Goal: Contribute content: Contribute content

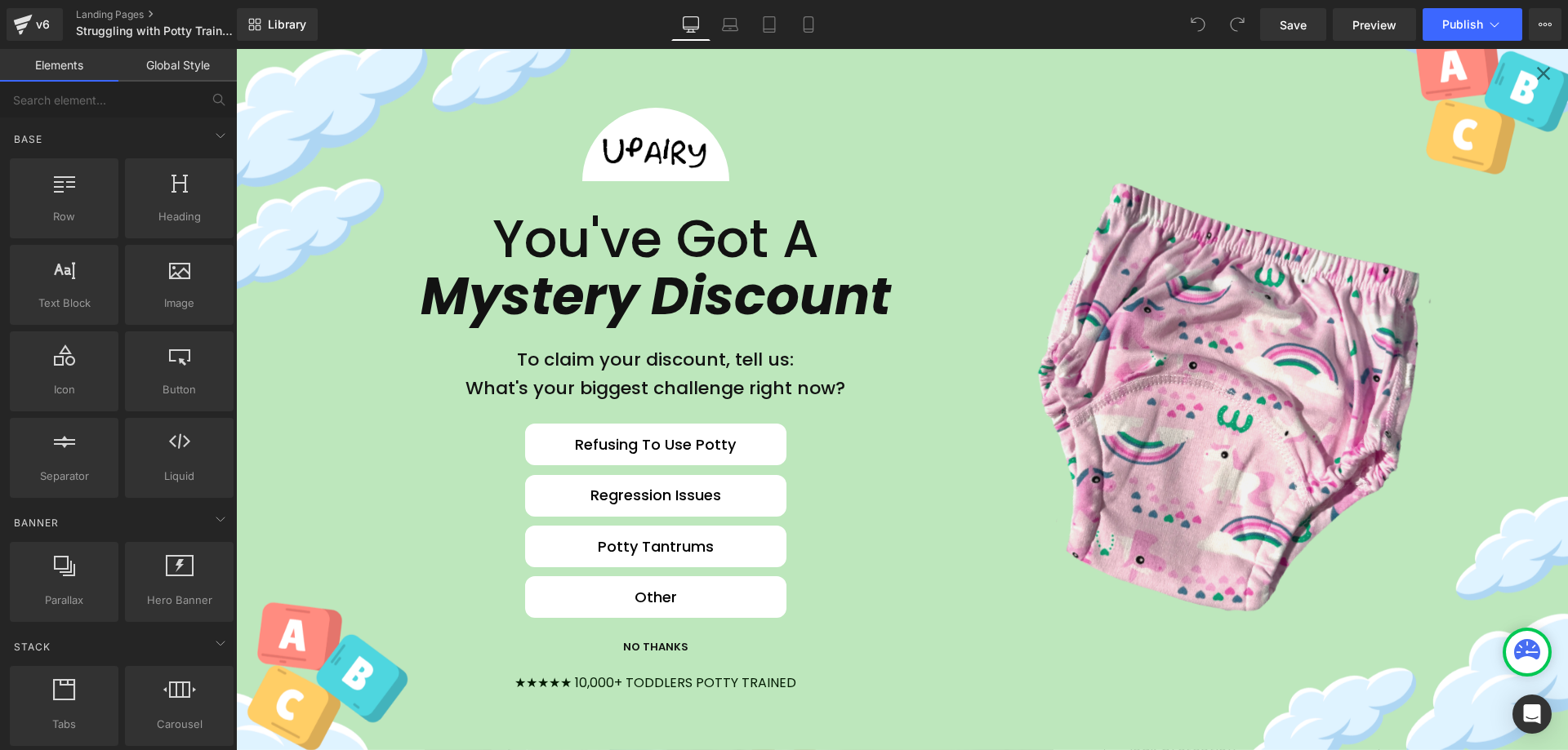
click at [1537, 70] on icon "Close popup" at bounding box center [1544, 74] width 13 height 13
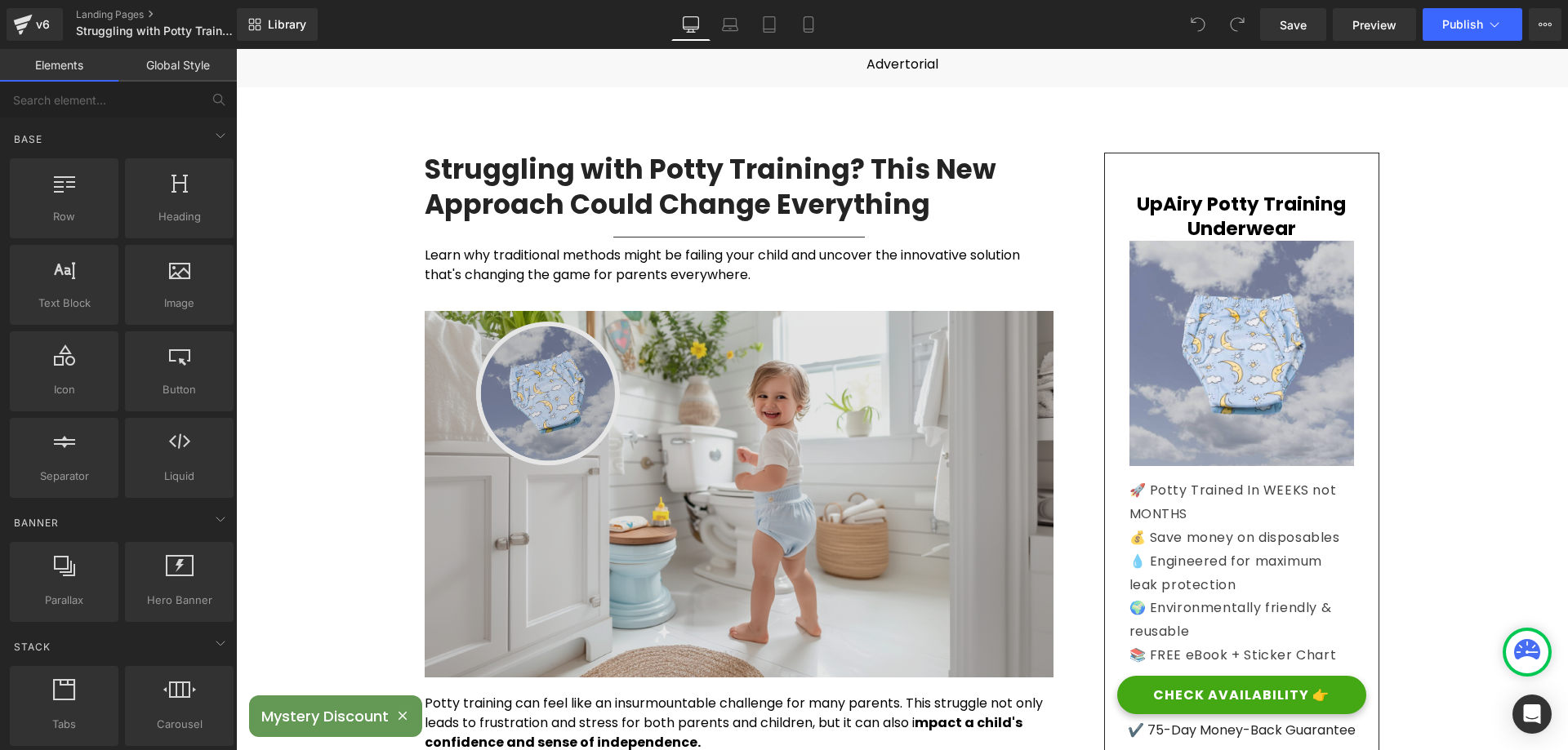
scroll to position [163, 0]
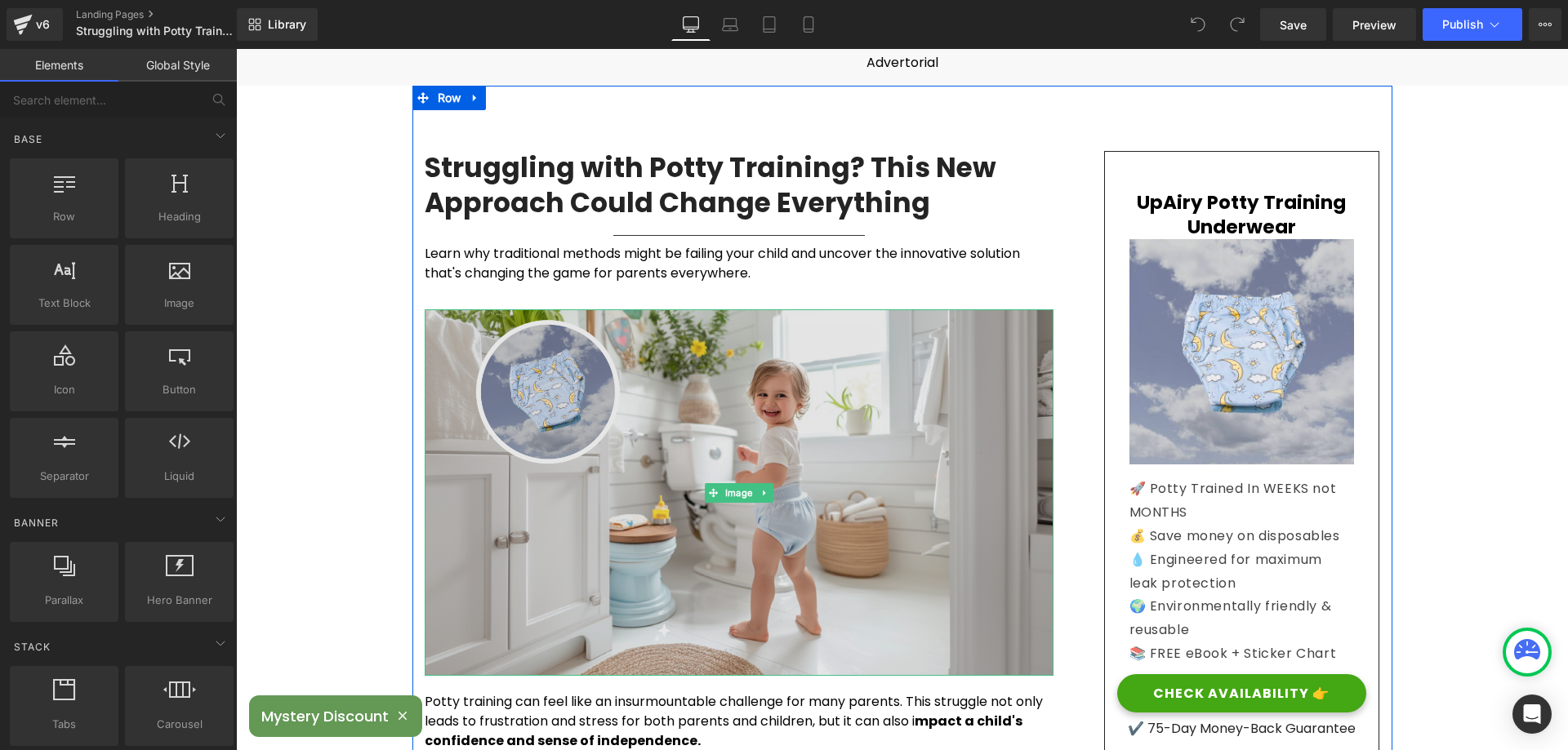
click at [439, 323] on img at bounding box center [739, 492] width 629 height 366
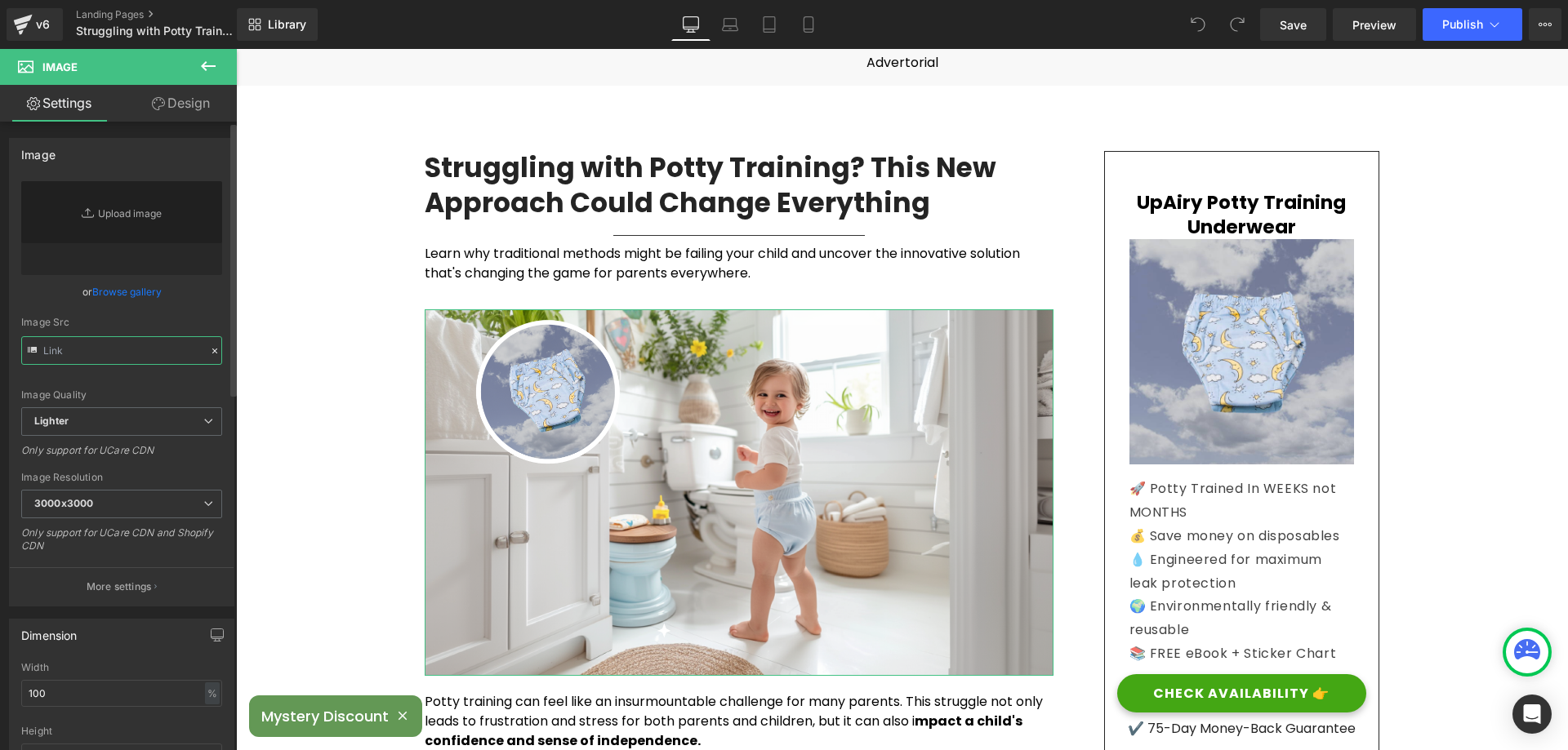
click at [100, 361] on input "text" at bounding box center [122, 350] width 201 height 29
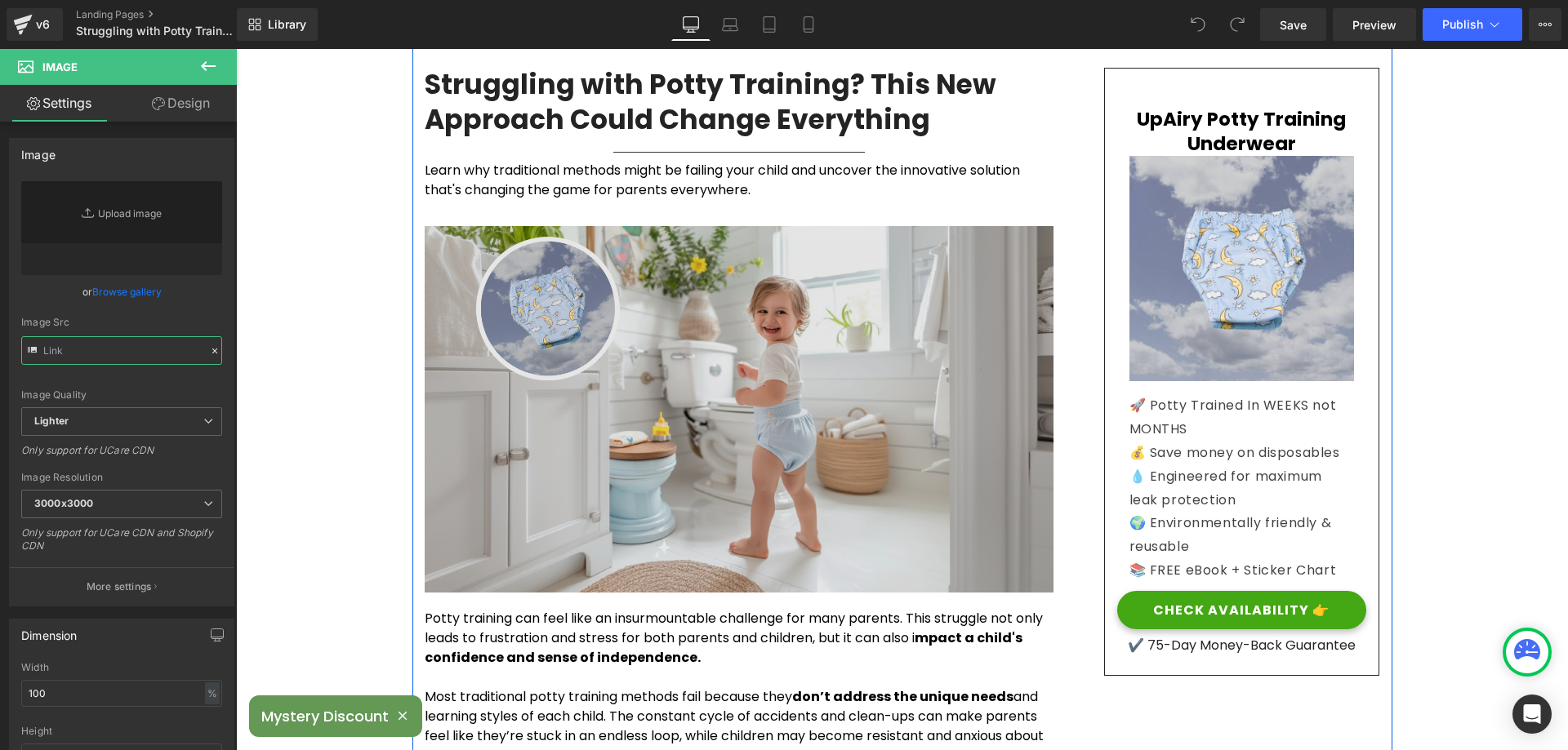
scroll to position [245, 0]
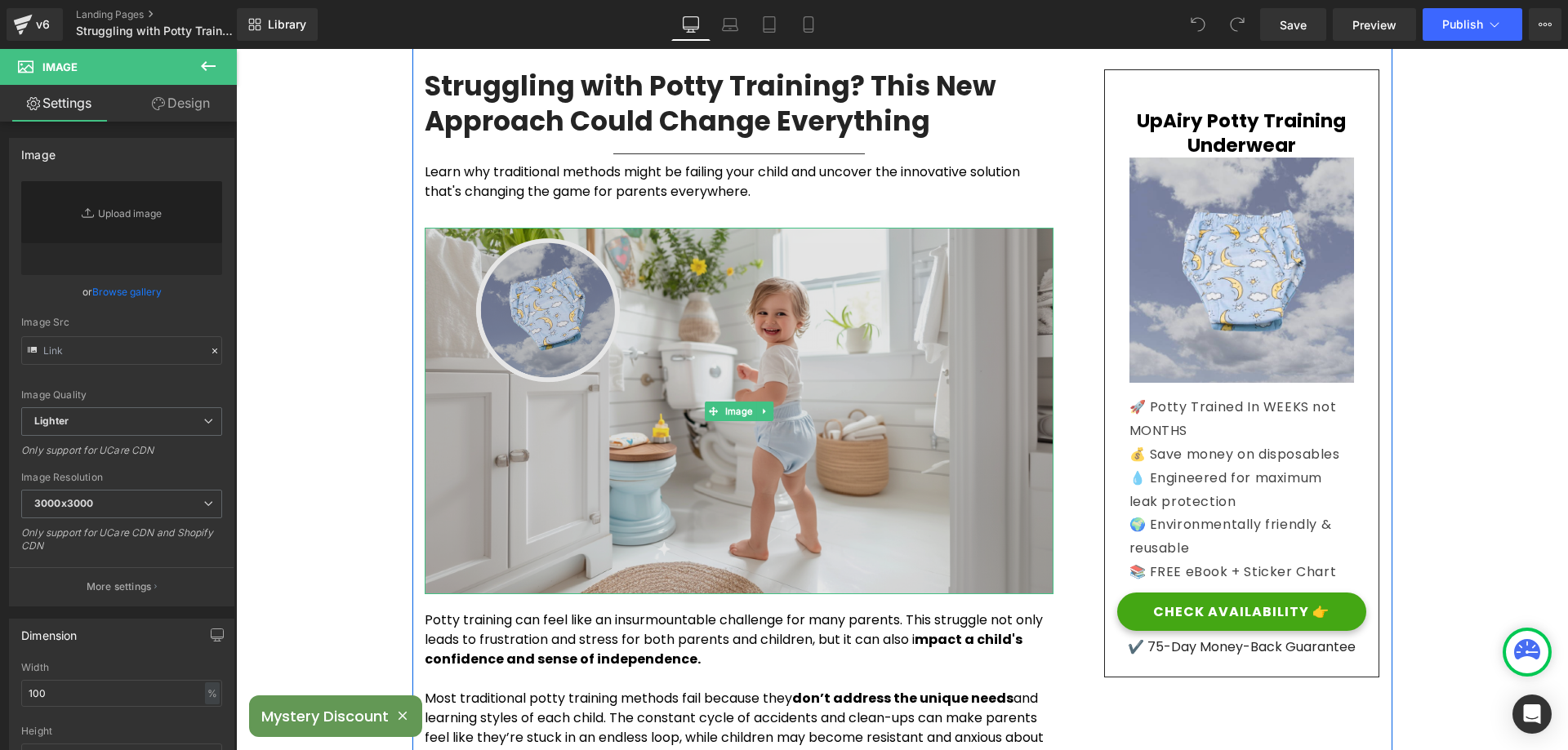
click at [619, 239] on img at bounding box center [739, 410] width 629 height 366
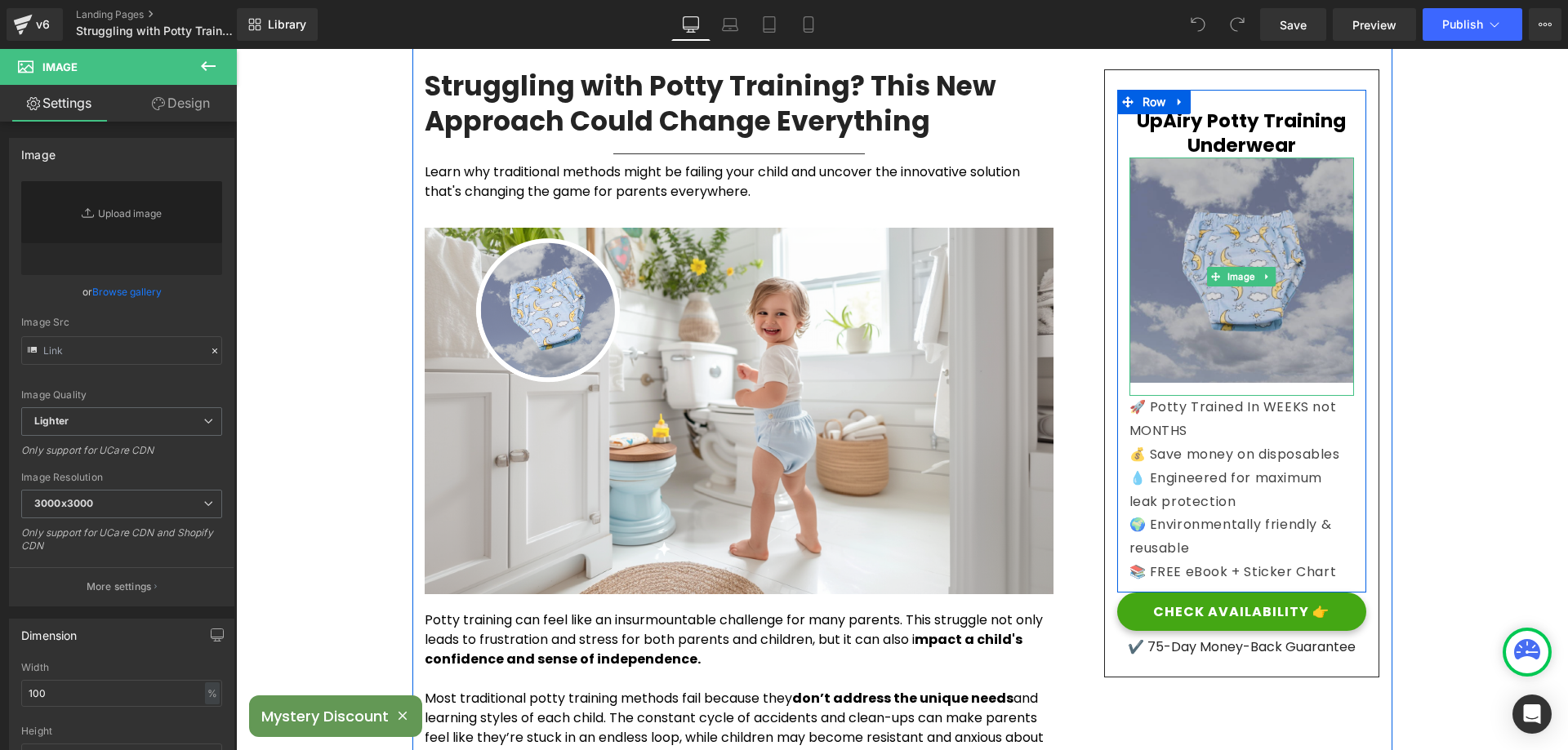
click at [1190, 200] on img at bounding box center [1243, 277] width 226 height 239
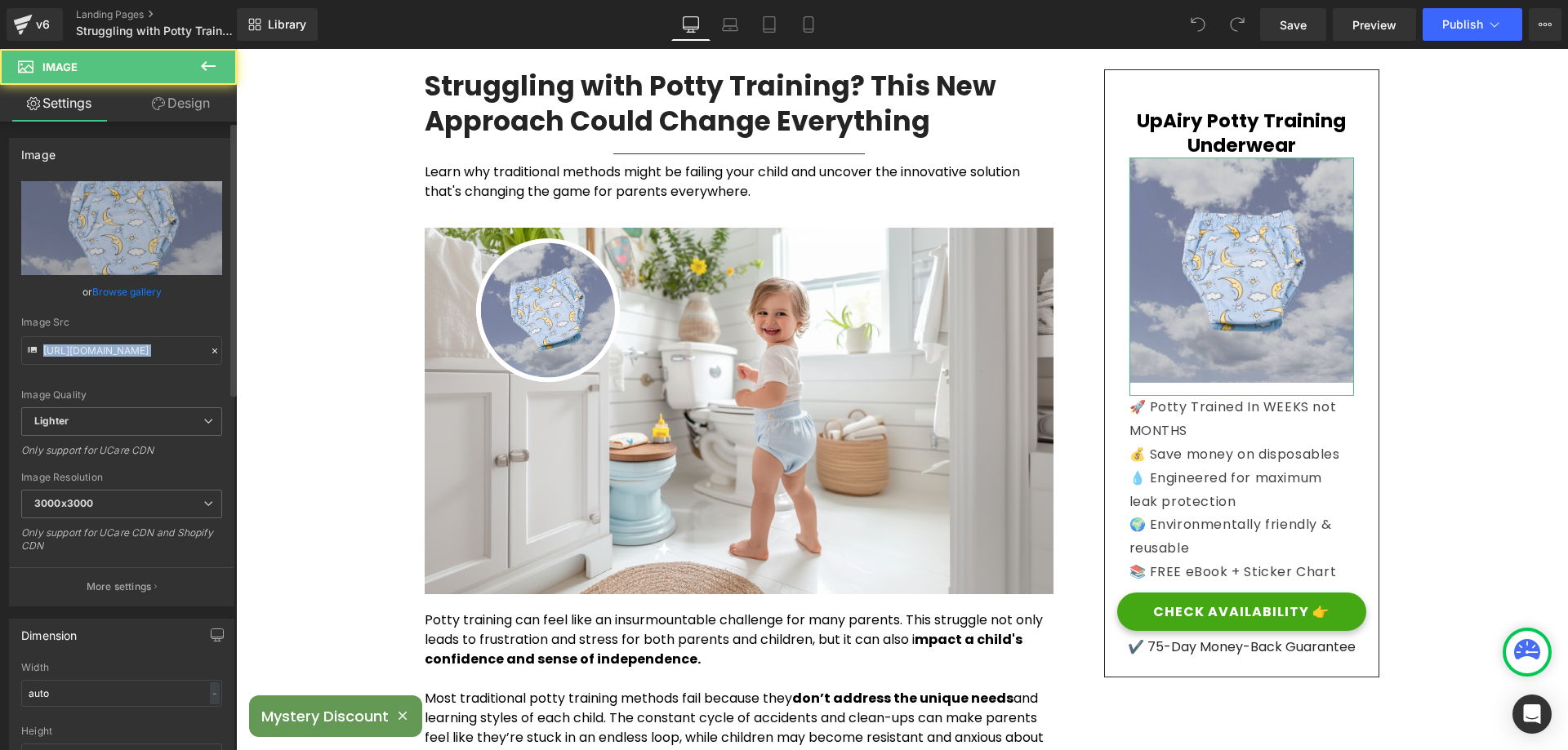
drag, startPoint x: 115, startPoint y: 280, endPoint x: 112, endPoint y: 291, distance: 11.4
click at [115, 281] on div "https://ucarecdn.com/ed10d5c0-55fa-4a71-b5fc-b82e52b506b3/-/format/auto/-/previ…" at bounding box center [122, 394] width 224 height 425
click at [112, 293] on link "Browse gallery" at bounding box center [127, 292] width 69 height 29
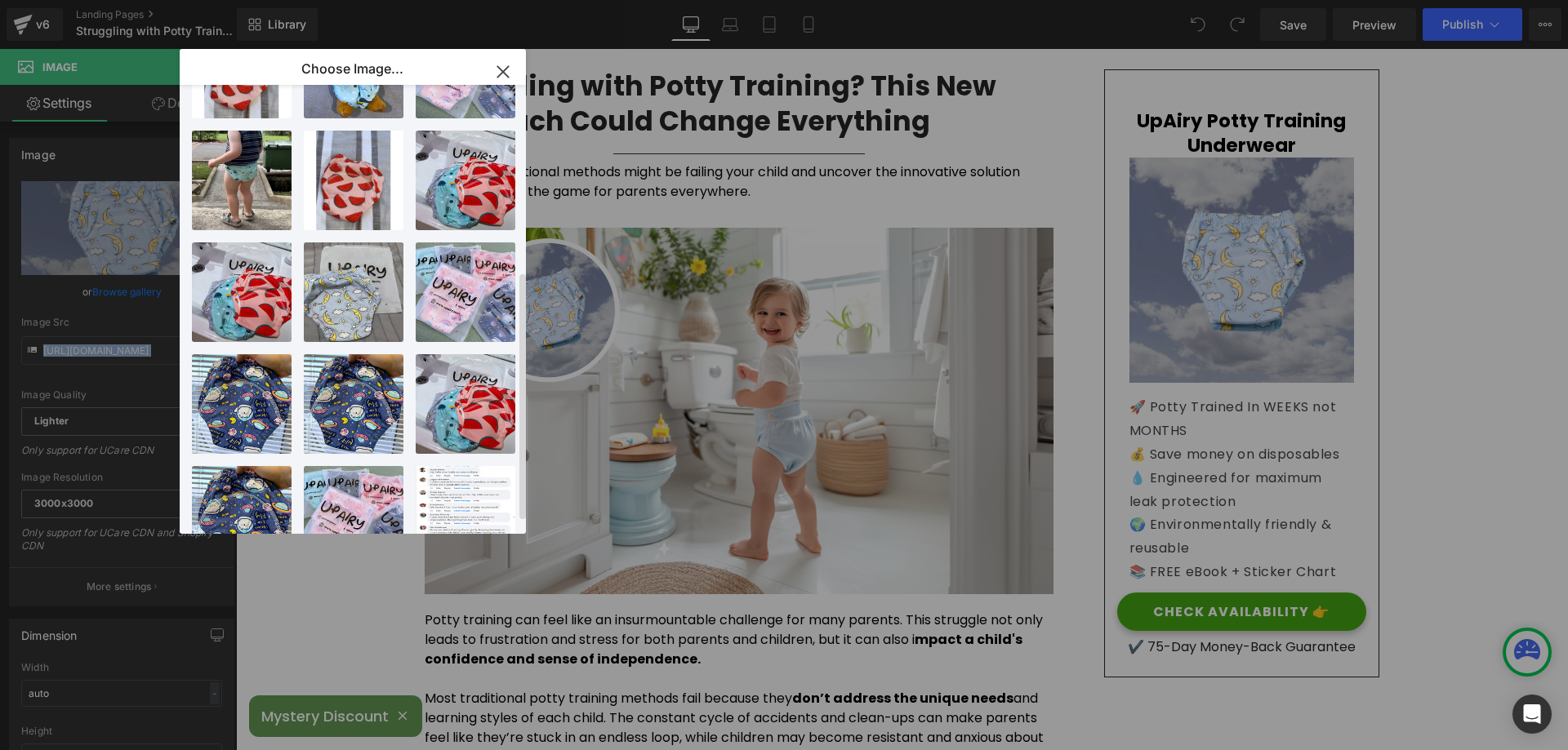
scroll to position [359, 0]
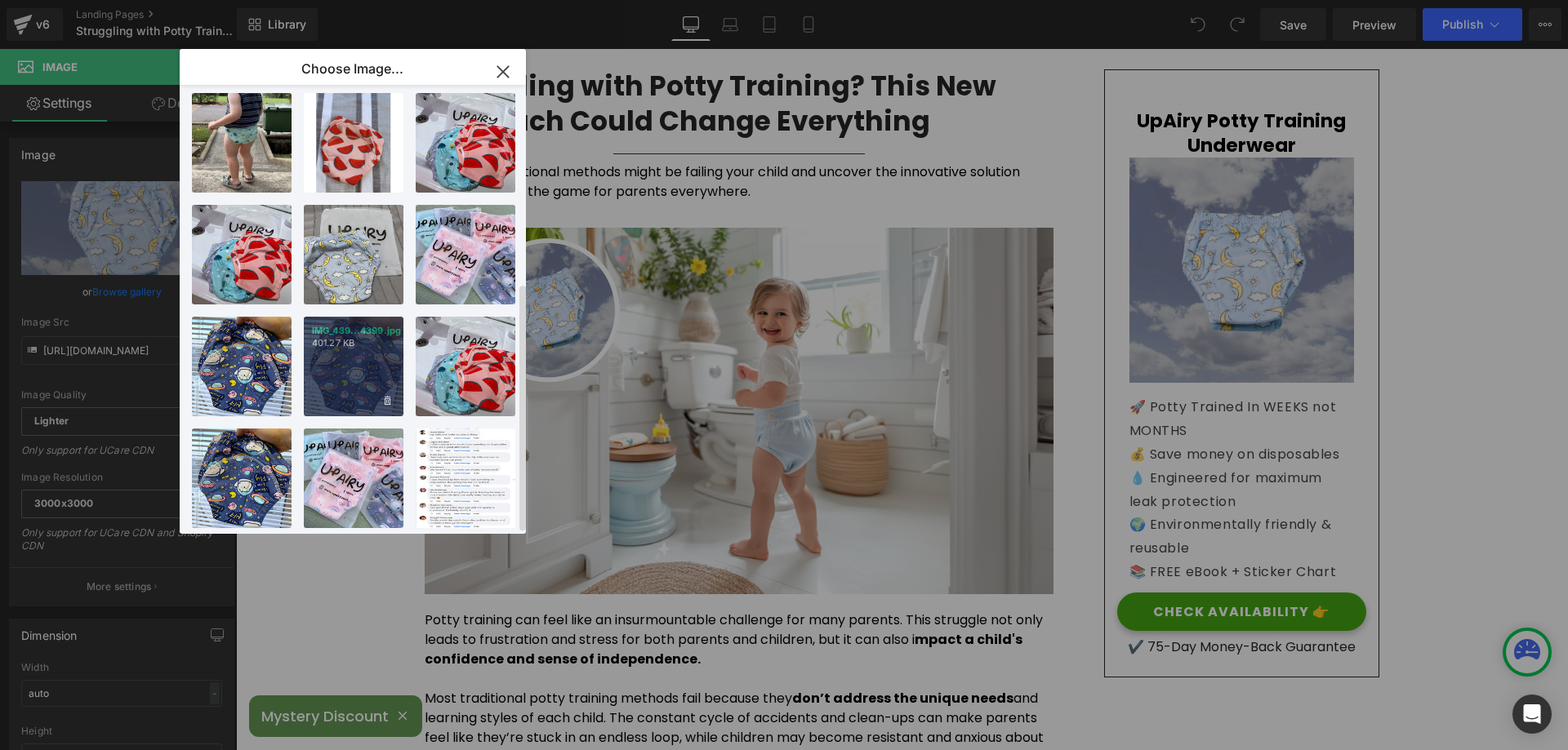
click at [359, 346] on div "IMG_439...4399.jpg 401.27 KB" at bounding box center [353, 366] width 100 height 100
type input "https://ucarecdn.com/d34ef2ca-9c3c-44c0-82a1-45b98e00da67/-/format/auto/-/previ…"
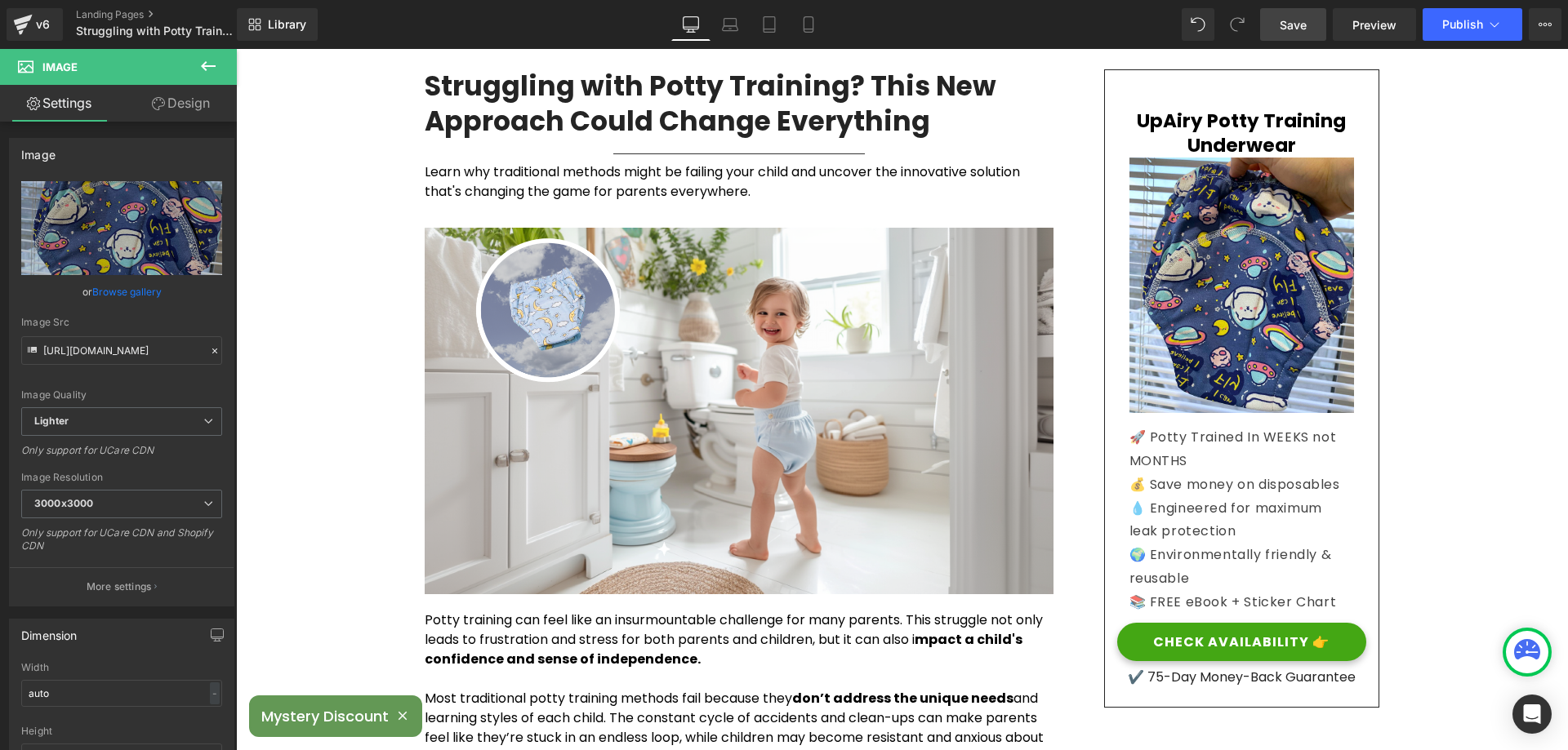
click at [1294, 25] on span "Save" at bounding box center [1293, 25] width 27 height 17
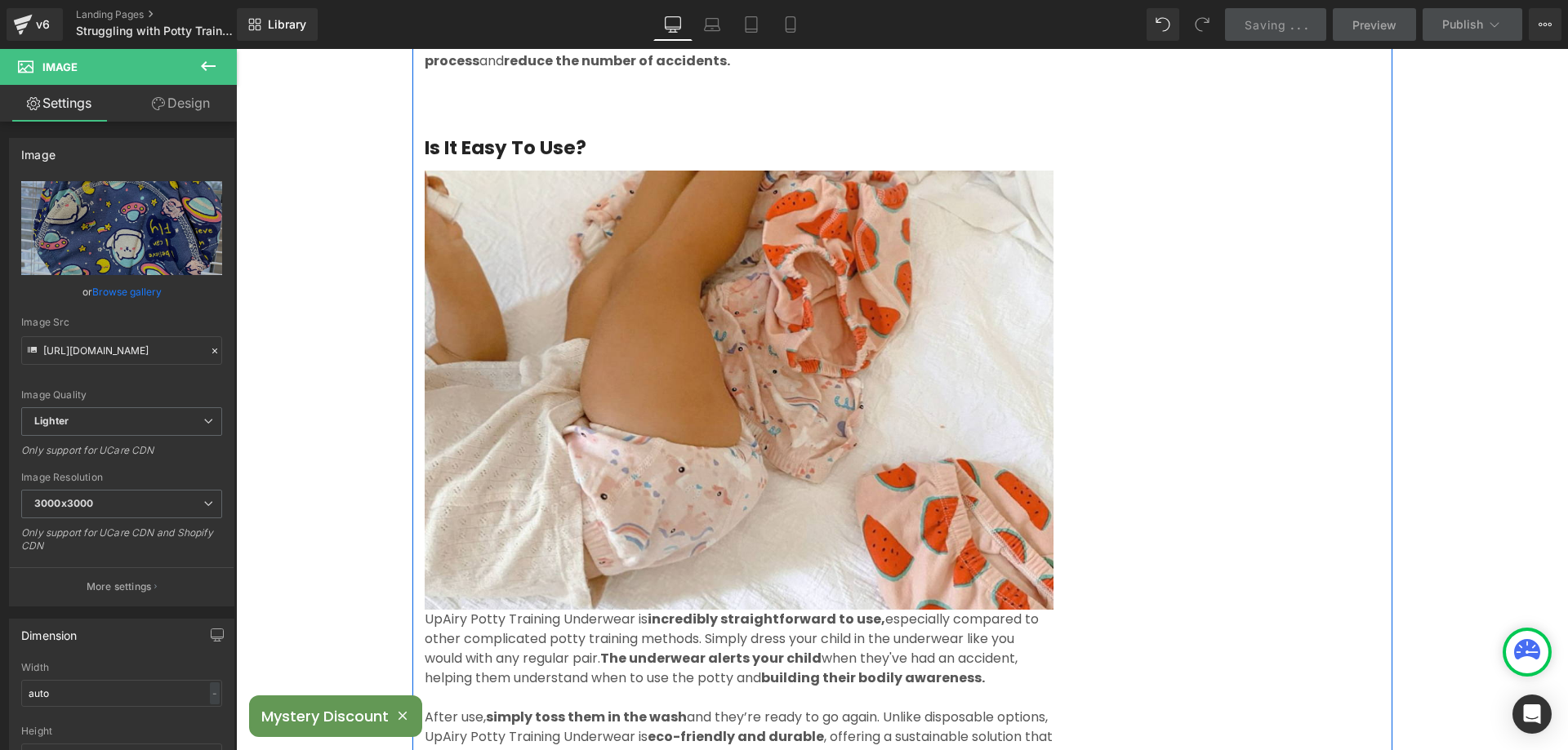
scroll to position [3266, 0]
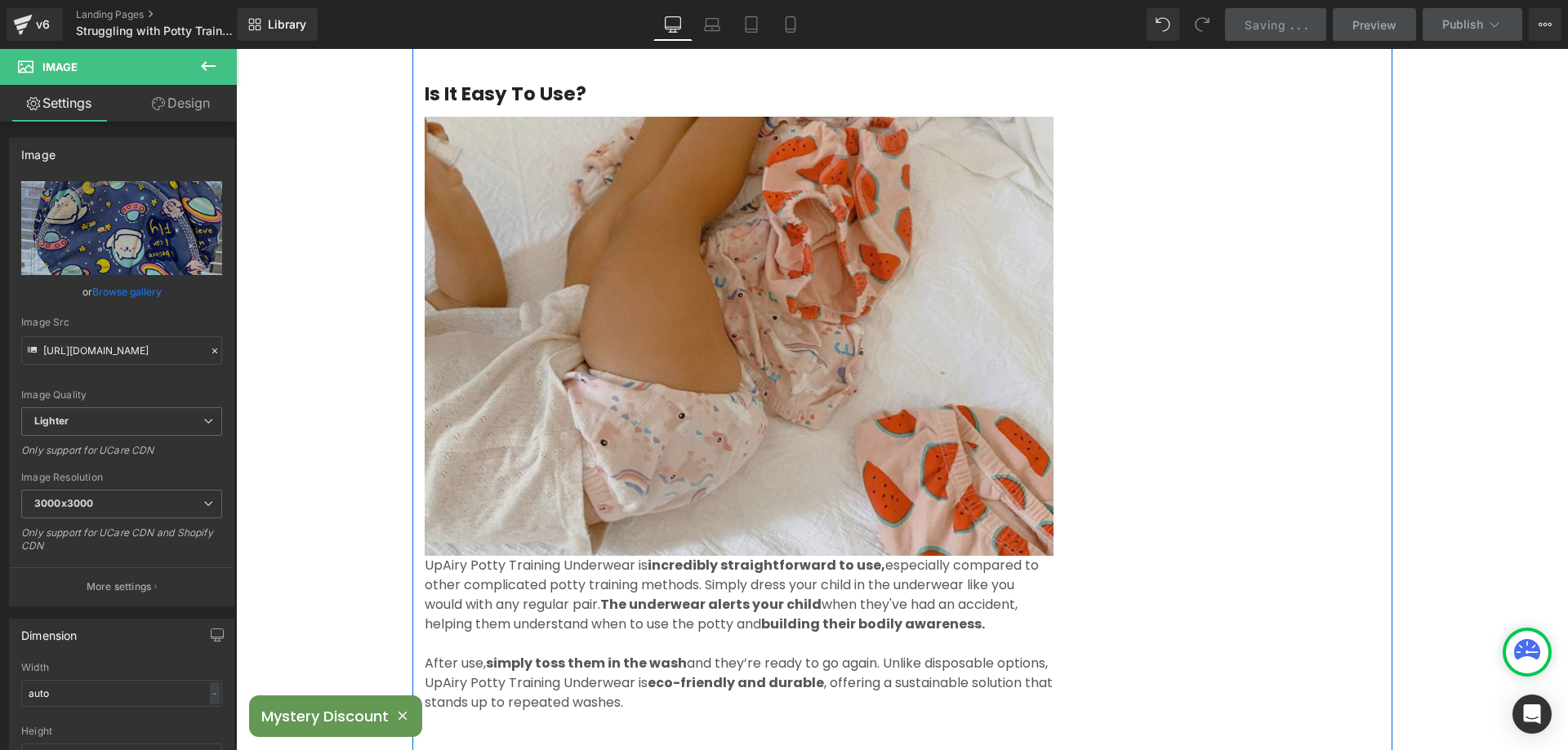
click at [735, 334] on div "Image" at bounding box center [739, 335] width 629 height 439
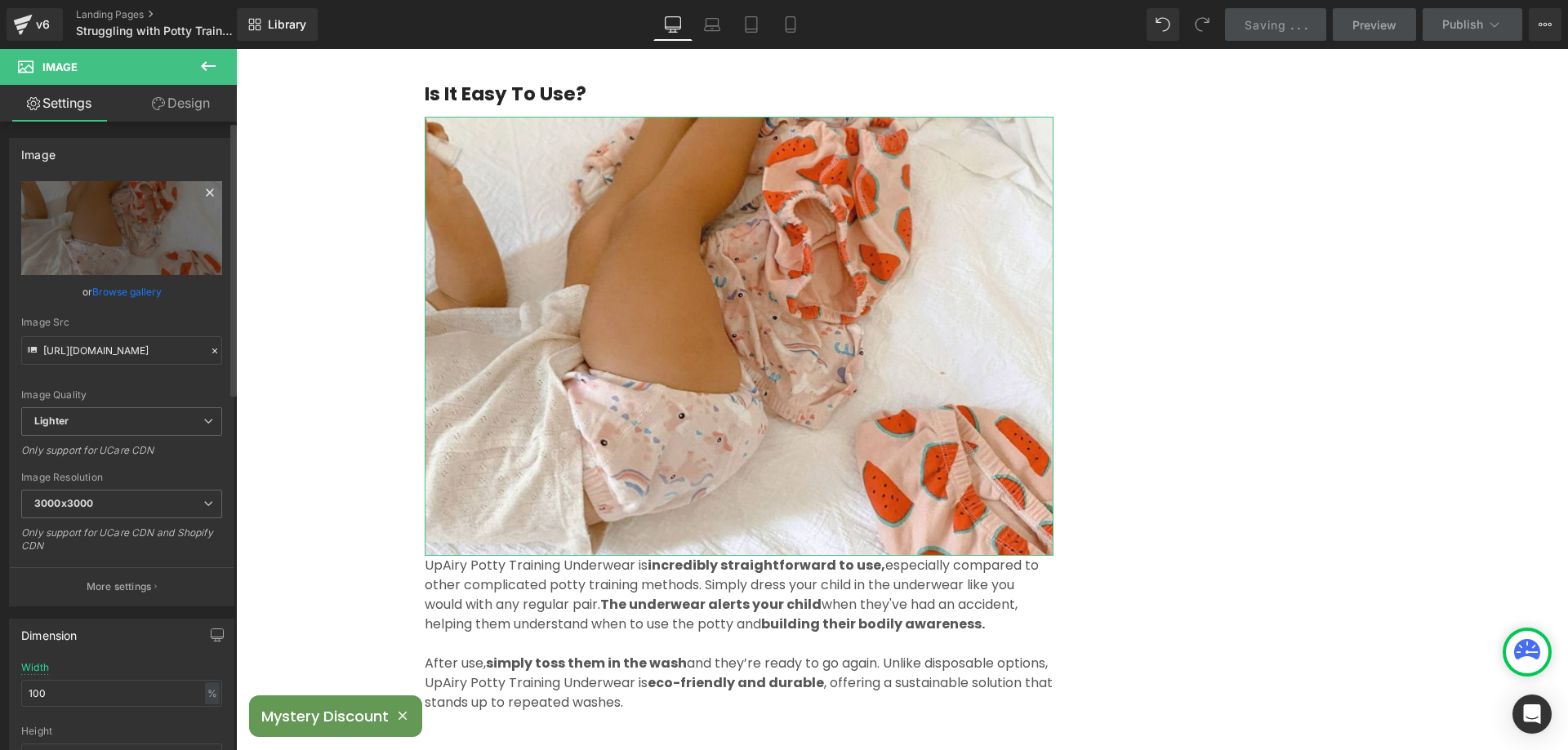
click at [203, 189] on icon at bounding box center [210, 192] width 20 height 20
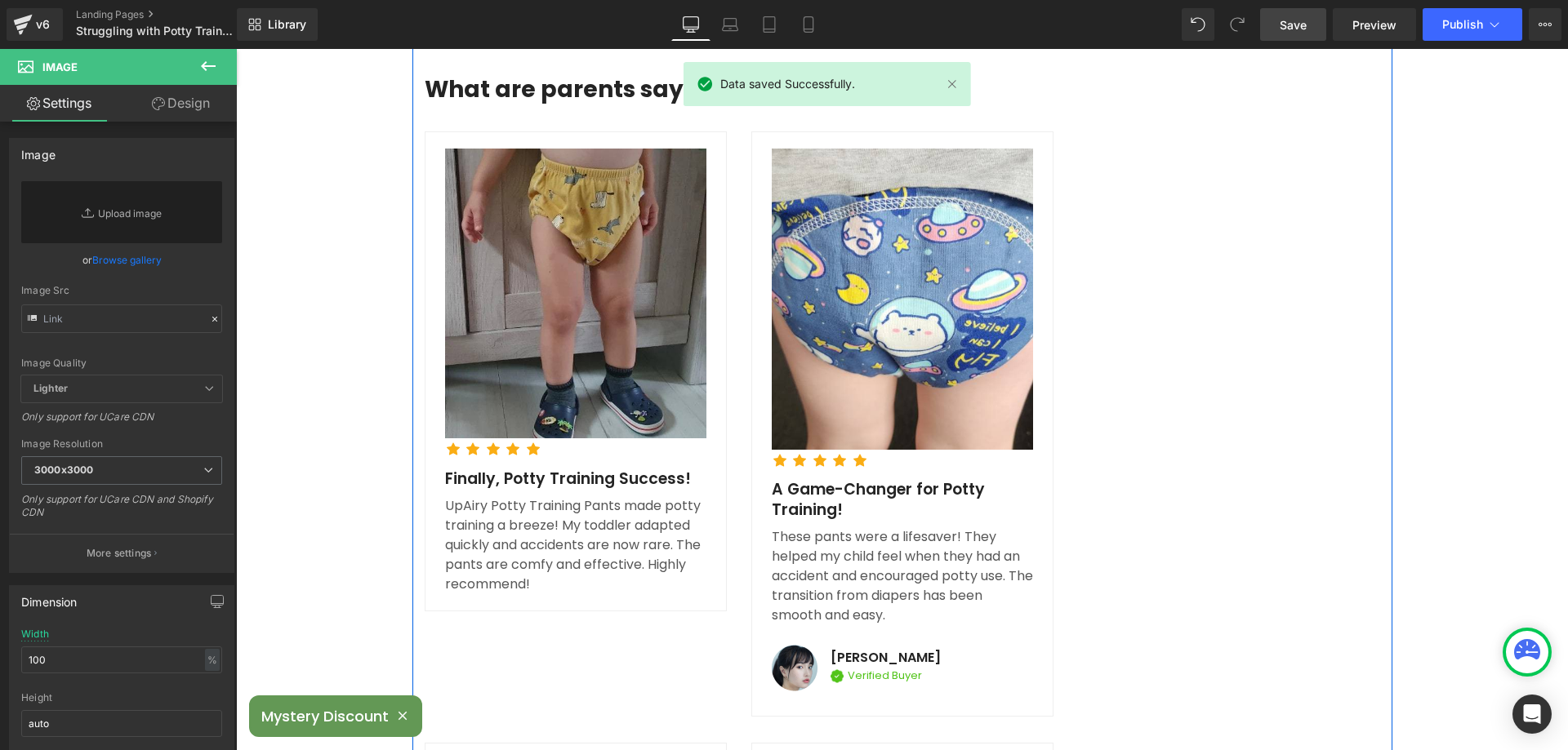
scroll to position [4082, 0]
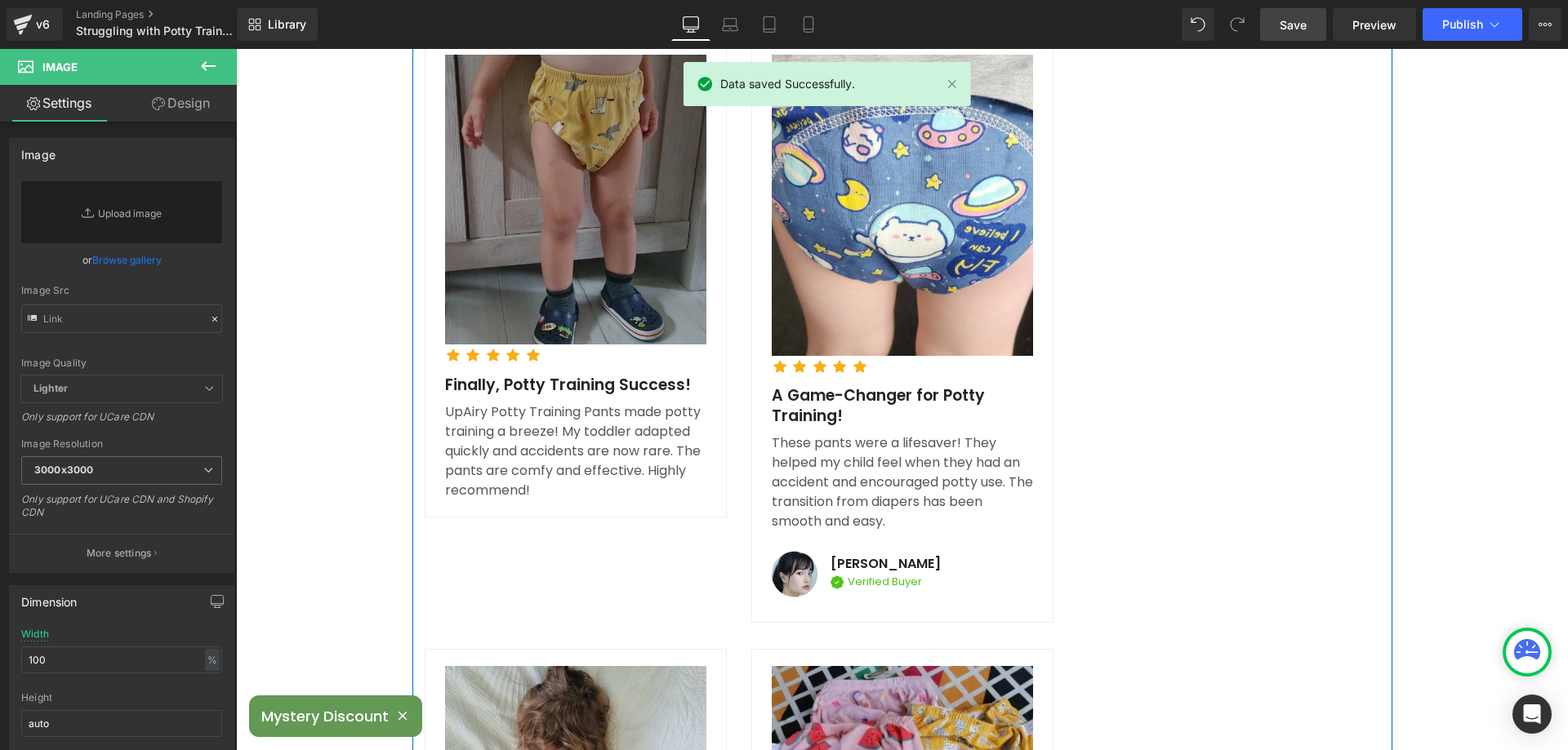
click at [632, 246] on img at bounding box center [576, 200] width 261 height 291
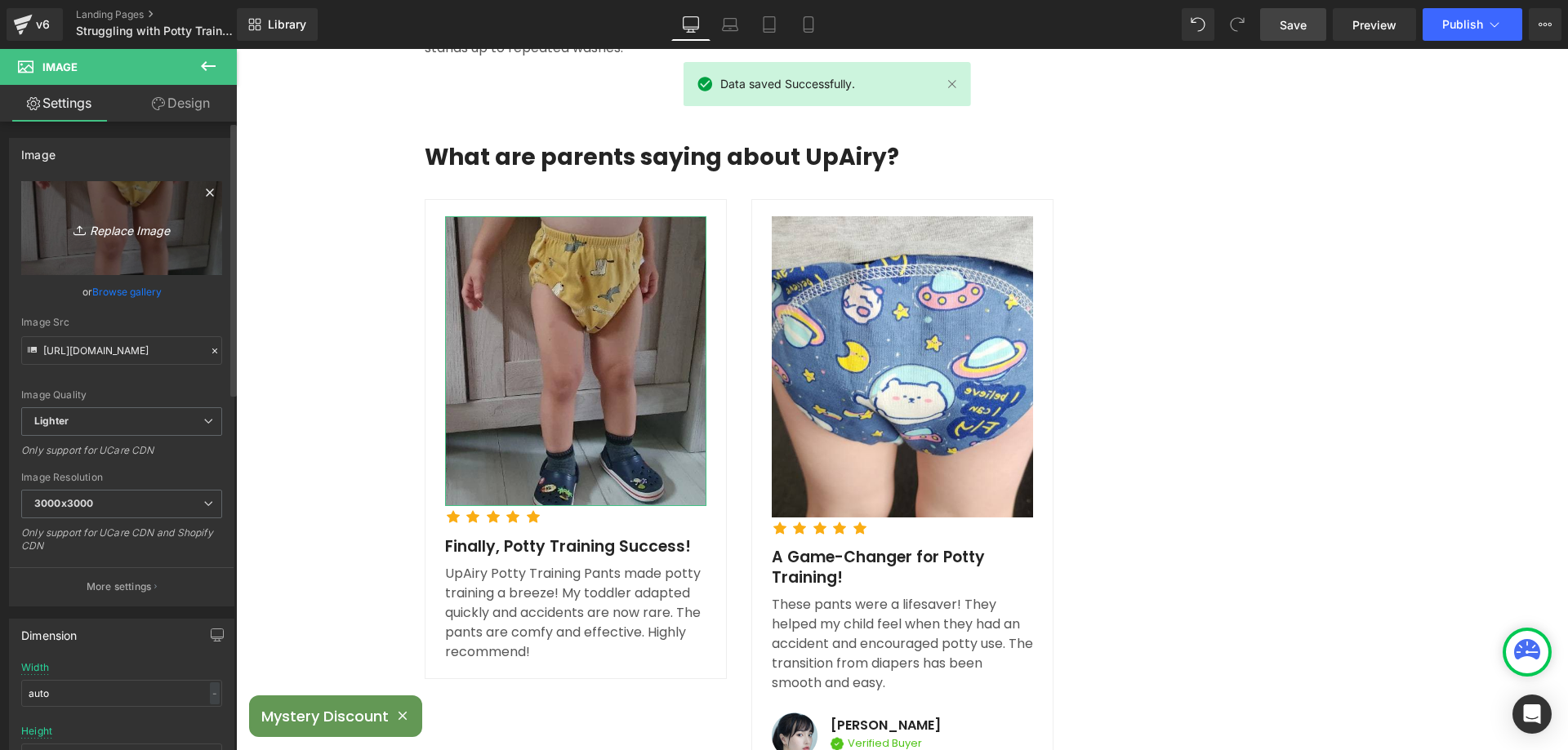
scroll to position [3919, 0]
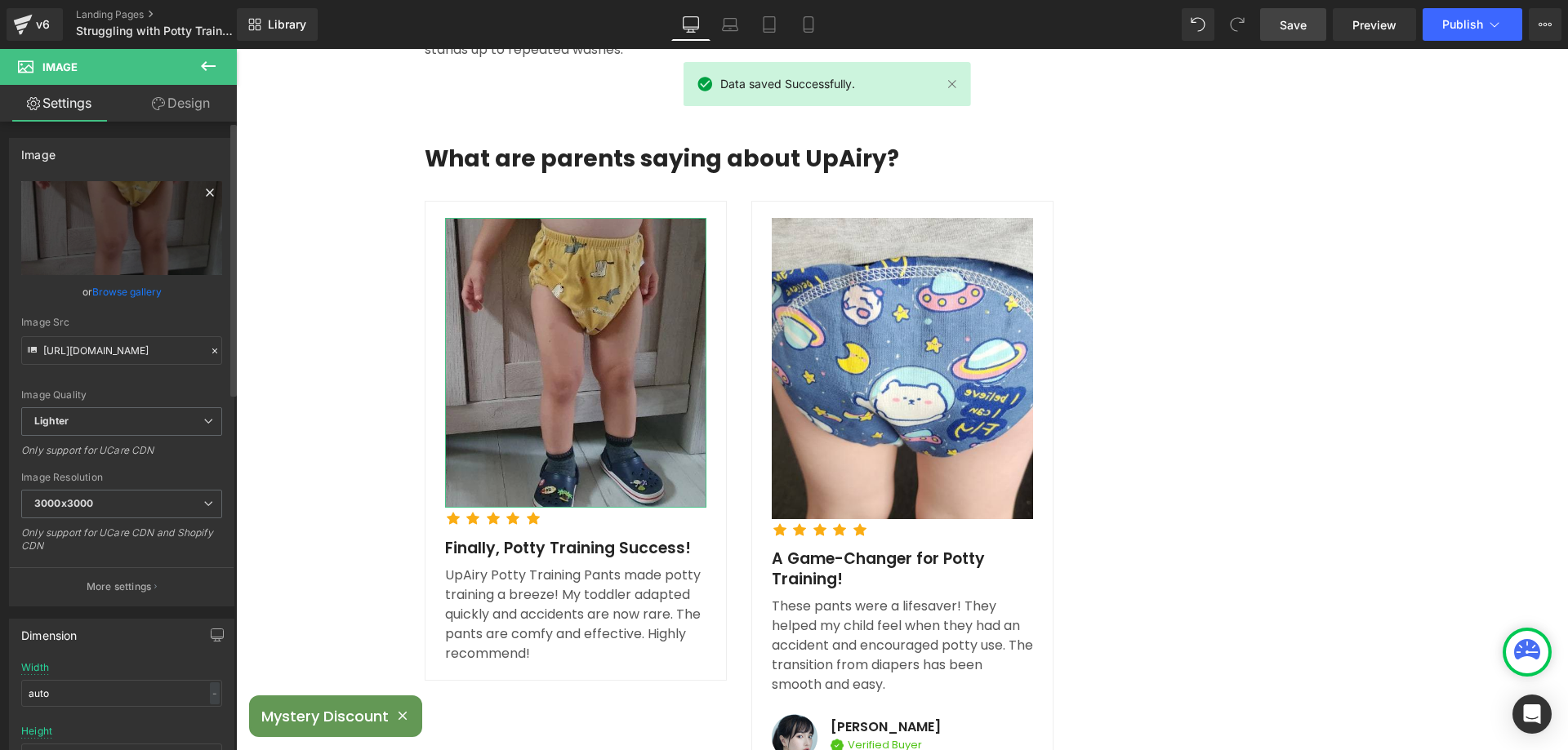
click at [200, 191] on icon at bounding box center [210, 192] width 20 height 20
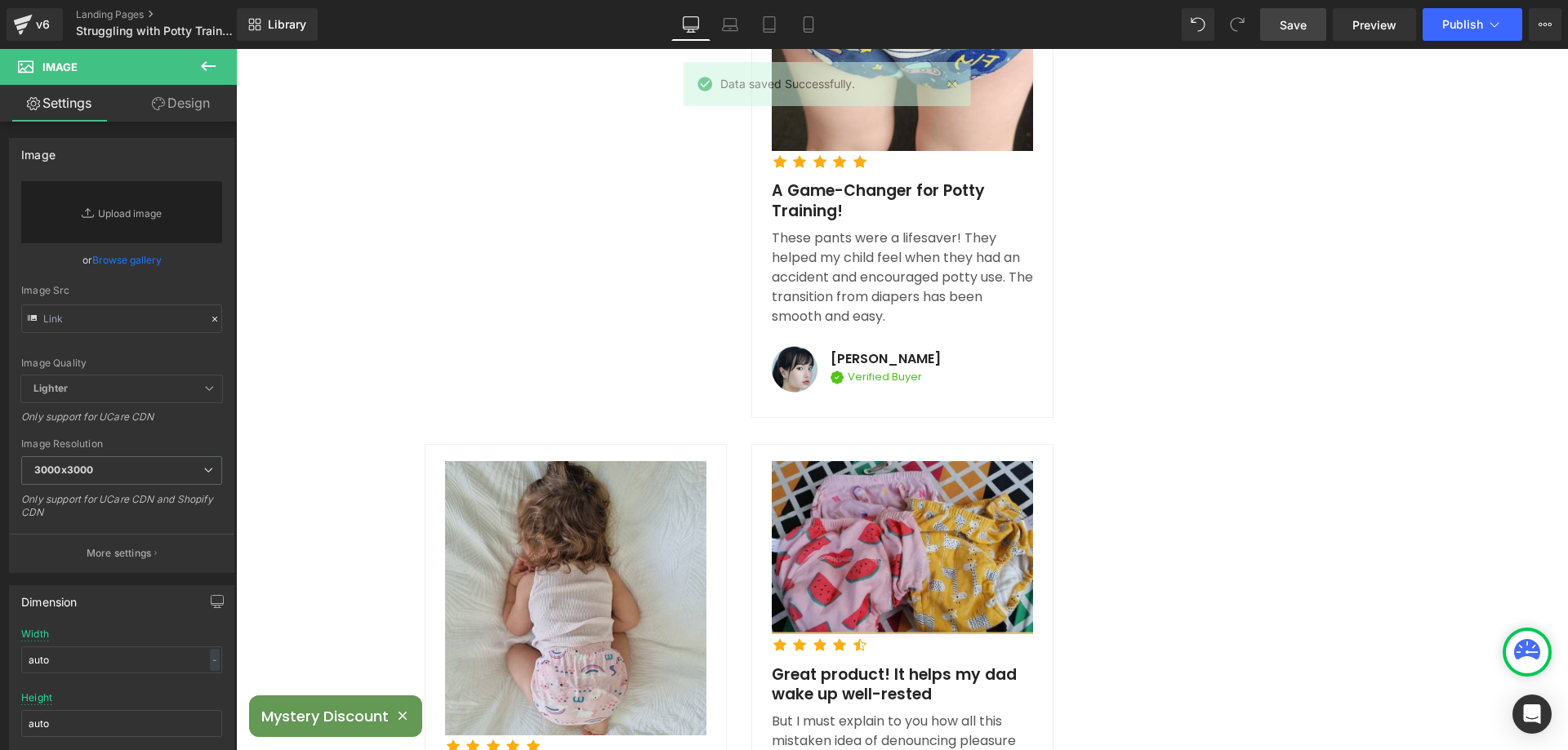
scroll to position [4327, 0]
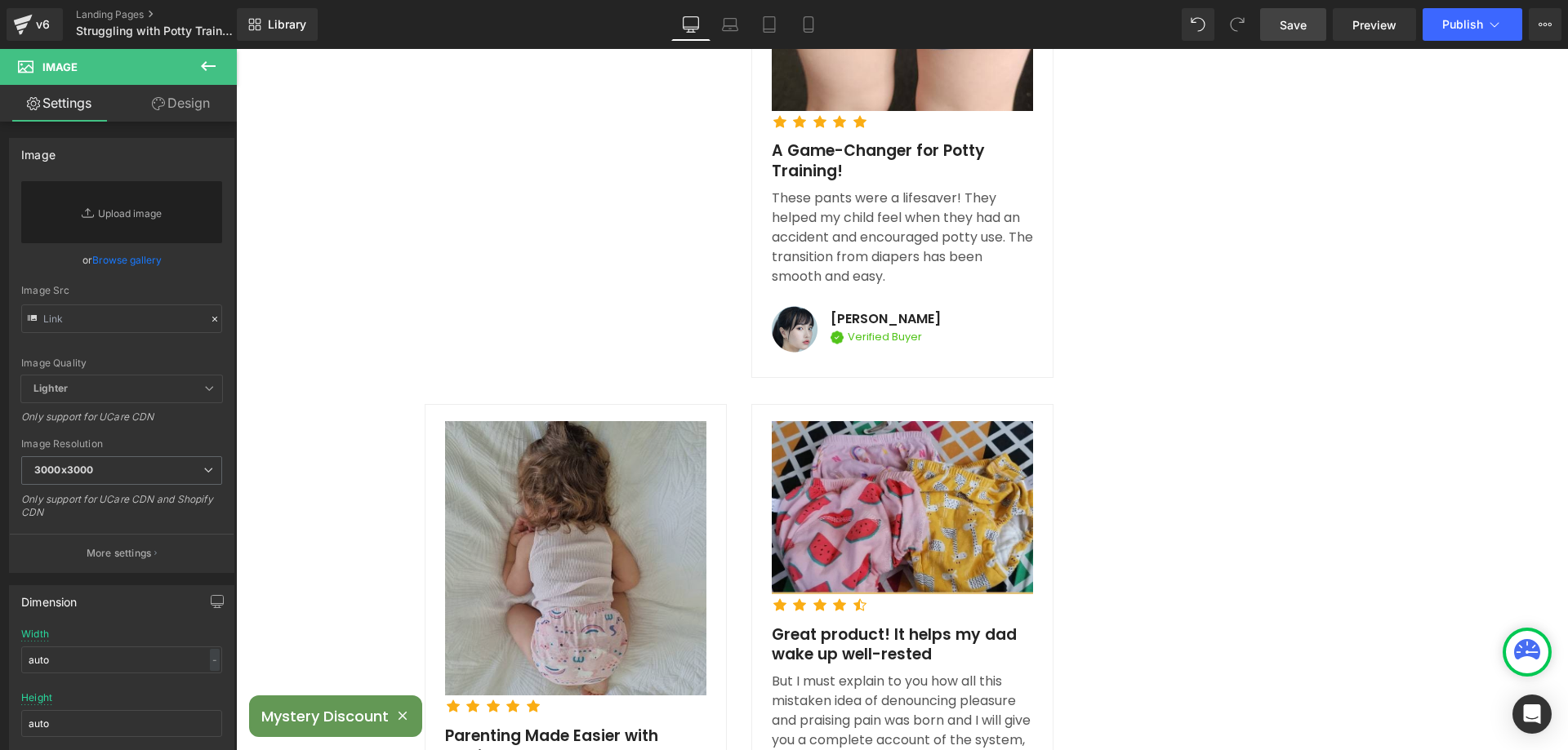
click at [560, 459] on img at bounding box center [576, 558] width 261 height 274
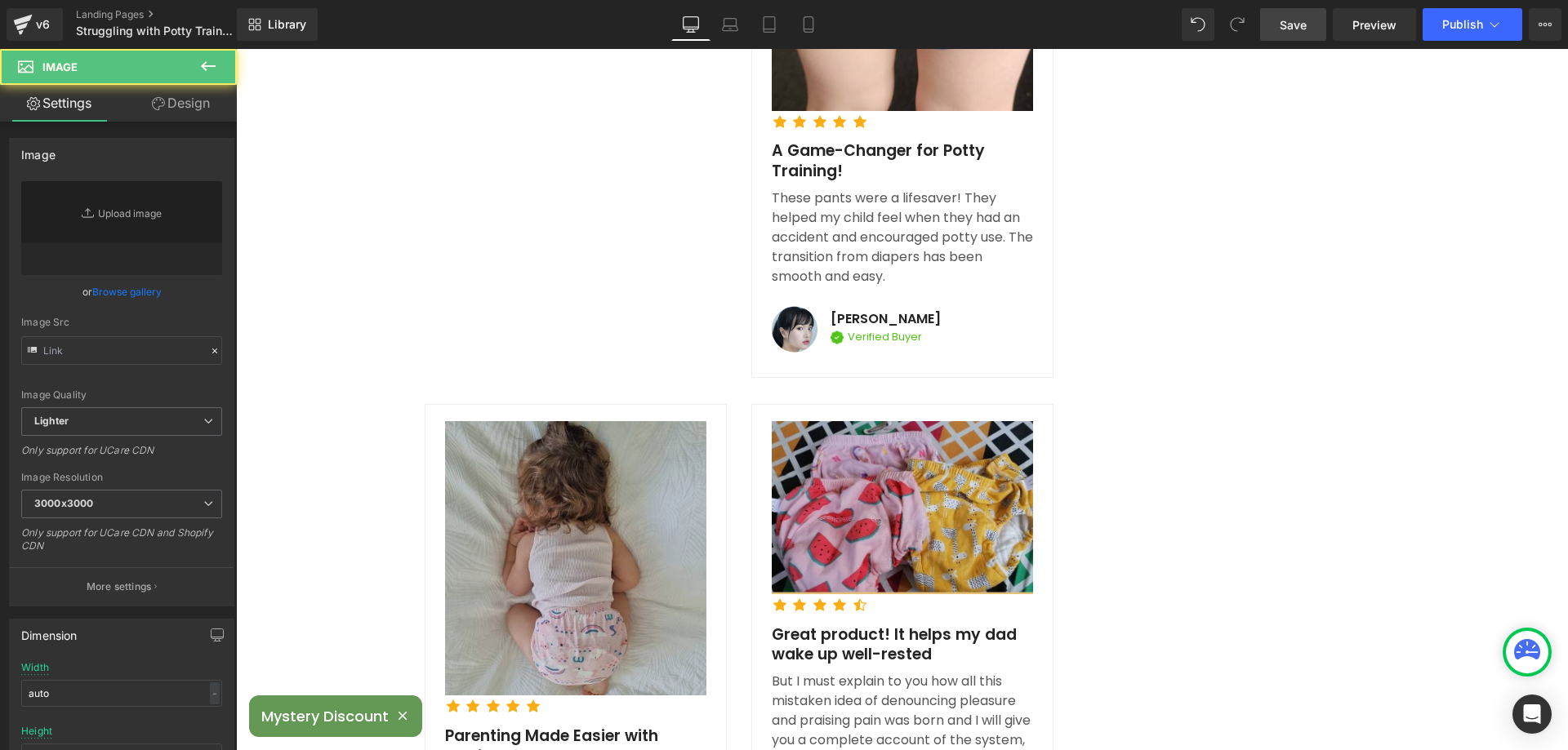
type input "https://ucarecdn.com/8564c25e-6271-4c48-86ad-ba9b05d633c2/-/format/auto/-/previ…"
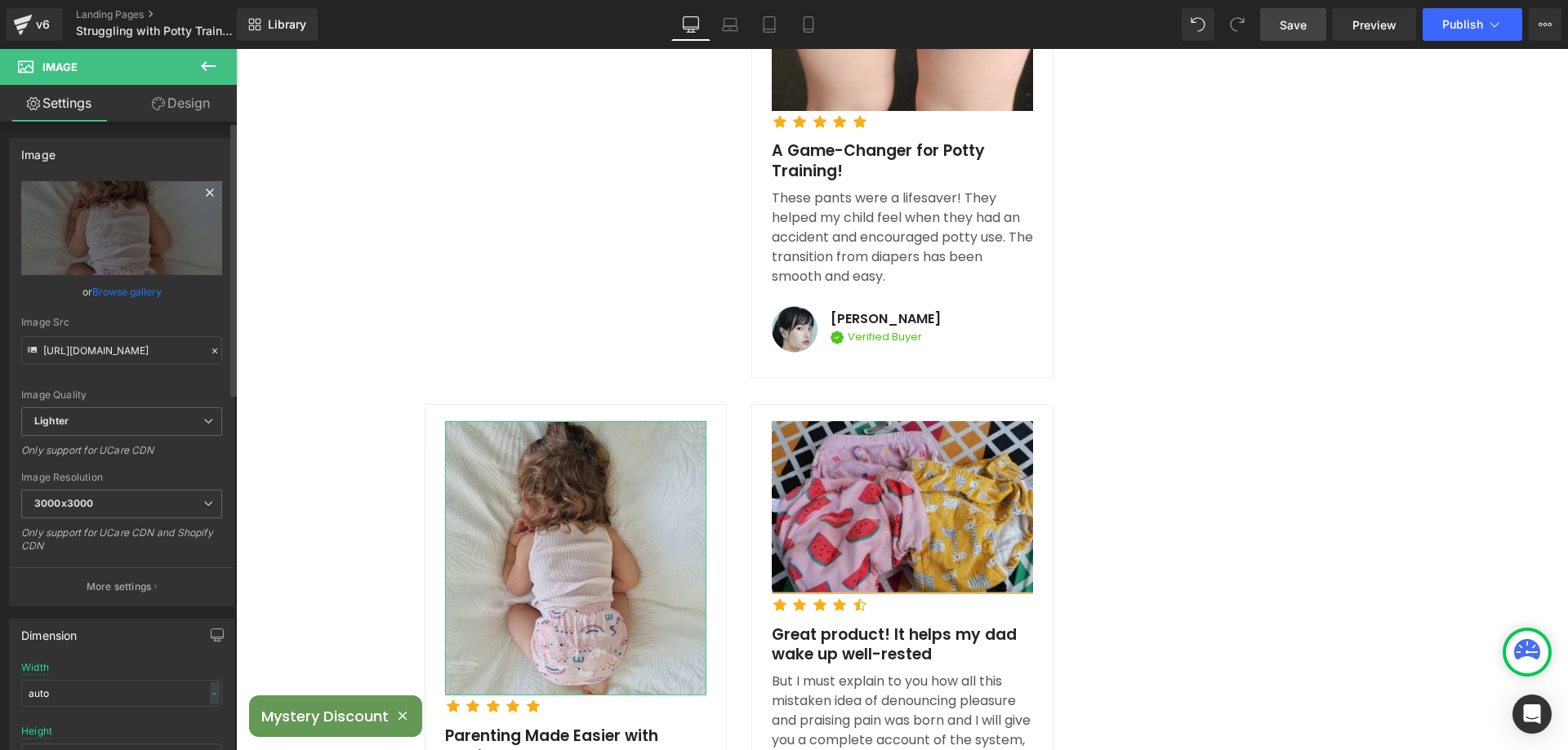
click at [201, 188] on icon at bounding box center [210, 192] width 20 height 20
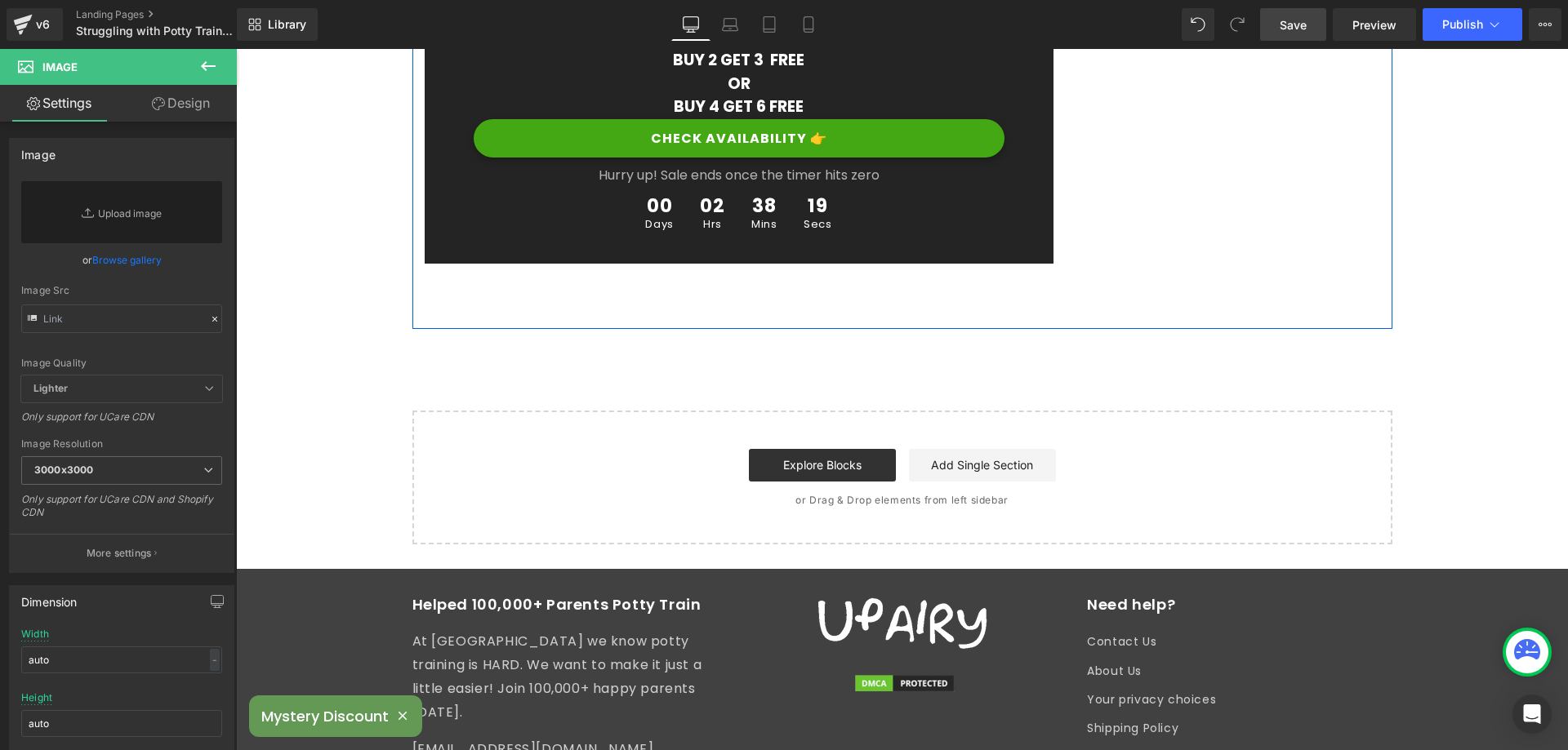
scroll to position [6449, 0]
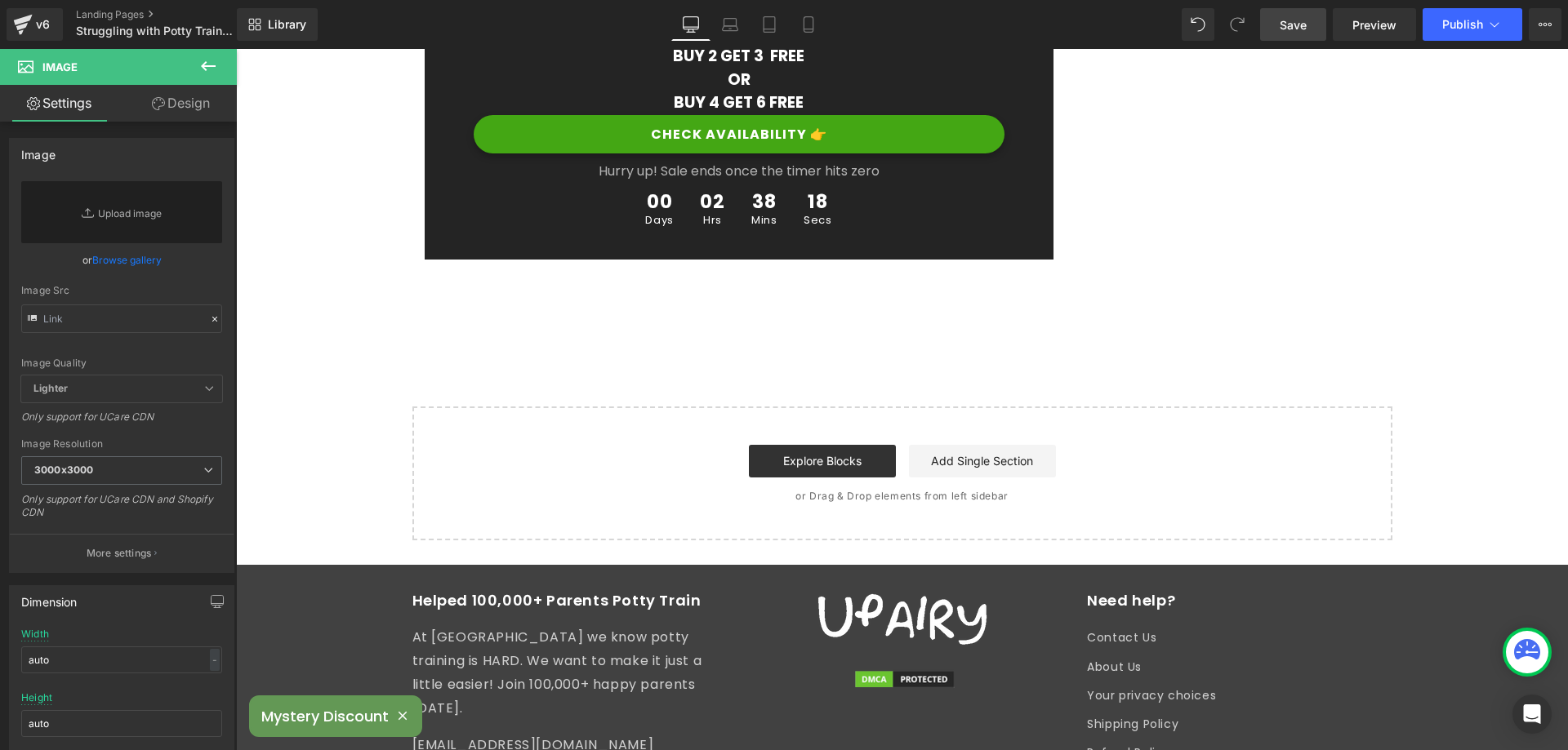
click at [1284, 24] on span "Save" at bounding box center [1293, 25] width 27 height 17
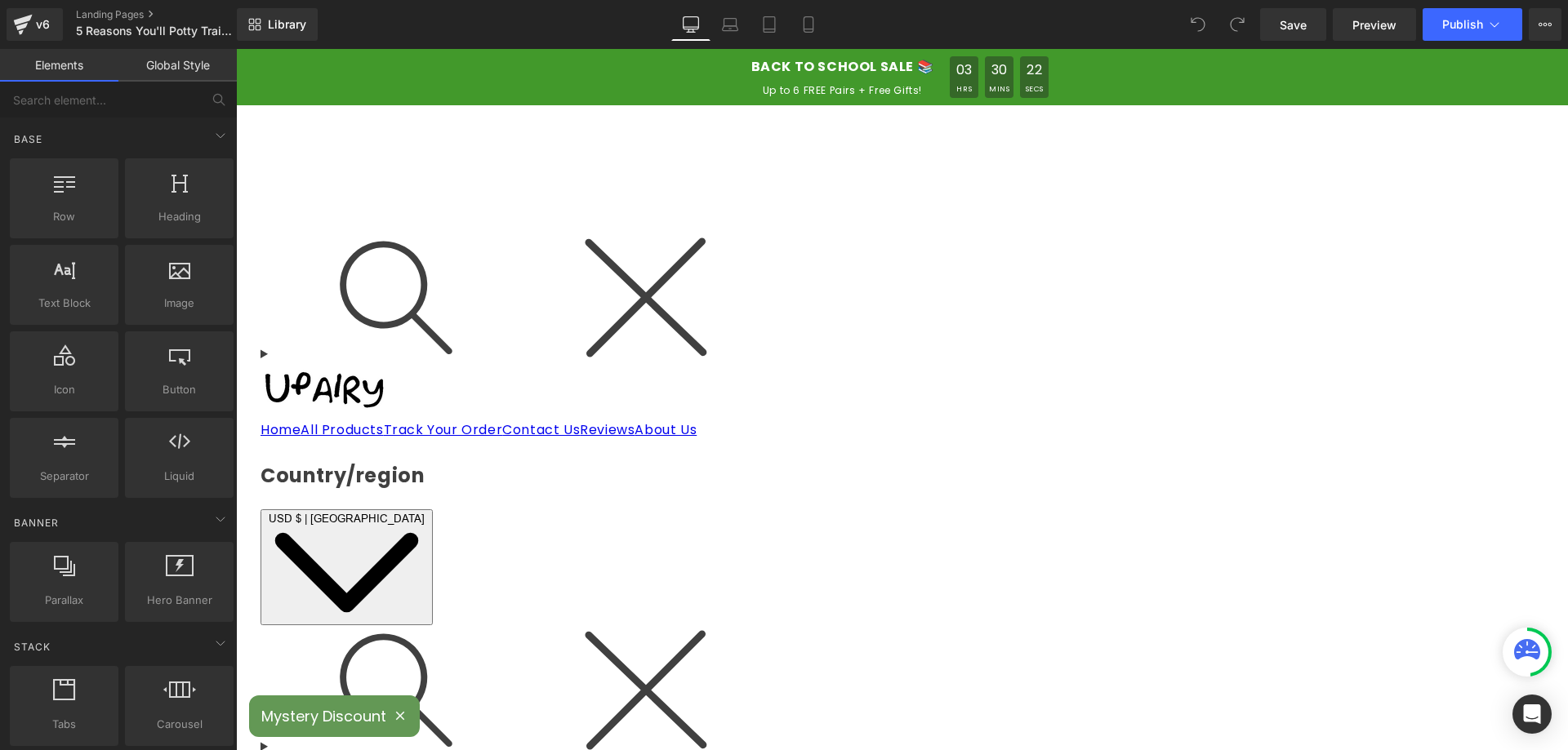
scroll to position [82, 0]
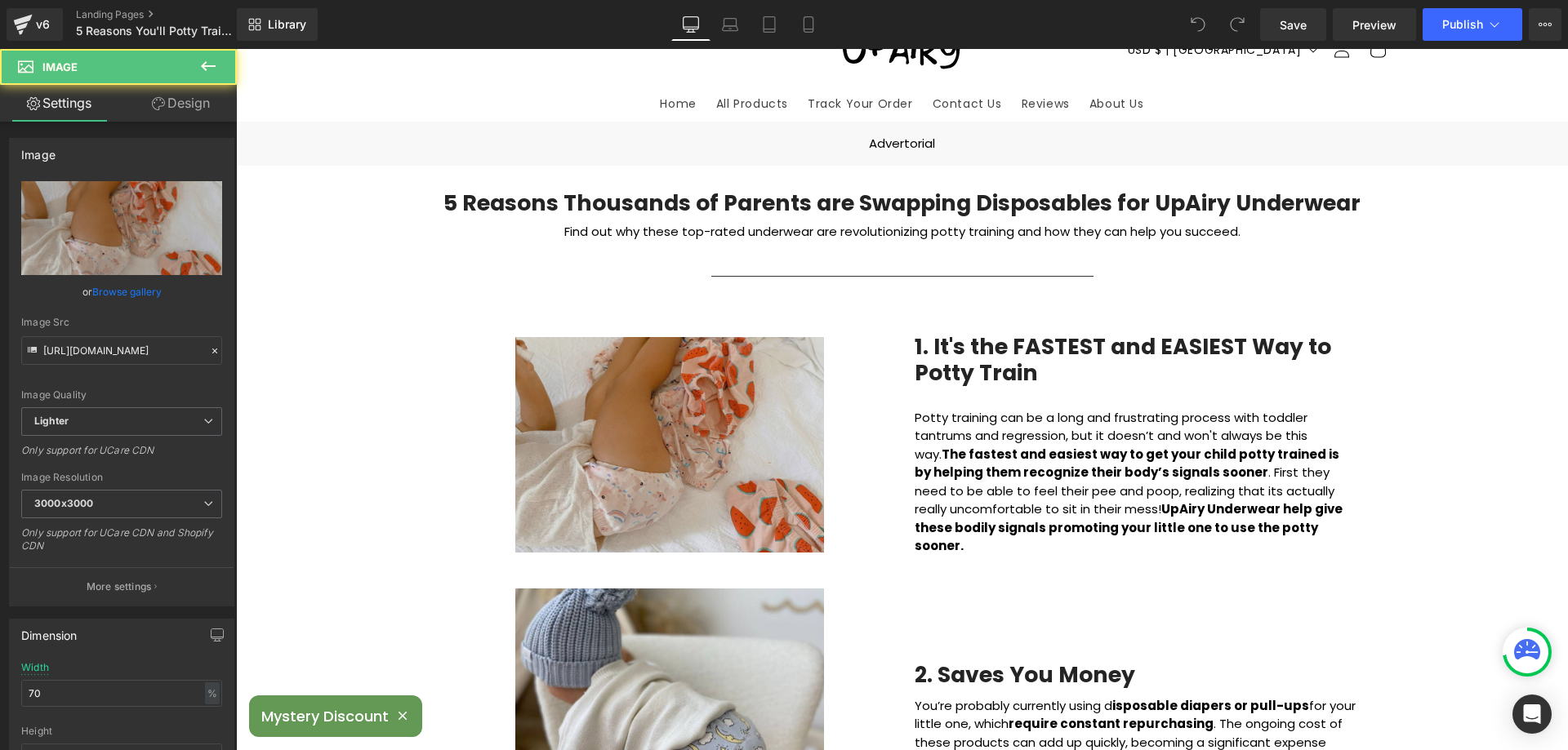
click at [662, 440] on div "Image" at bounding box center [669, 444] width 441 height 215
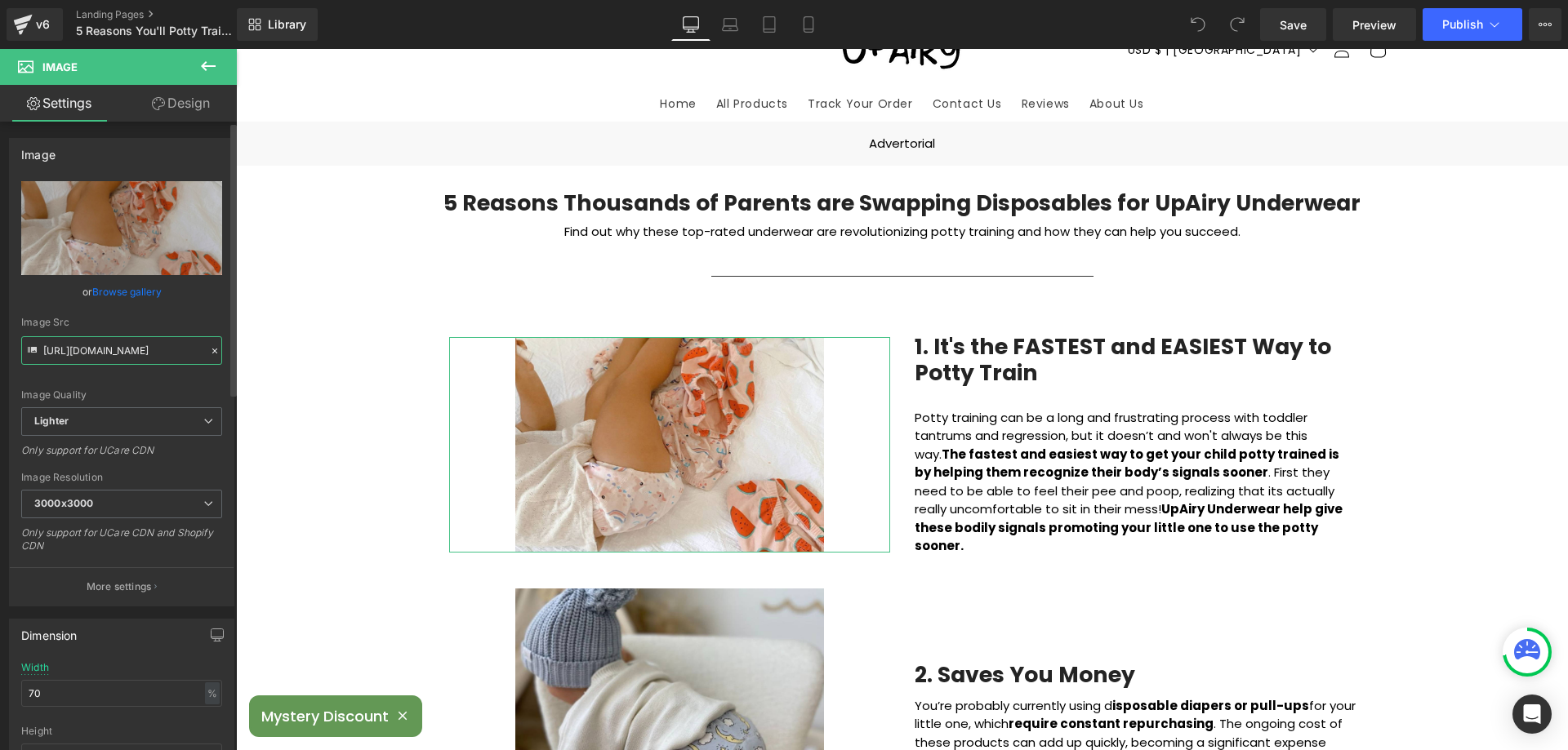
click at [103, 353] on input "[URL][DOMAIN_NAME]" at bounding box center [122, 350] width 201 height 29
click at [130, 293] on link "Browse gallery" at bounding box center [127, 292] width 69 height 29
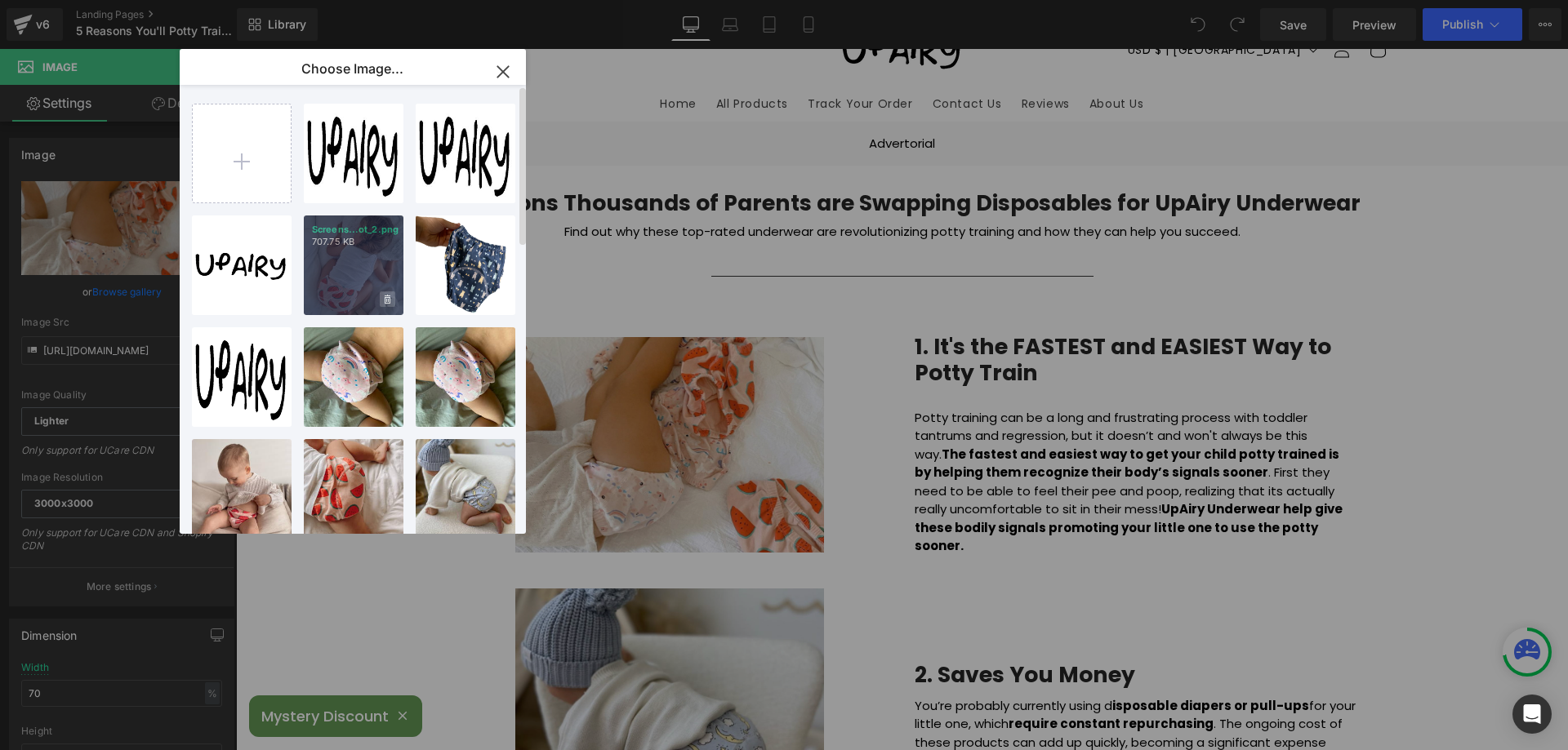
click at [388, 300] on icon at bounding box center [388, 299] width 6 height 9
click at [328, 297] on span "Yes" at bounding box center [333, 299] width 41 height 17
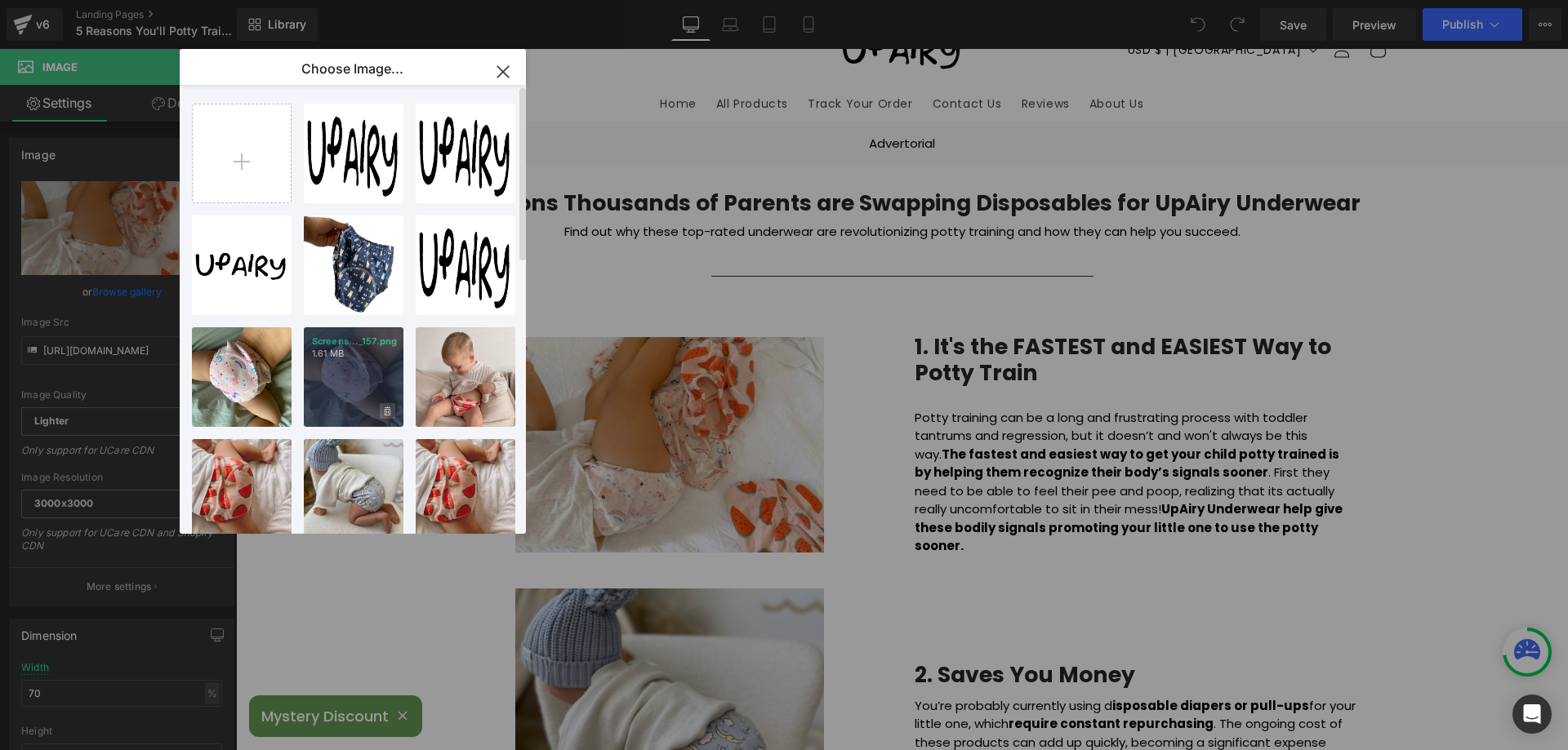
click at [383, 403] on span at bounding box center [387, 411] width 16 height 16
click at [332, 407] on span "Yes" at bounding box center [333, 411] width 41 height 17
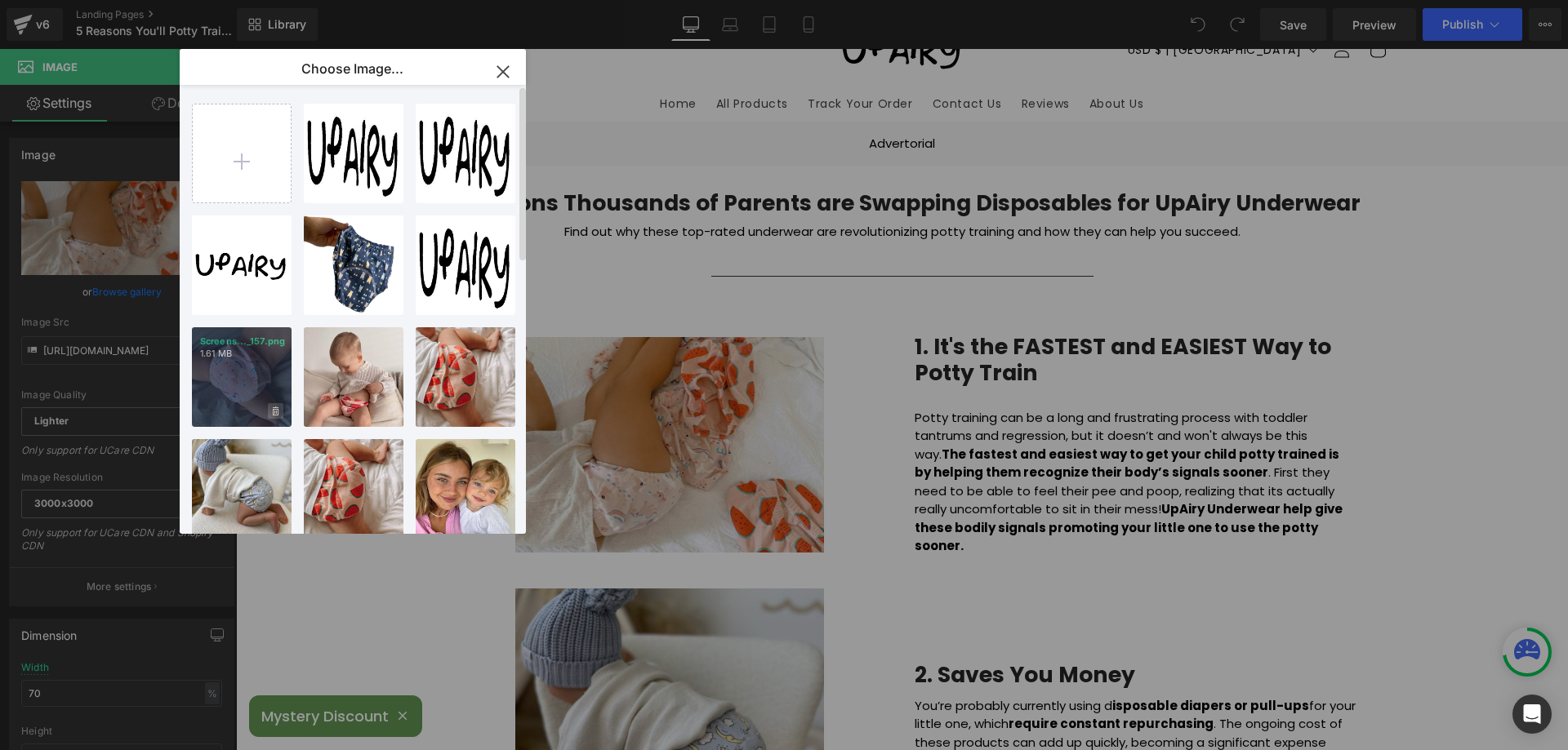
click at [274, 412] on icon at bounding box center [276, 411] width 6 height 10
click at [219, 410] on span "Yes" at bounding box center [221, 411] width 41 height 17
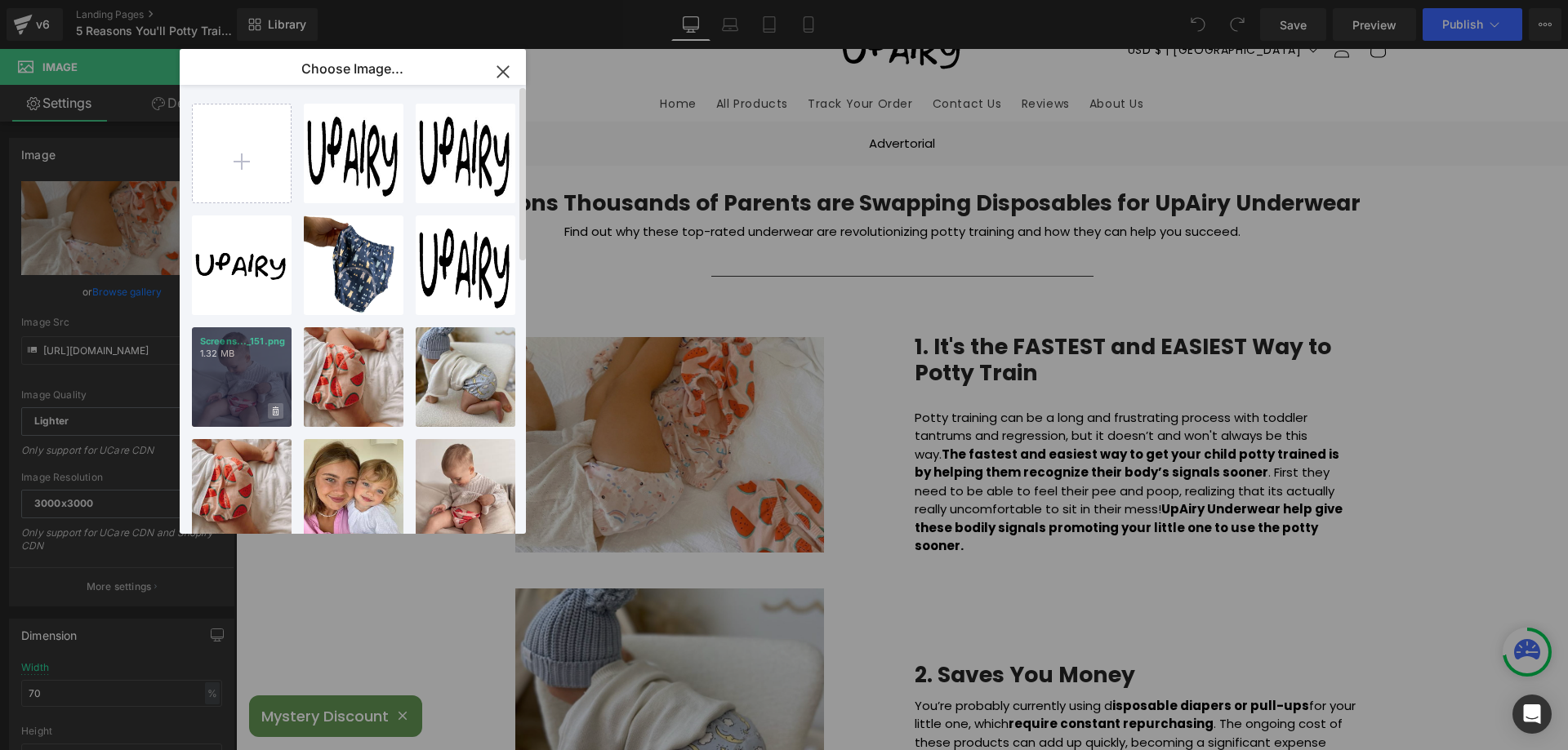
click at [274, 411] on icon at bounding box center [276, 411] width 6 height 10
click at [220, 409] on span "Yes" at bounding box center [221, 411] width 41 height 17
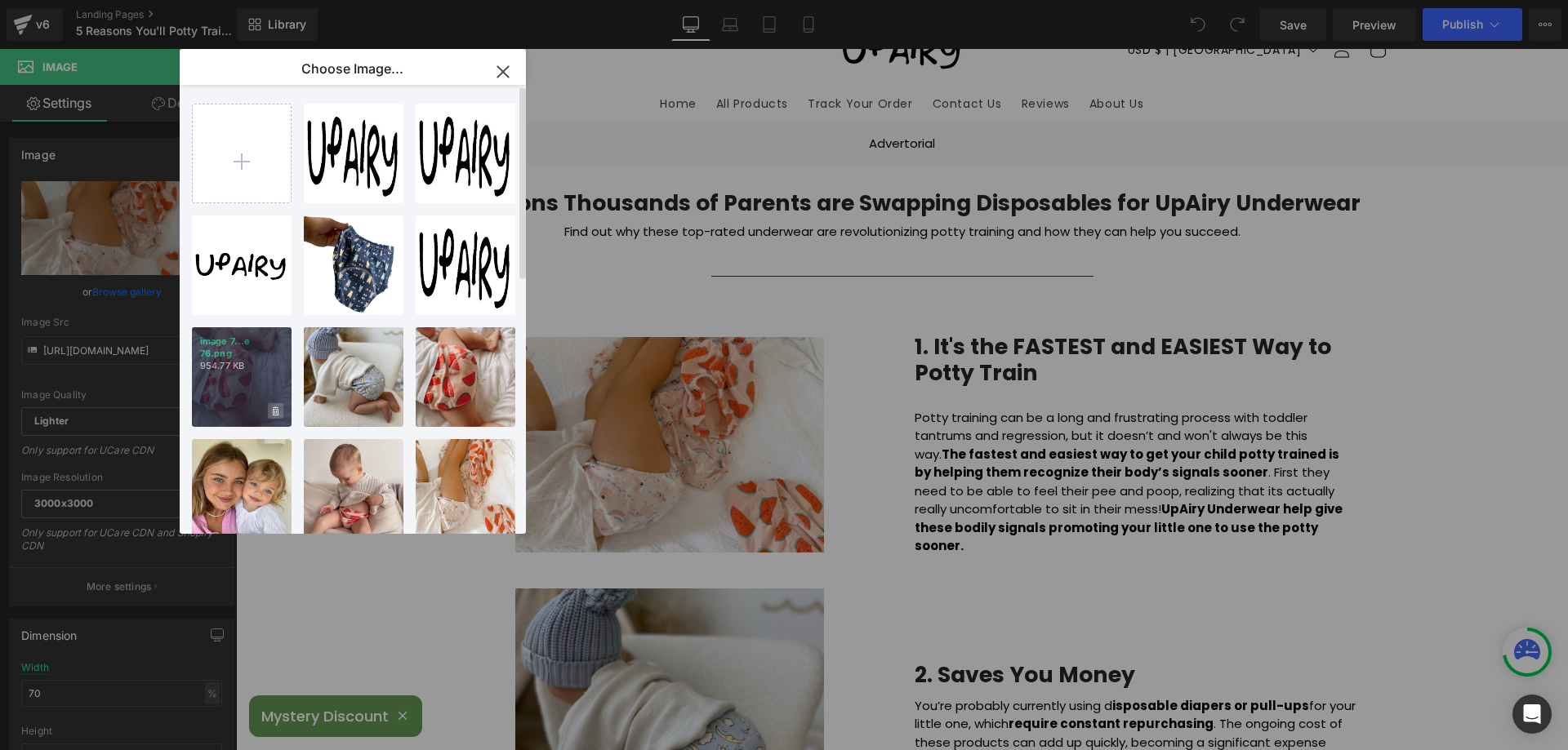
click at [276, 412] on icon at bounding box center [276, 411] width 6 height 9
click at [214, 412] on span "Yes" at bounding box center [221, 411] width 41 height 17
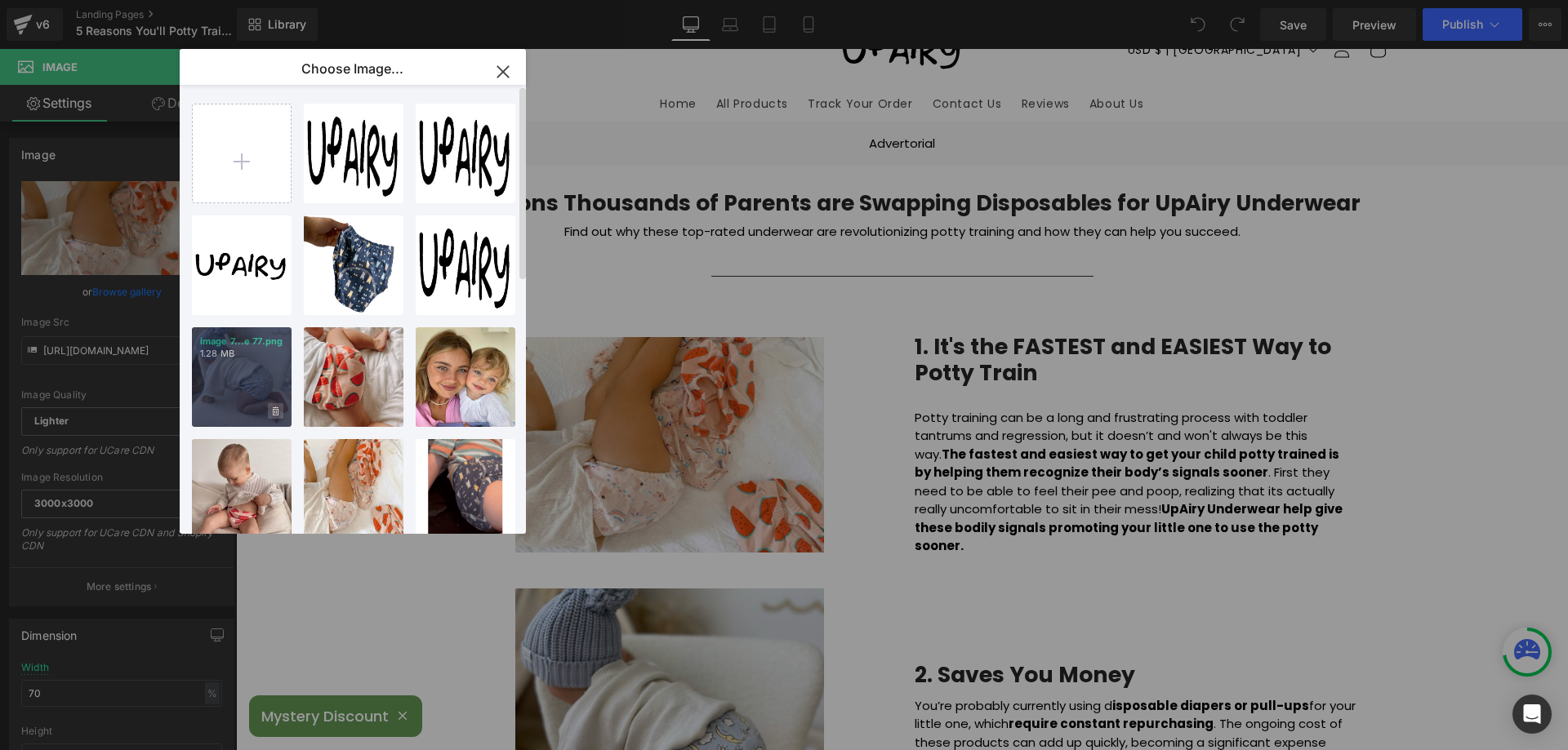
click at [275, 413] on icon at bounding box center [276, 411] width 6 height 10
click at [215, 410] on span "Yes" at bounding box center [221, 411] width 41 height 17
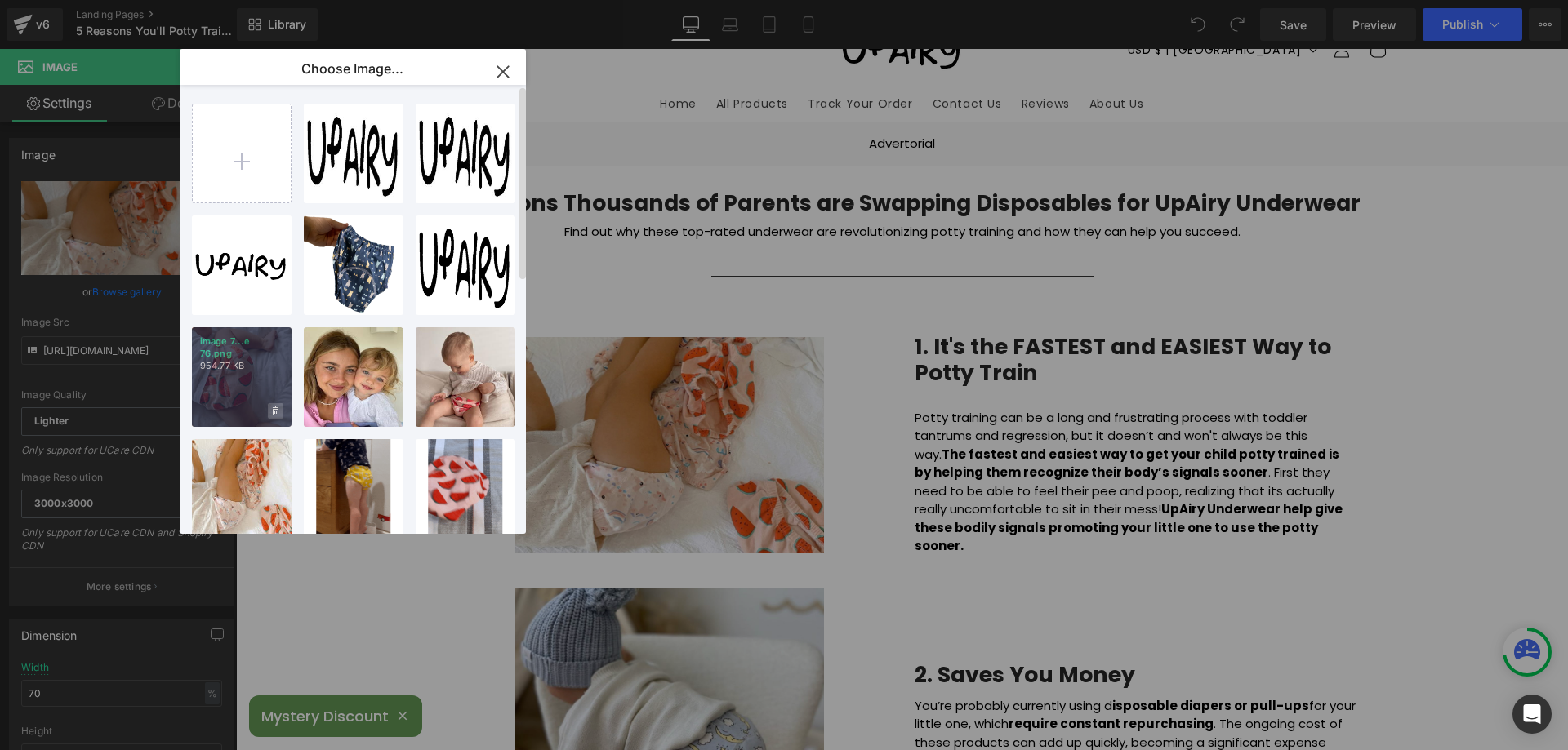
click at [279, 415] on span at bounding box center [275, 411] width 16 height 16
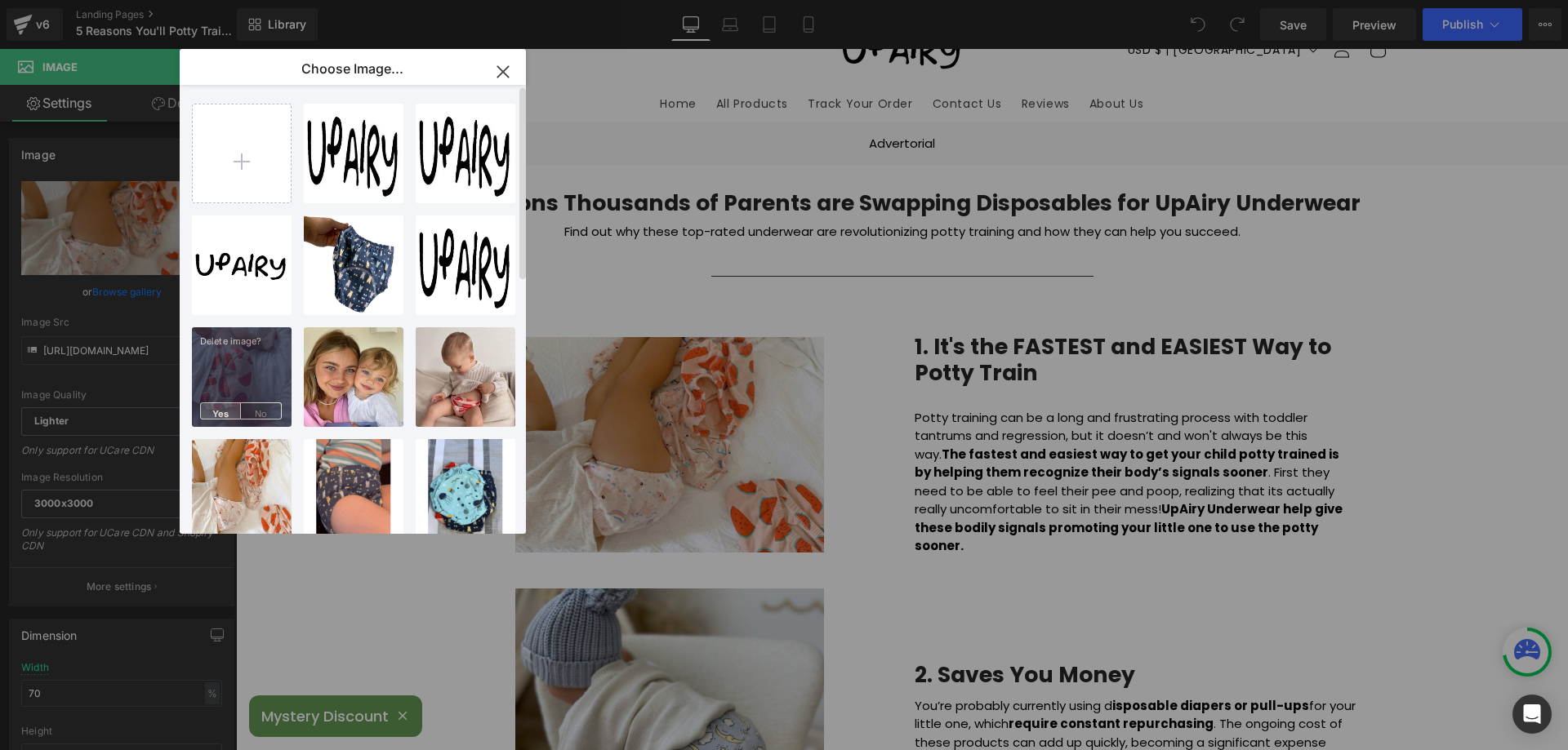
click at [214, 409] on span "Yes" at bounding box center [221, 411] width 41 height 17
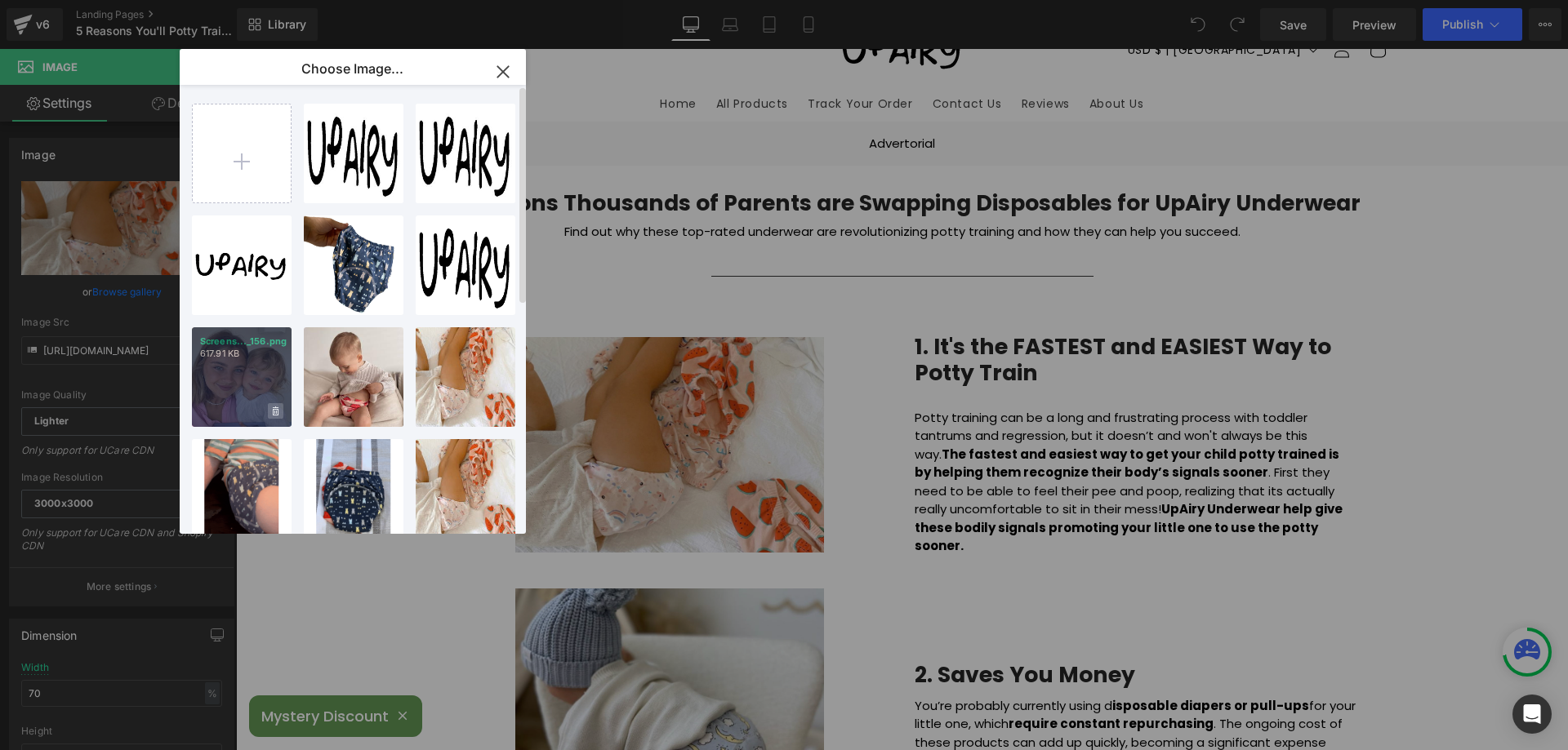
click at [273, 410] on icon at bounding box center [276, 411] width 6 height 9
click at [214, 408] on span "Yes" at bounding box center [221, 411] width 41 height 17
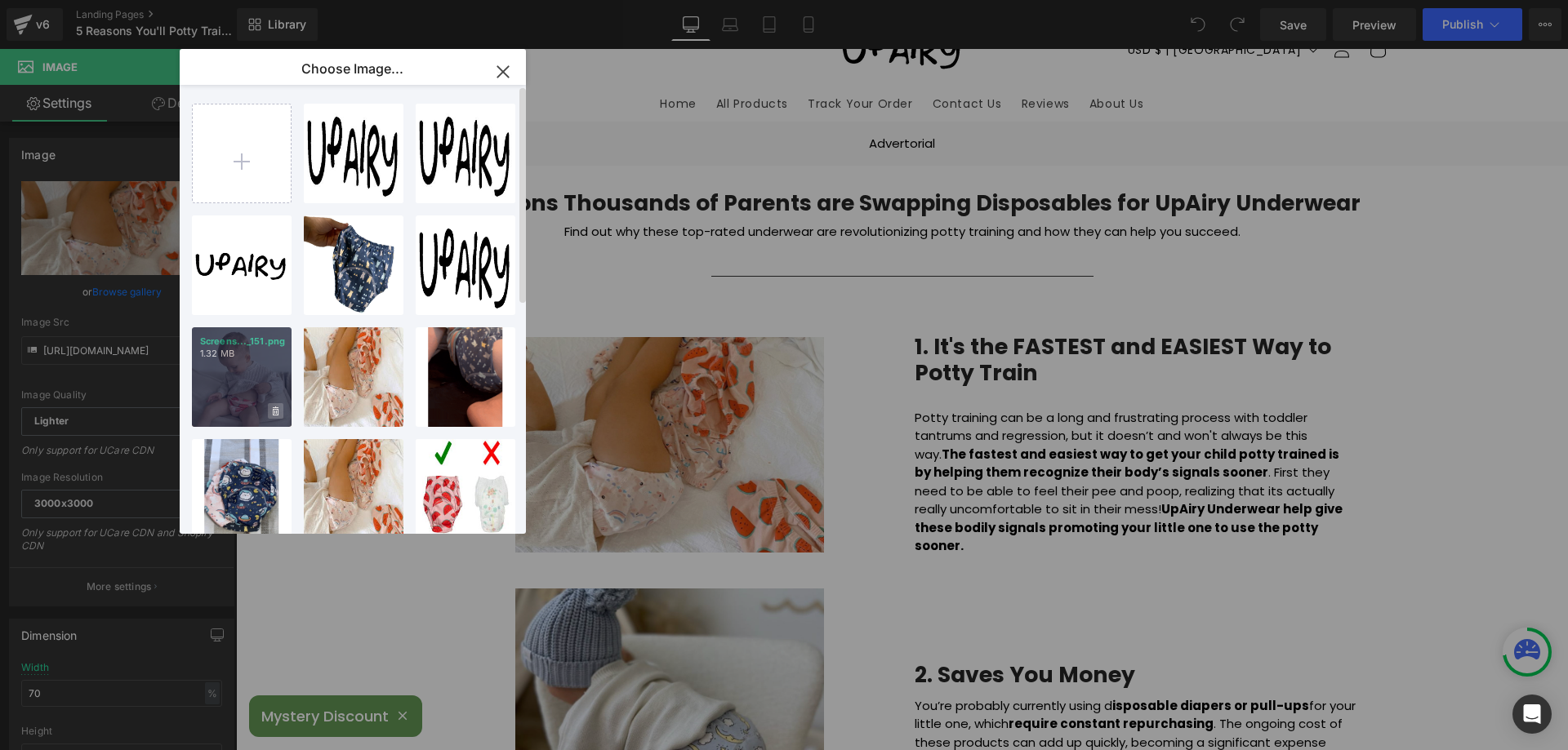
click at [274, 411] on icon at bounding box center [276, 411] width 6 height 9
click at [221, 412] on span "Yes" at bounding box center [221, 411] width 41 height 17
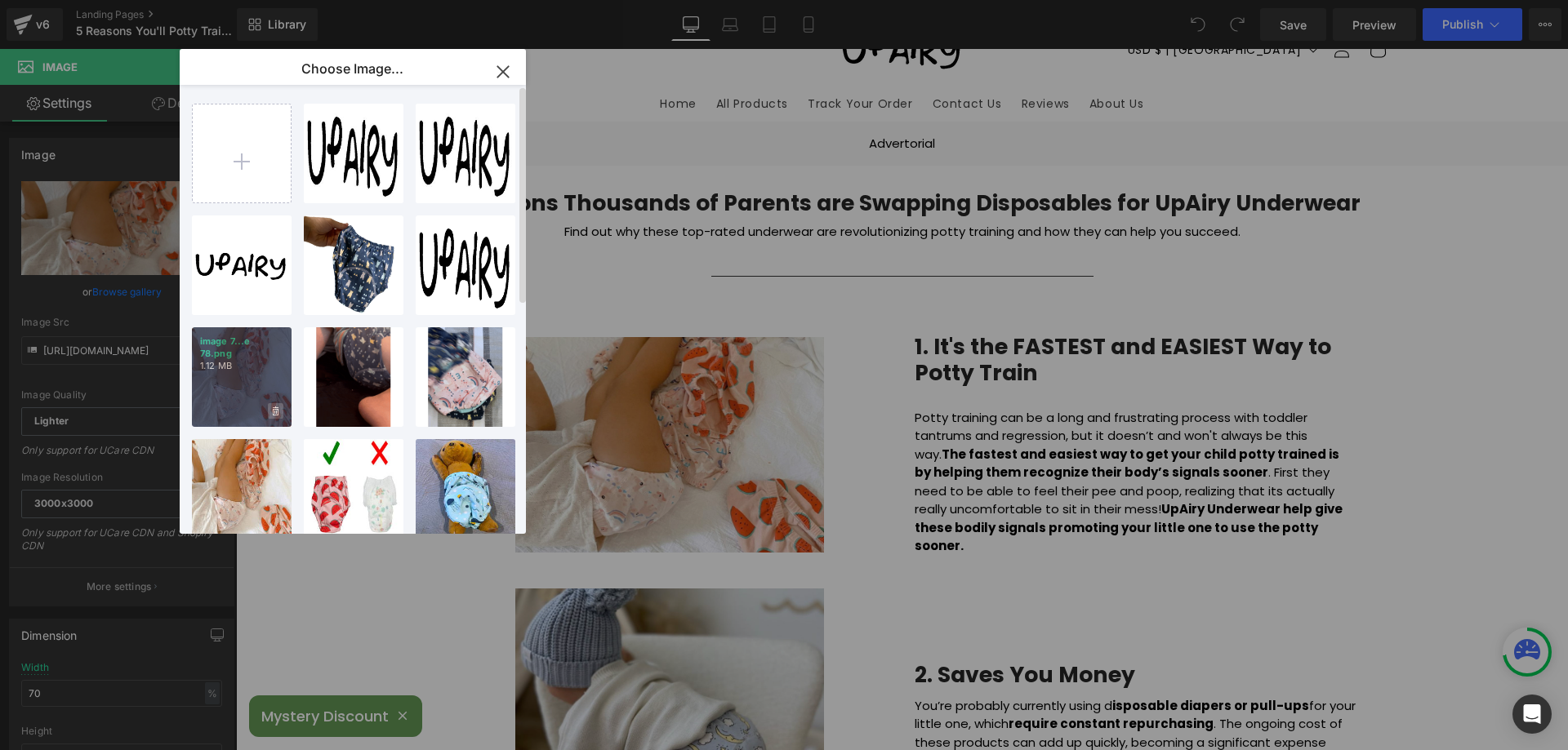
click at [277, 410] on icon at bounding box center [276, 411] width 6 height 9
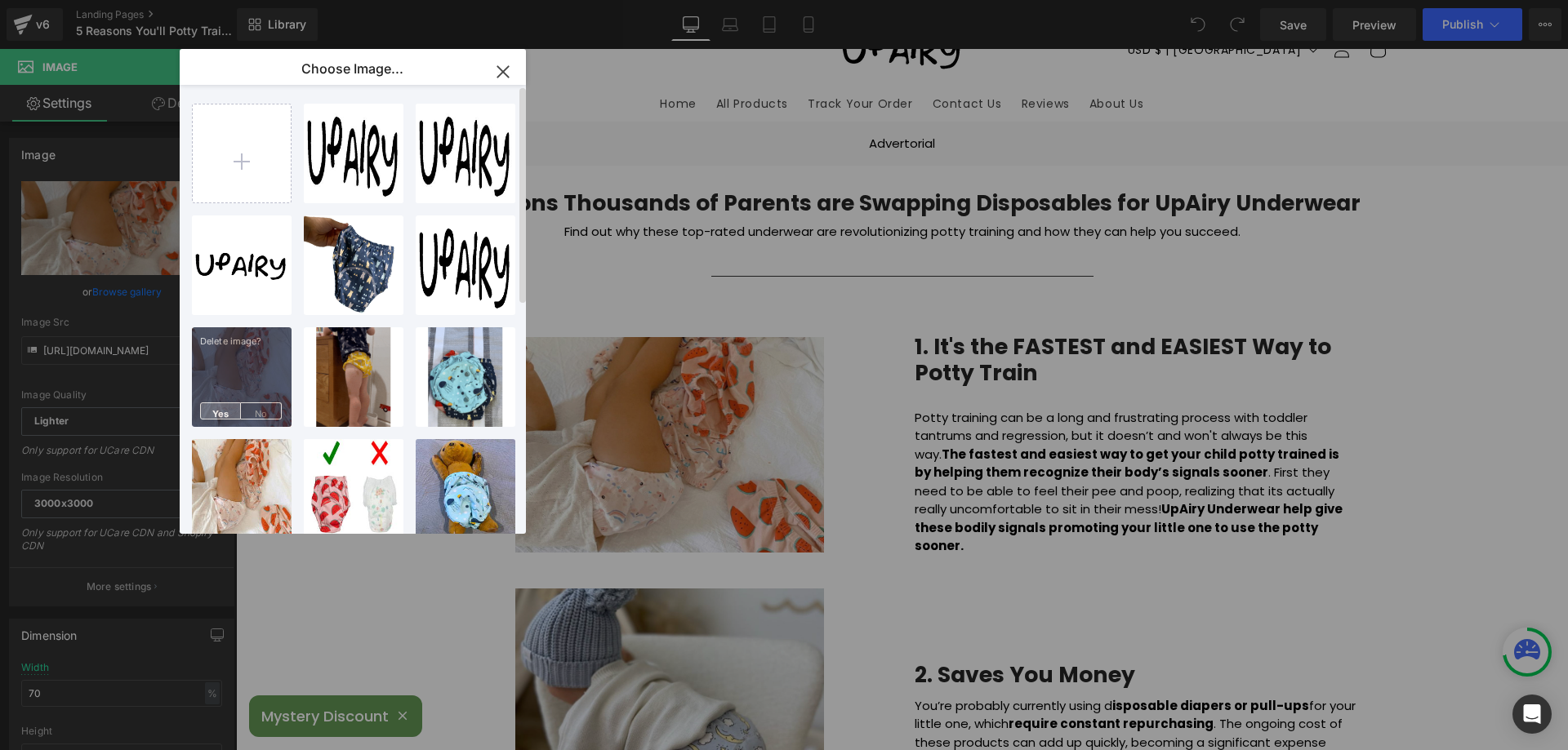
click at [218, 411] on span "Yes" at bounding box center [221, 411] width 41 height 17
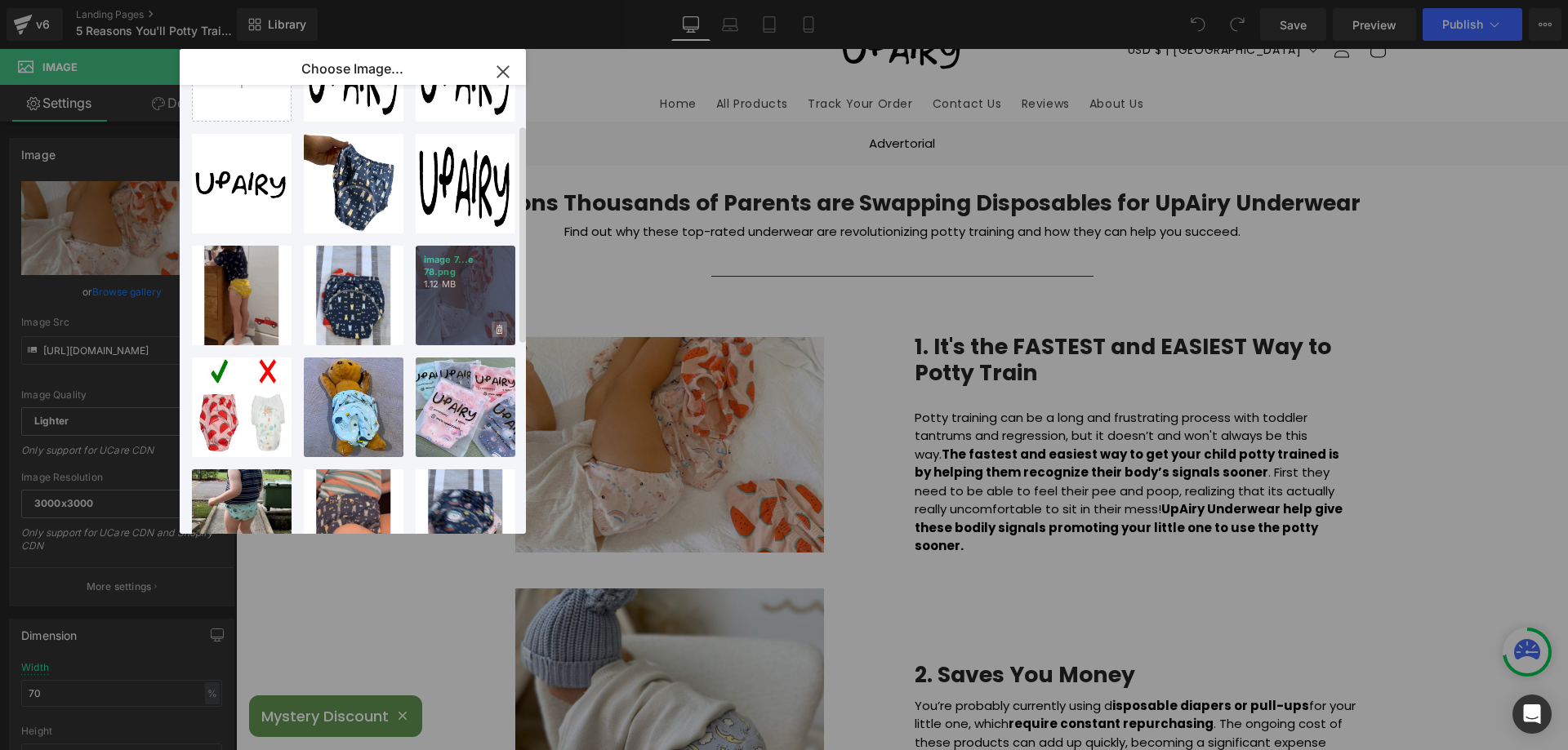
click at [499, 334] on icon at bounding box center [500, 330] width 6 height 9
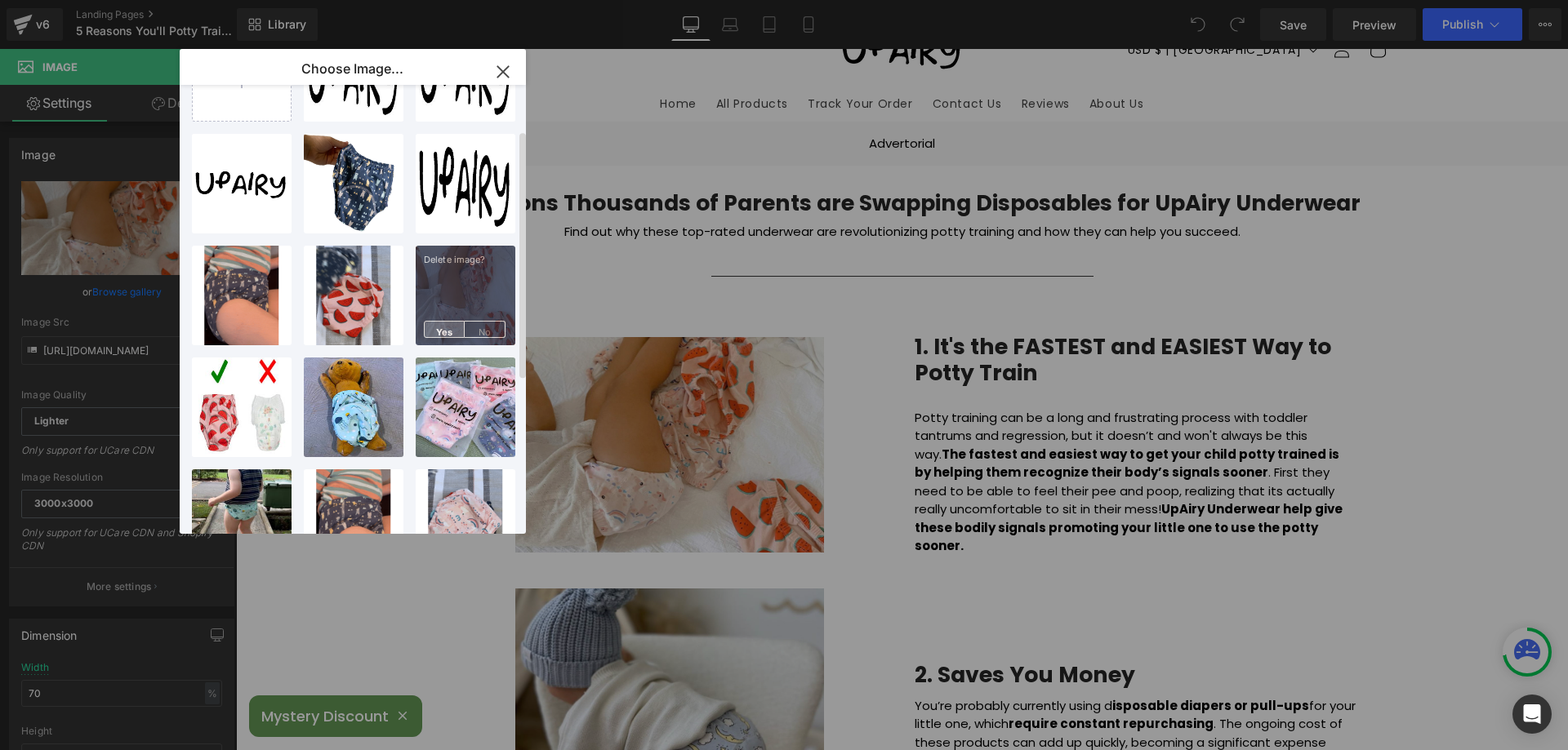
click at [446, 331] on span "Yes" at bounding box center [445, 329] width 41 height 17
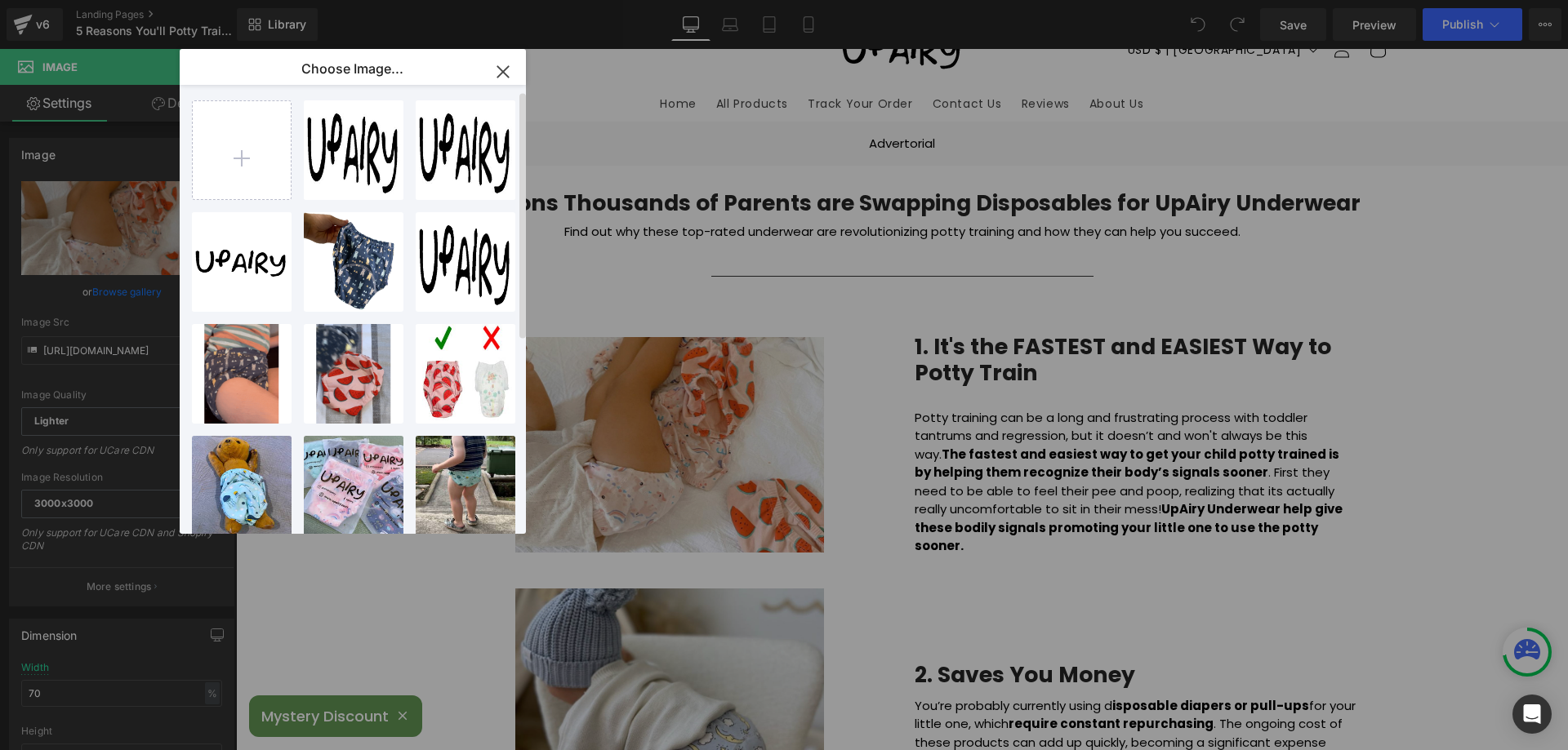
scroll to position [0, 0]
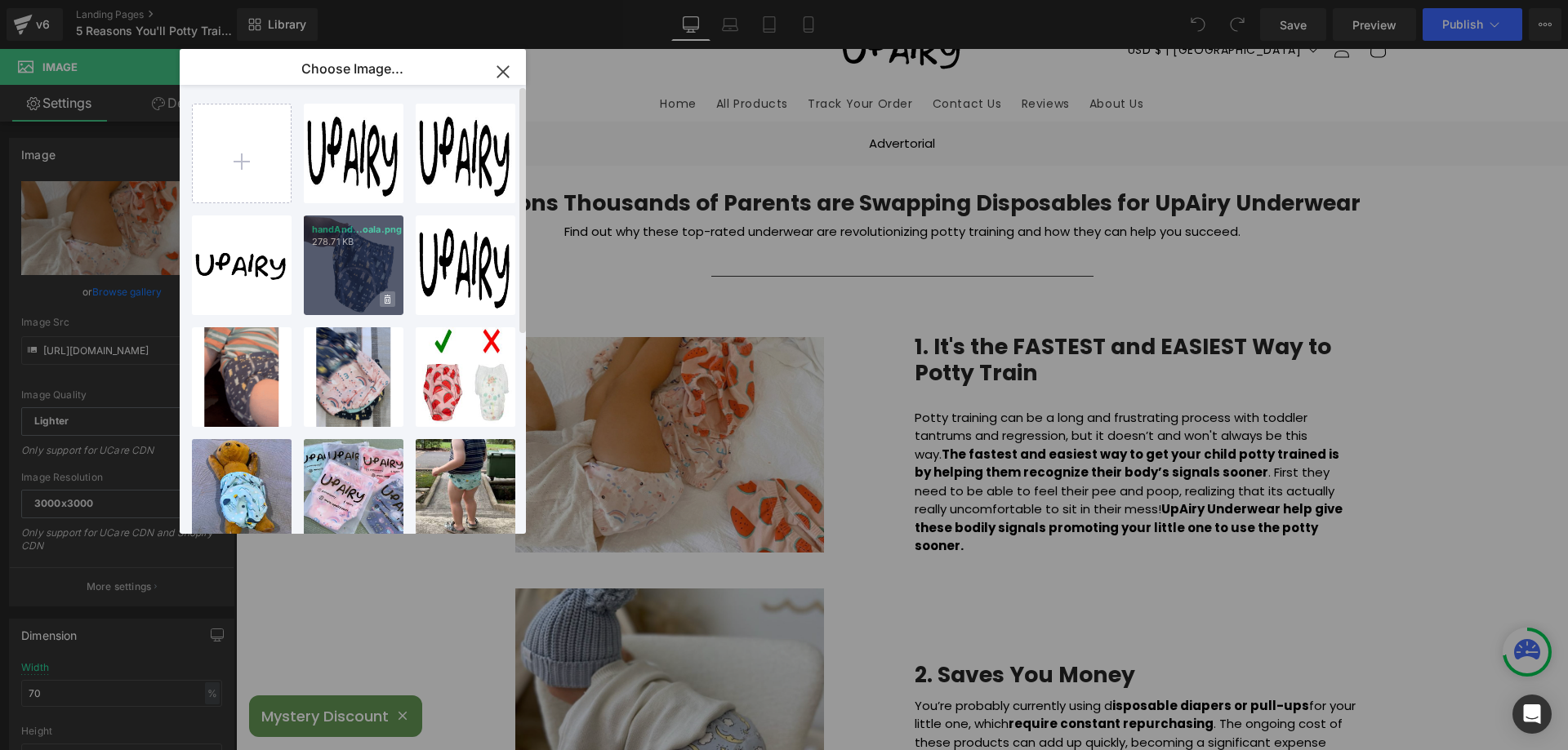
click at [388, 300] on icon at bounding box center [388, 299] width 6 height 9
click at [329, 303] on span "Yes" at bounding box center [333, 299] width 41 height 17
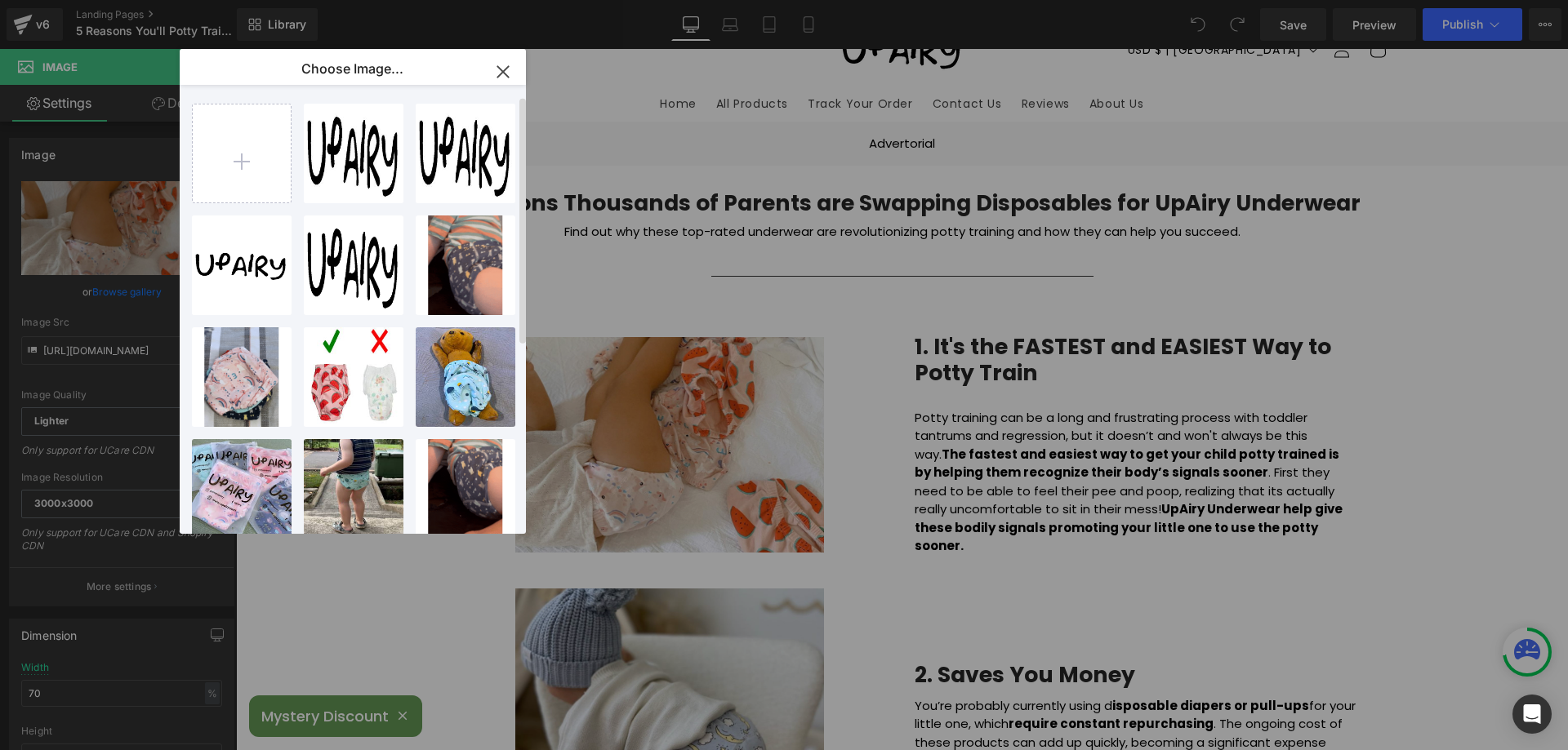
scroll to position [82, 0]
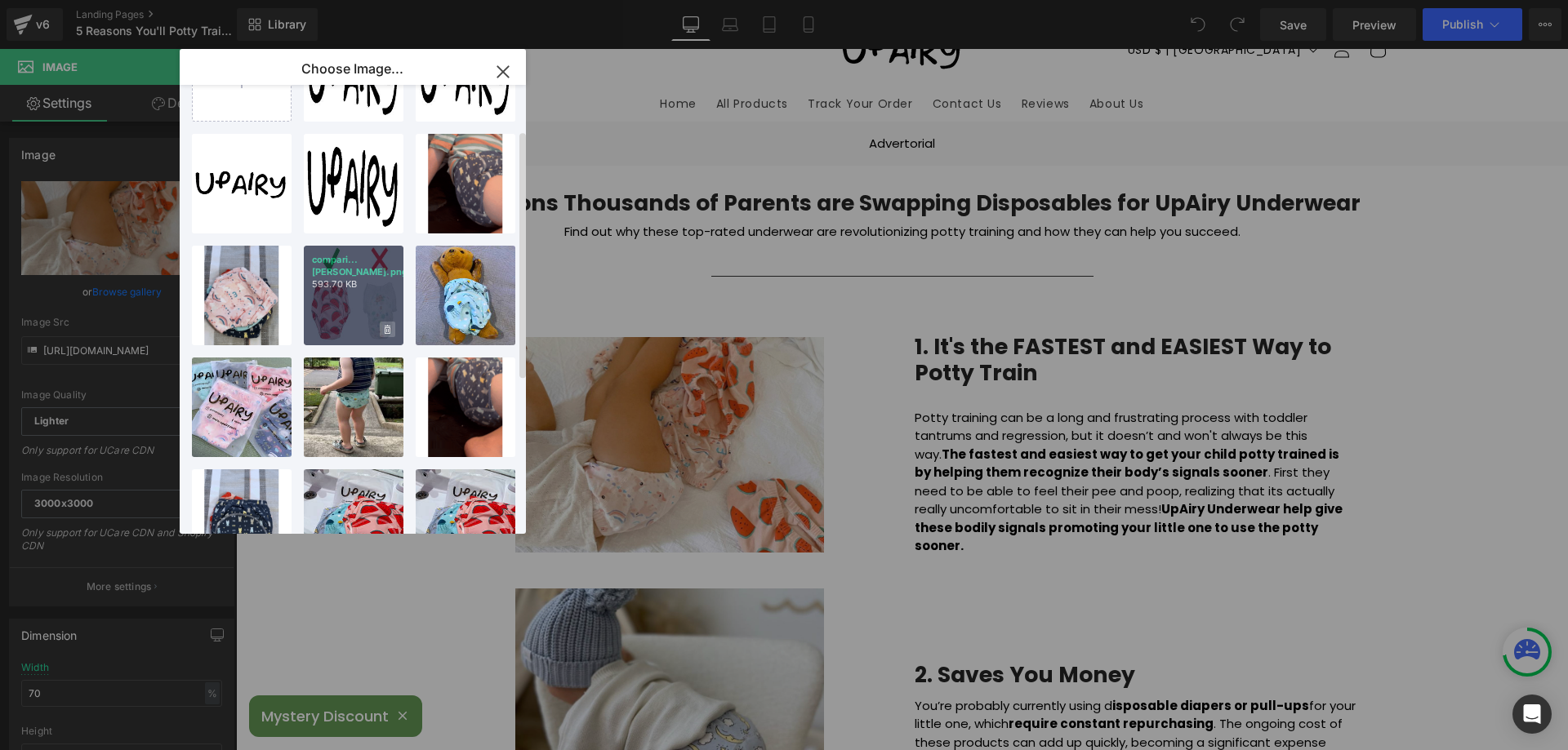
click at [386, 322] on span at bounding box center [387, 329] width 16 height 16
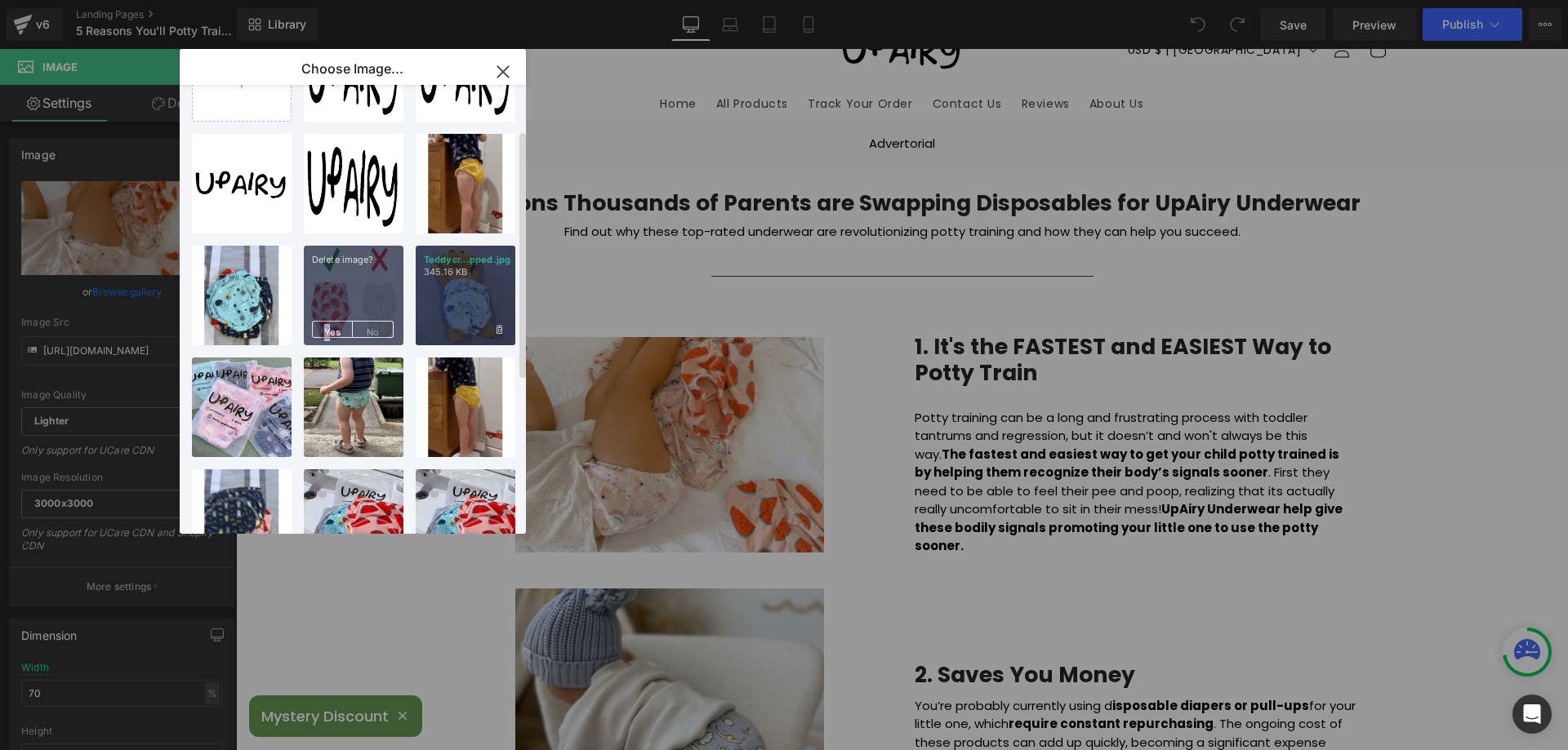
click at [326, 332] on span "Yes" at bounding box center [333, 329] width 41 height 17
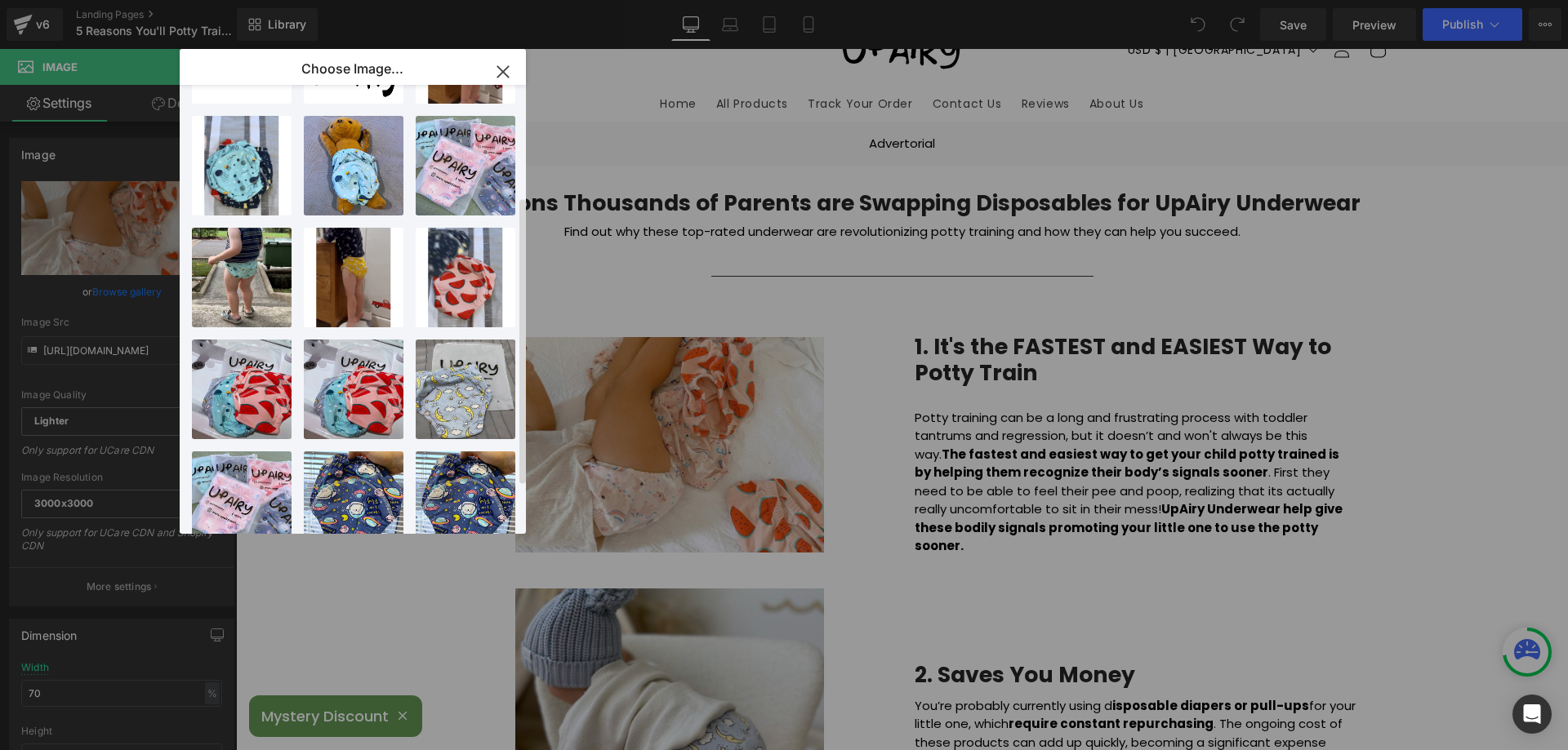
scroll to position [247, 0]
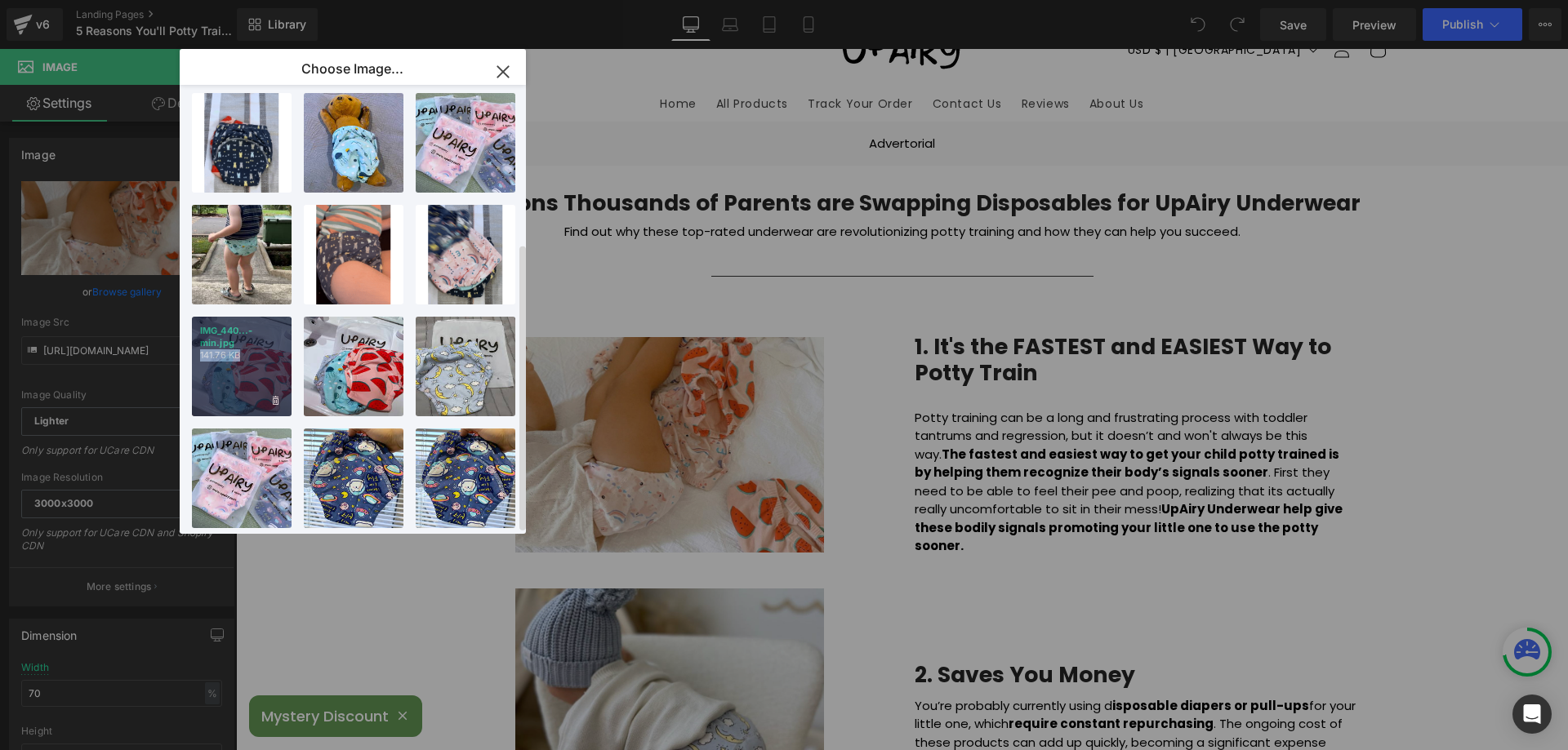
drag, startPoint x: 262, startPoint y: 337, endPoint x: 26, endPoint y: 288, distance: 241.0
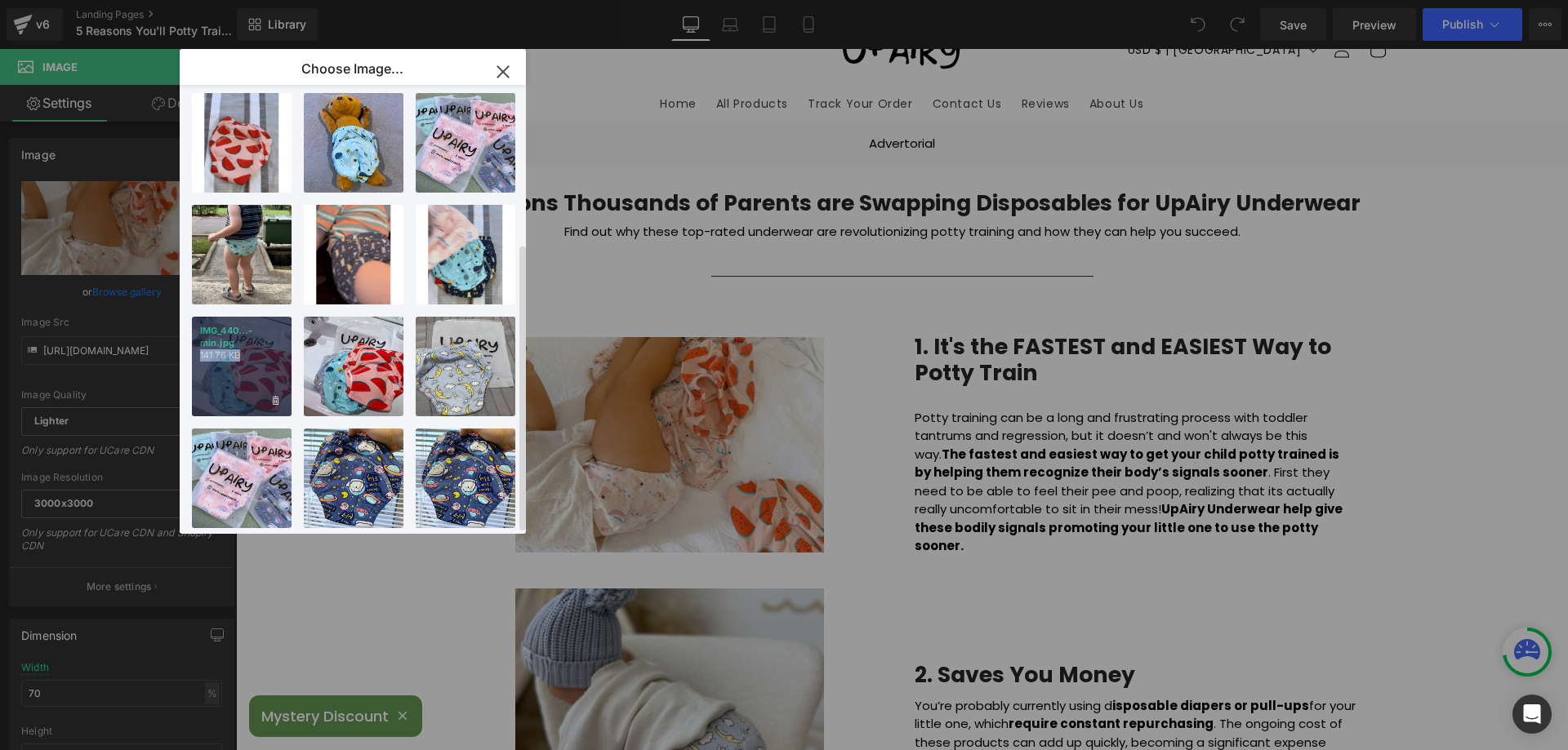
click at [262, 337] on div "IMG_440...-min.jpg 141.76 KB" at bounding box center [241, 366] width 100 height 100
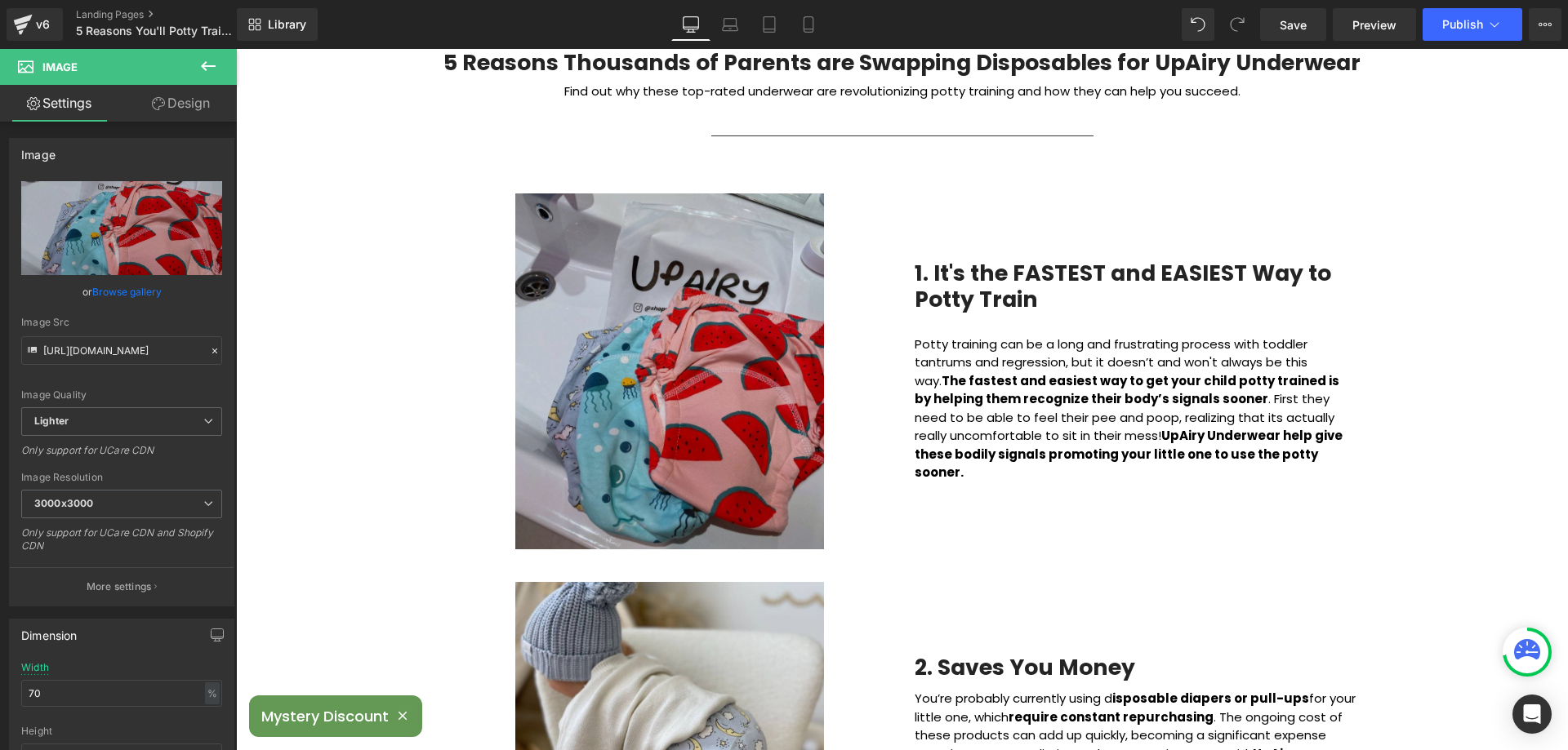
scroll to position [326, 0]
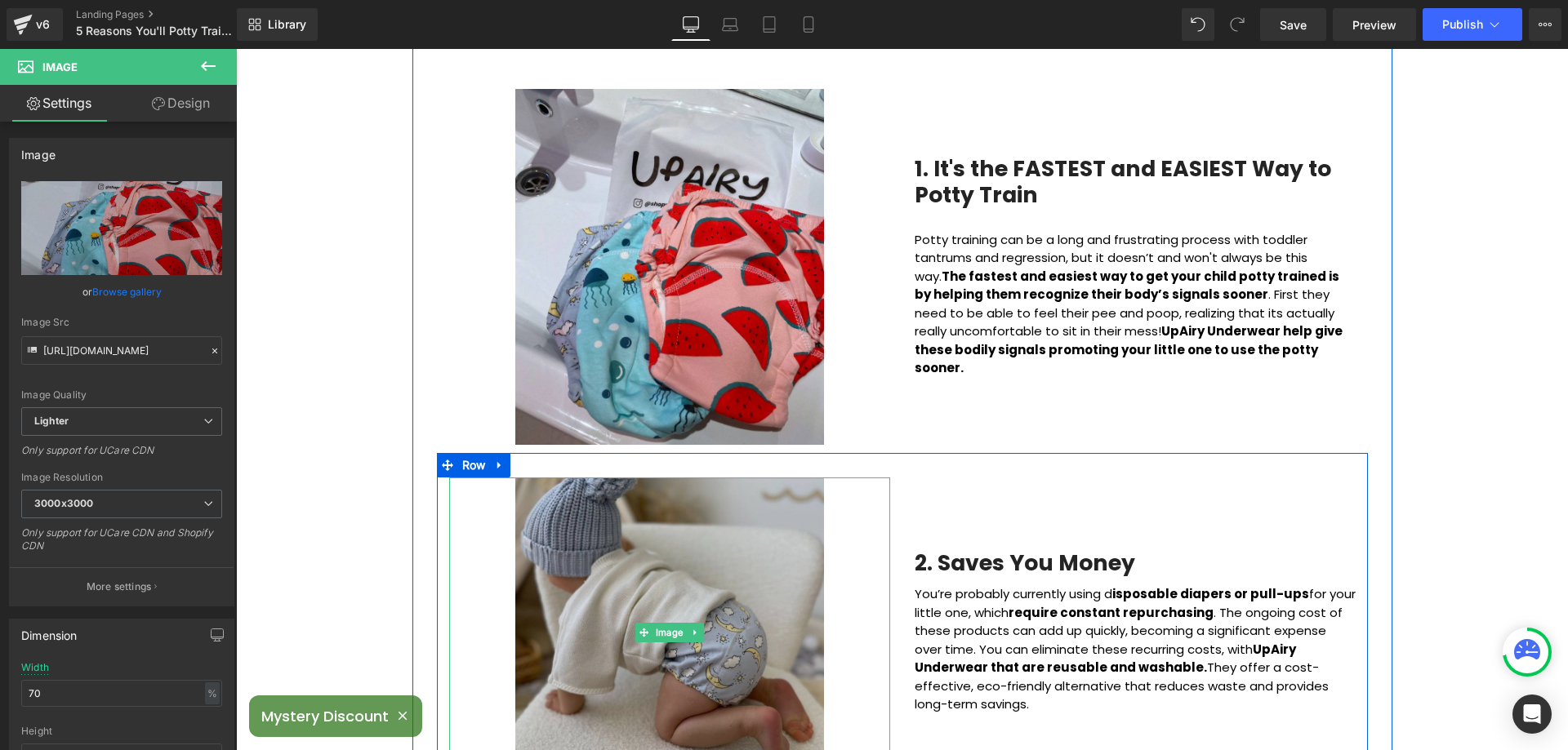
click at [686, 570] on img at bounding box center [669, 633] width 309 height 310
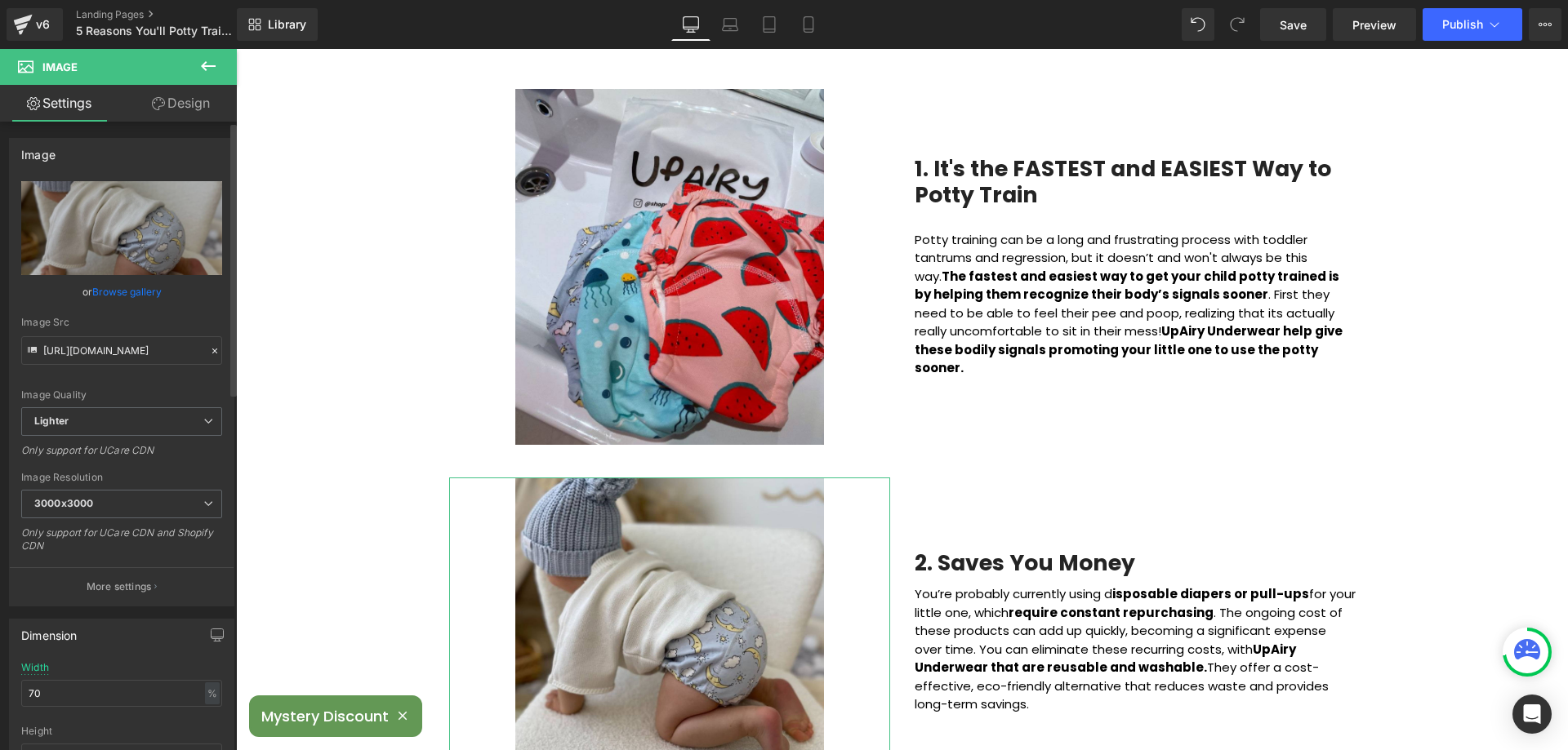
click at [131, 295] on link "Browse gallery" at bounding box center [127, 292] width 69 height 29
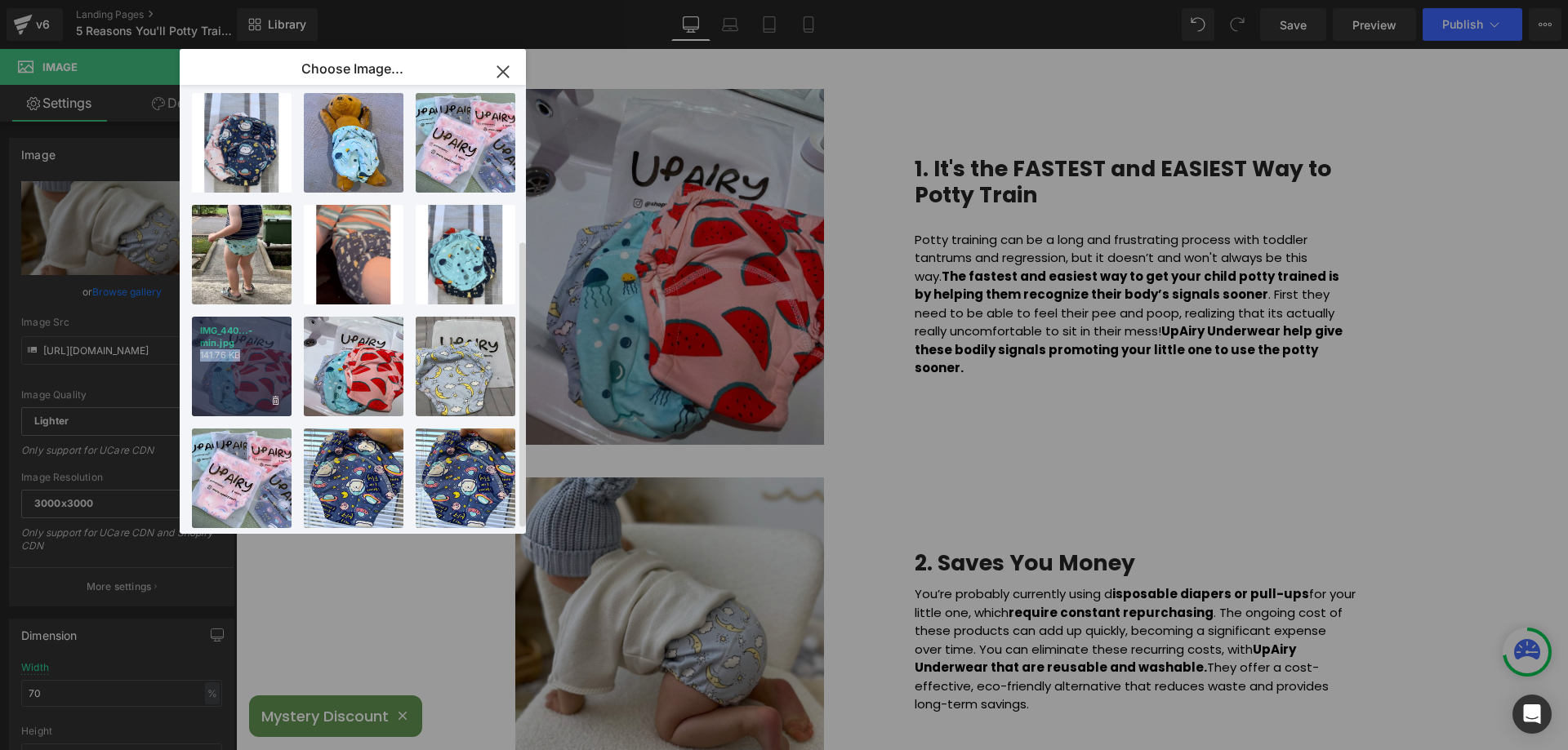
scroll to position [165, 0]
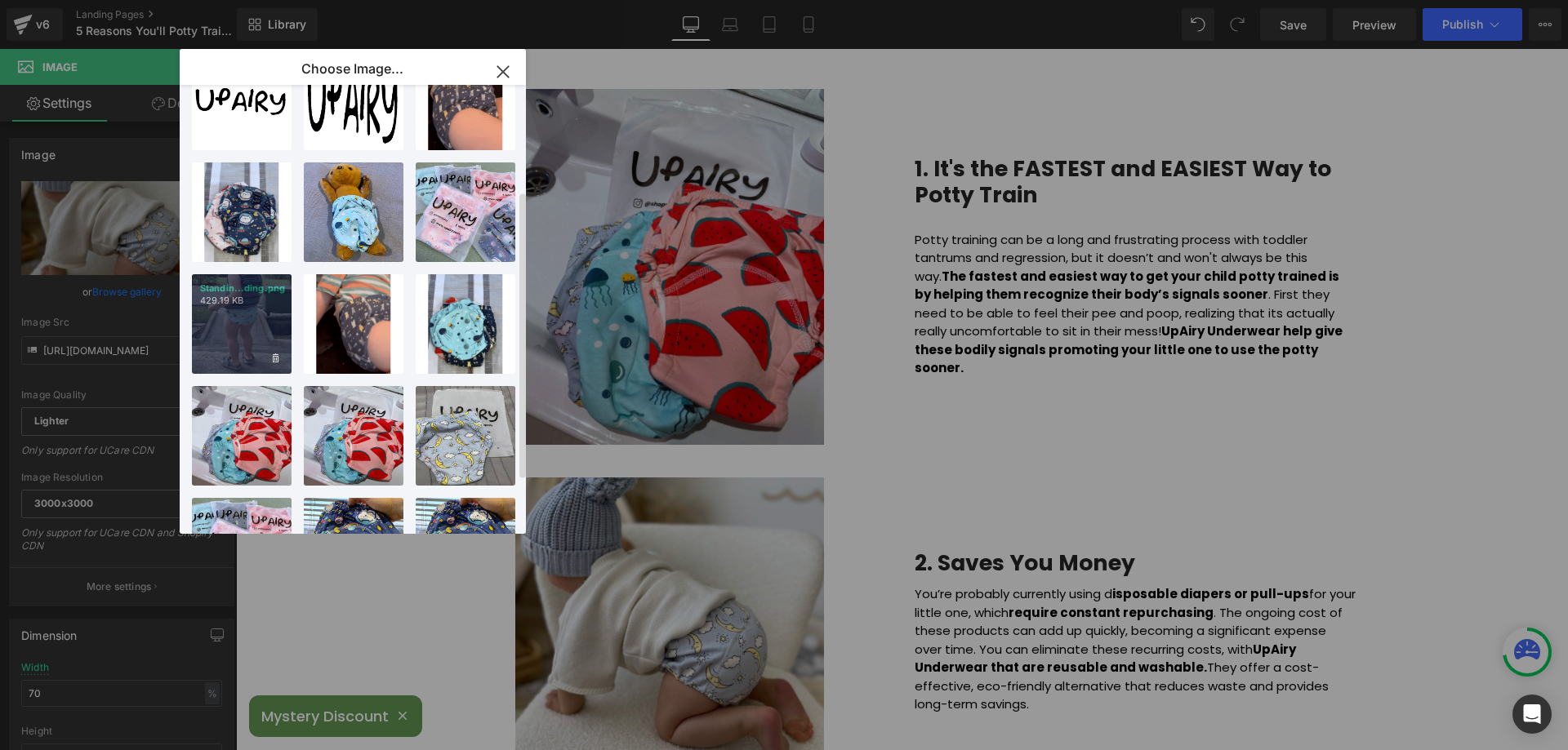
click at [232, 323] on div "Standin...ding.png 429.19 KB" at bounding box center [241, 323] width 100 height 100
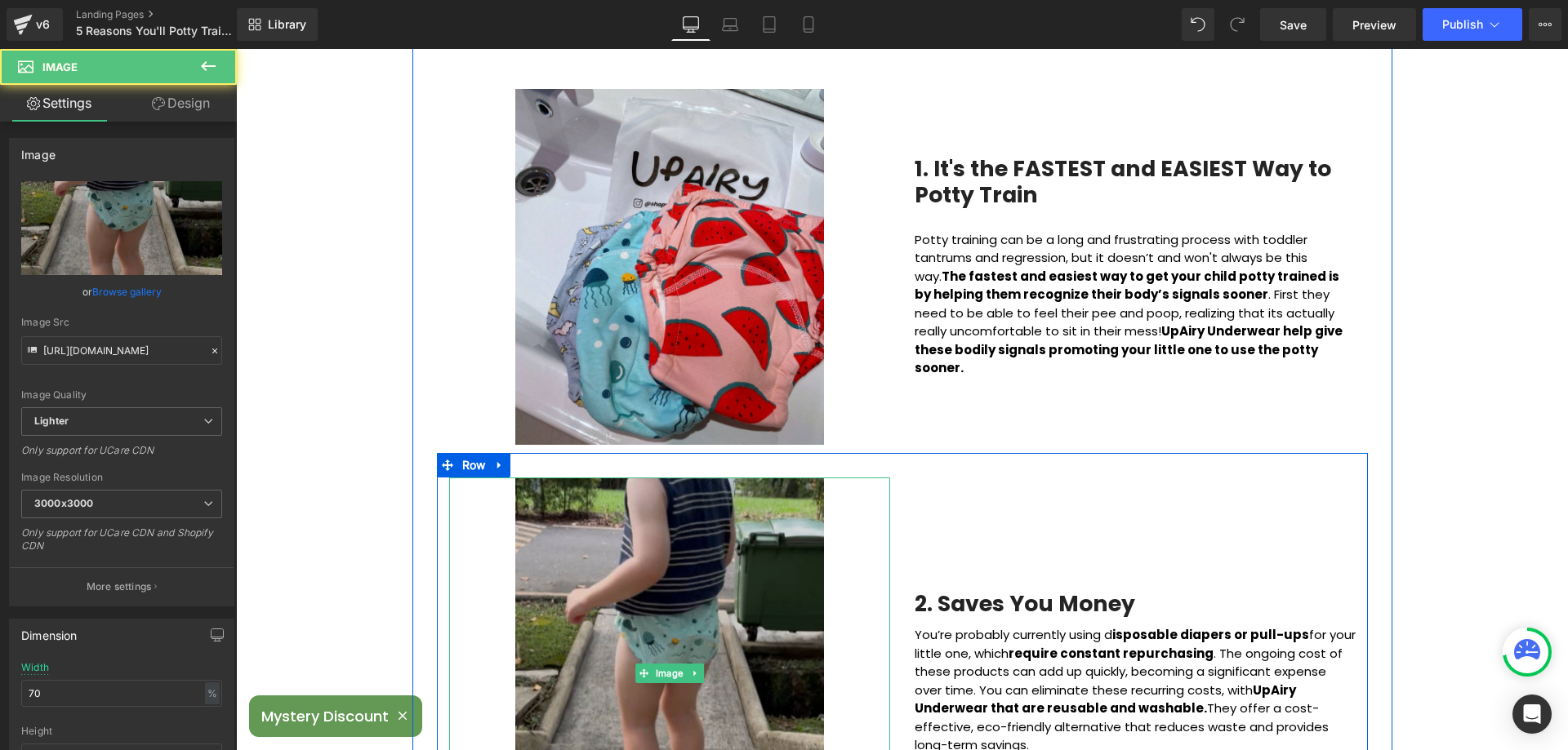
click at [637, 531] on img at bounding box center [669, 674] width 309 height 392
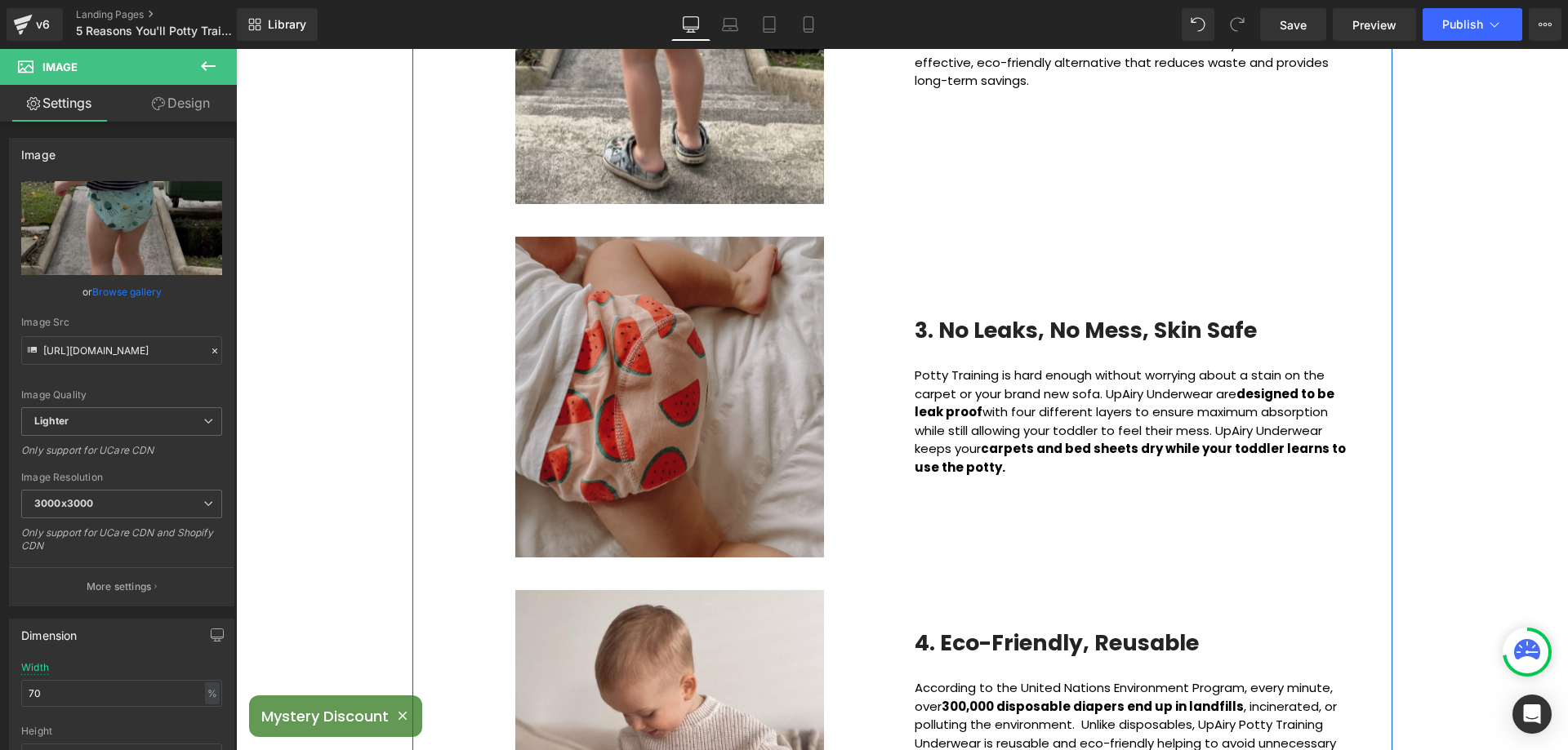
scroll to position [1061, 0]
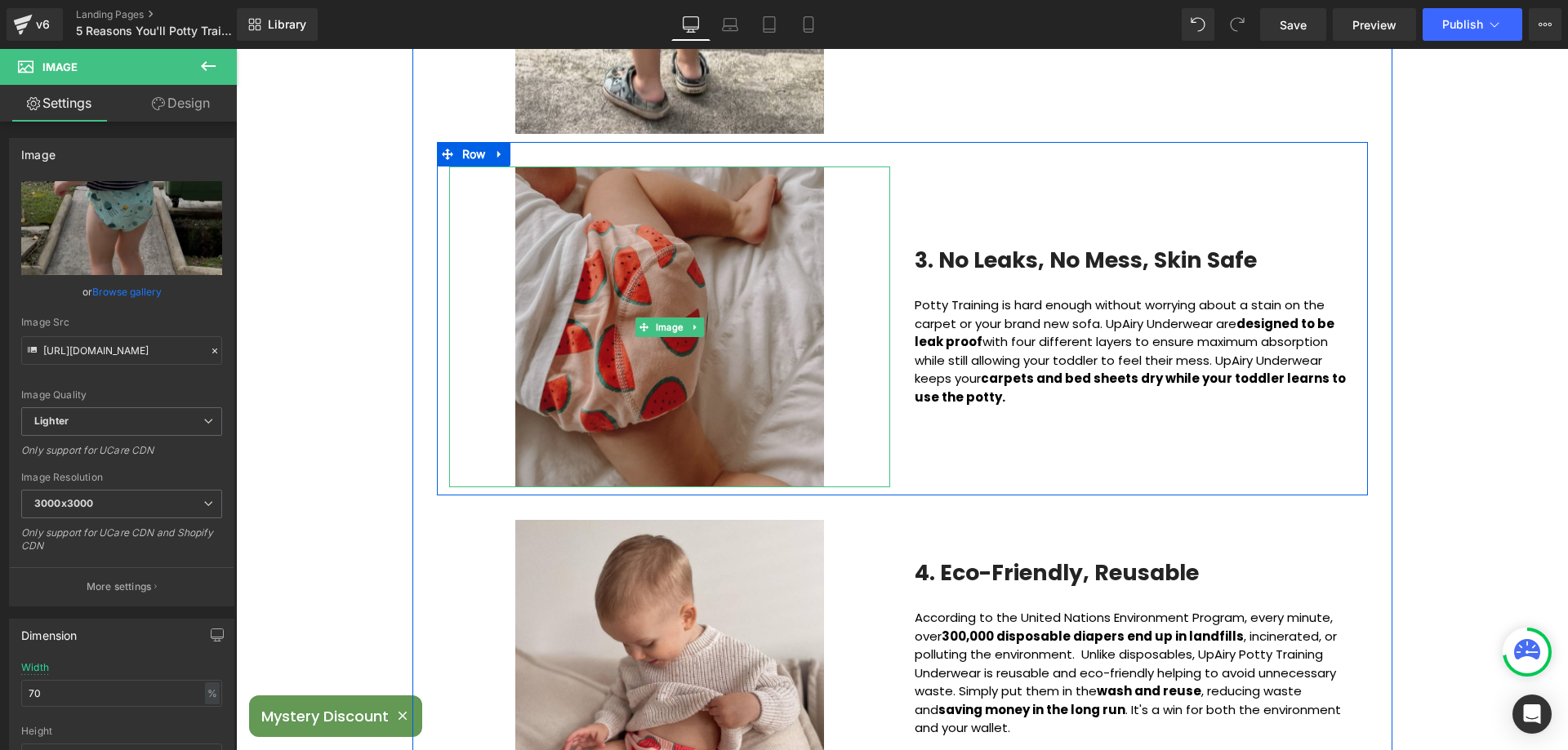
click at [682, 319] on div "Image" at bounding box center [669, 327] width 441 height 320
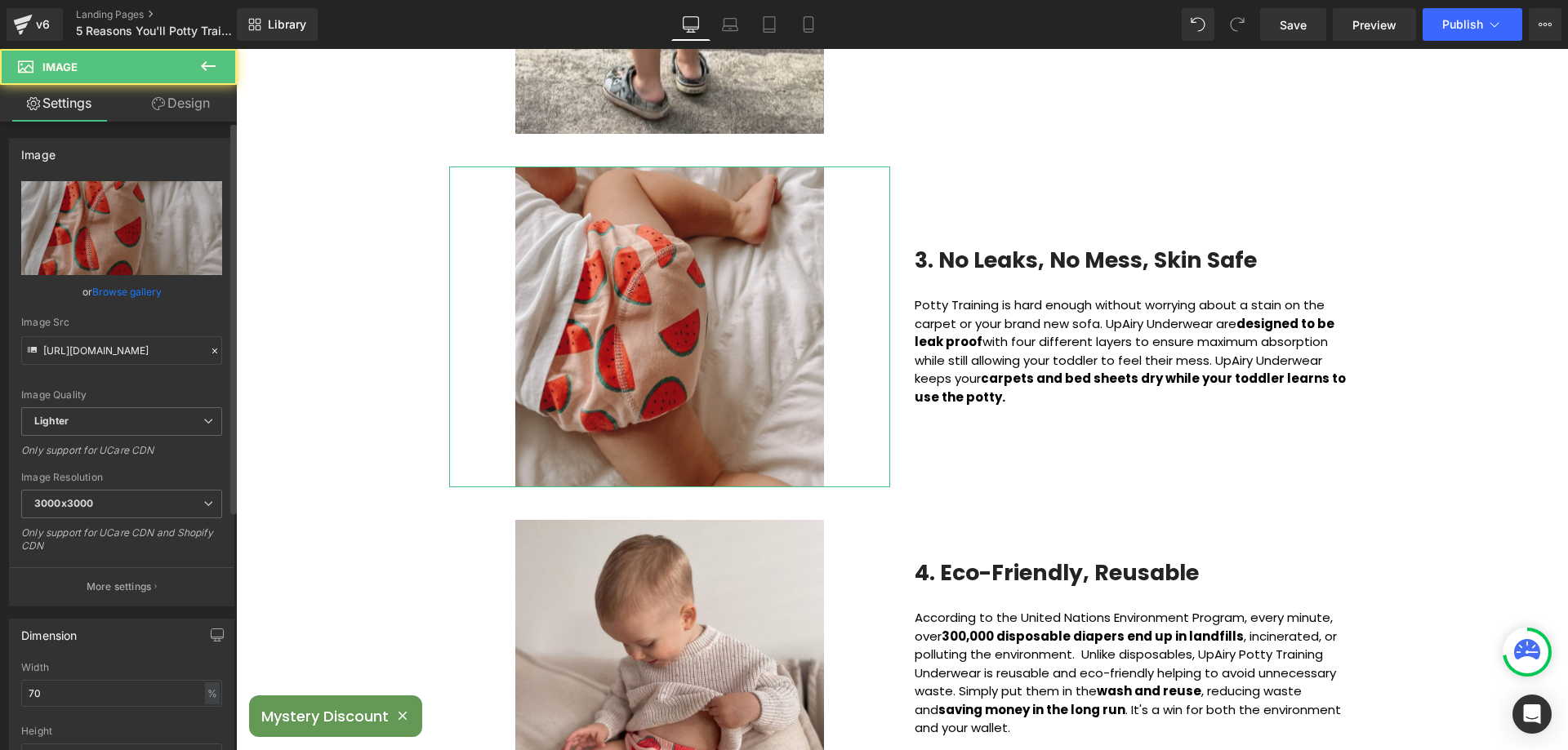
click at [132, 290] on link "Browse gallery" at bounding box center [127, 292] width 69 height 29
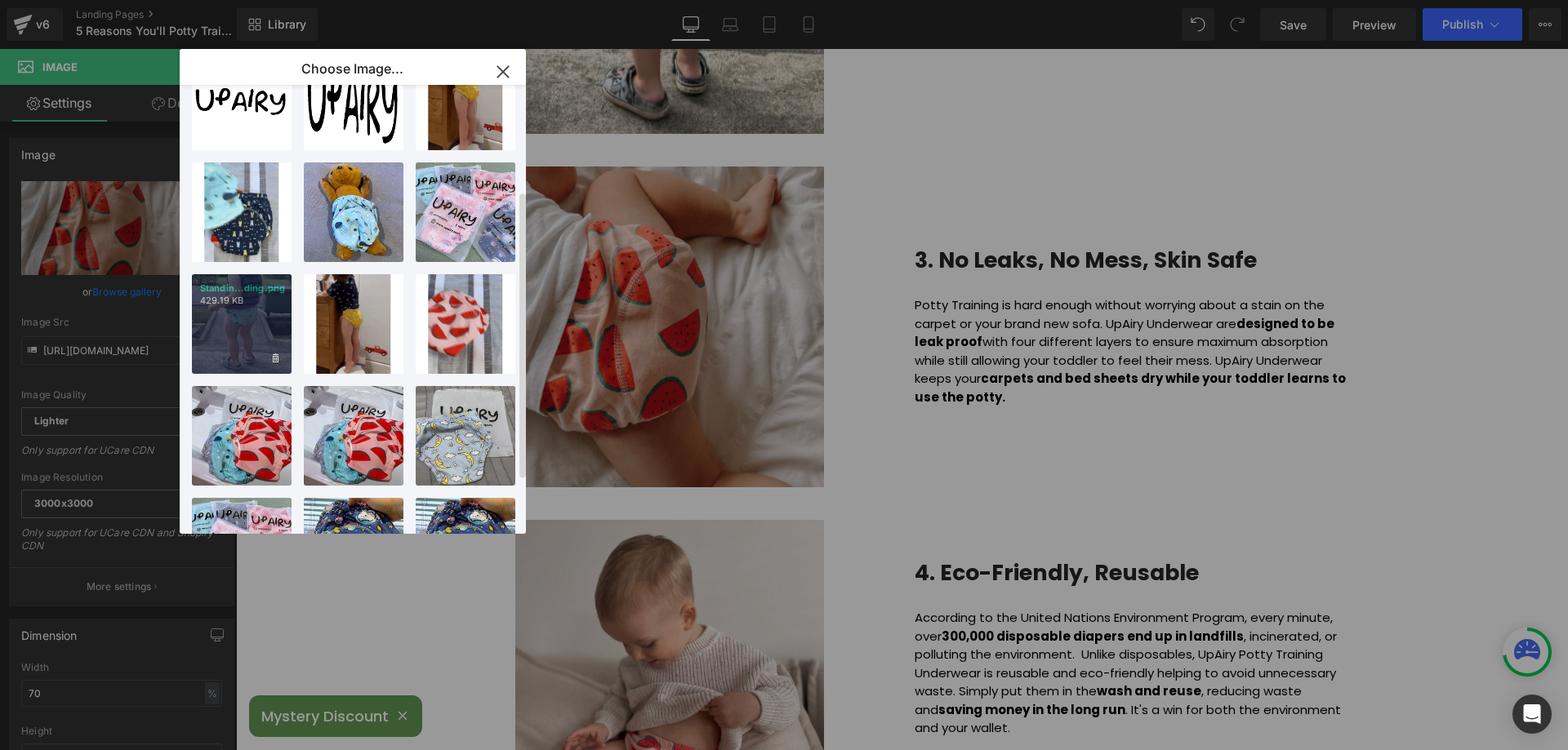
click at [261, 317] on div "Standin...ding.png 429.19 KB" at bounding box center [241, 323] width 100 height 100
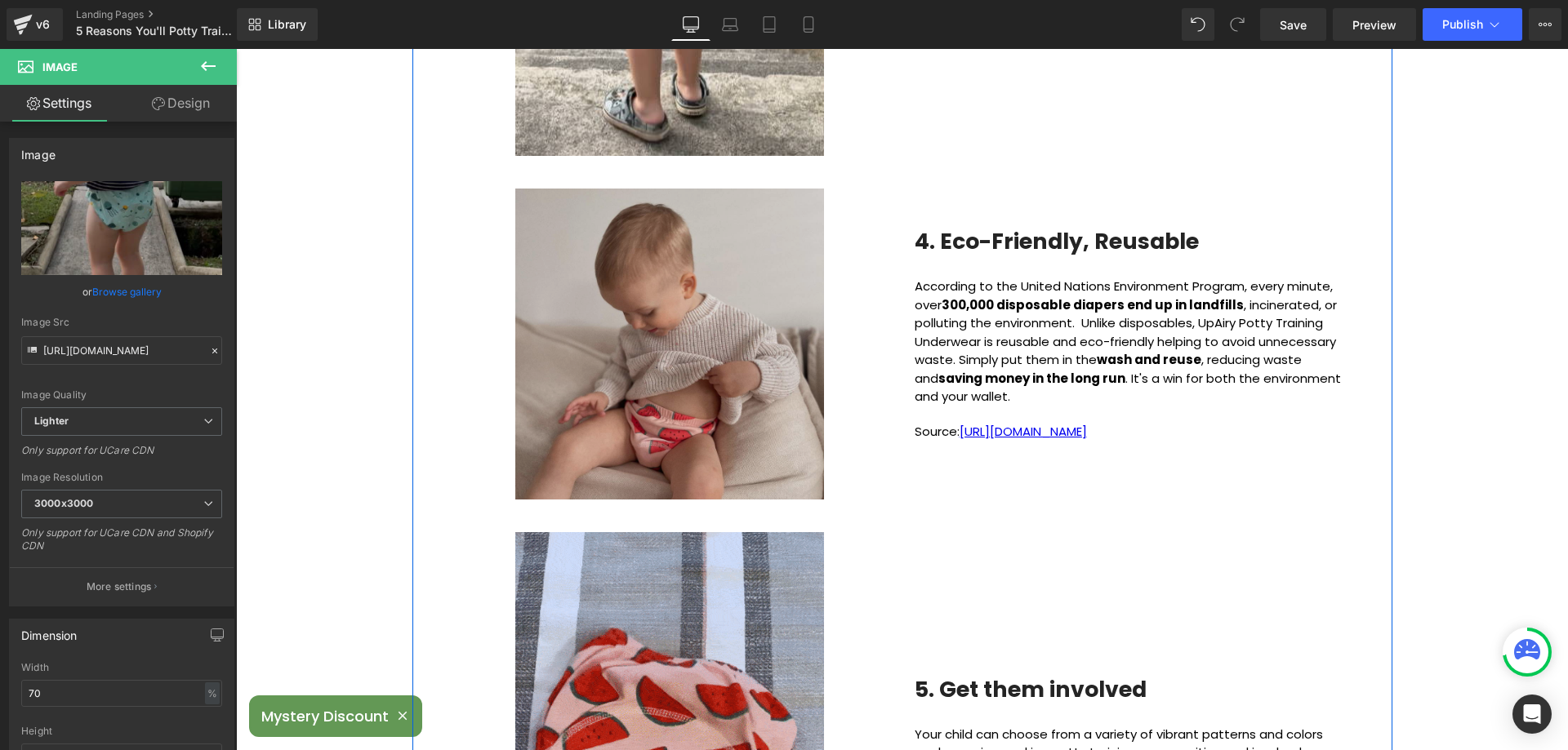
scroll to position [1469, 0]
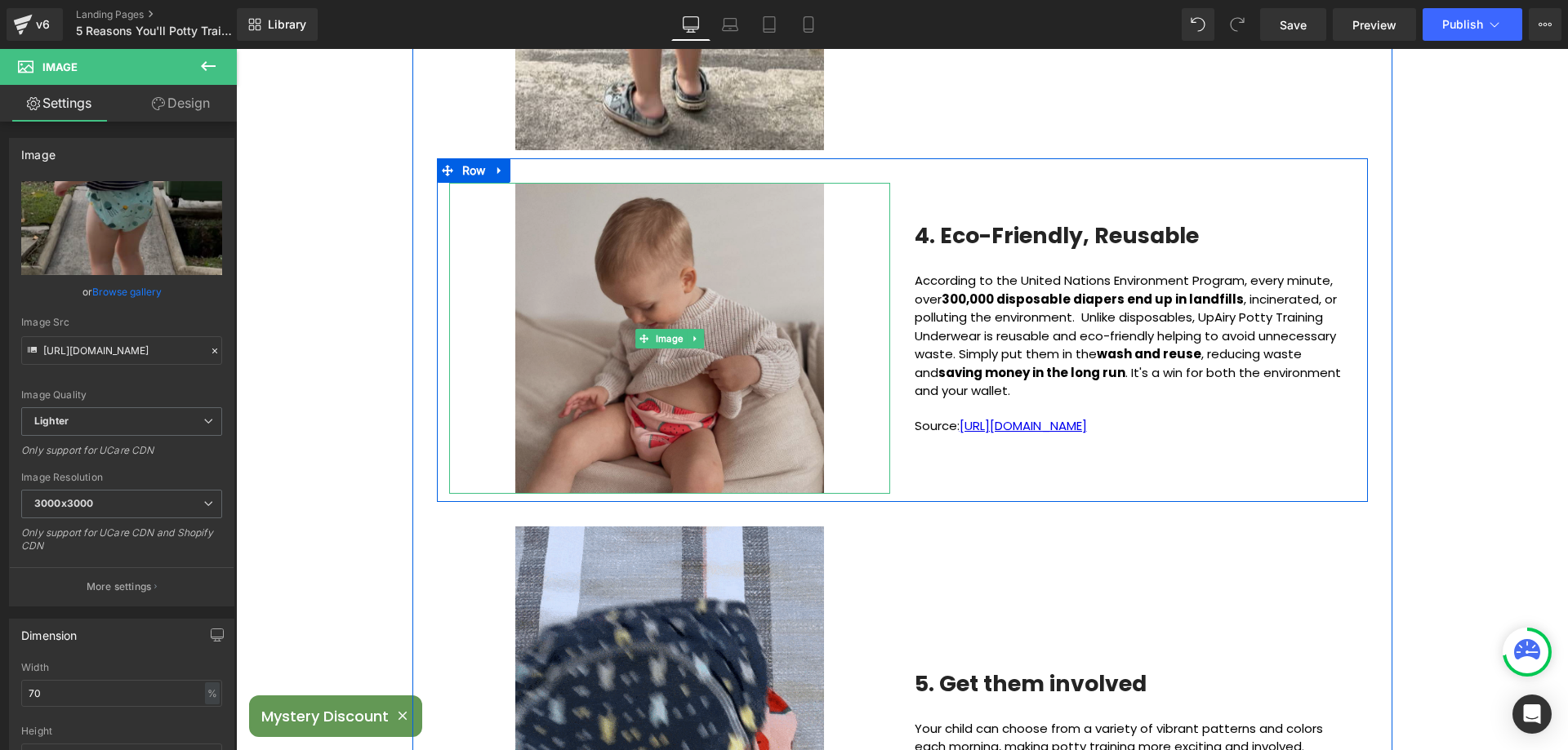
click at [654, 417] on img at bounding box center [669, 338] width 309 height 311
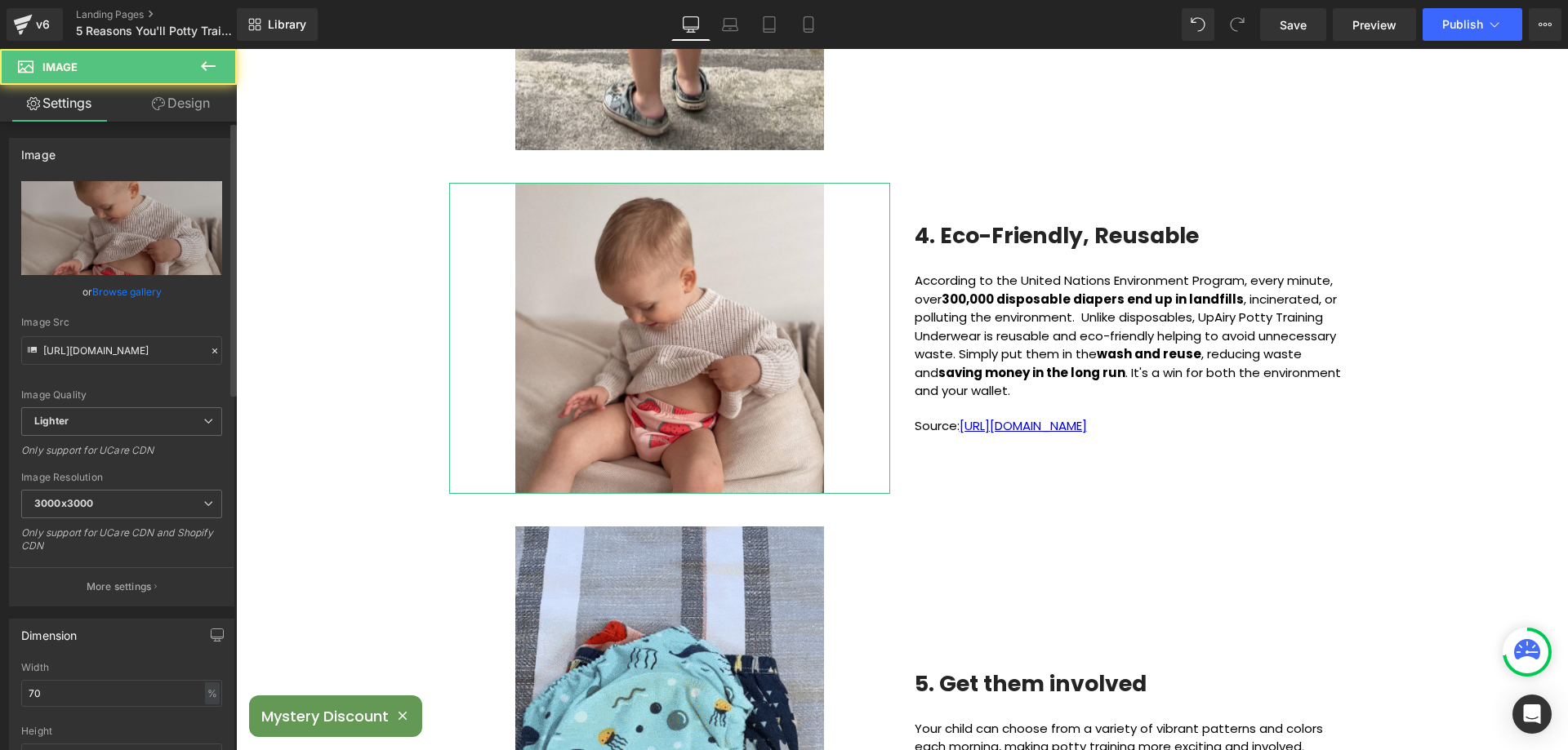
click at [103, 289] on link "Browse gallery" at bounding box center [127, 292] width 69 height 29
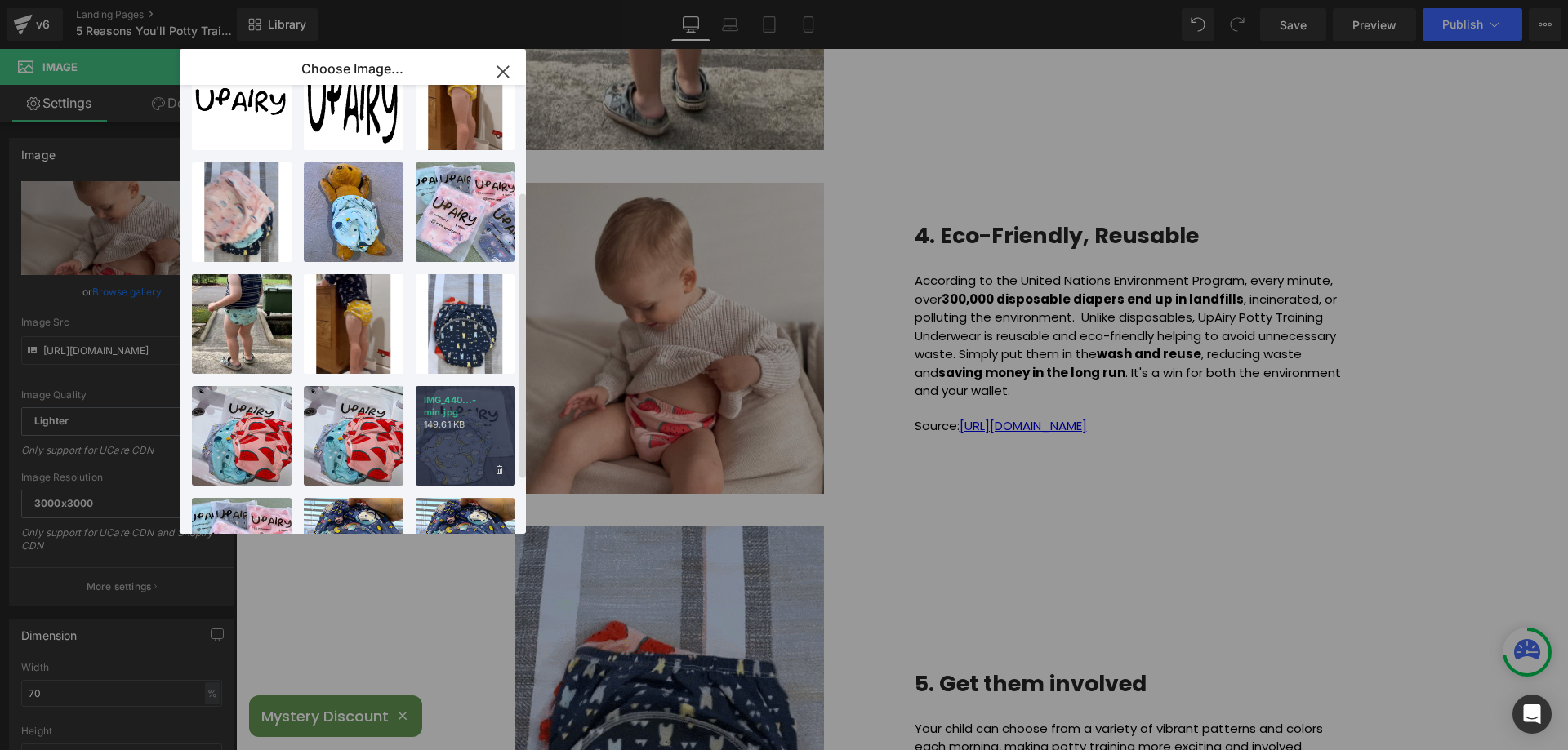
click at [460, 427] on p "149.61 KB" at bounding box center [465, 425] width 83 height 12
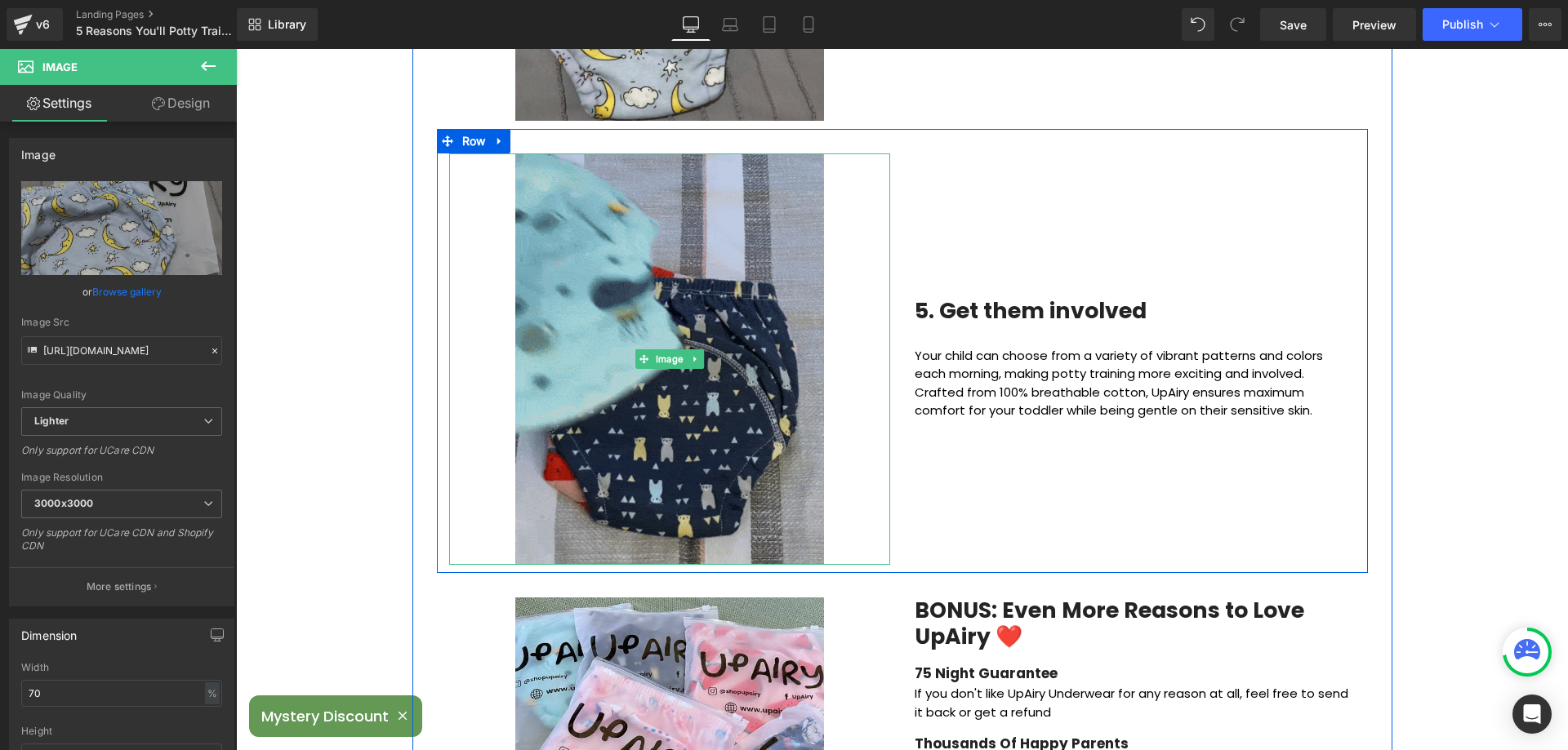
click at [679, 371] on img at bounding box center [669, 360] width 309 height 412
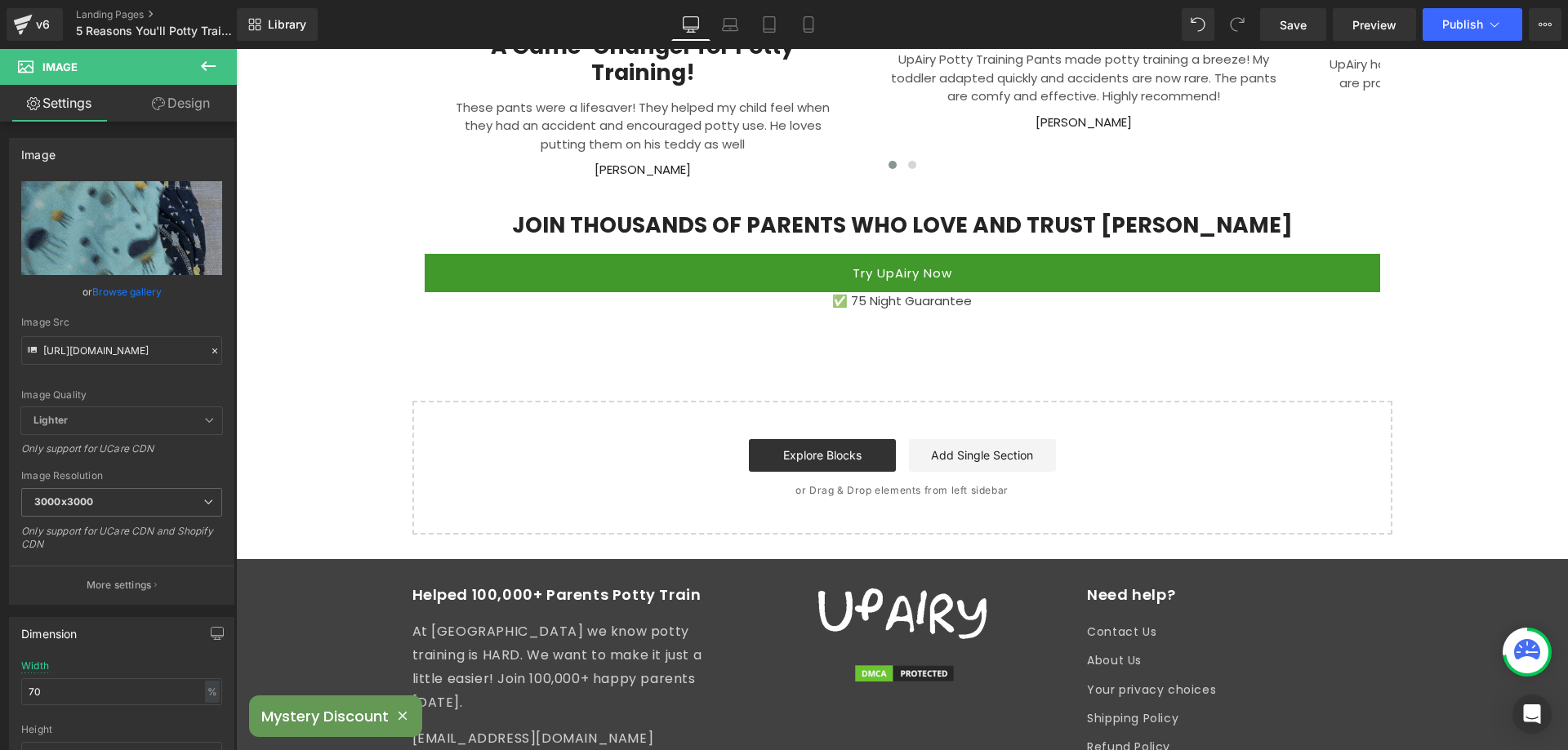
scroll to position [3184, 0]
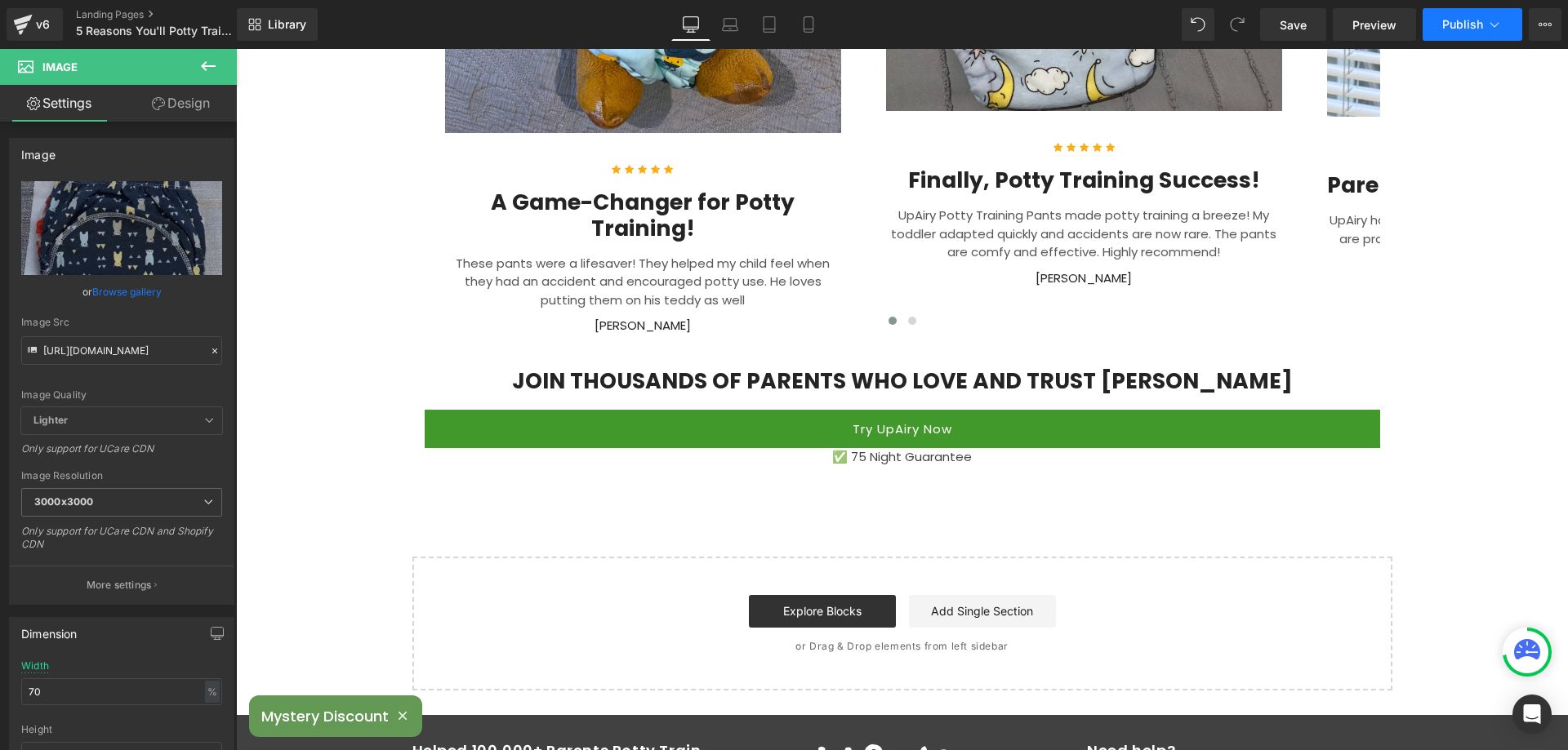
click at [1465, 22] on span "Publish" at bounding box center [1463, 24] width 41 height 13
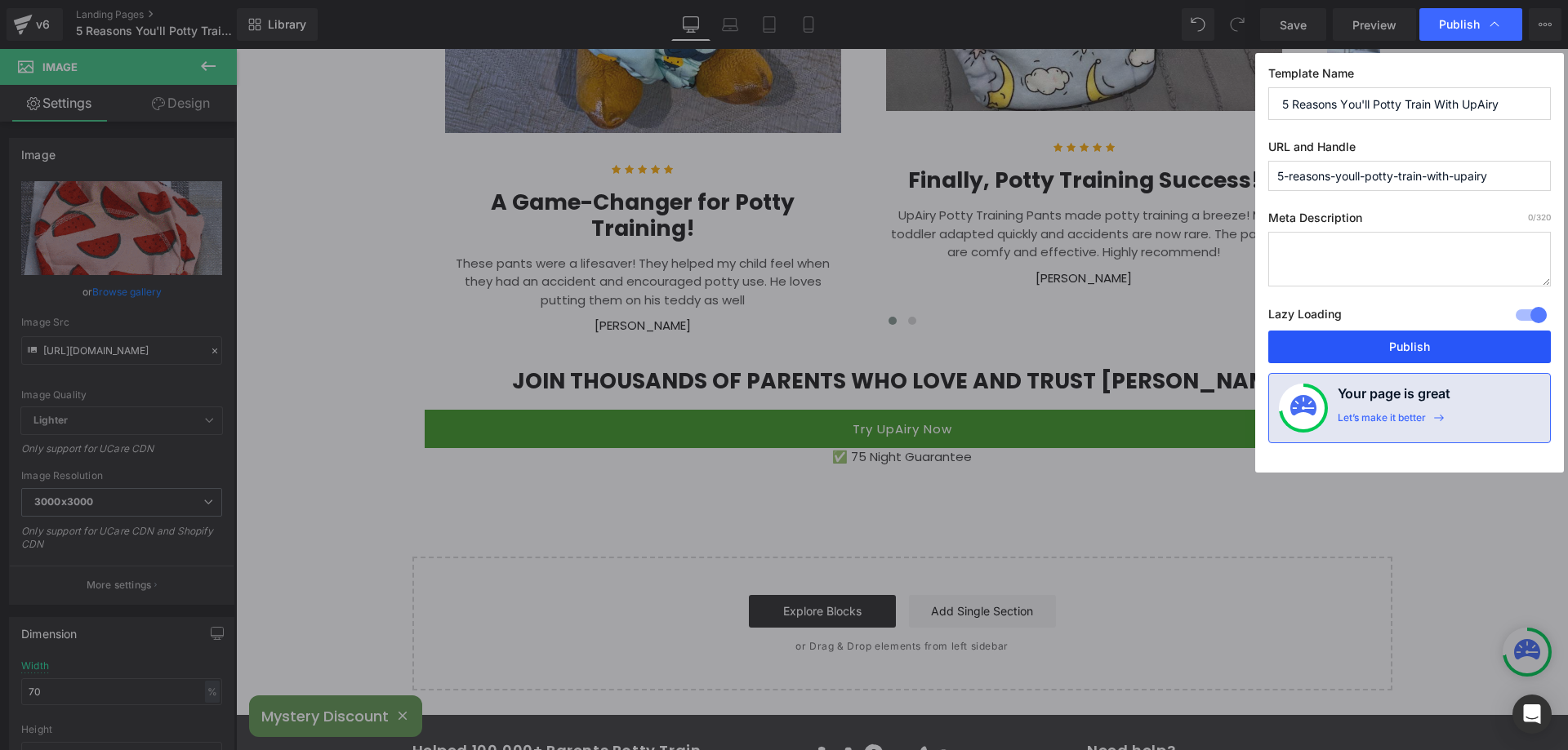
click at [1386, 343] on button "Publish" at bounding box center [1410, 347] width 282 height 33
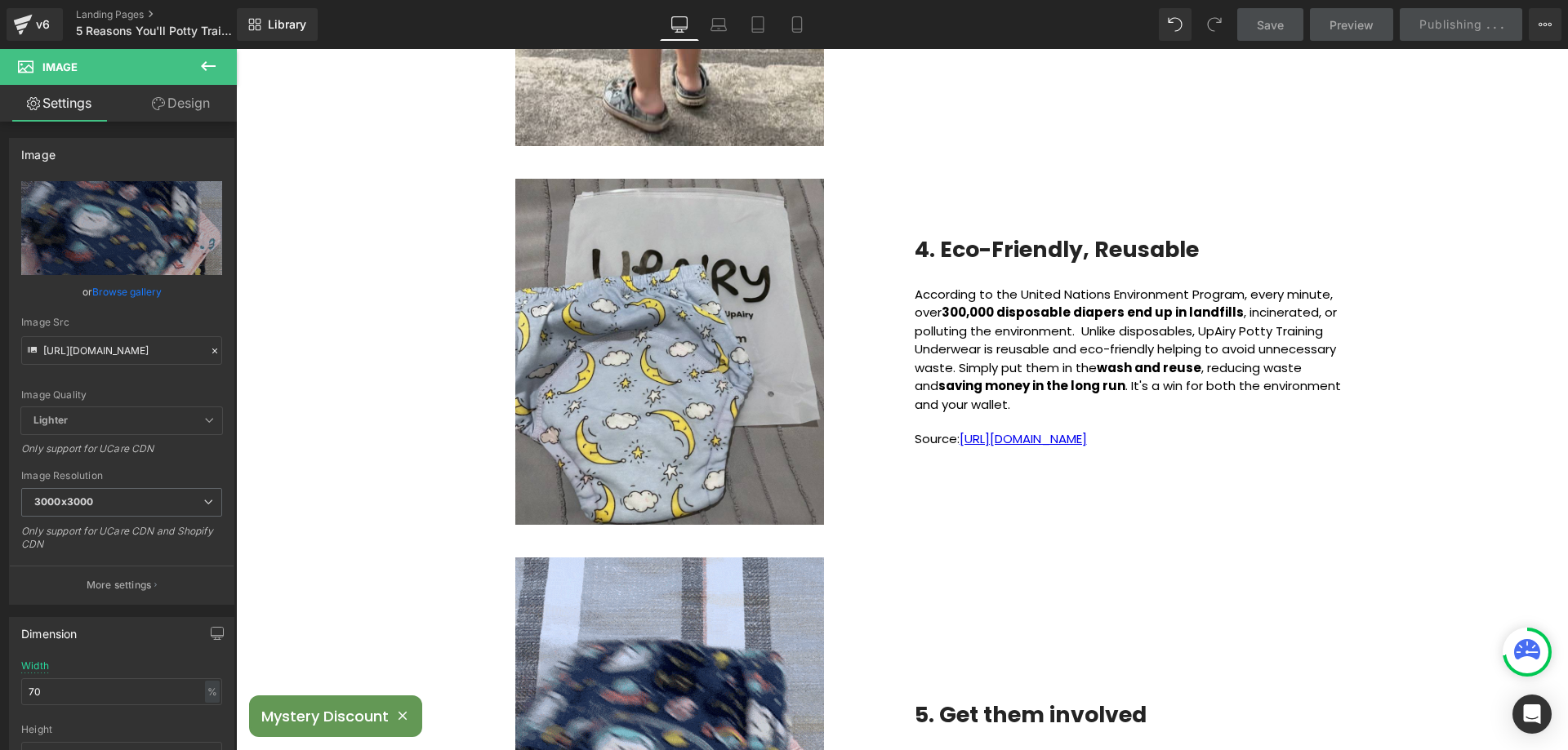
scroll to position [1469, 0]
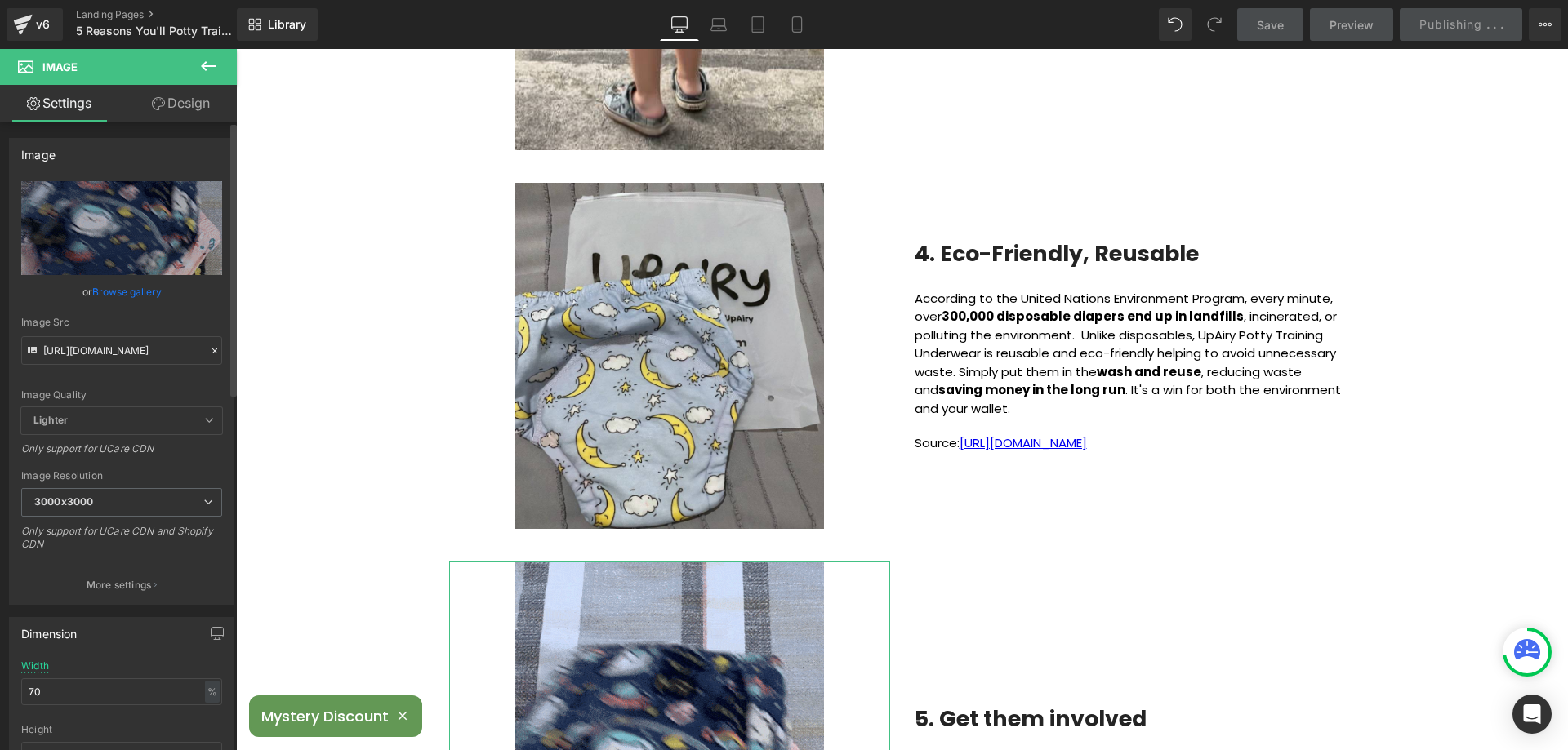
click at [114, 293] on link "Browse gallery" at bounding box center [127, 292] width 69 height 29
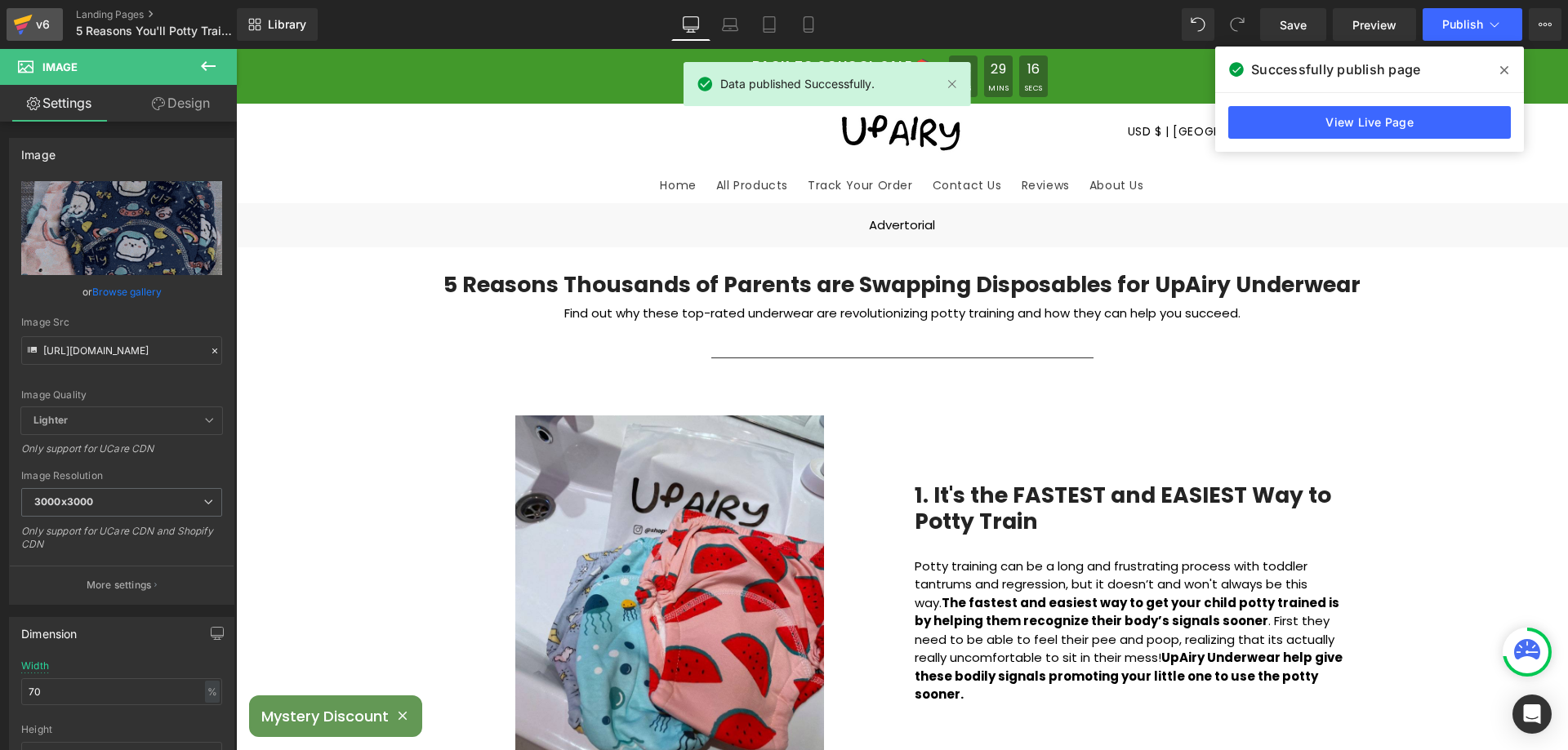
click at [26, 20] on icon at bounding box center [23, 20] width 19 height 10
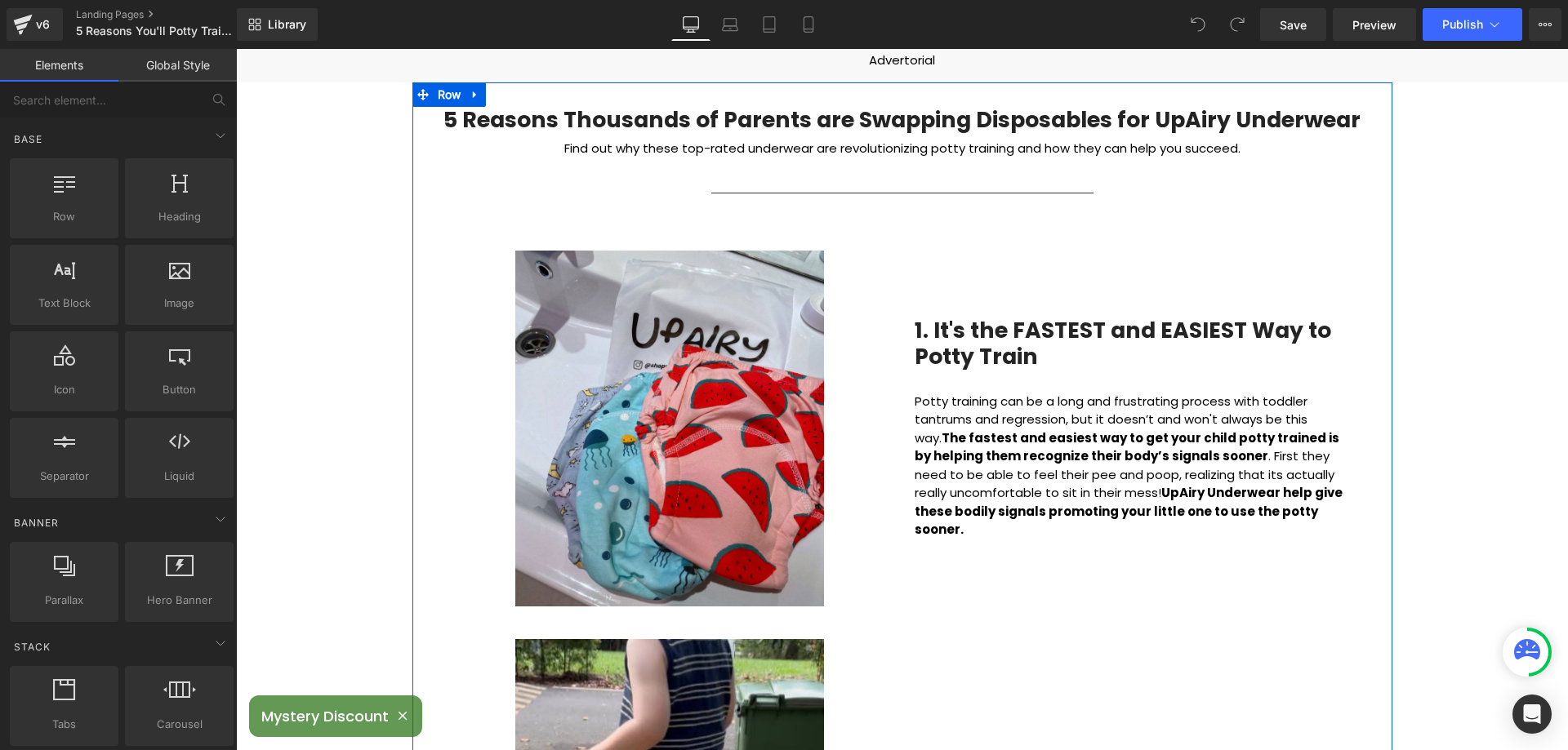
scroll to position [245, 0]
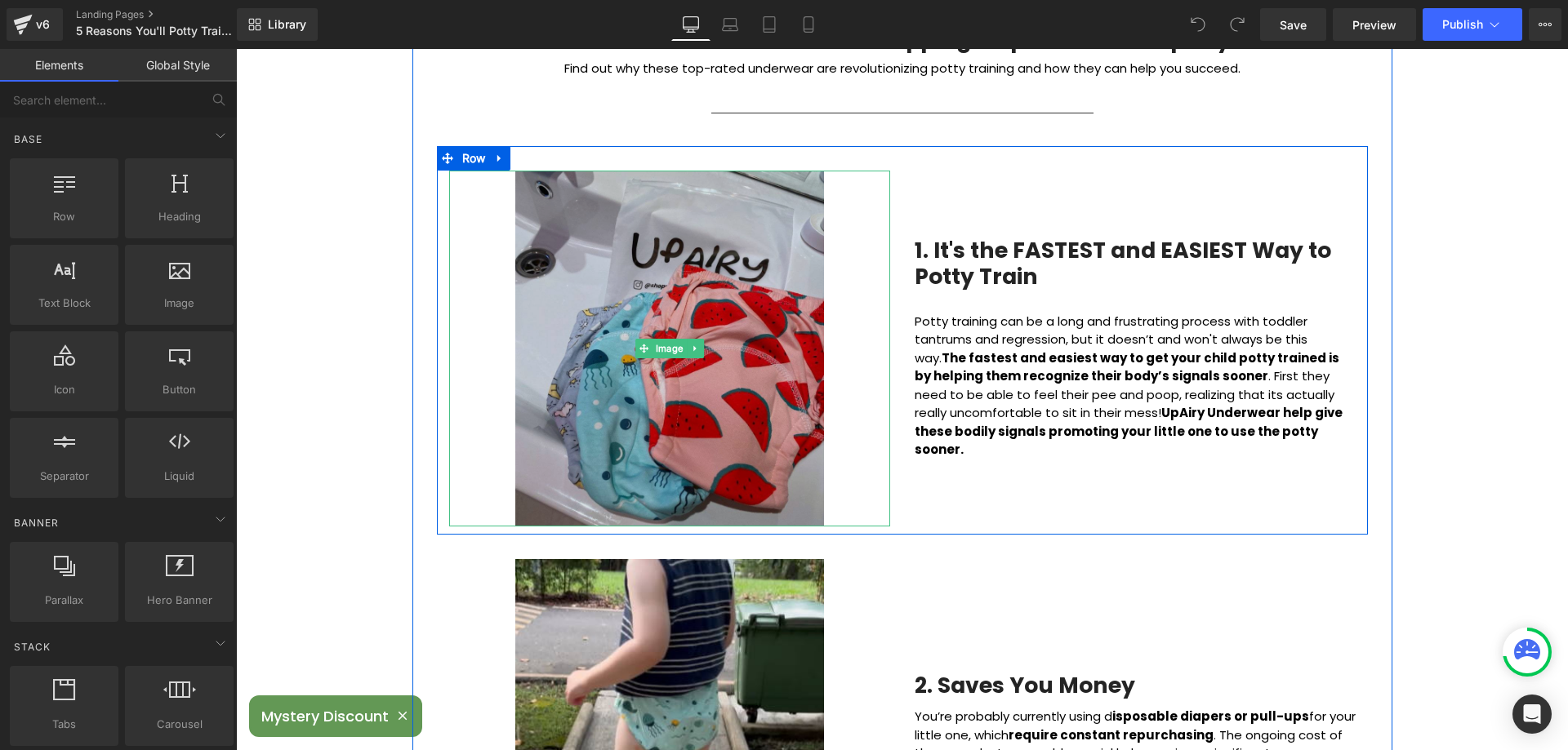
click at [614, 332] on img at bounding box center [669, 348] width 309 height 356
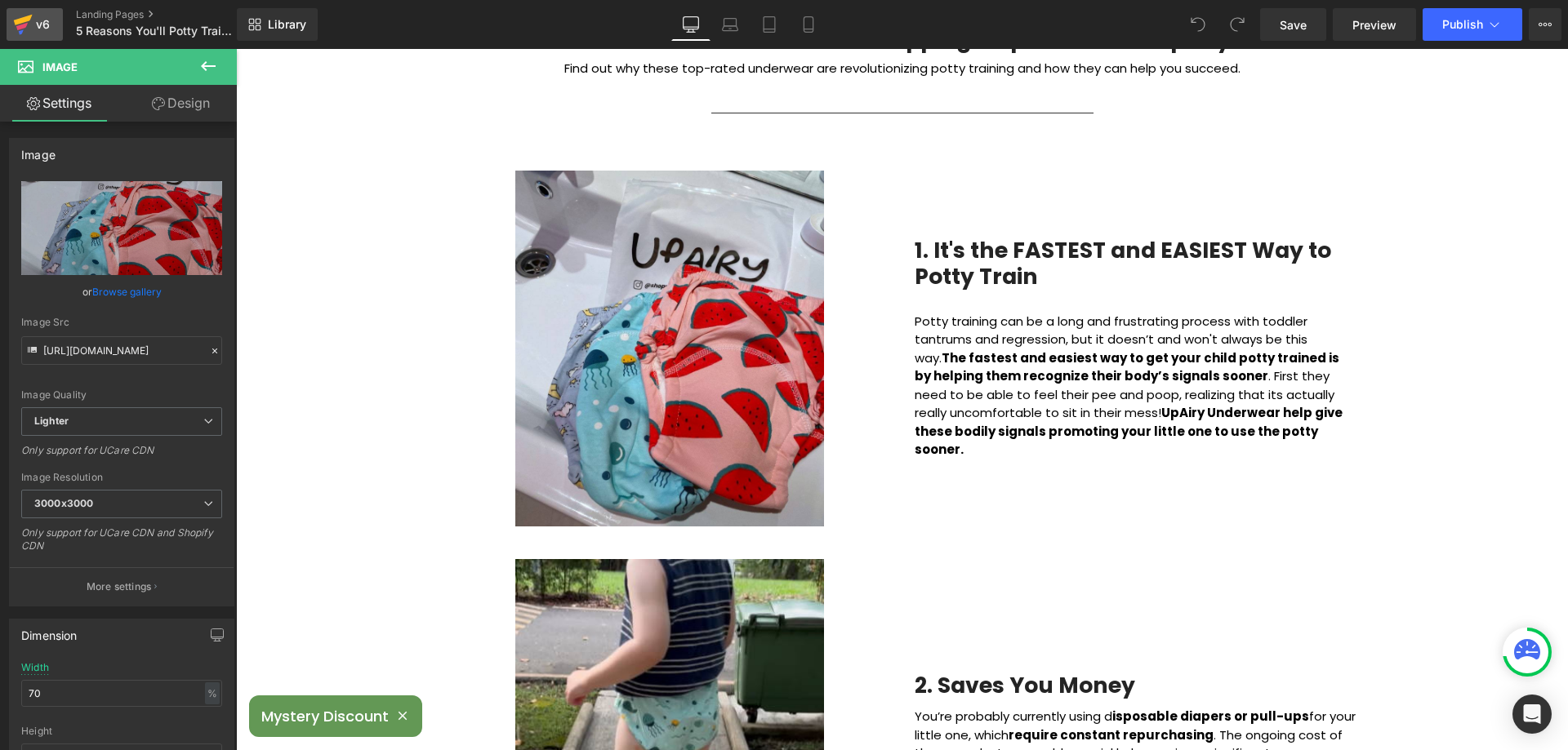
click at [34, 26] on div "v6" at bounding box center [43, 24] width 21 height 21
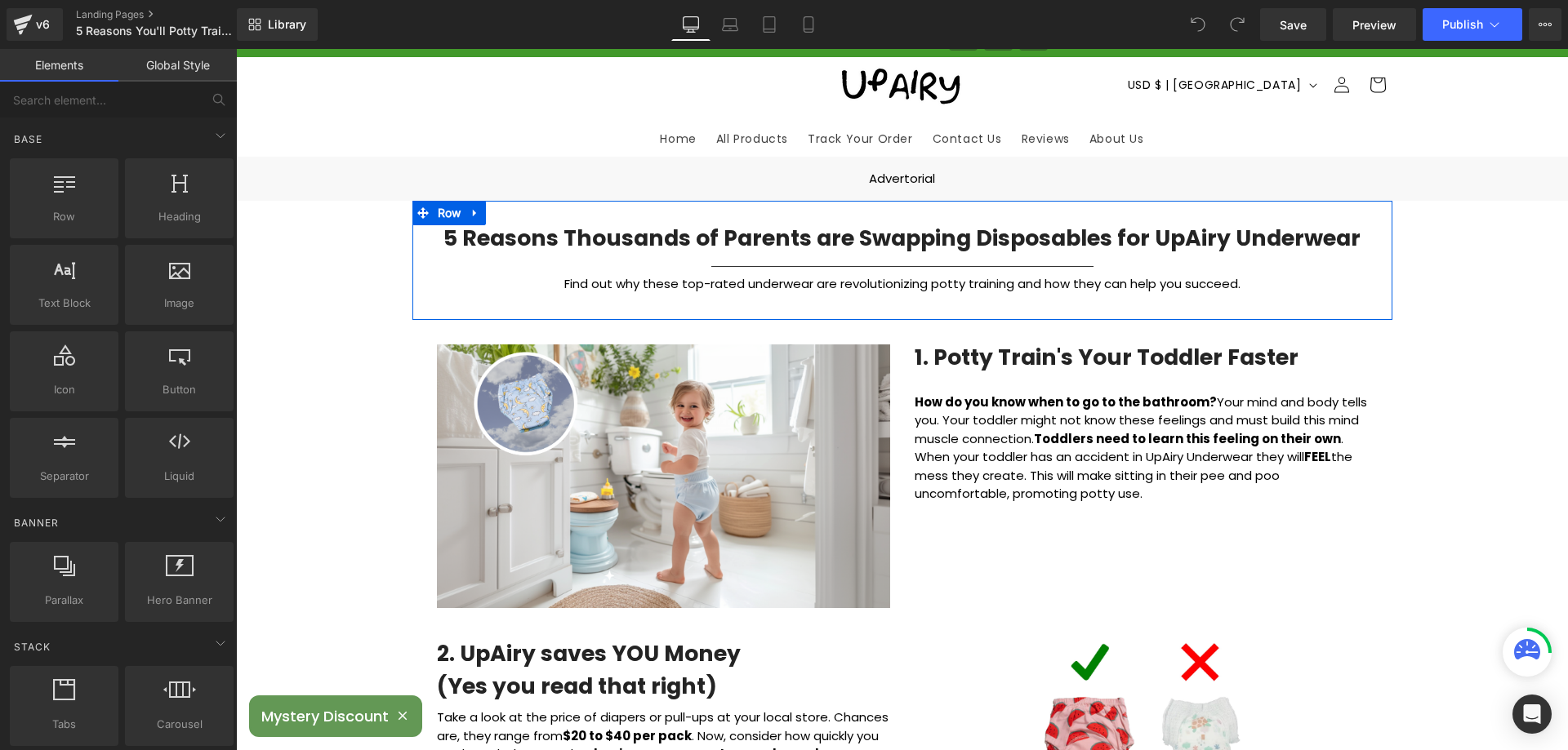
scroll to position [82, 0]
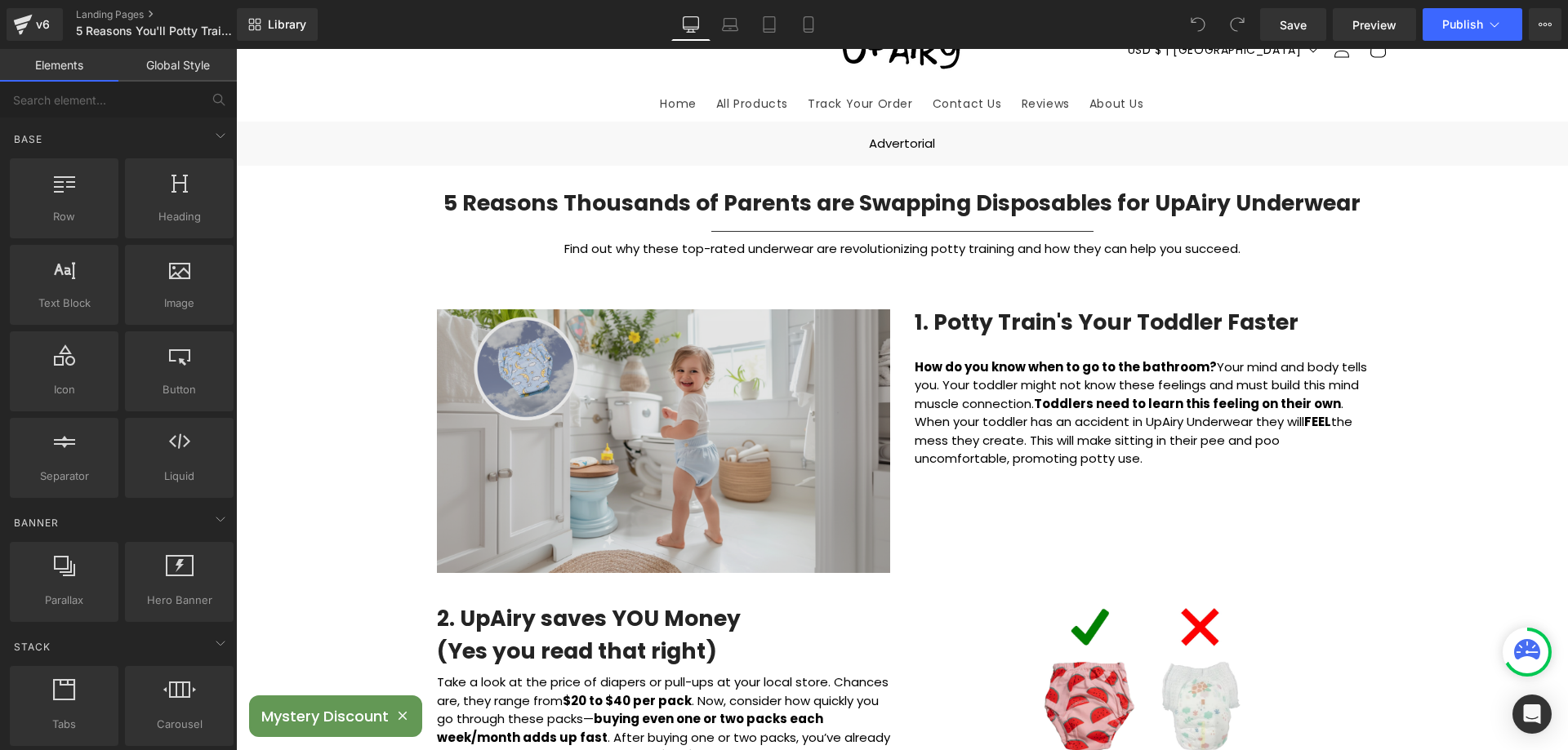
click at [468, 320] on img at bounding box center [664, 441] width 453 height 264
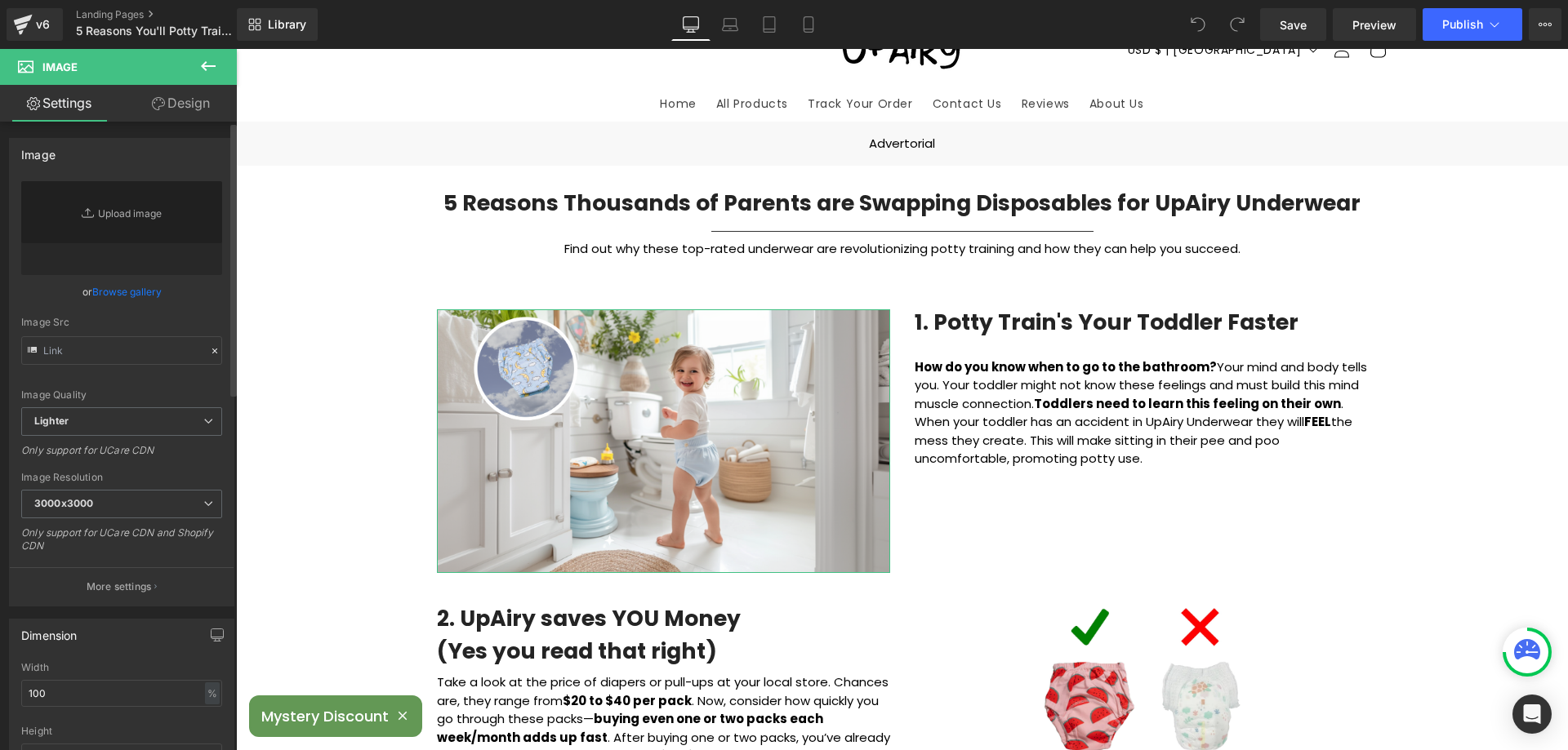
click at [119, 295] on link "Browse gallery" at bounding box center [127, 292] width 69 height 29
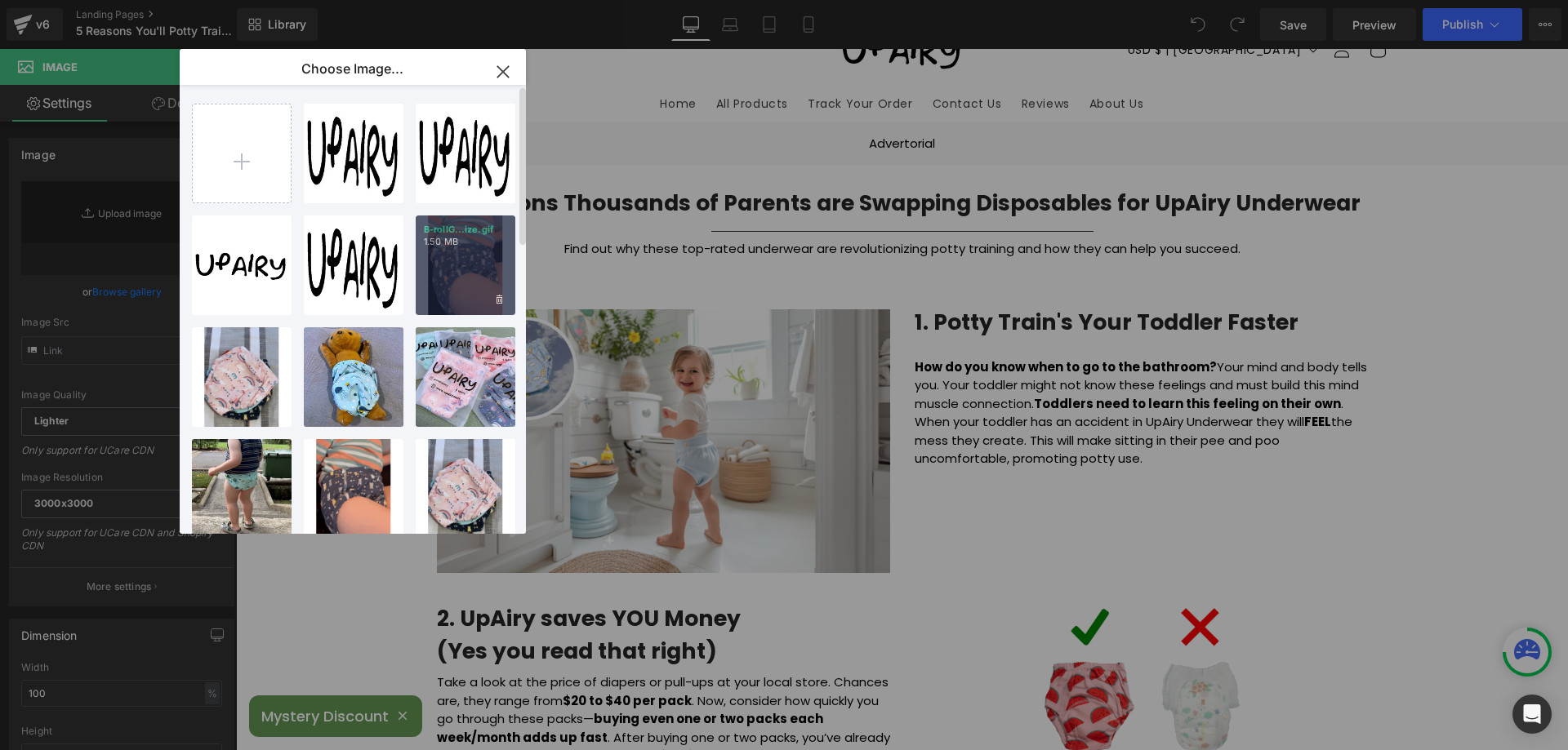
click at [451, 280] on div "B-rollG...ize.gif 1.50 MB" at bounding box center [465, 265] width 100 height 100
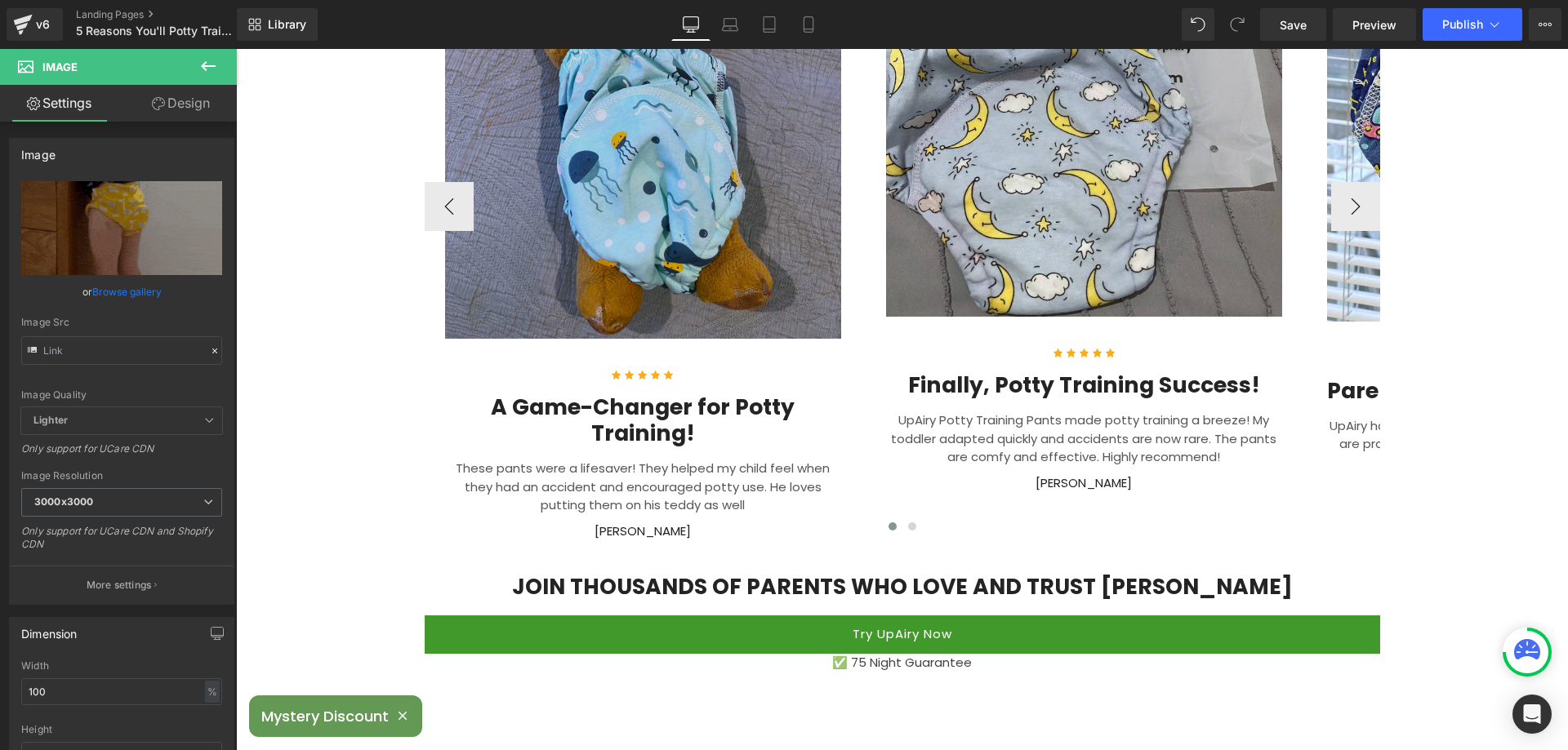
scroll to position [3266, 0]
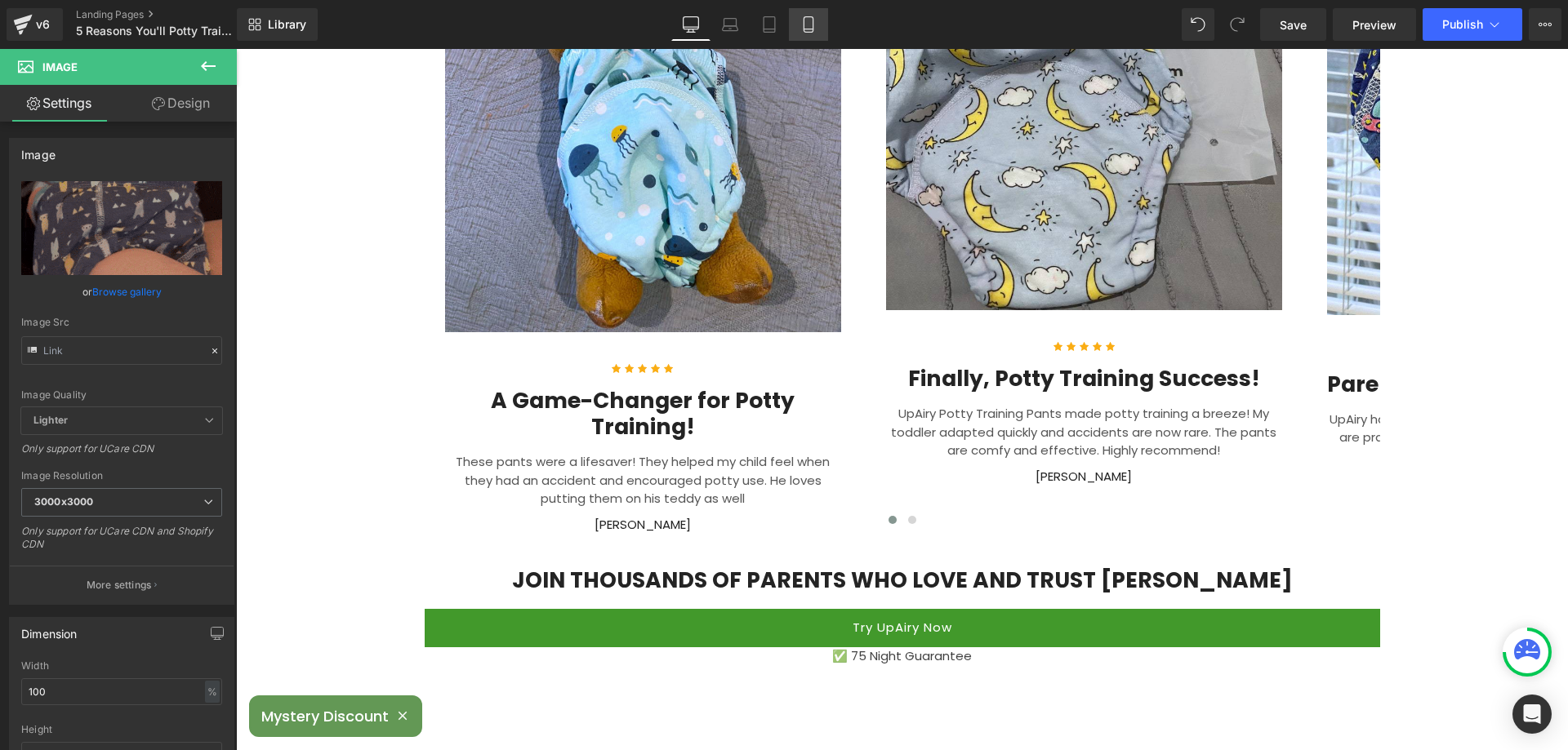
click at [805, 15] on link "Mobile" at bounding box center [808, 24] width 39 height 33
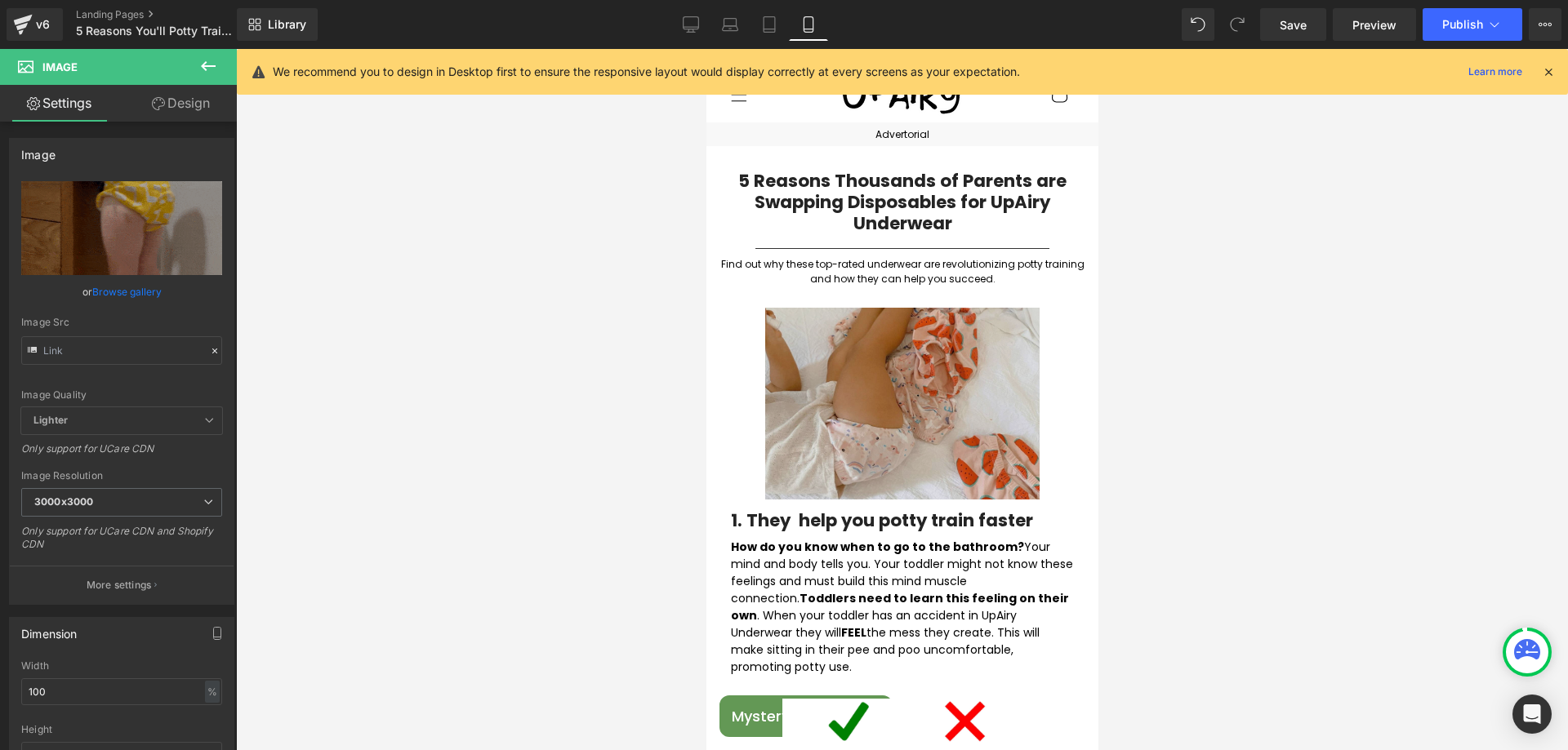
scroll to position [0, 0]
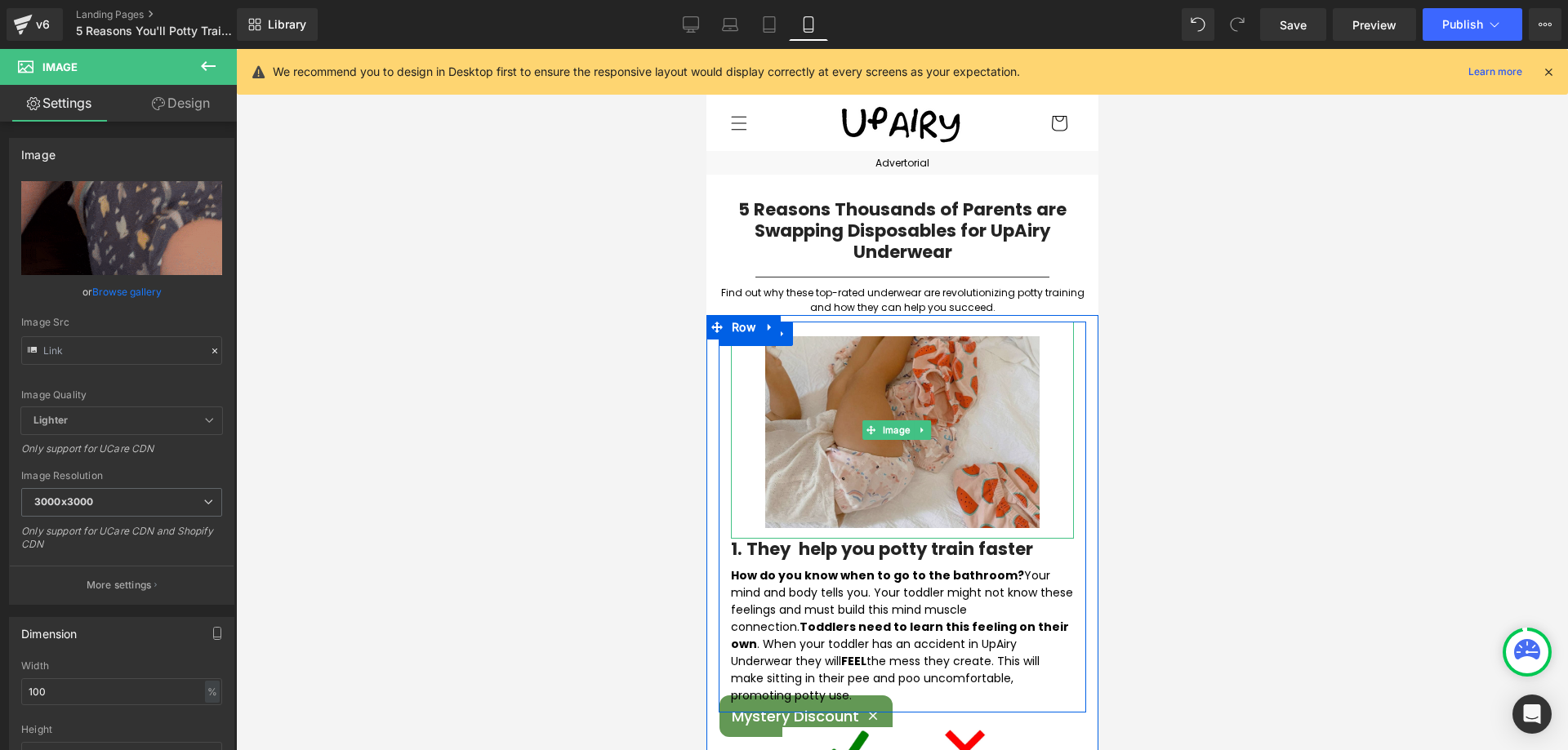
click at [874, 426] on div "Image" at bounding box center [901, 430] width 343 height 217
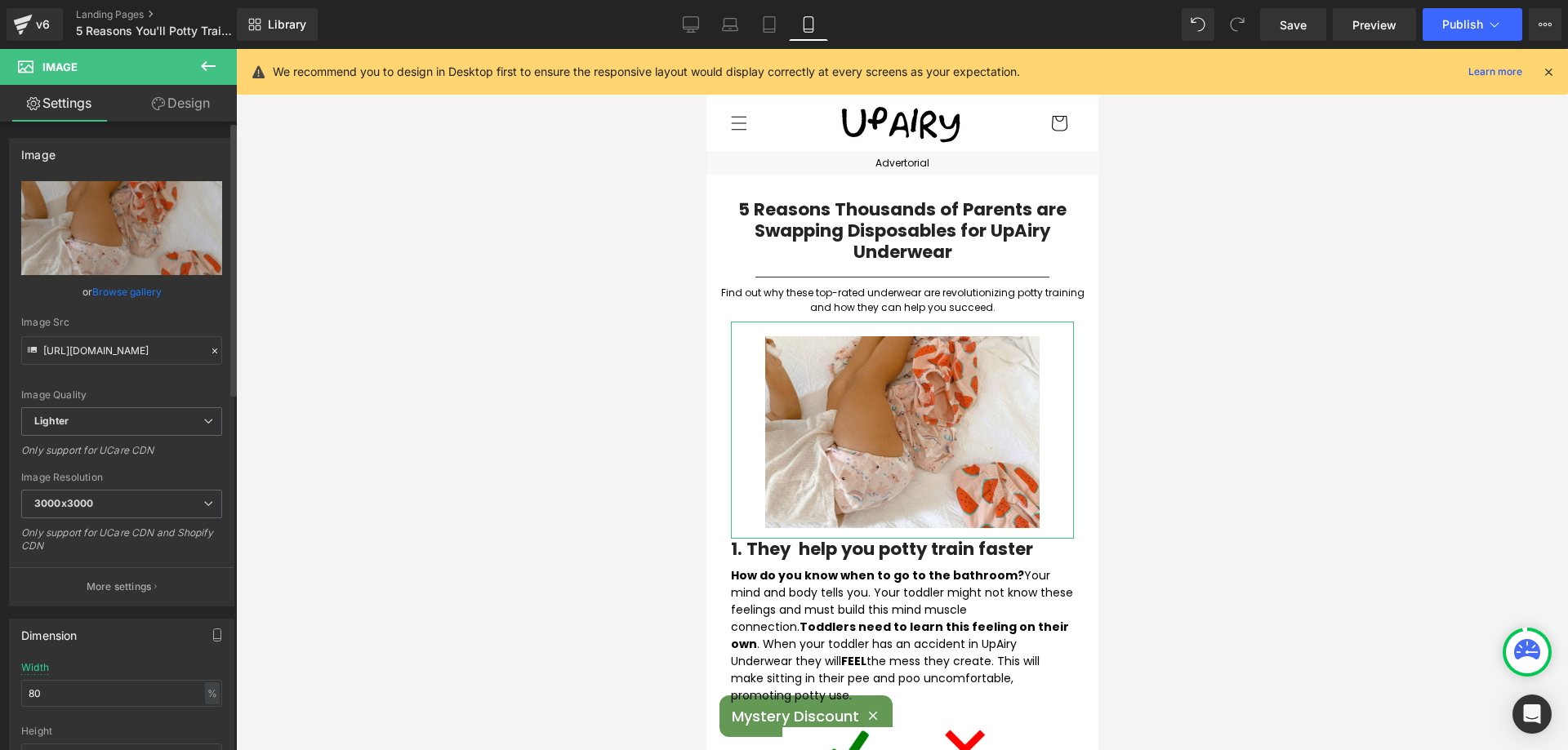
click at [138, 293] on link "Browse gallery" at bounding box center [127, 292] width 69 height 29
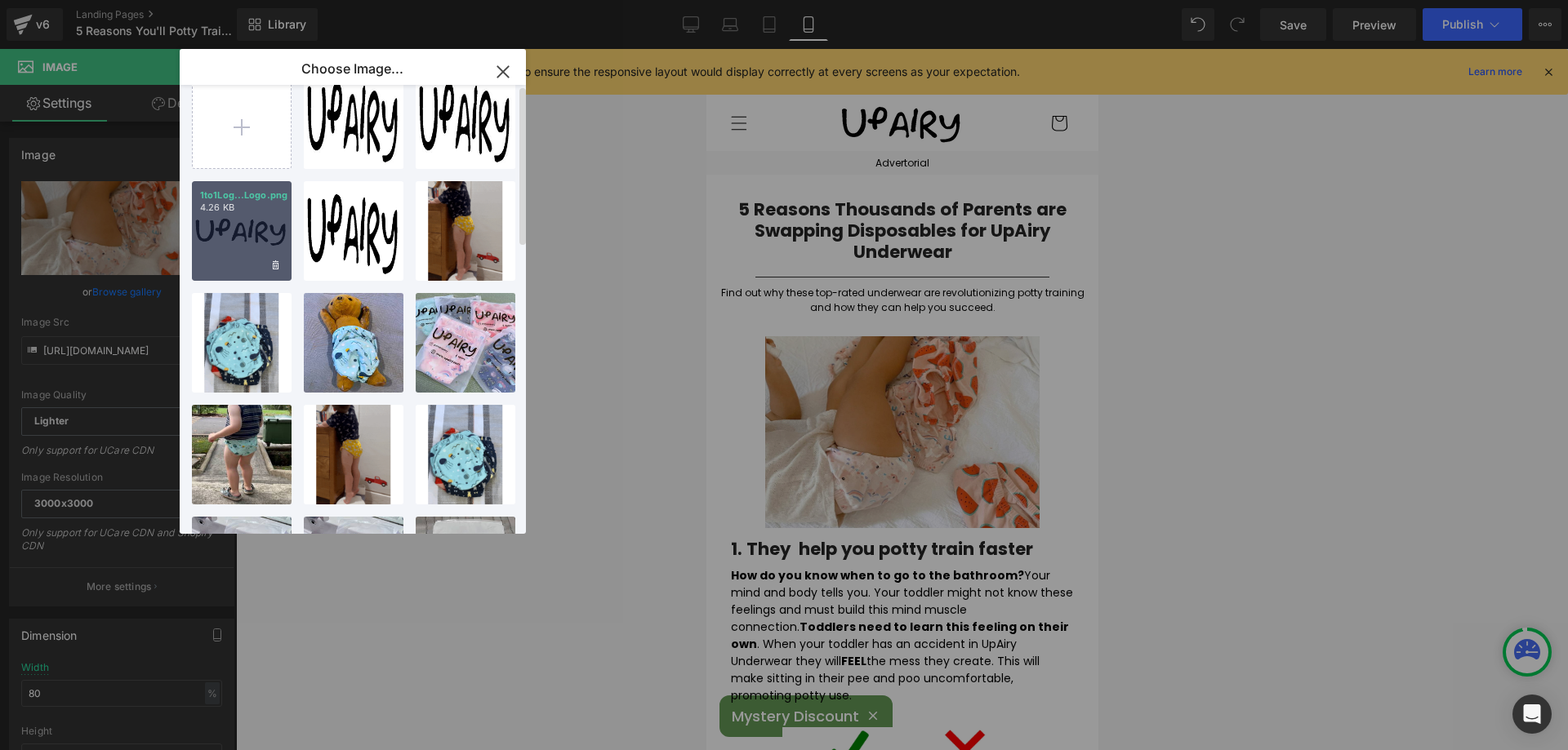
scroll to position [245, 0]
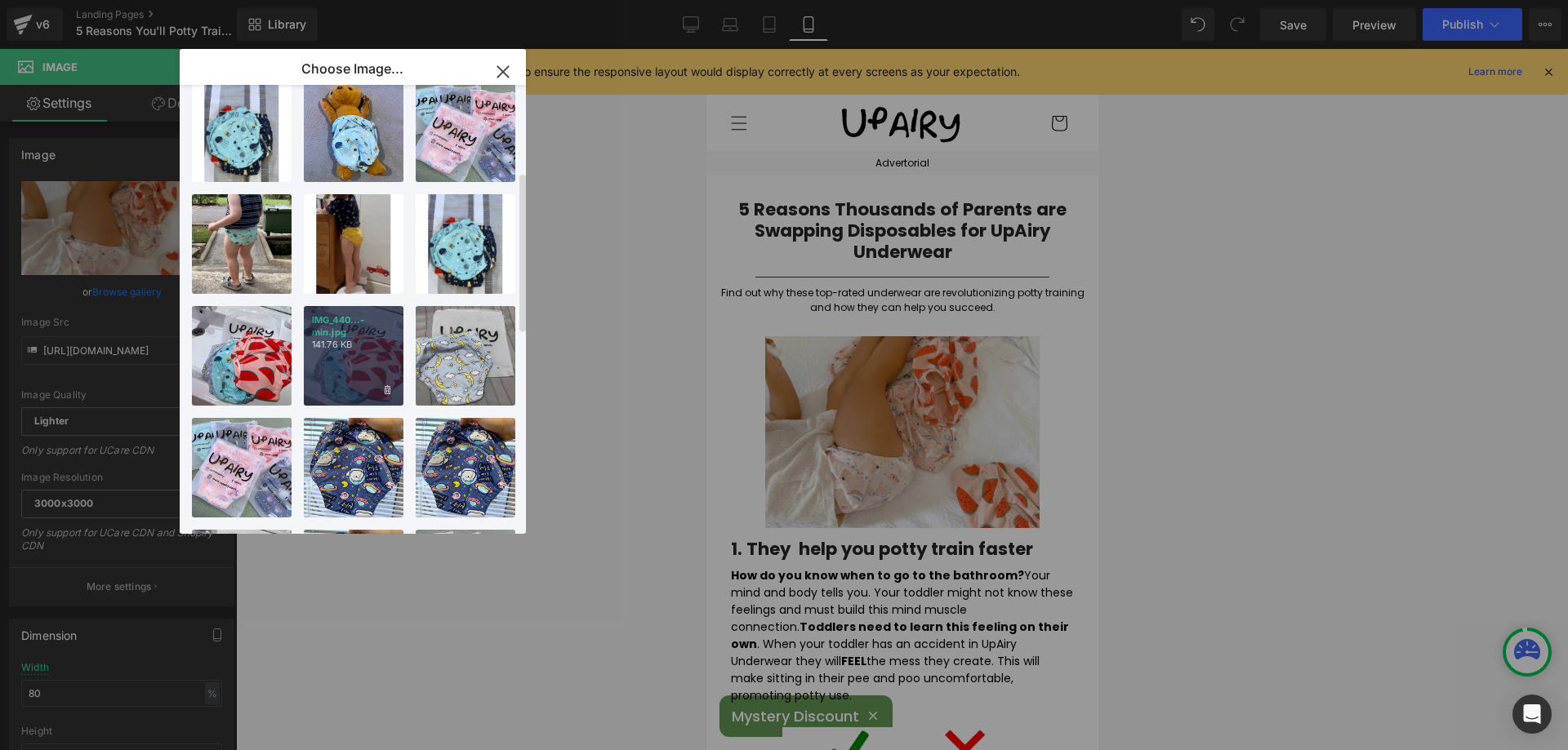
click at [353, 345] on p "141.76 KB" at bounding box center [353, 345] width 83 height 12
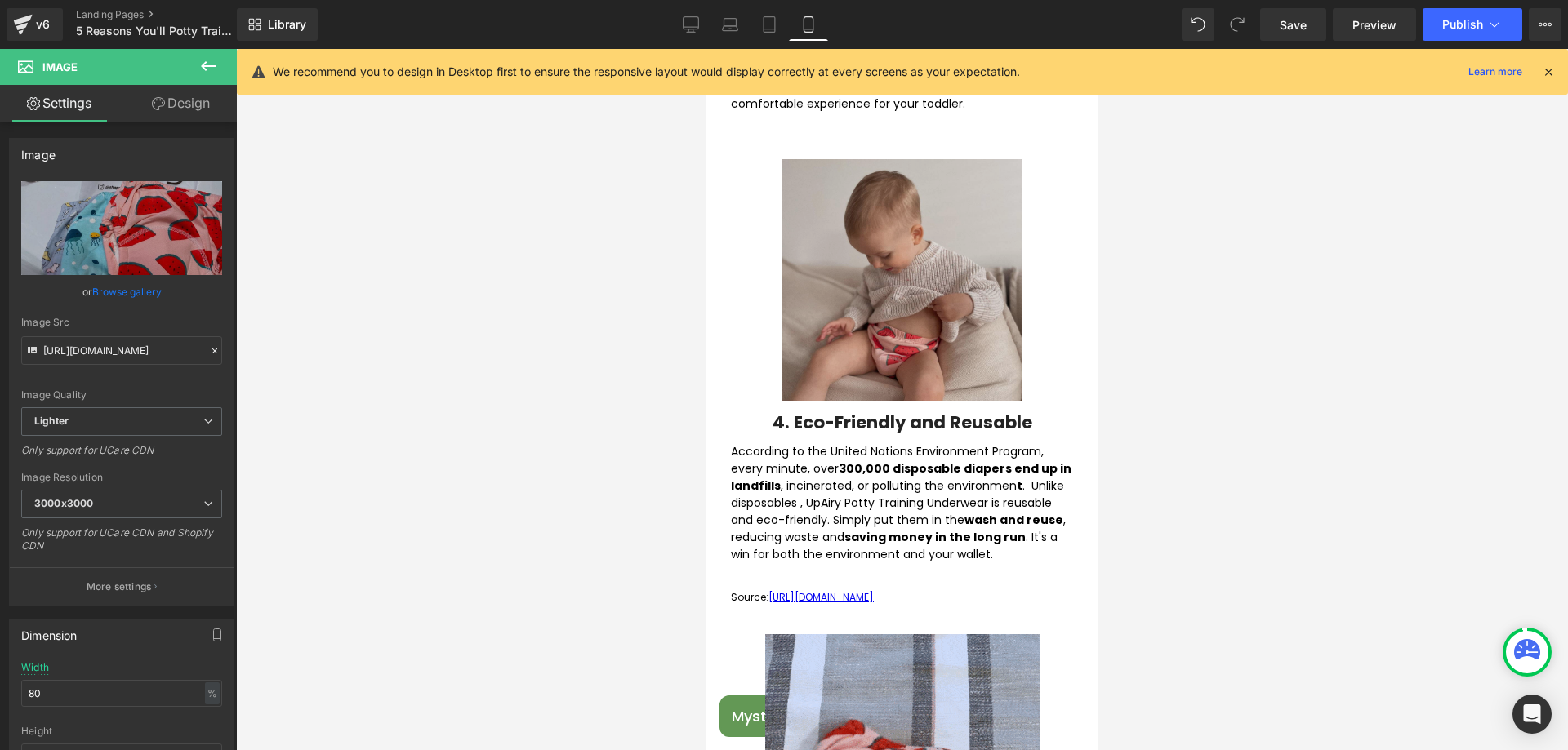
scroll to position [1551, 0]
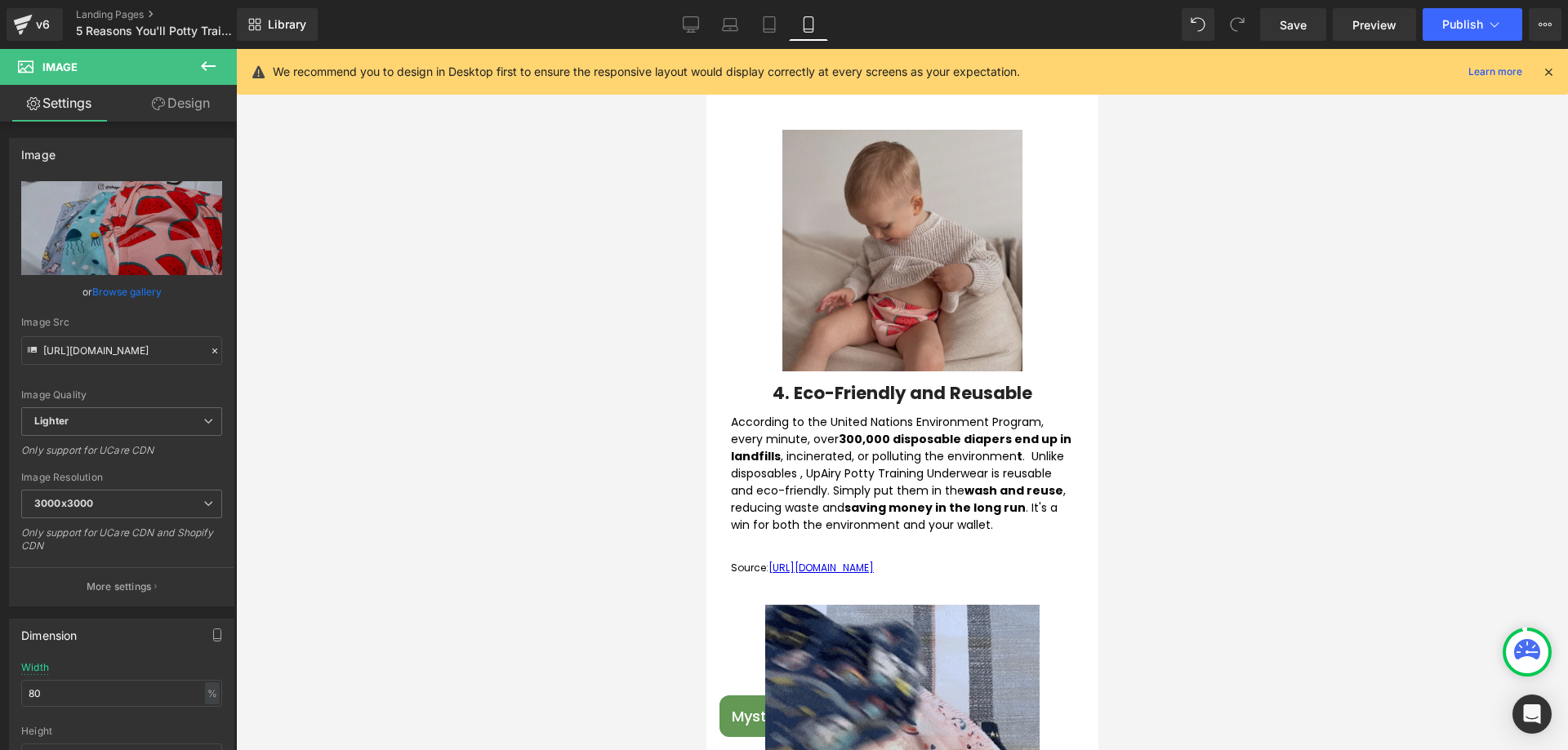
click at [831, 258] on img at bounding box center [902, 253] width 241 height 248
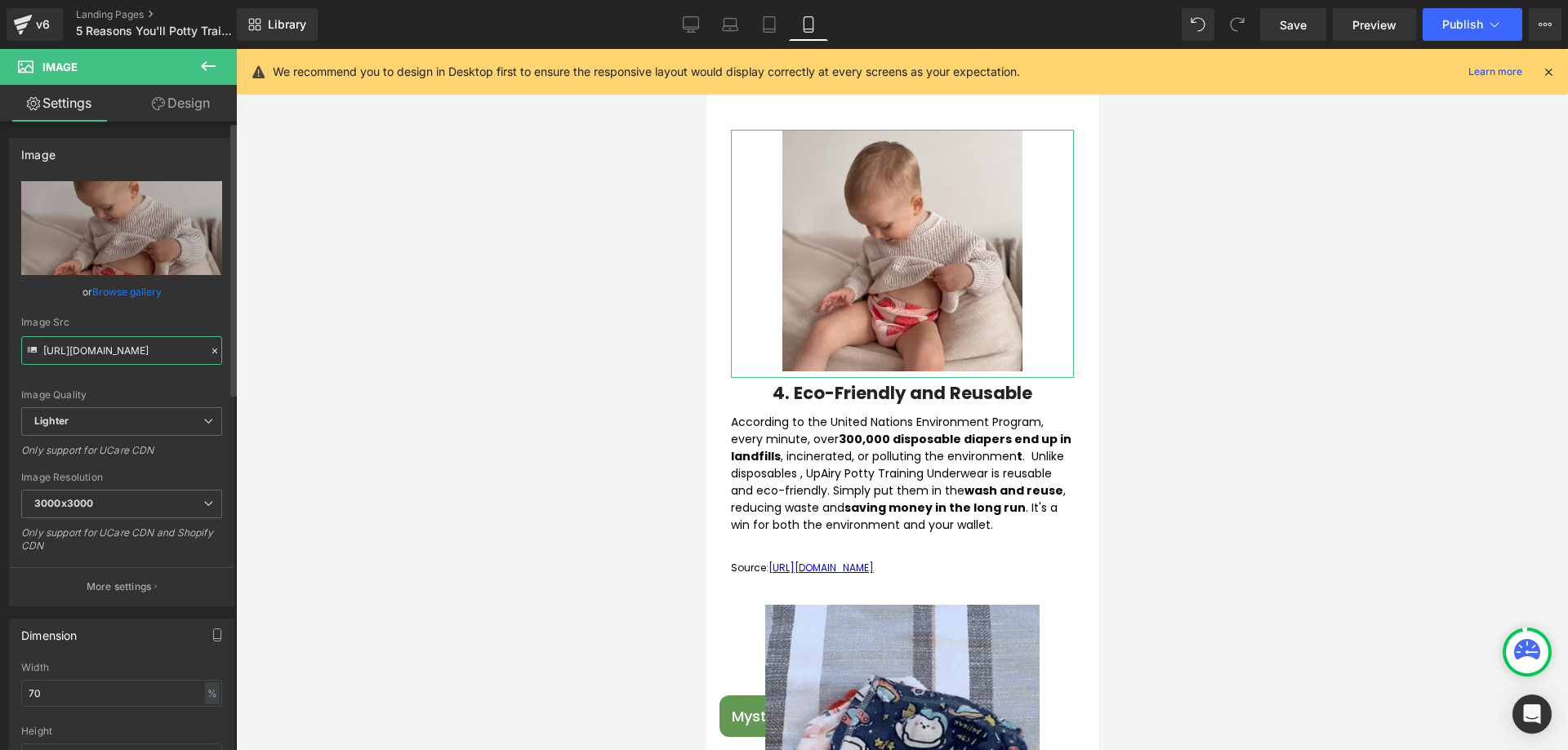
click at [153, 350] on input "https://ucarecdn.com/f4fae091-99e0-4a61-98fd-399c4153037c/-/format/auto/-/previ…" at bounding box center [122, 350] width 201 height 29
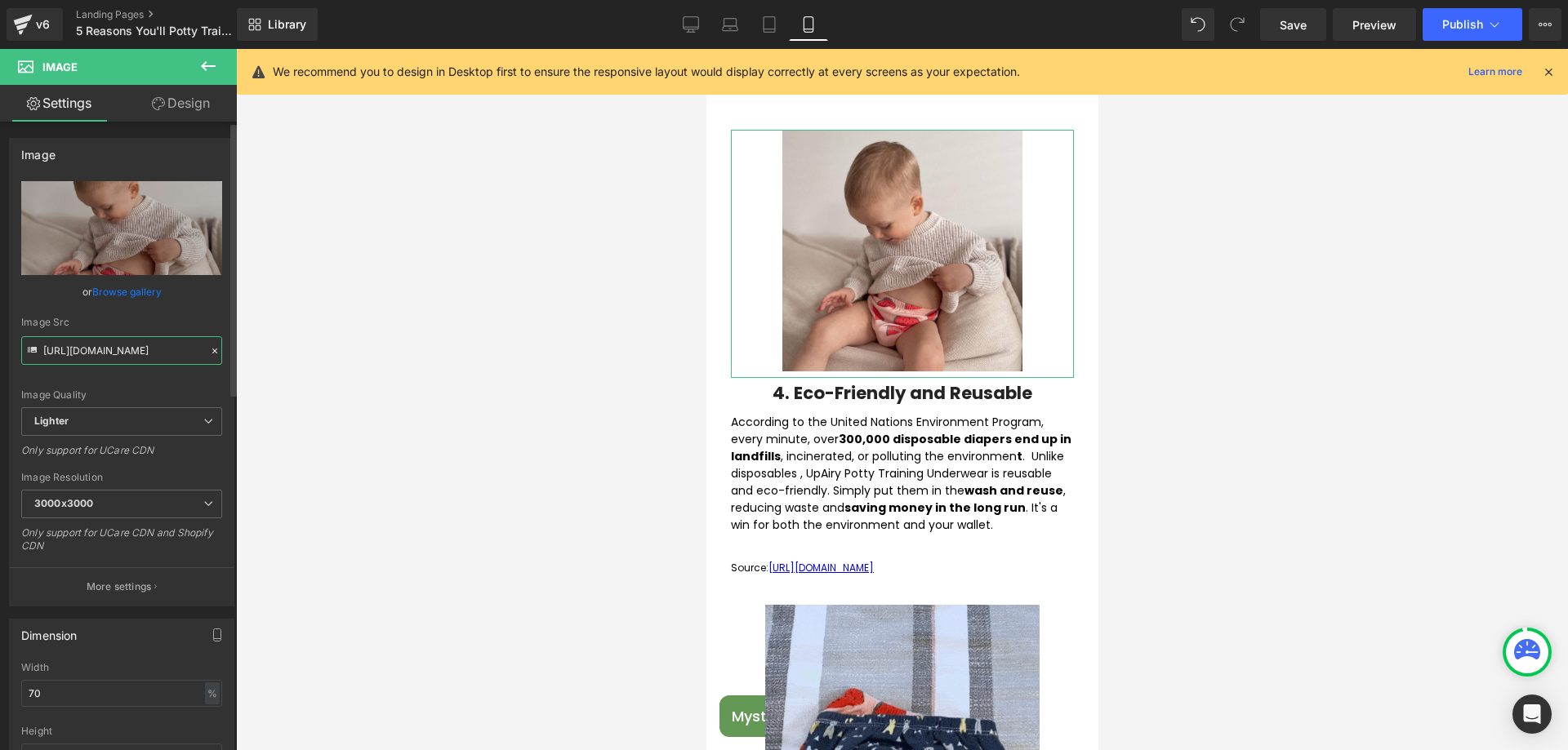
click at [151, 351] on input "https://ucarecdn.com/f4fae091-99e0-4a61-98fd-399c4153037c/-/format/auto/-/previ…" at bounding box center [122, 350] width 201 height 29
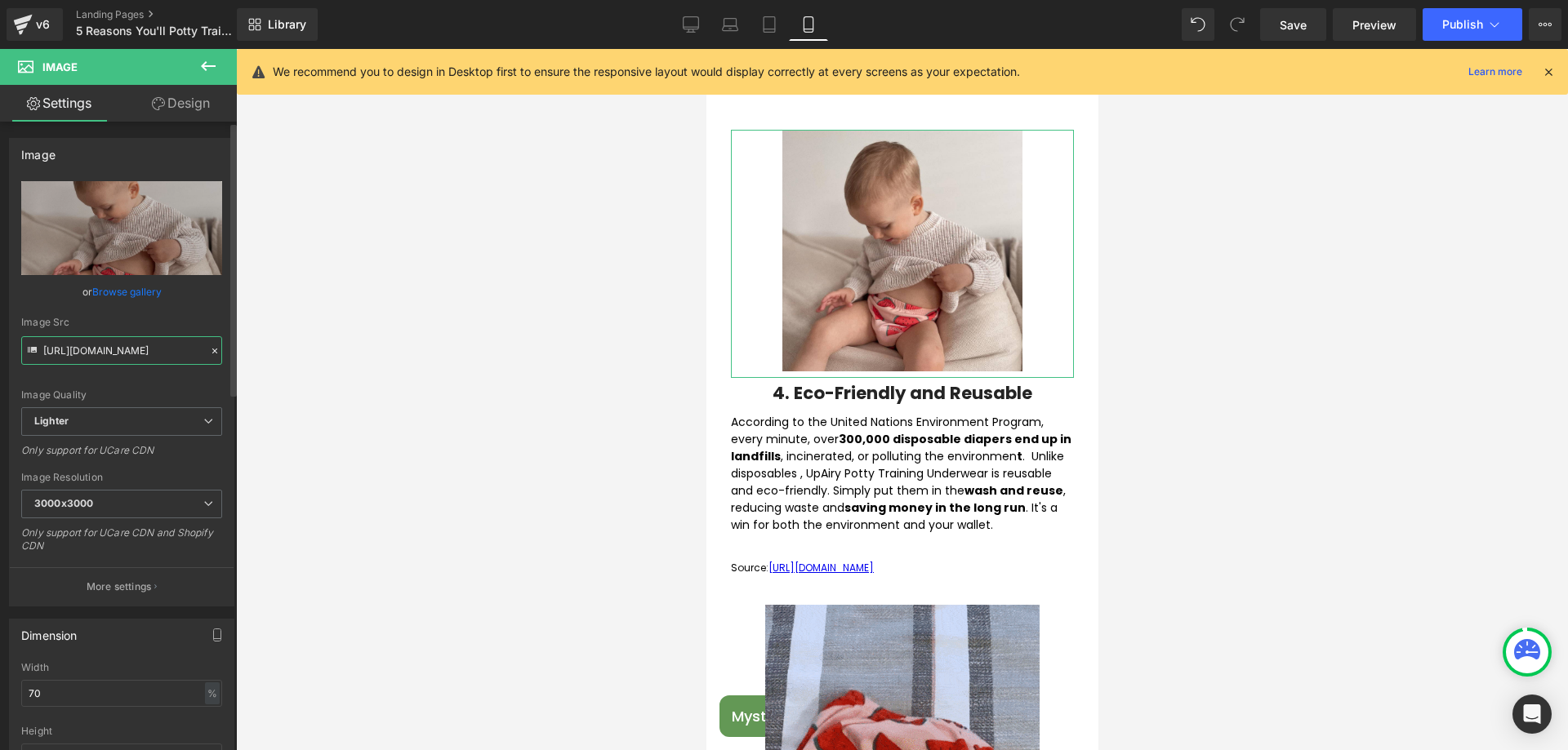
click at [151, 351] on input "https://ucarecdn.com/f4fae091-99e0-4a61-98fd-399c4153037c/-/format/auto/-/previ…" at bounding box center [122, 350] width 201 height 29
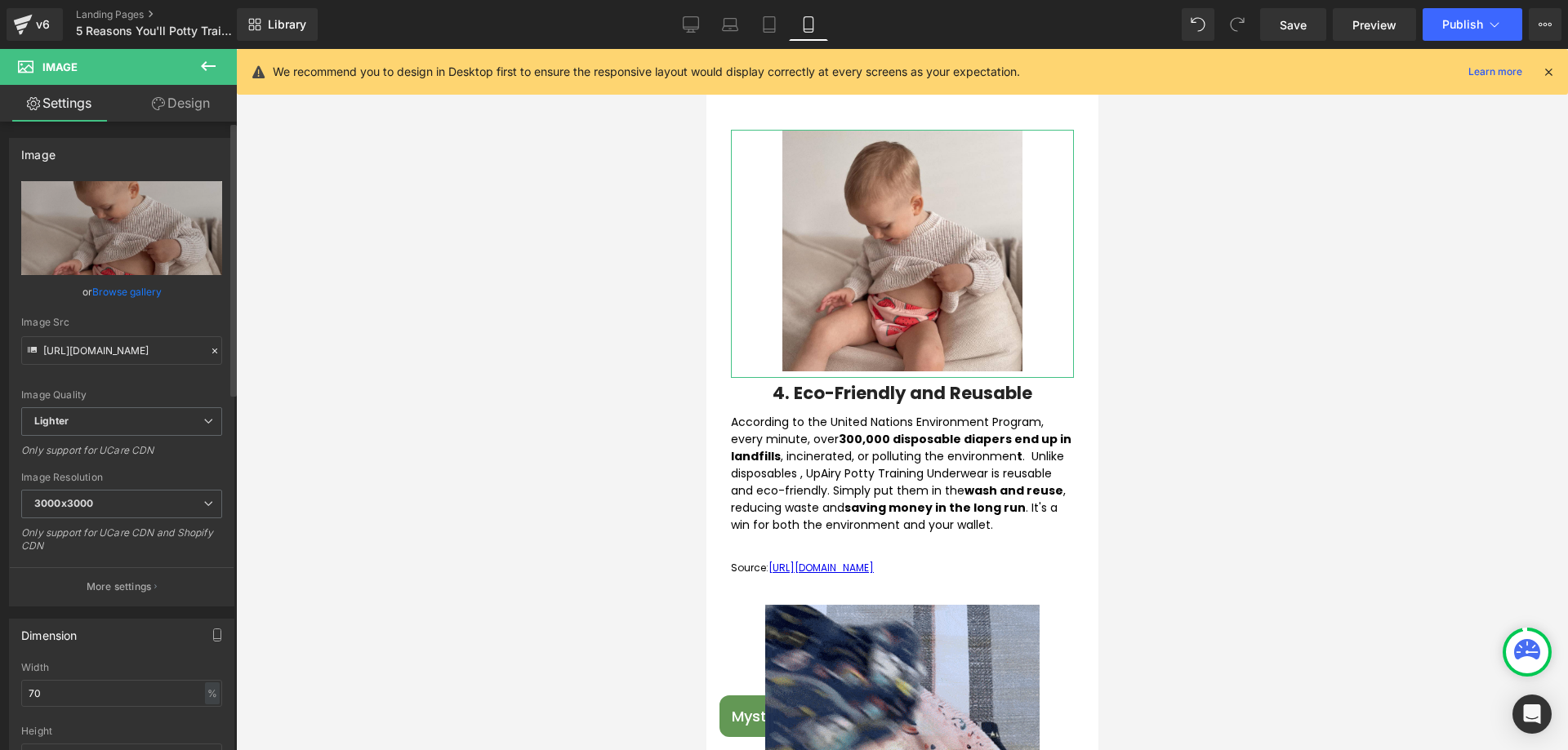
click at [112, 290] on link "Browse gallery" at bounding box center [127, 292] width 69 height 29
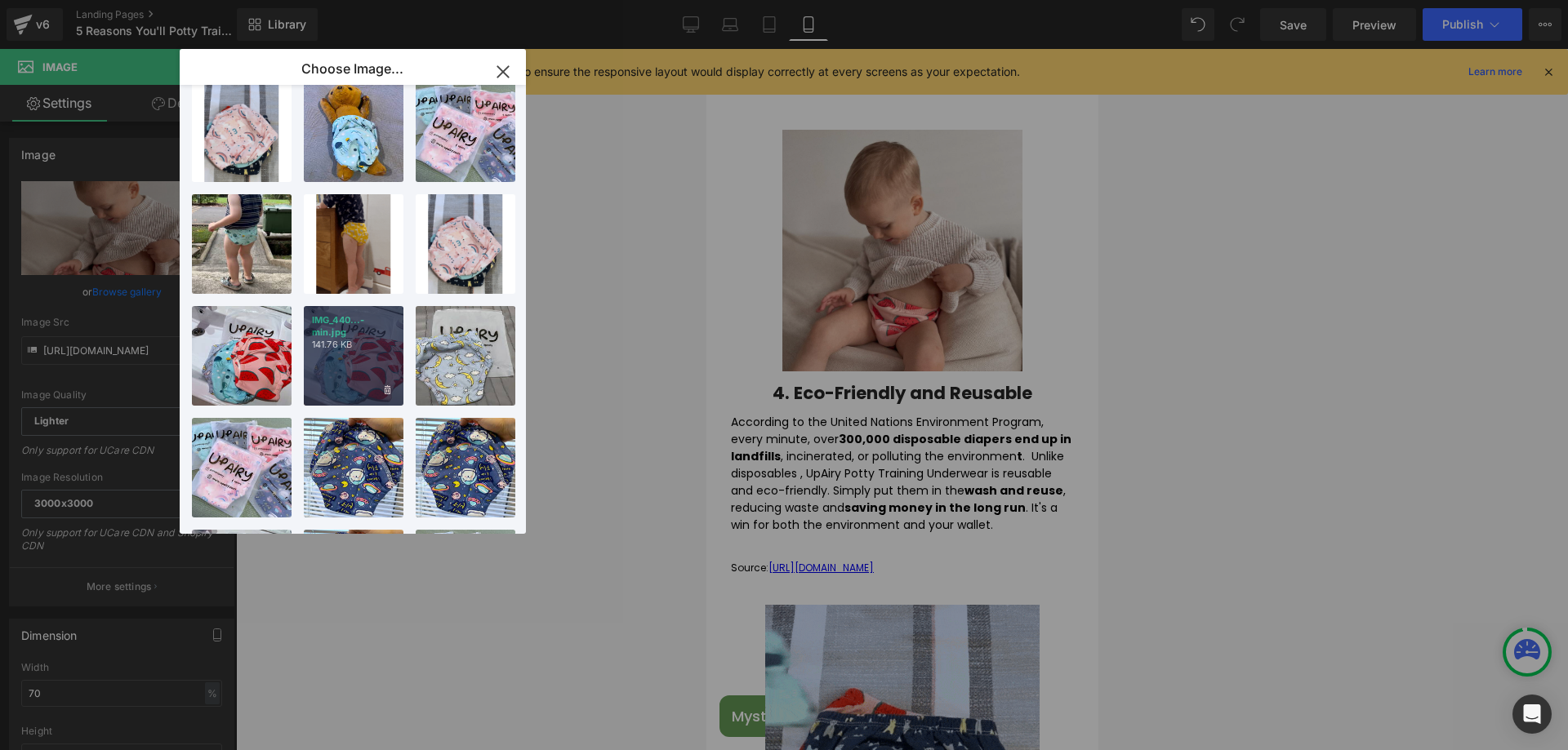
click at [370, 353] on div "IMG_440...-min.jpg 141.76 KB" at bounding box center [353, 356] width 100 height 100
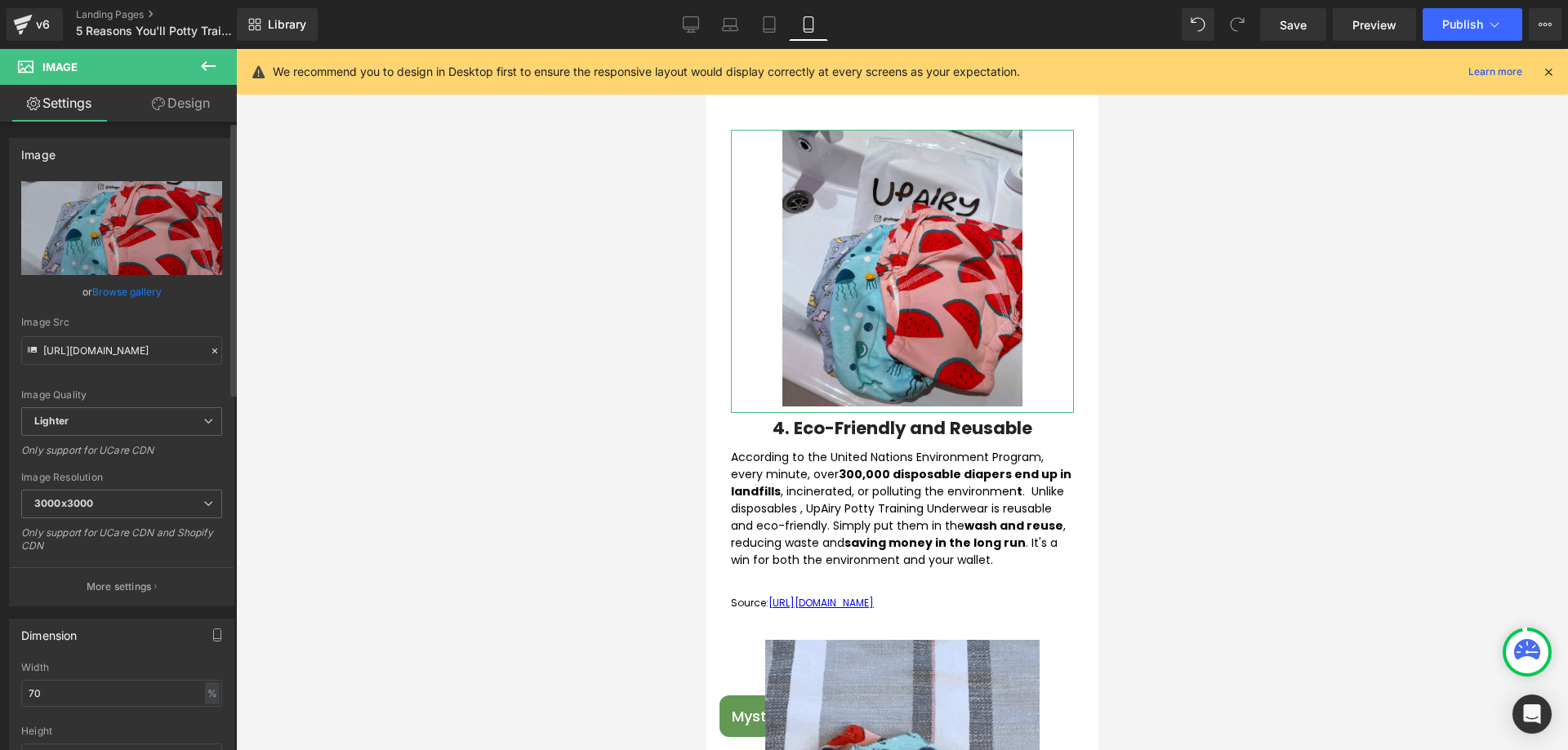
click at [209, 351] on icon at bounding box center [214, 351] width 11 height 11
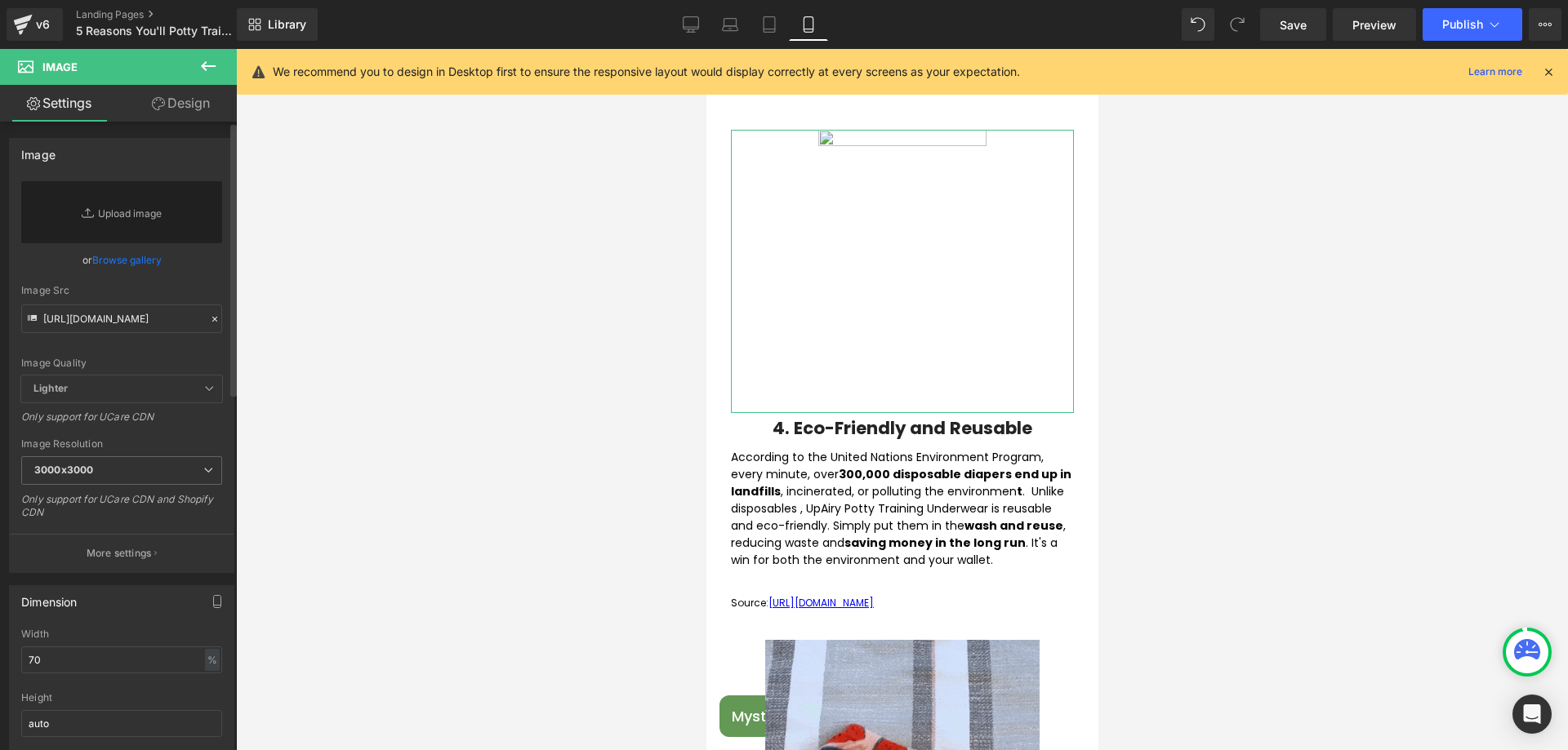
click at [117, 258] on link "Browse gallery" at bounding box center [127, 260] width 69 height 29
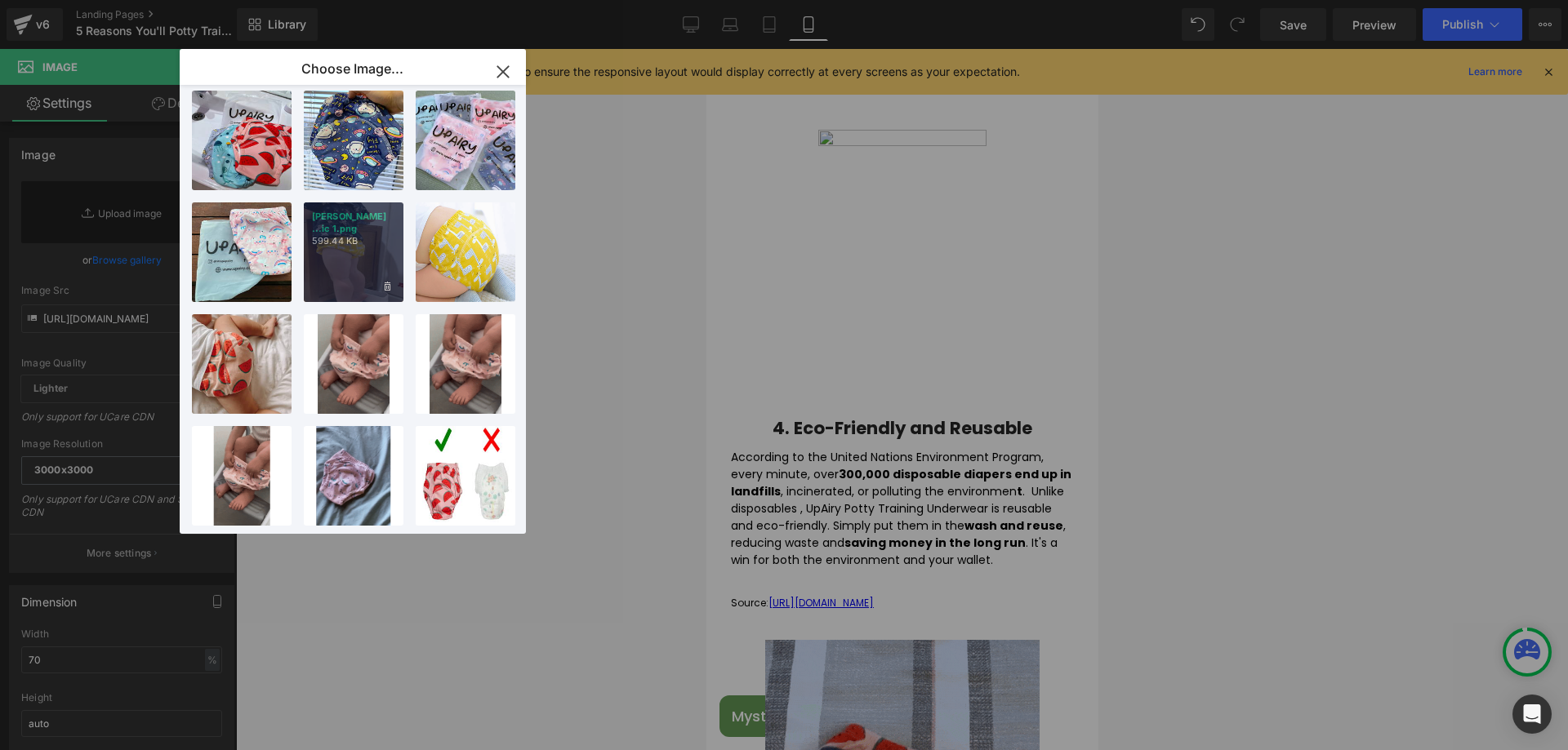
scroll to position [806, 0]
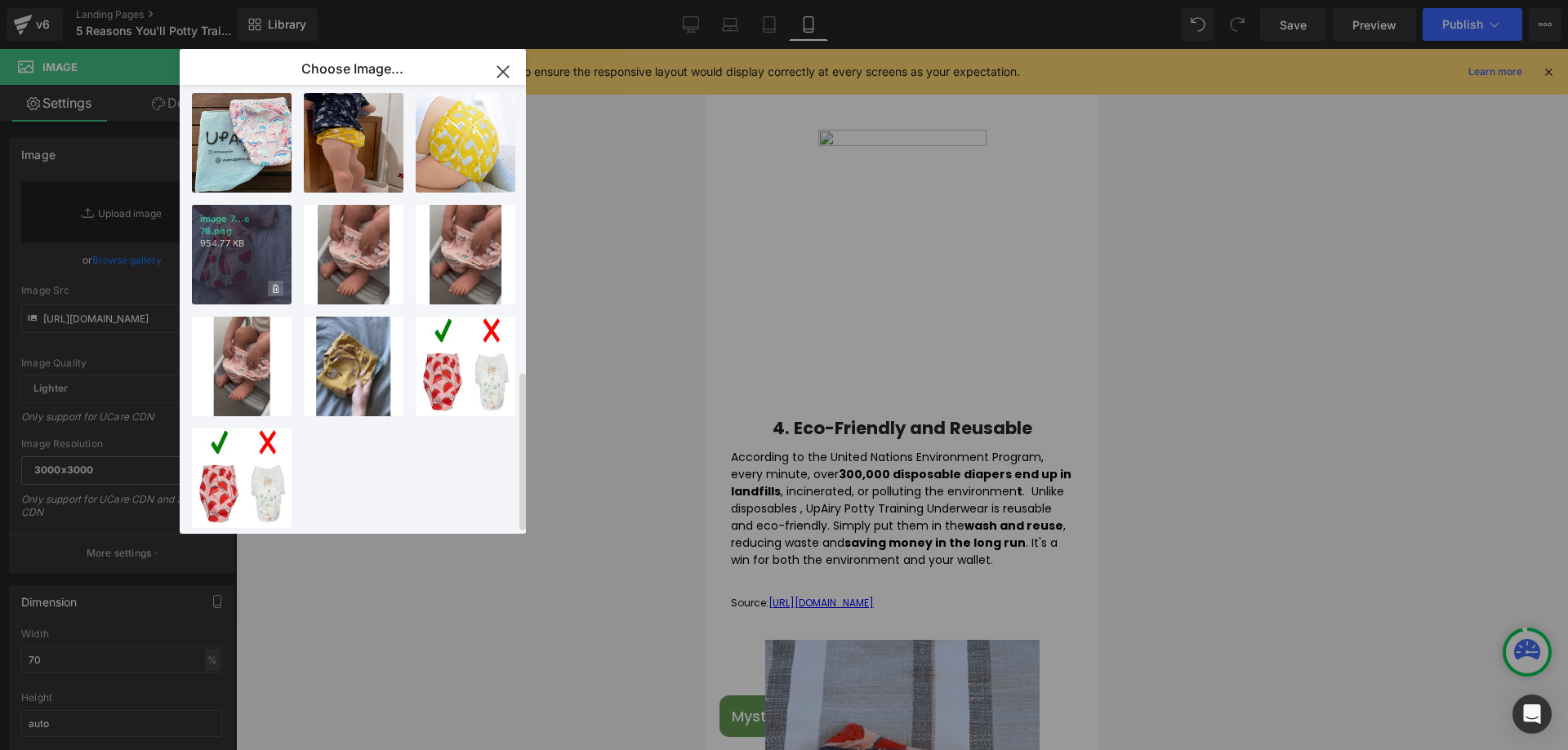
click at [276, 284] on icon at bounding box center [276, 289] width 6 height 9
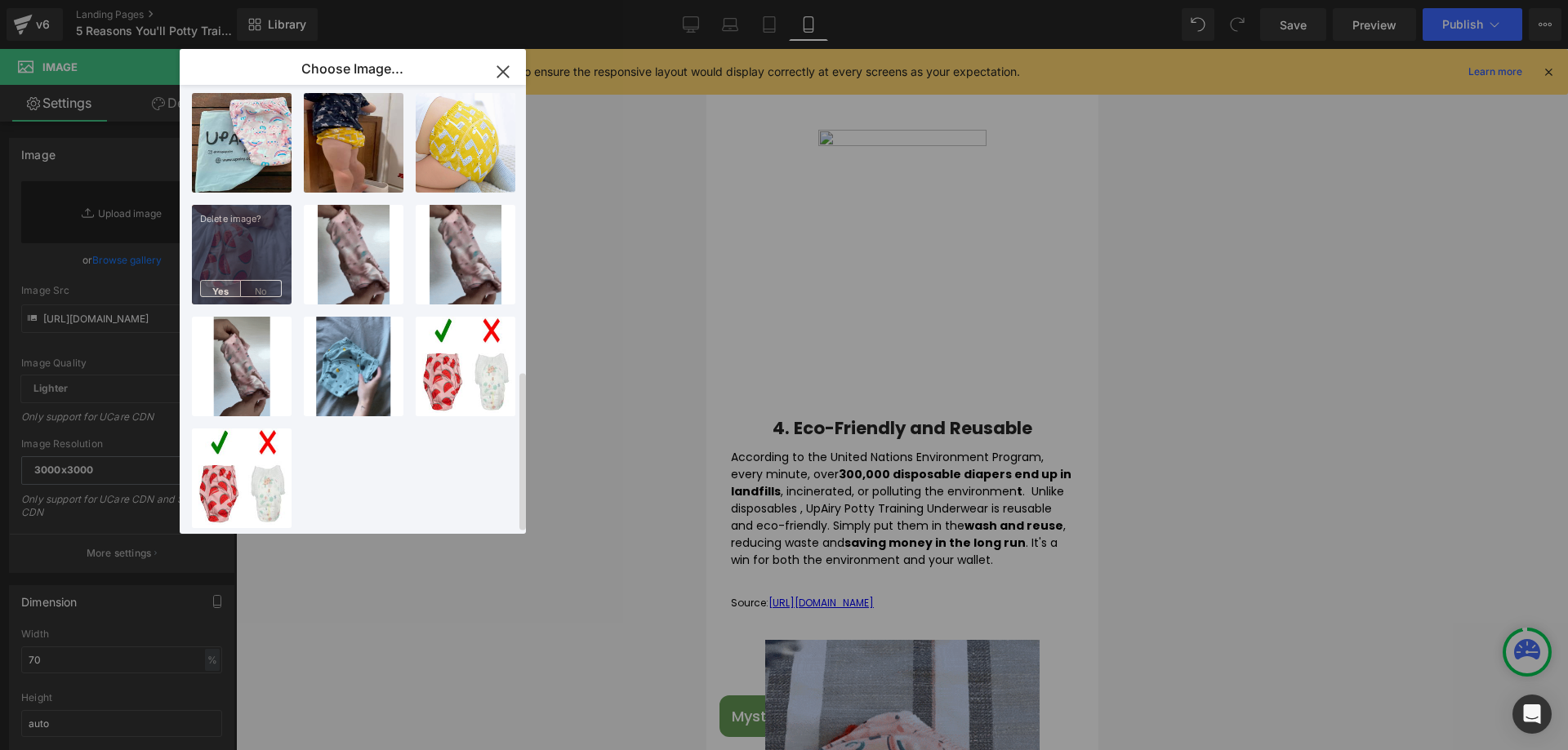
click at [217, 280] on span "Yes" at bounding box center [221, 289] width 41 height 17
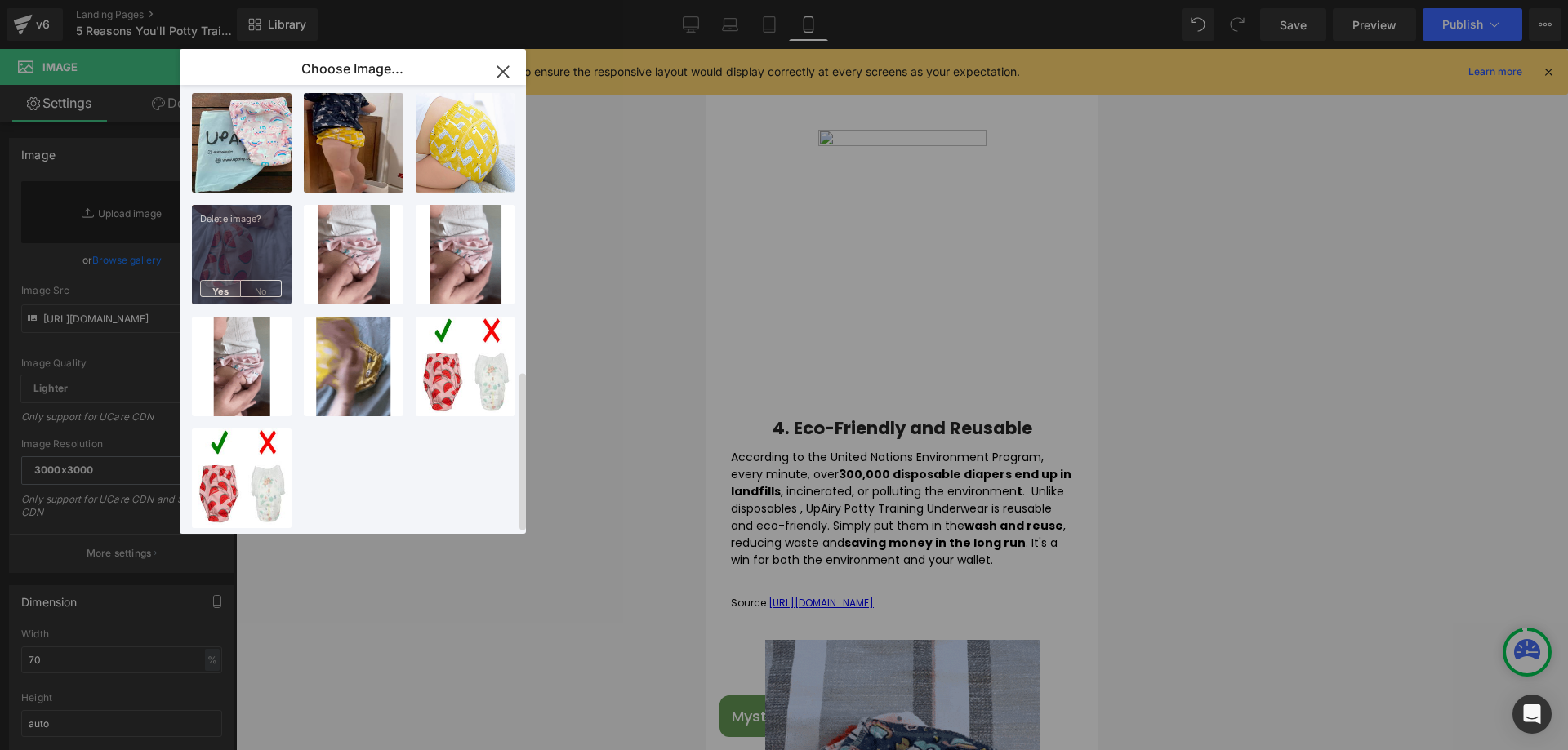
scroll to position [694, 0]
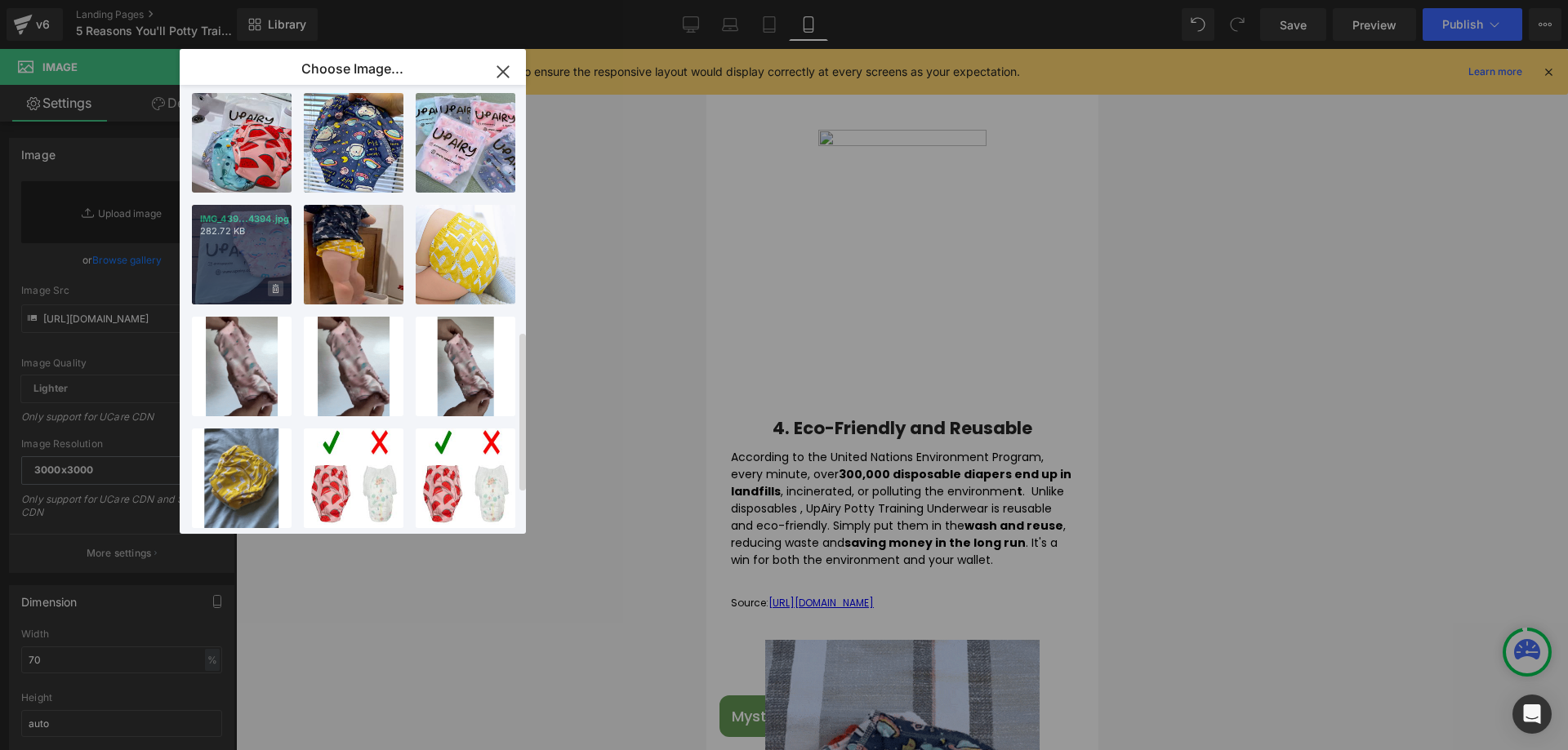
click at [276, 284] on icon at bounding box center [276, 289] width 6 height 9
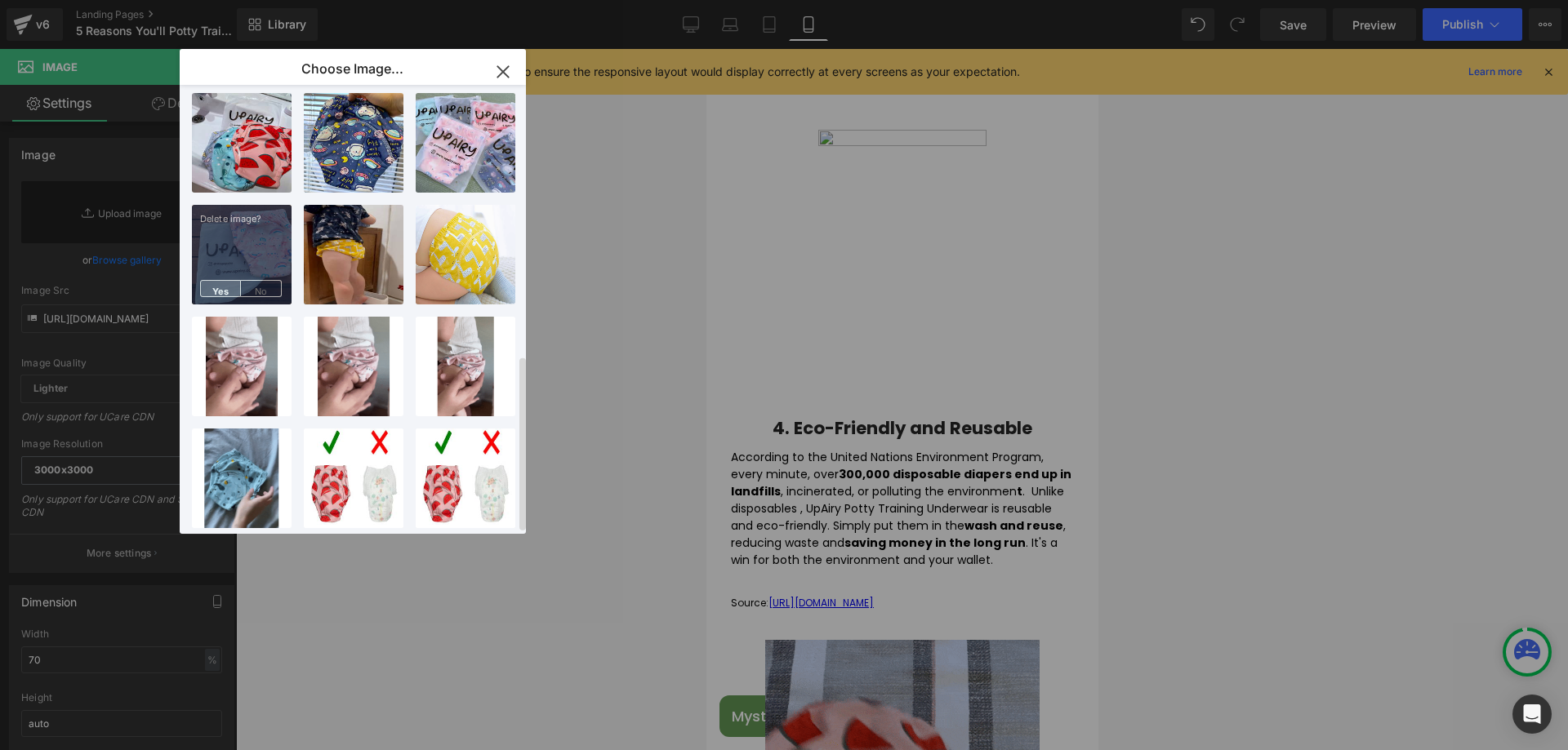
click at [220, 280] on span "Yes" at bounding box center [221, 289] width 41 height 17
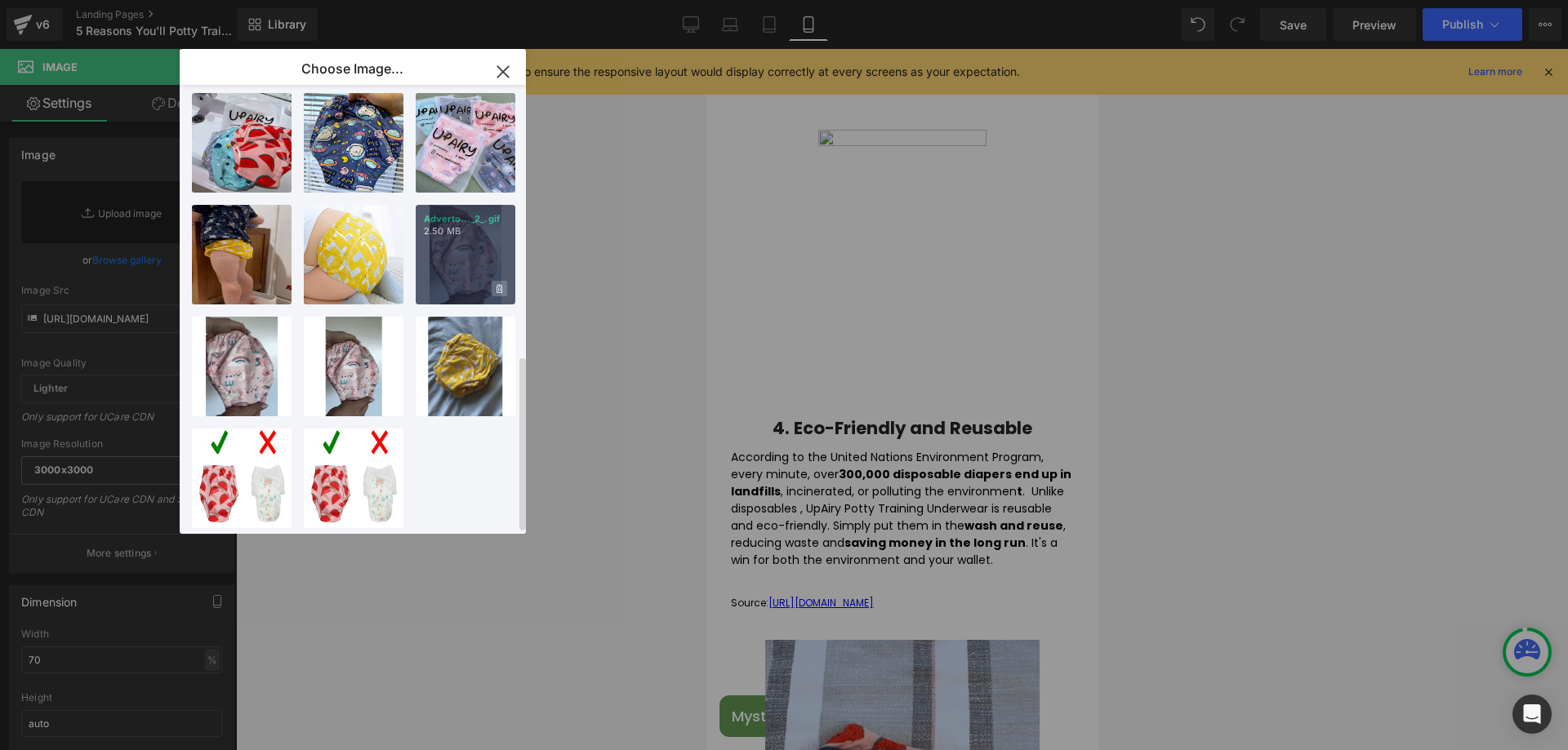
click at [497, 280] on span at bounding box center [499, 288] width 16 height 16
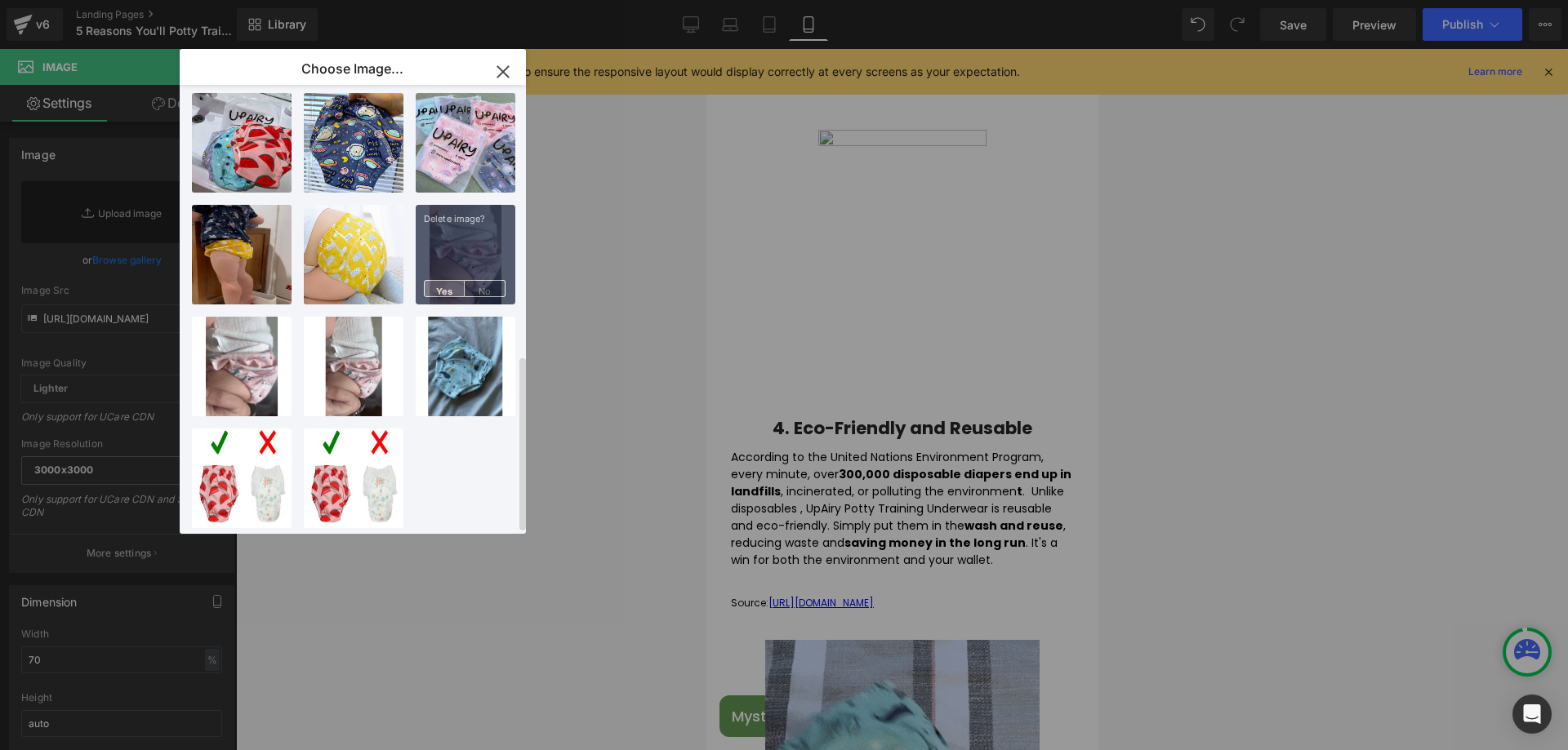
click at [443, 280] on span "Yes" at bounding box center [445, 289] width 41 height 17
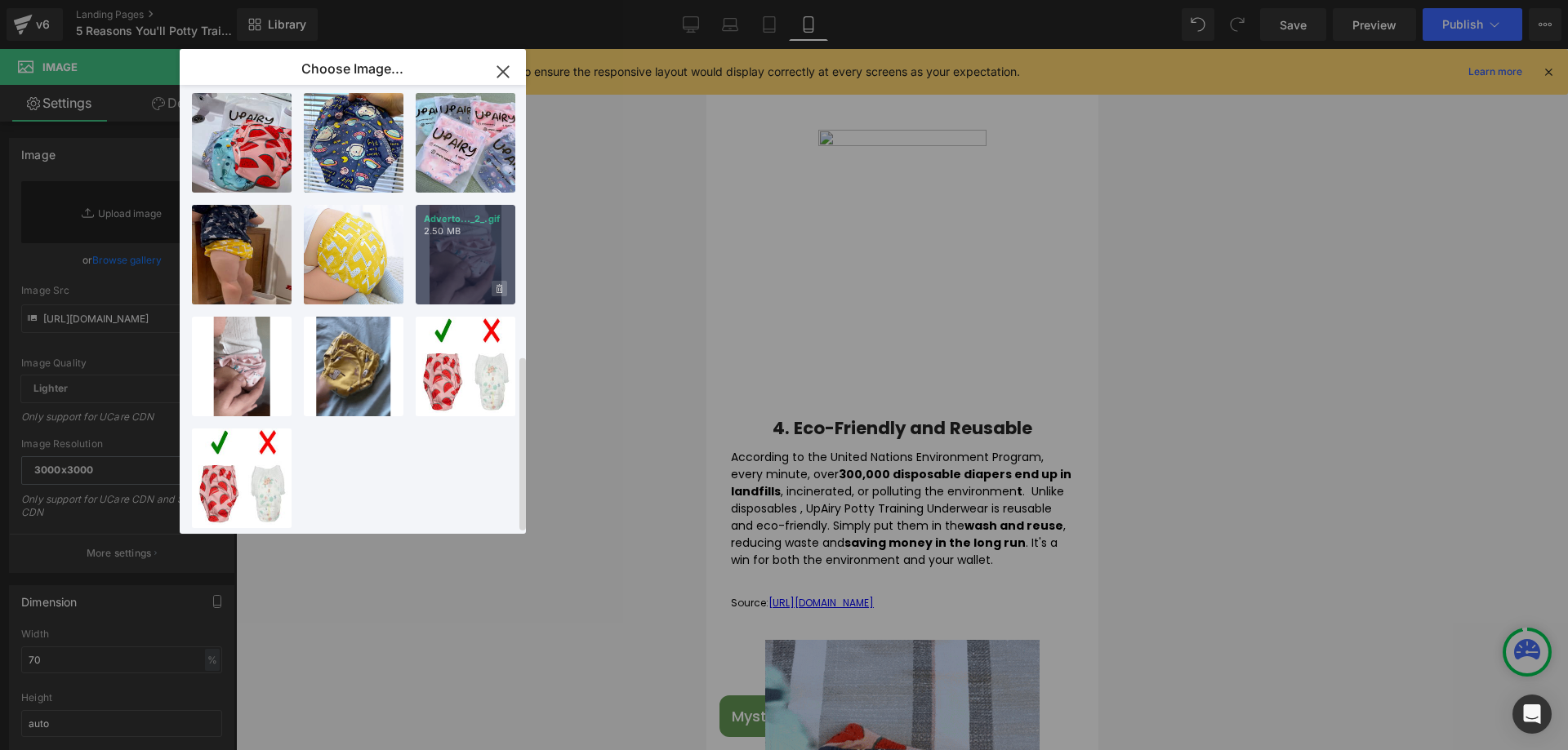
click at [500, 280] on span at bounding box center [499, 288] width 16 height 16
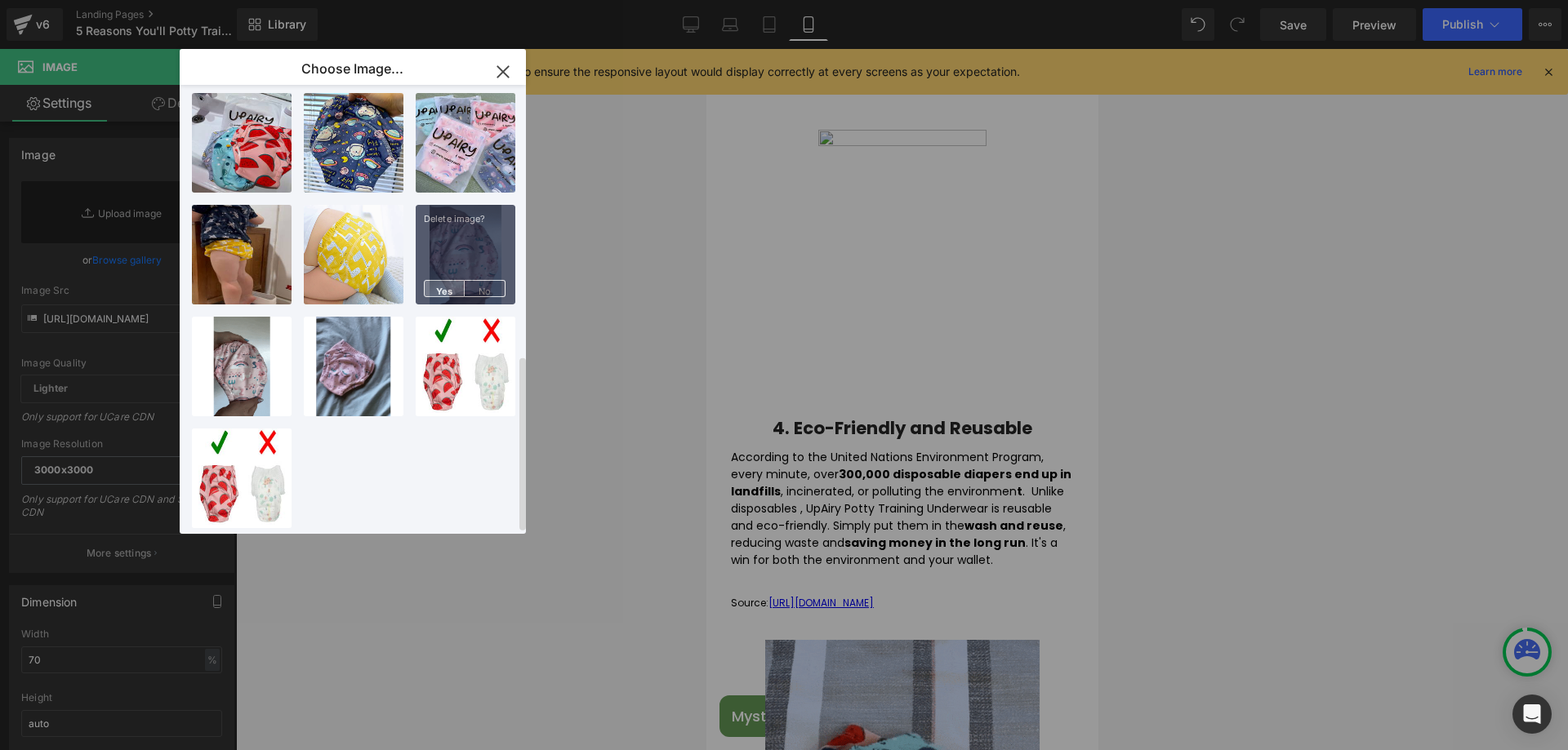
click at [448, 280] on span "Yes" at bounding box center [445, 289] width 41 height 17
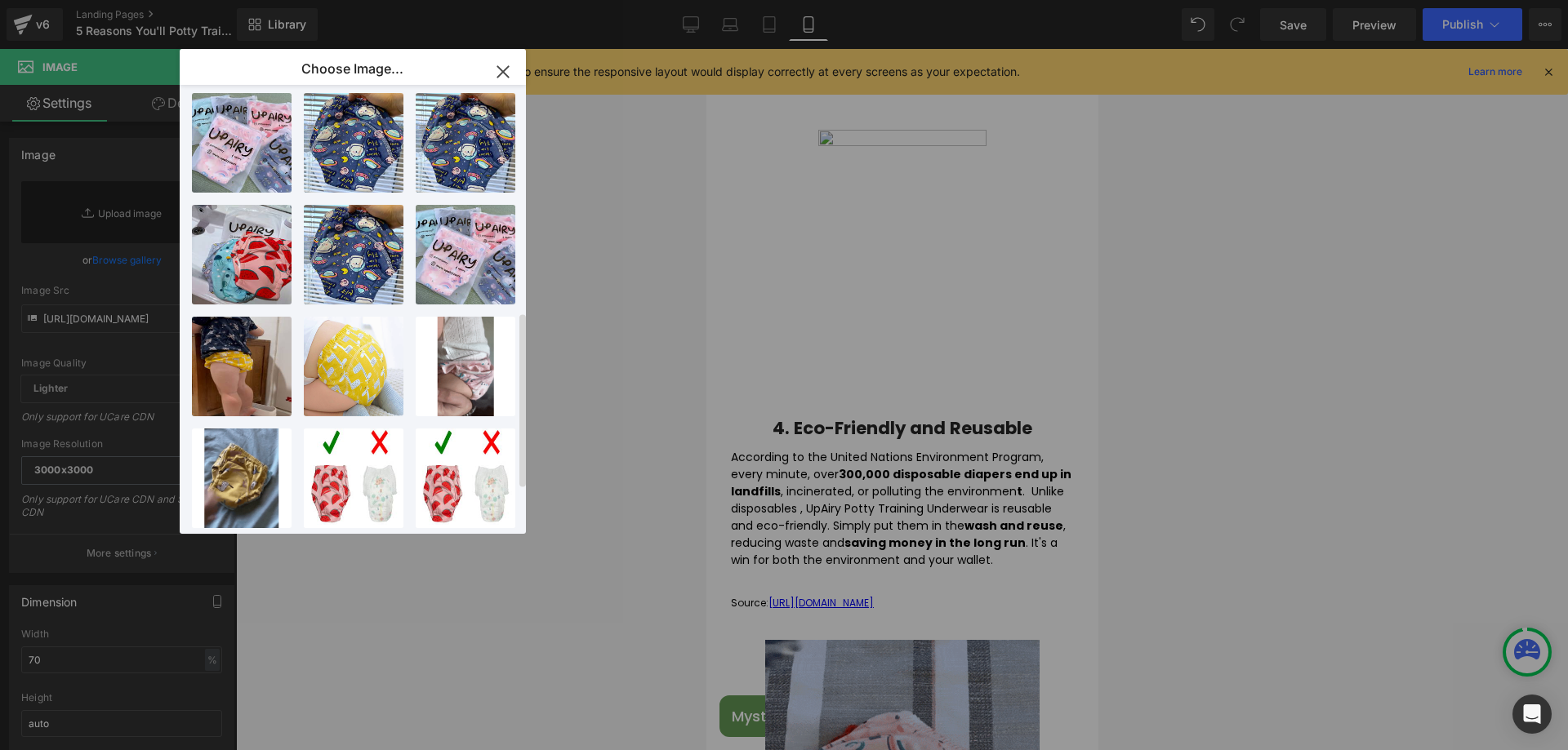
scroll to position [582, 0]
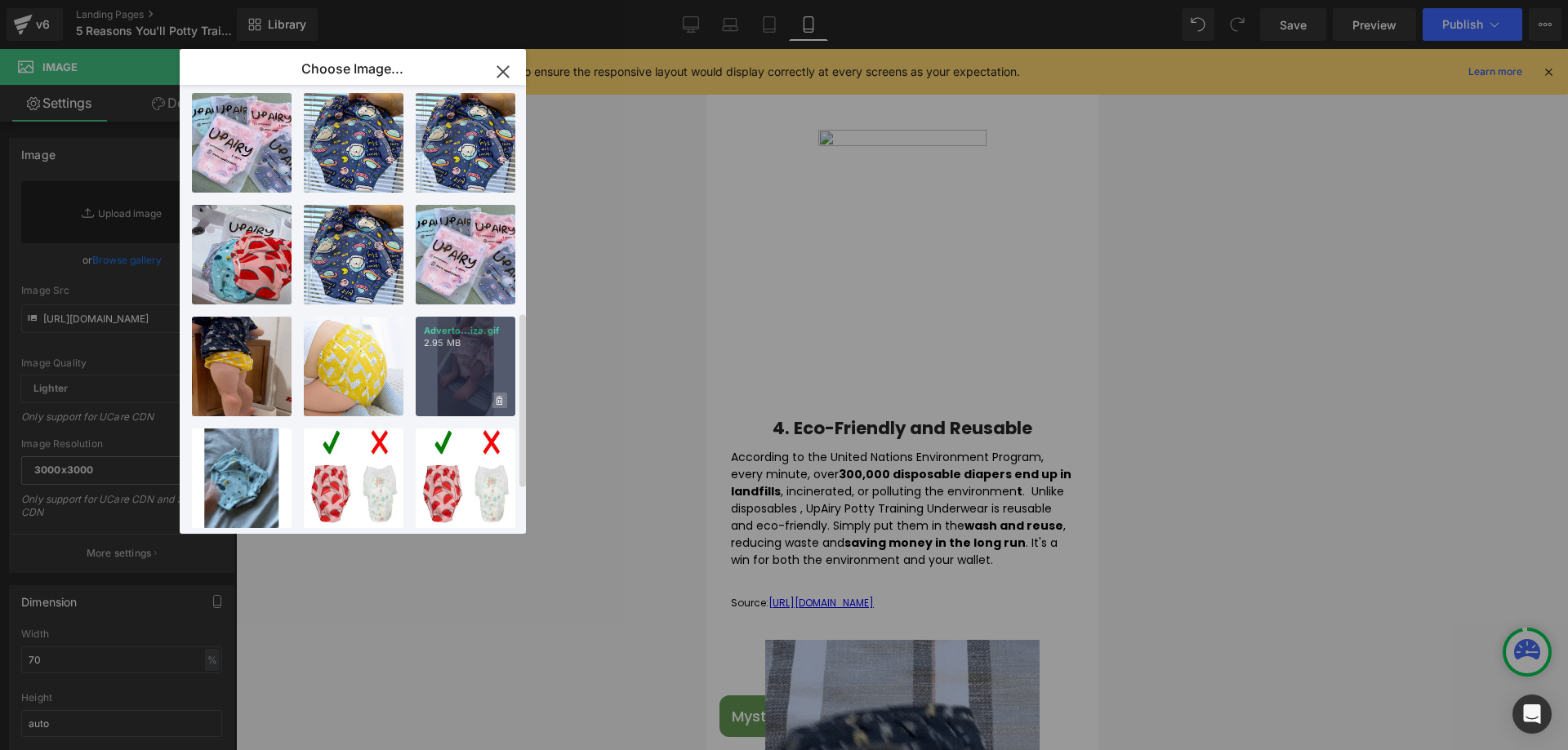
click at [500, 396] on icon at bounding box center [500, 401] width 6 height 9
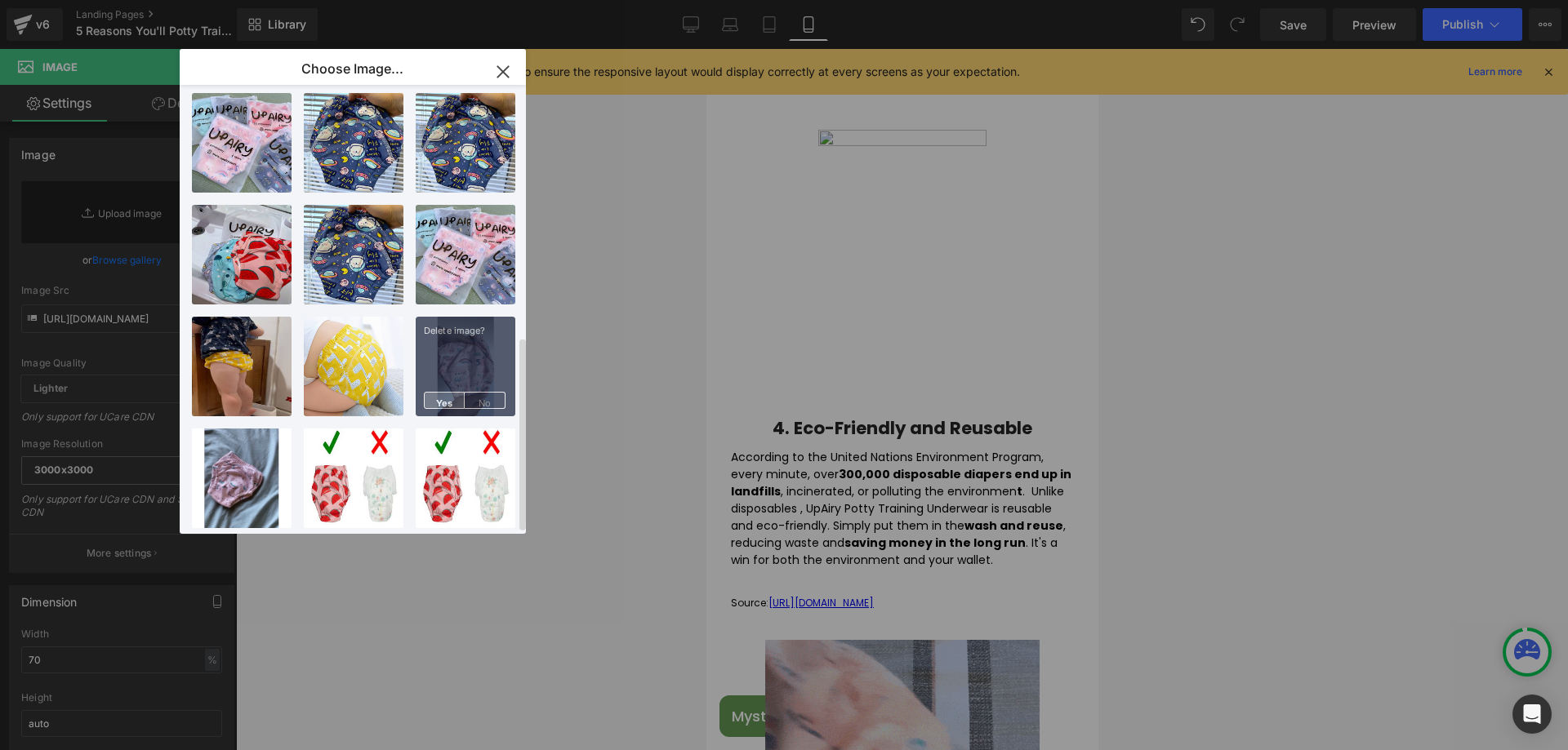
click at [448, 392] on span "Yes" at bounding box center [445, 401] width 41 height 17
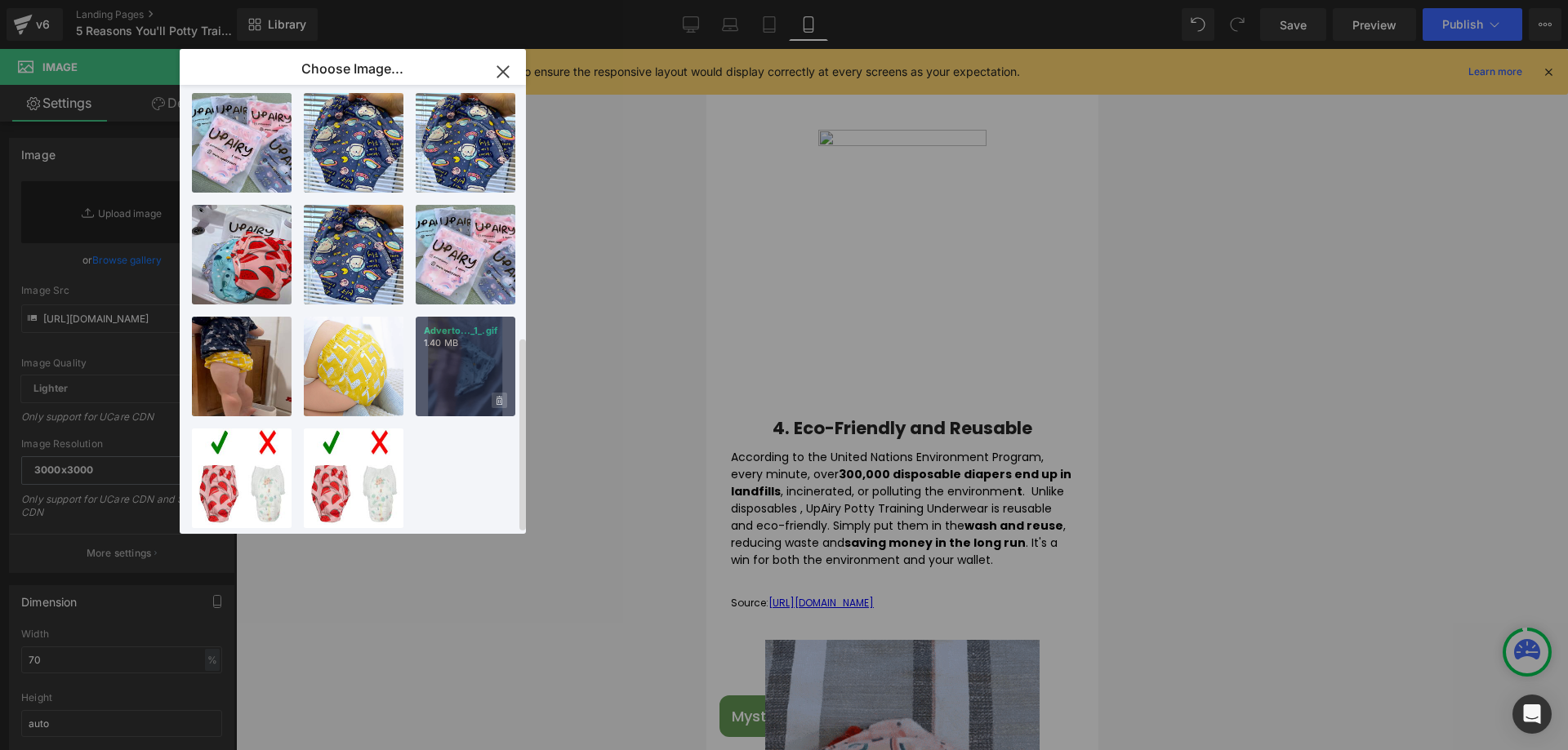
click at [501, 396] on icon at bounding box center [500, 401] width 6 height 9
click at [446, 392] on span "Yes" at bounding box center [445, 401] width 41 height 17
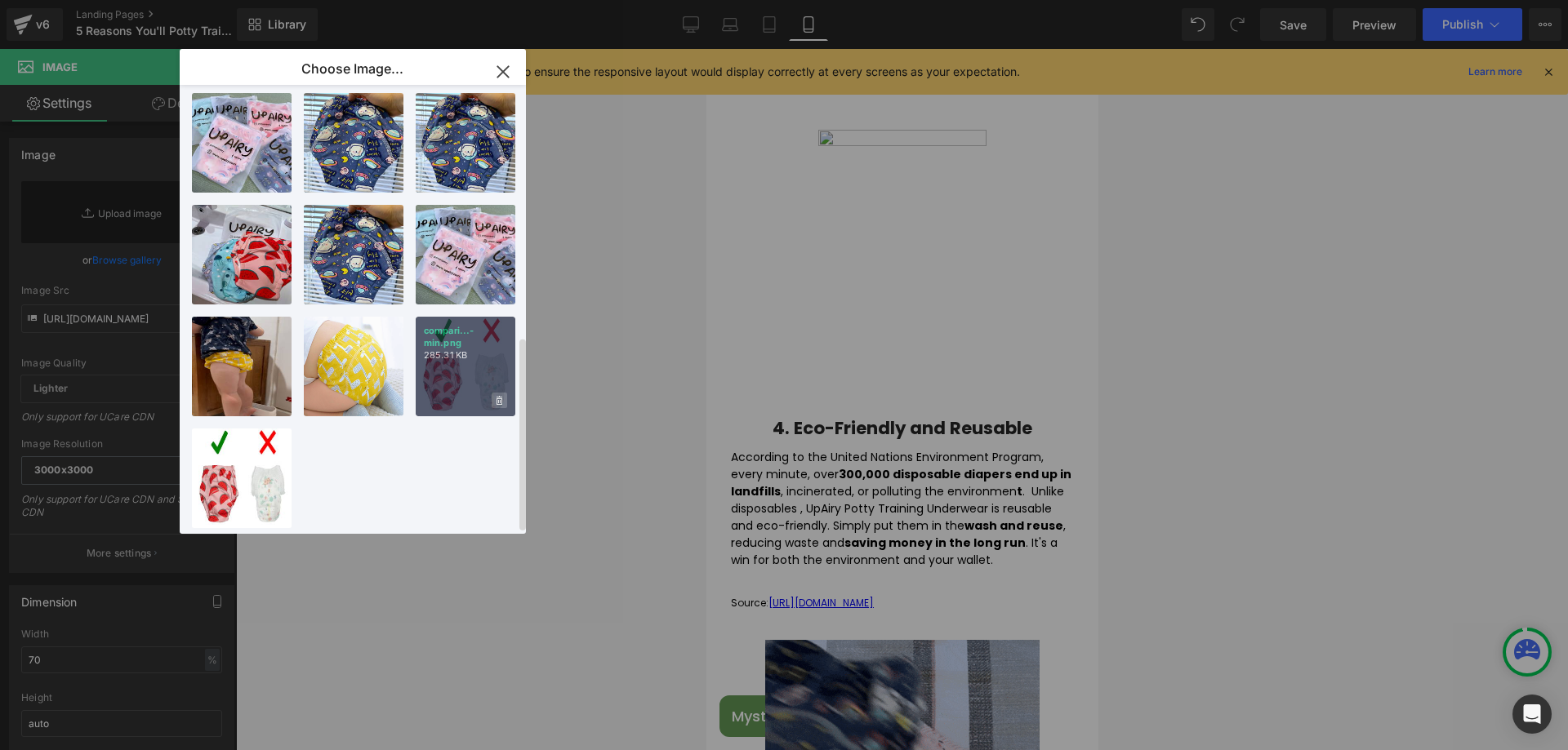
click at [502, 396] on icon at bounding box center [500, 401] width 6 height 9
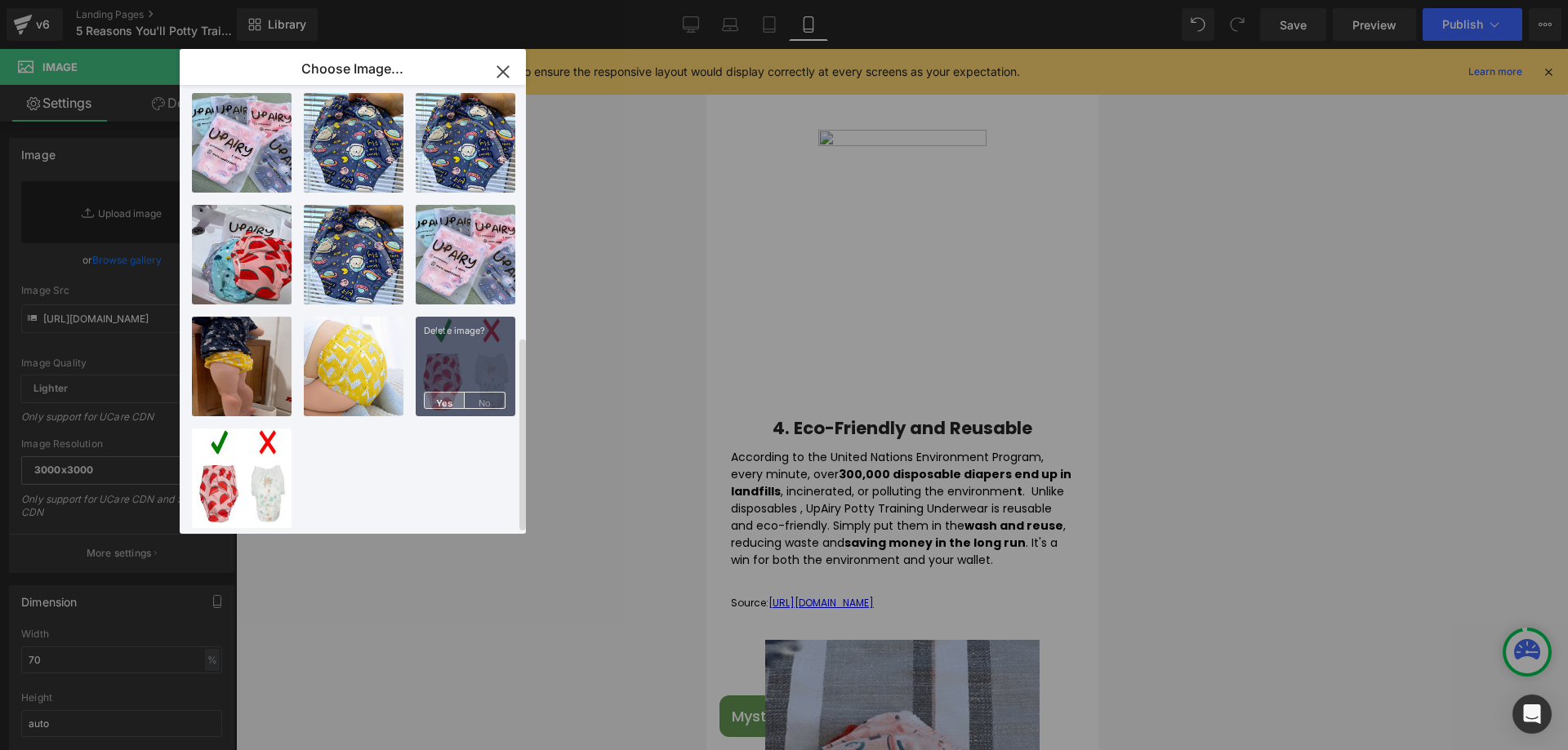
click at [446, 392] on span "Yes" at bounding box center [445, 401] width 41 height 17
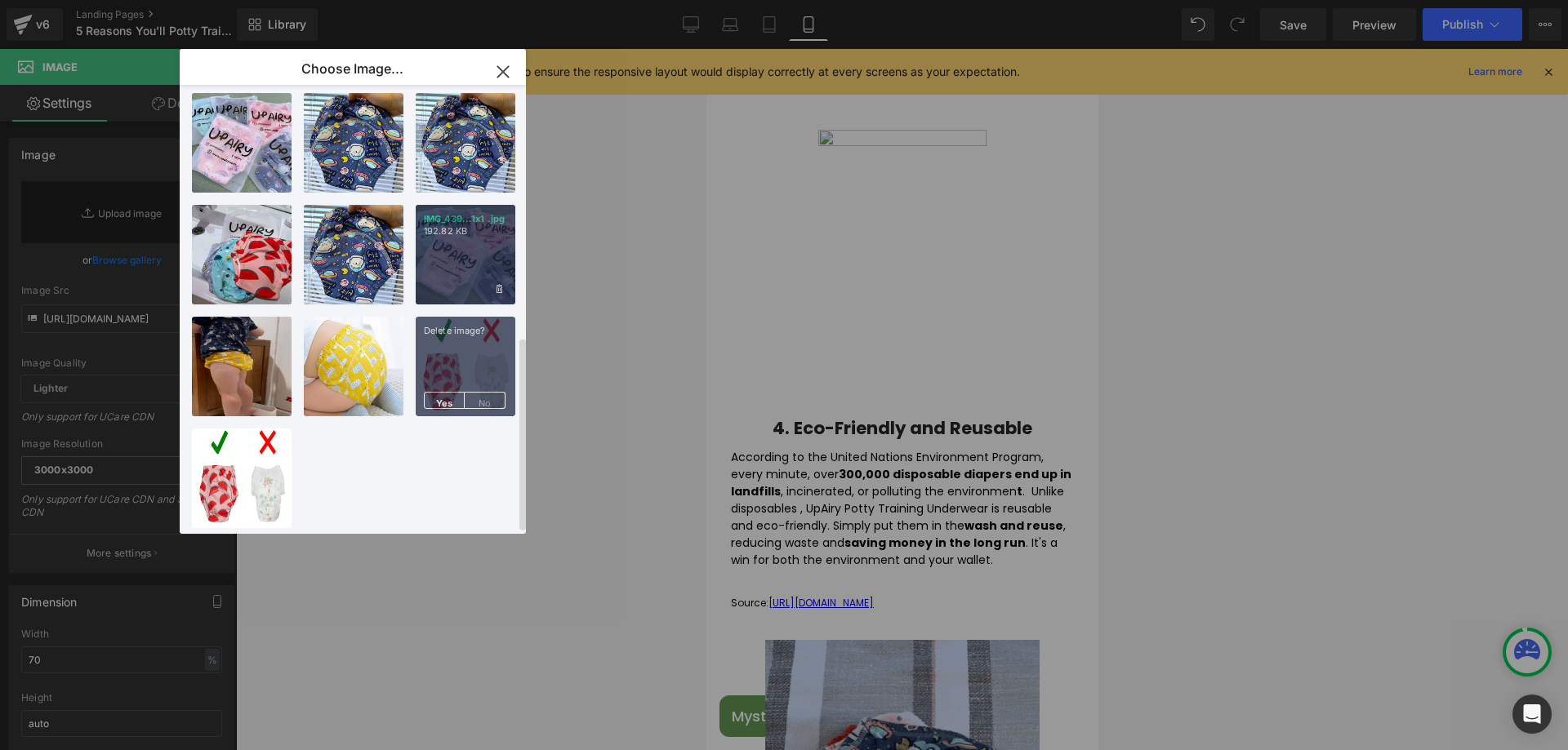
scroll to position [470, 0]
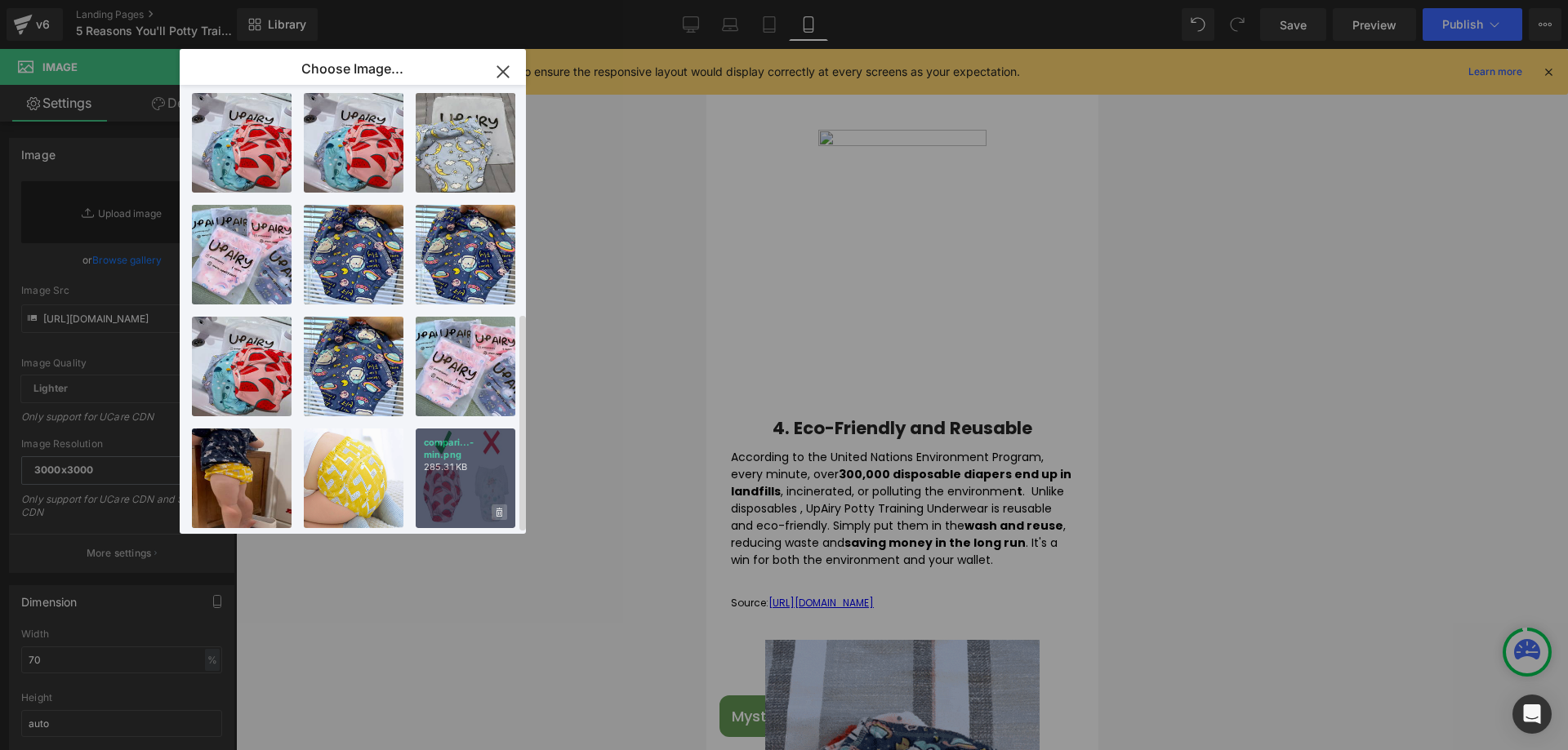
click at [498, 508] on icon at bounding box center [500, 512] width 6 height 9
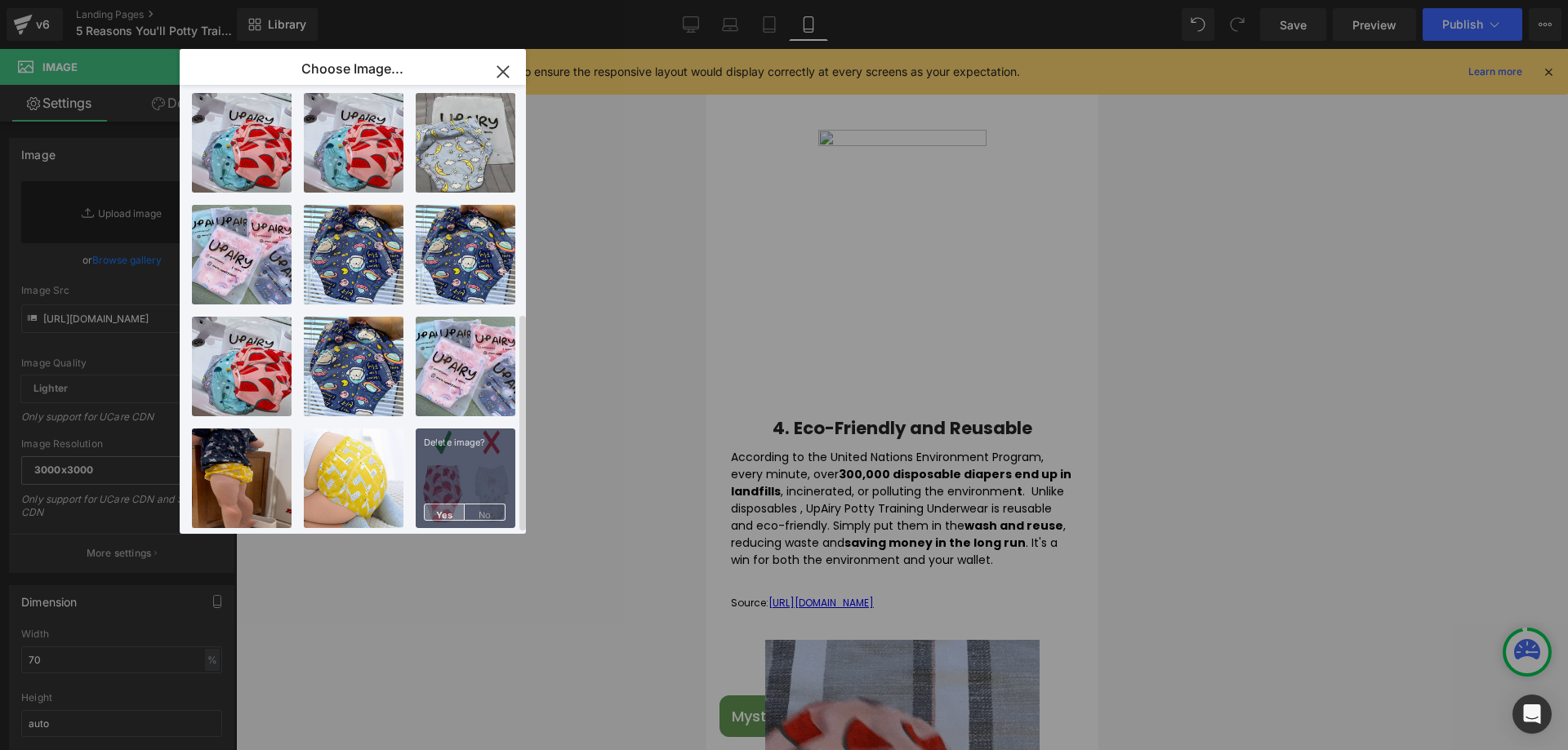
click at [433, 504] on span "Yes" at bounding box center [445, 512] width 41 height 17
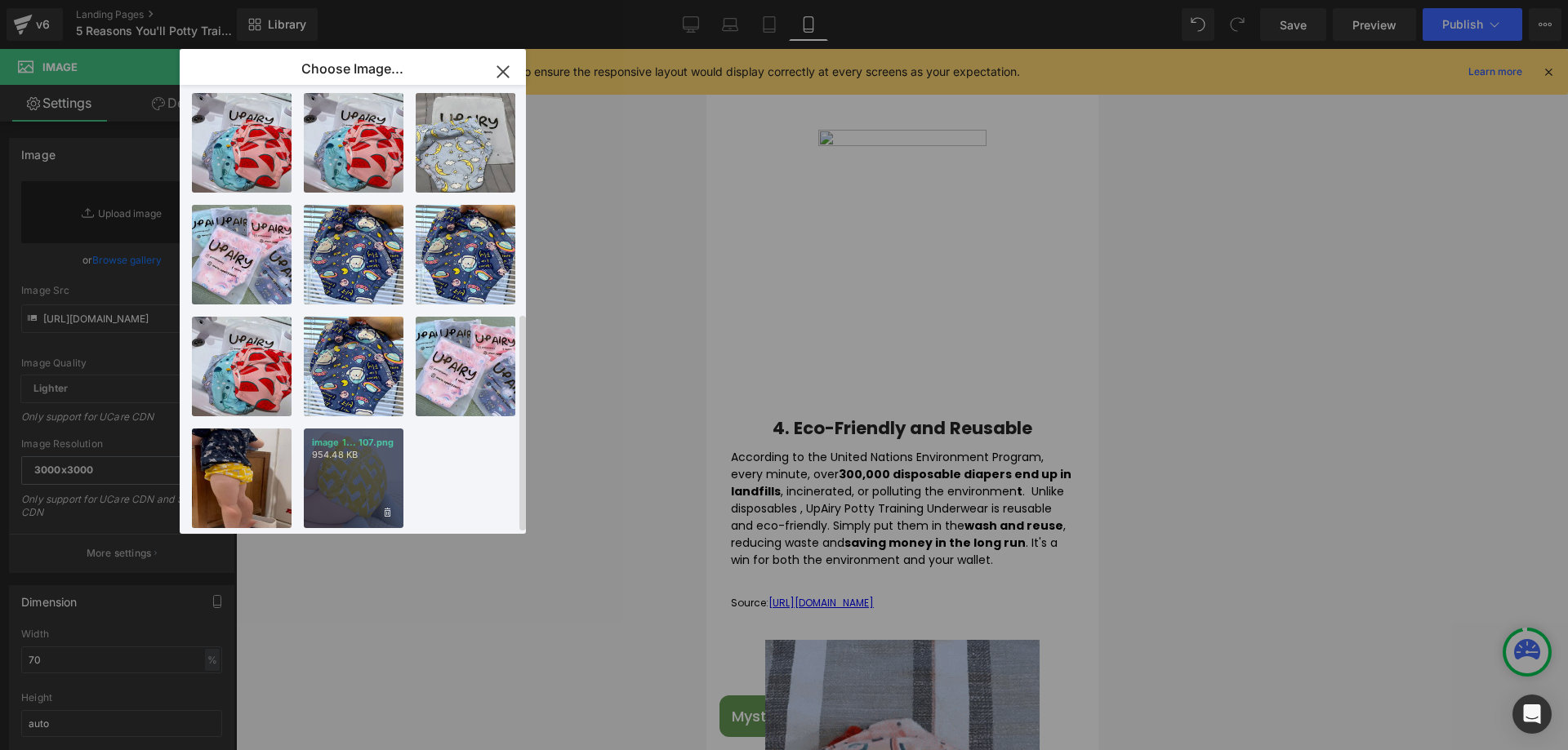
click at [355, 449] on p "954.48 KB" at bounding box center [353, 455] width 83 height 12
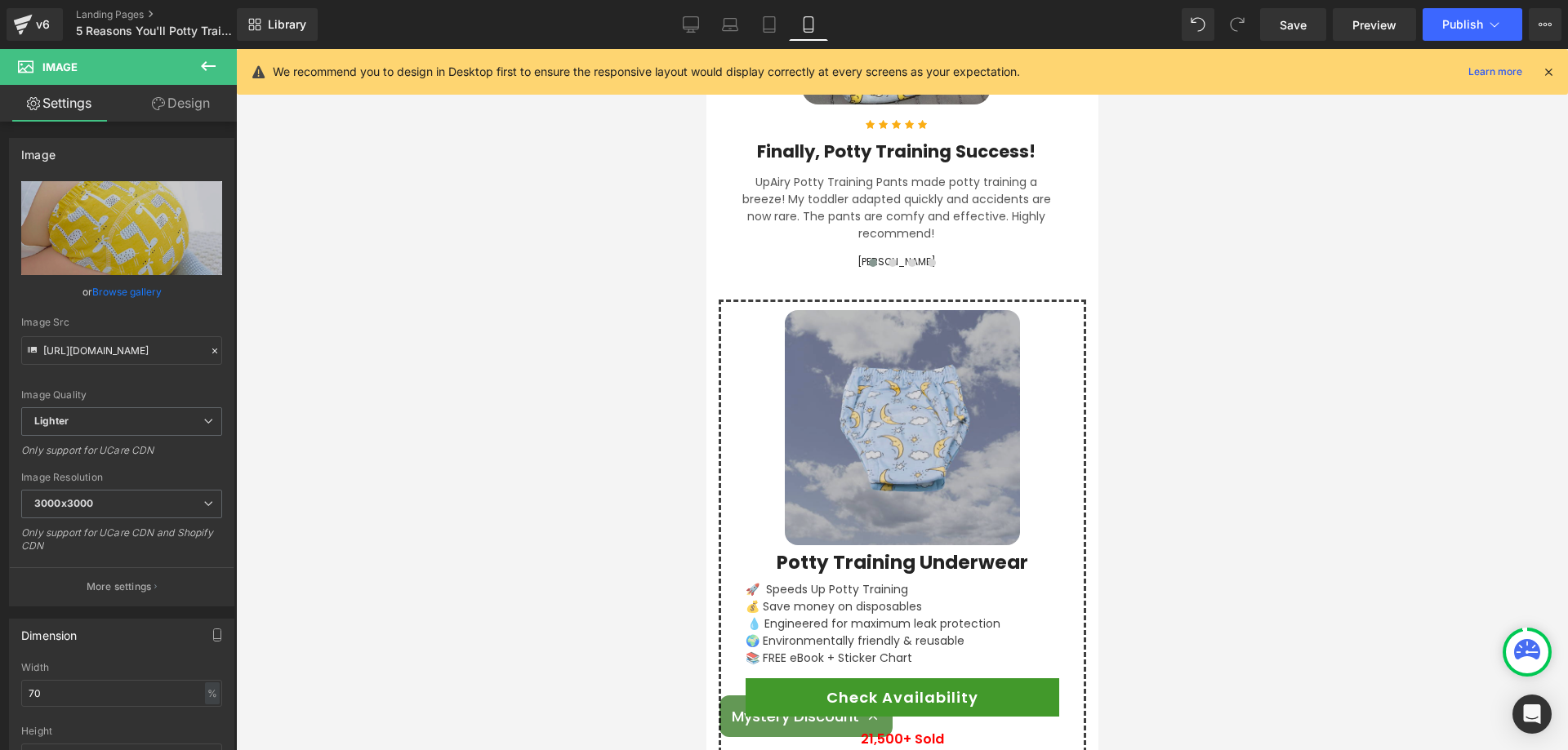
scroll to position [3342, 0]
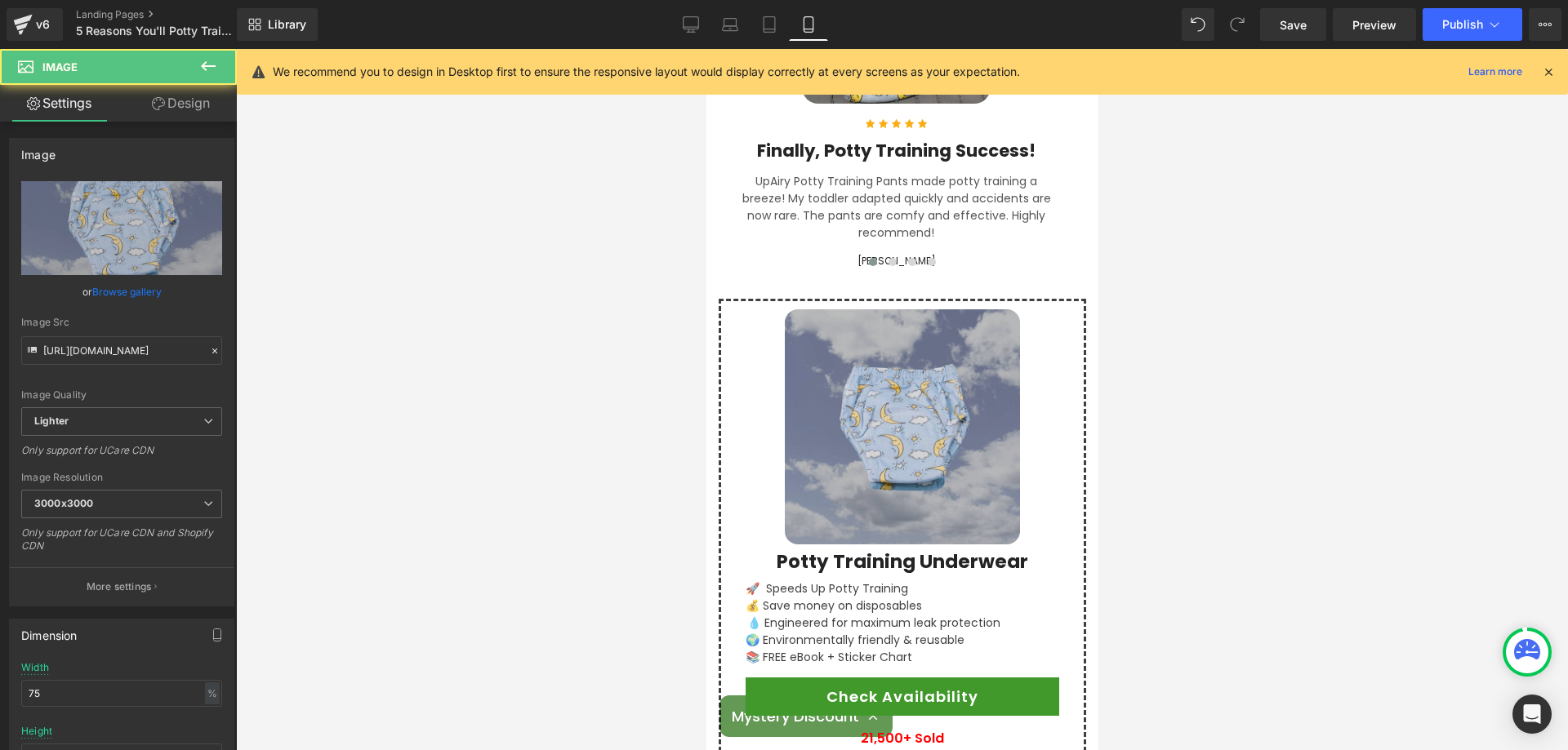
click at [896, 377] on div "Image" at bounding box center [901, 427] width 313 height 235
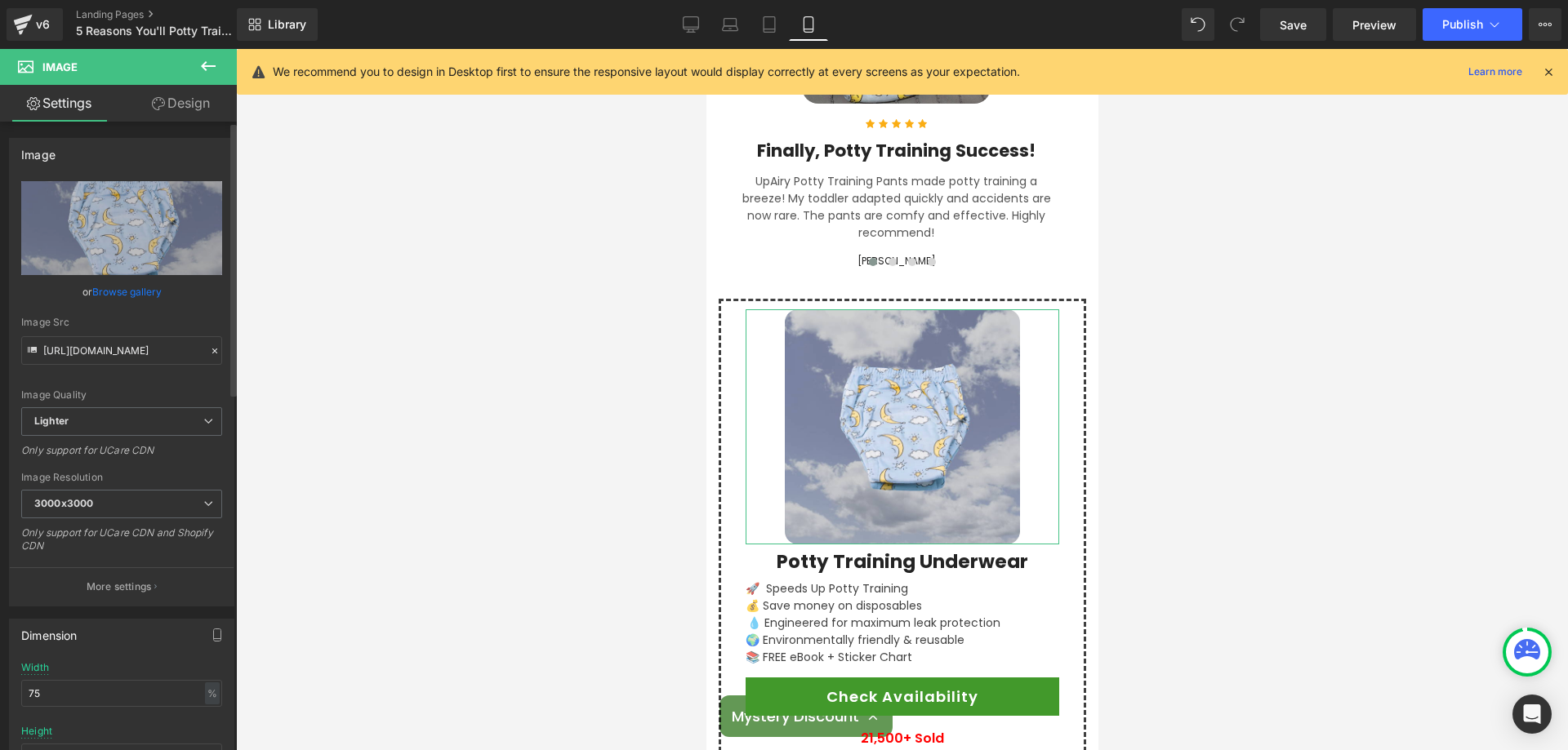
click at [134, 291] on link "Browse gallery" at bounding box center [127, 292] width 69 height 29
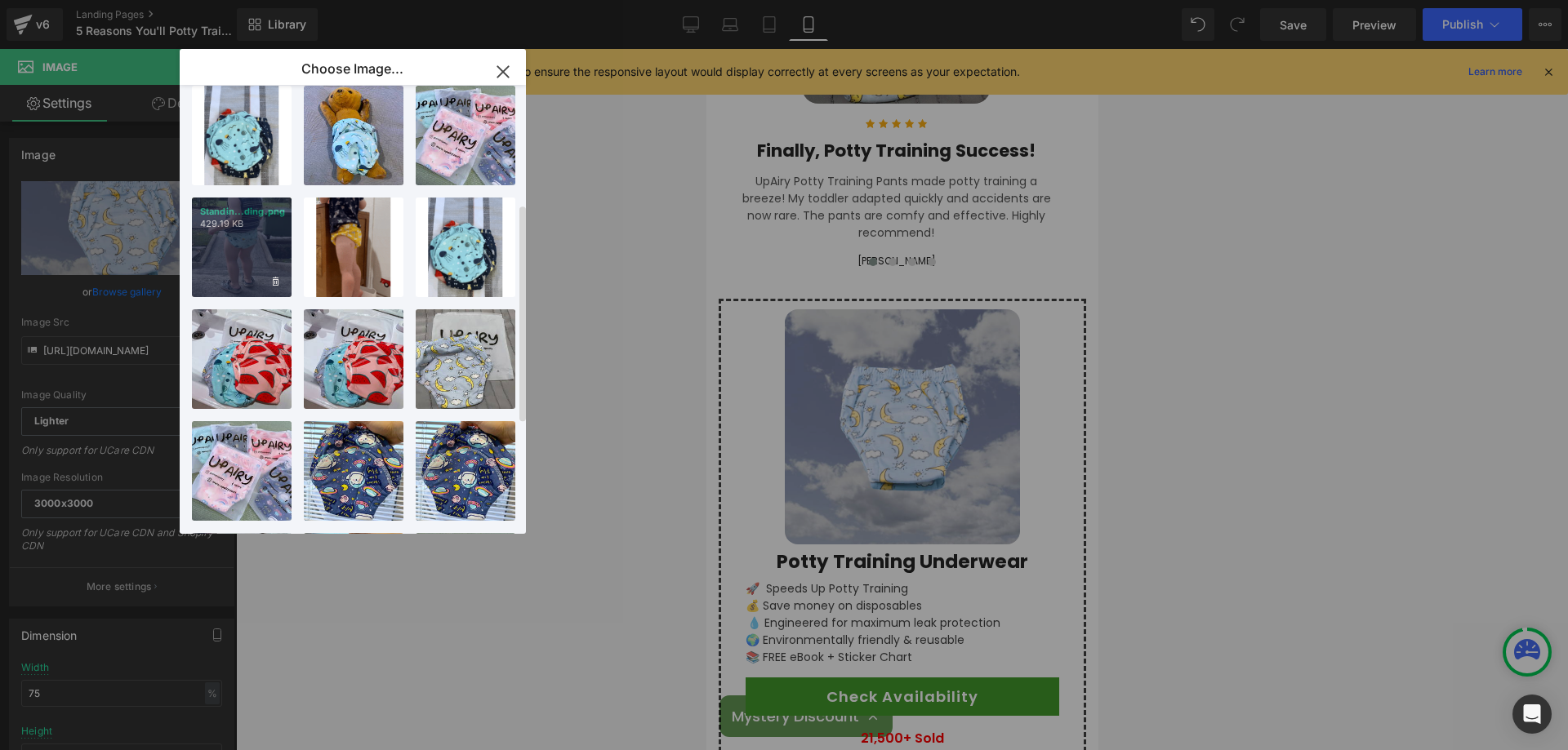
scroll to position [245, 0]
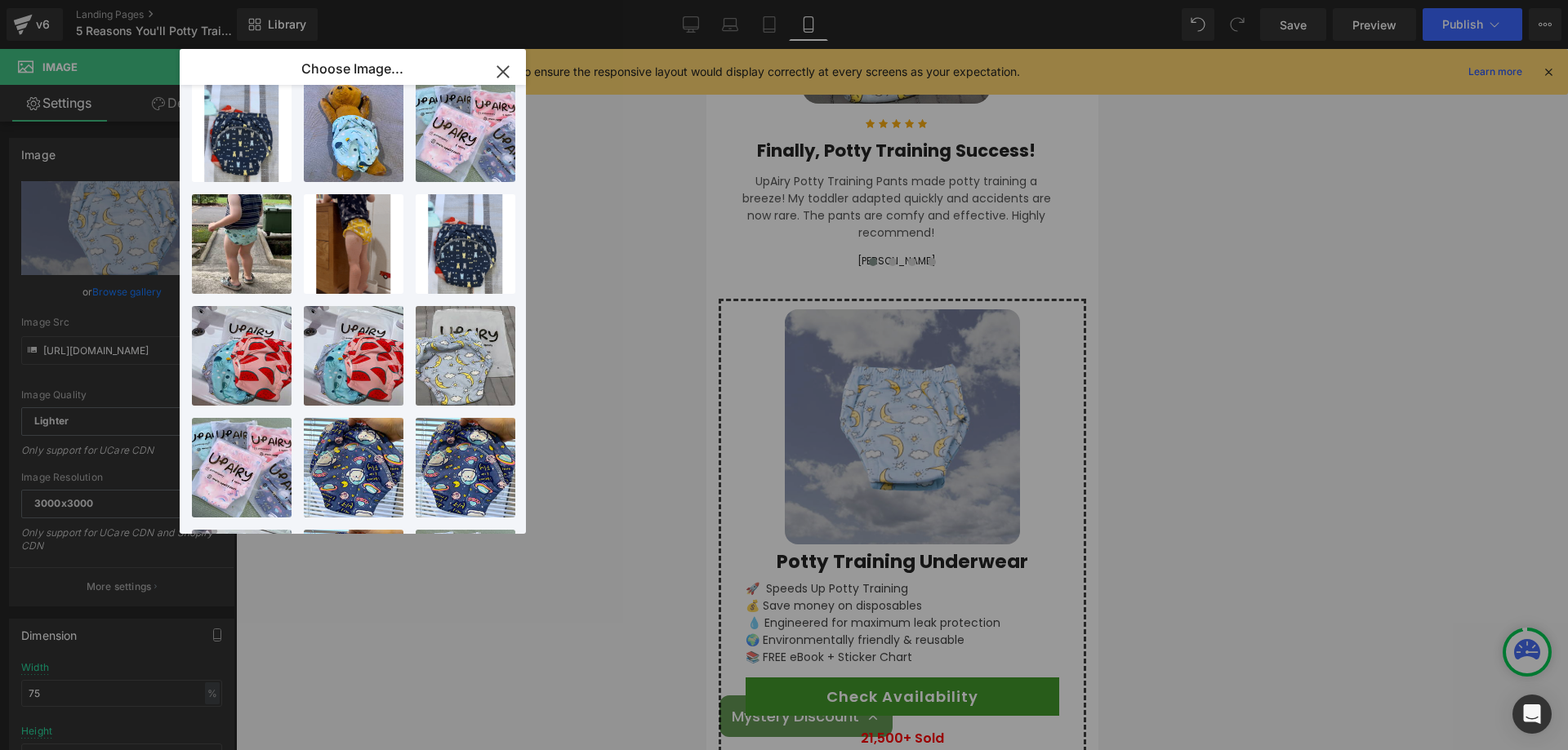
click at [0, 0] on div "Standin...ding.png 429.19 KB" at bounding box center [0, 0] width 0 height 0
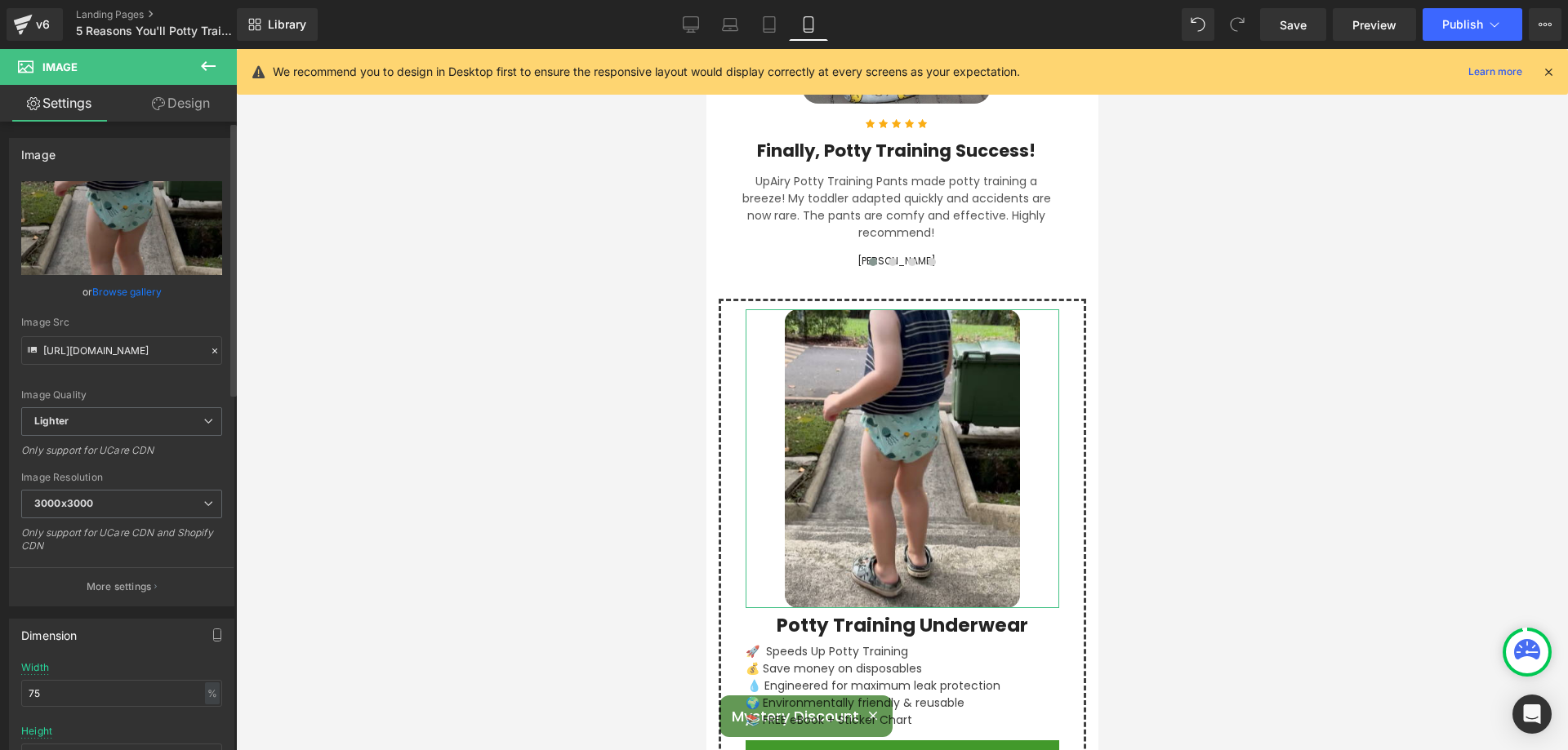
click at [118, 286] on link "Browse gallery" at bounding box center [127, 292] width 69 height 29
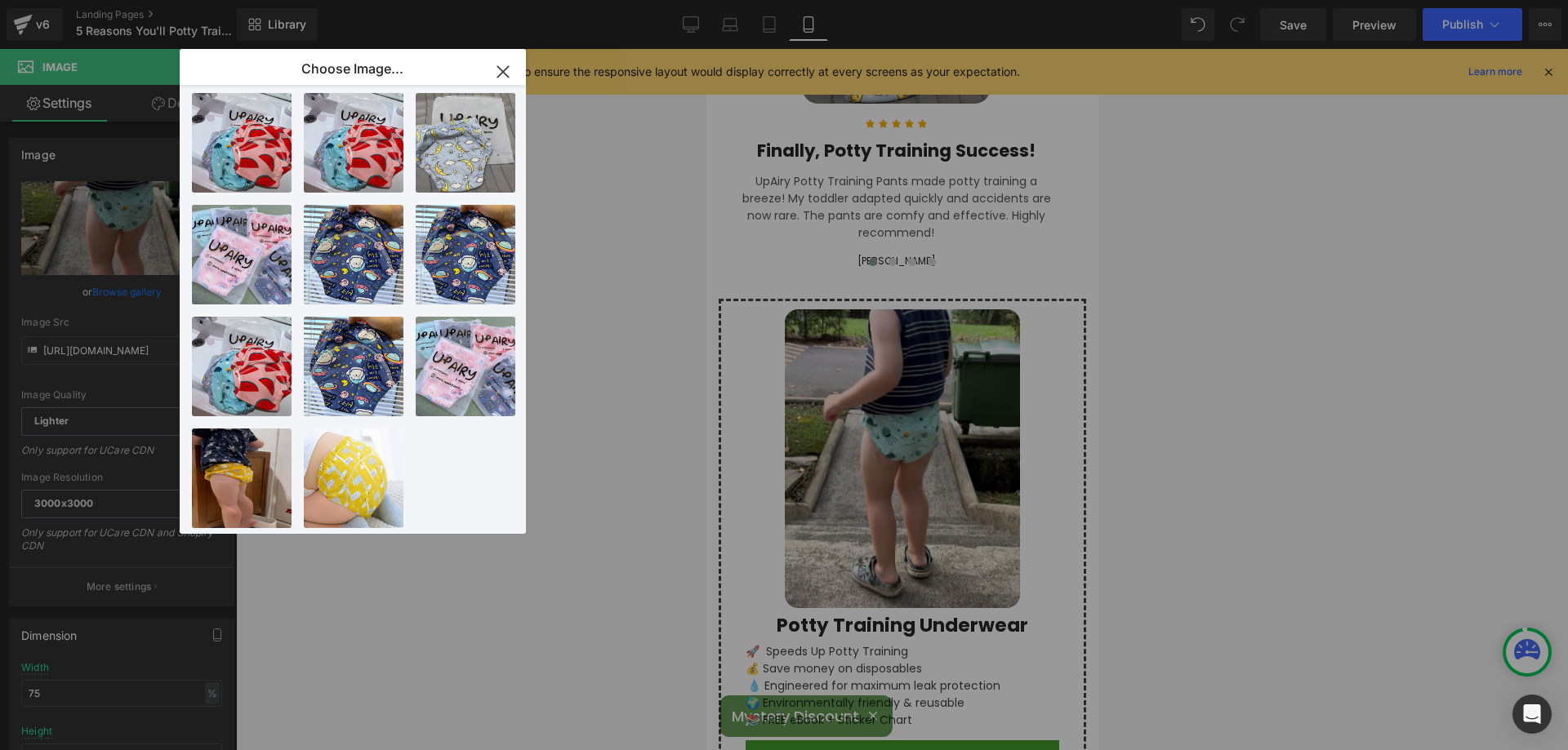
scroll to position [470, 0]
click at [681, 0] on div "You are previewing how the will restyle your page. You can not edit Elements in…" at bounding box center [784, 0] width 1568 height 0
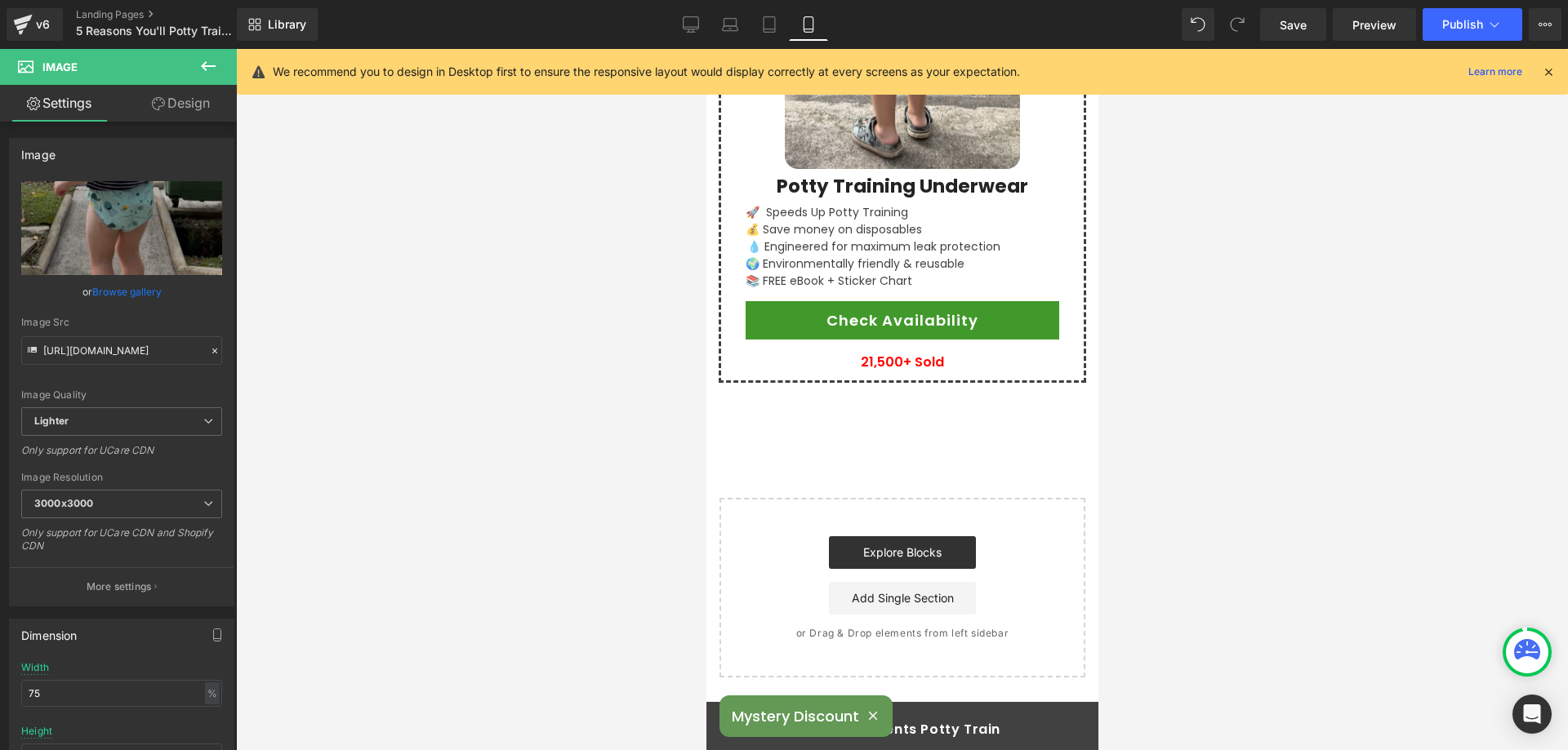
scroll to position [3750, 0]
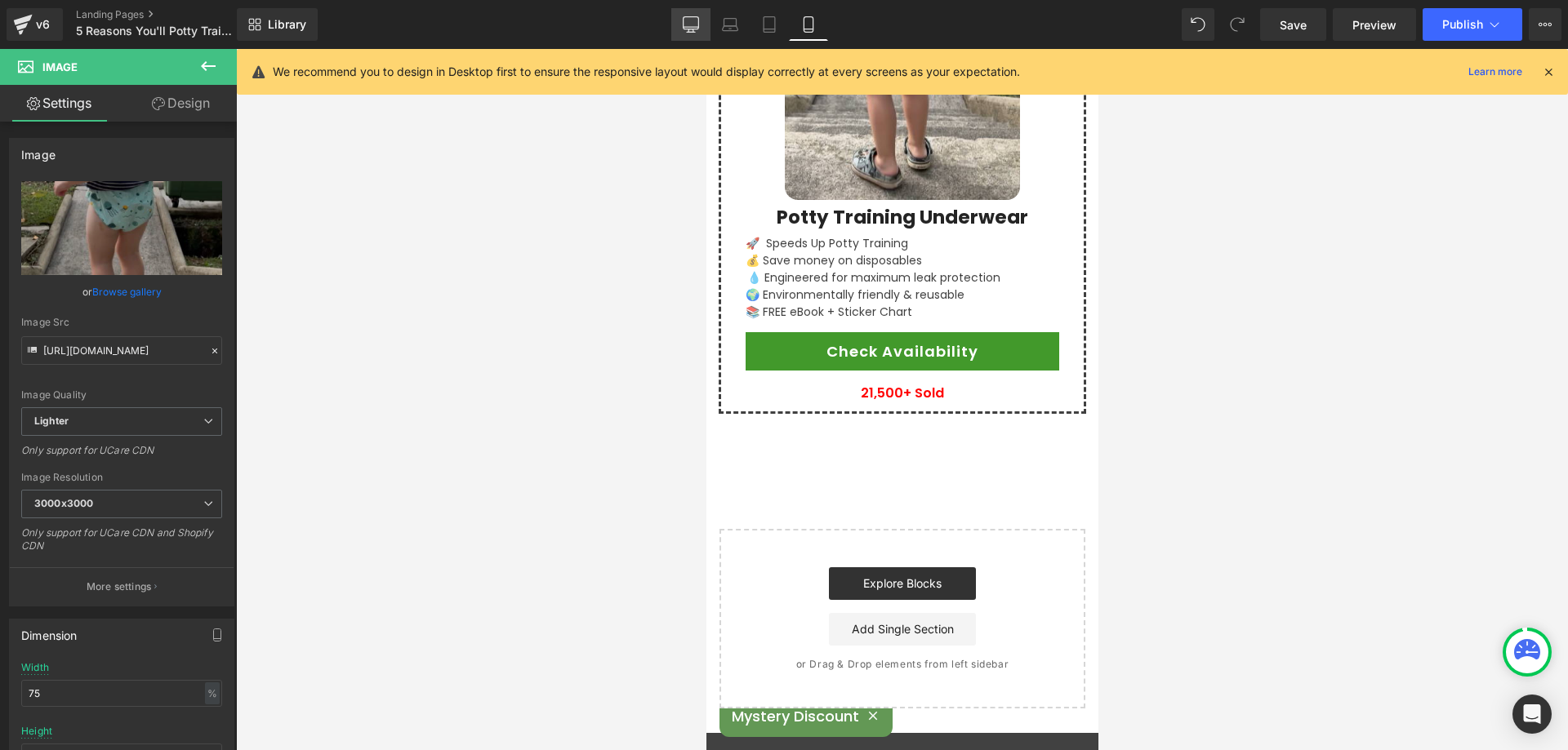
click at [692, 19] on icon at bounding box center [692, 25] width 17 height 17
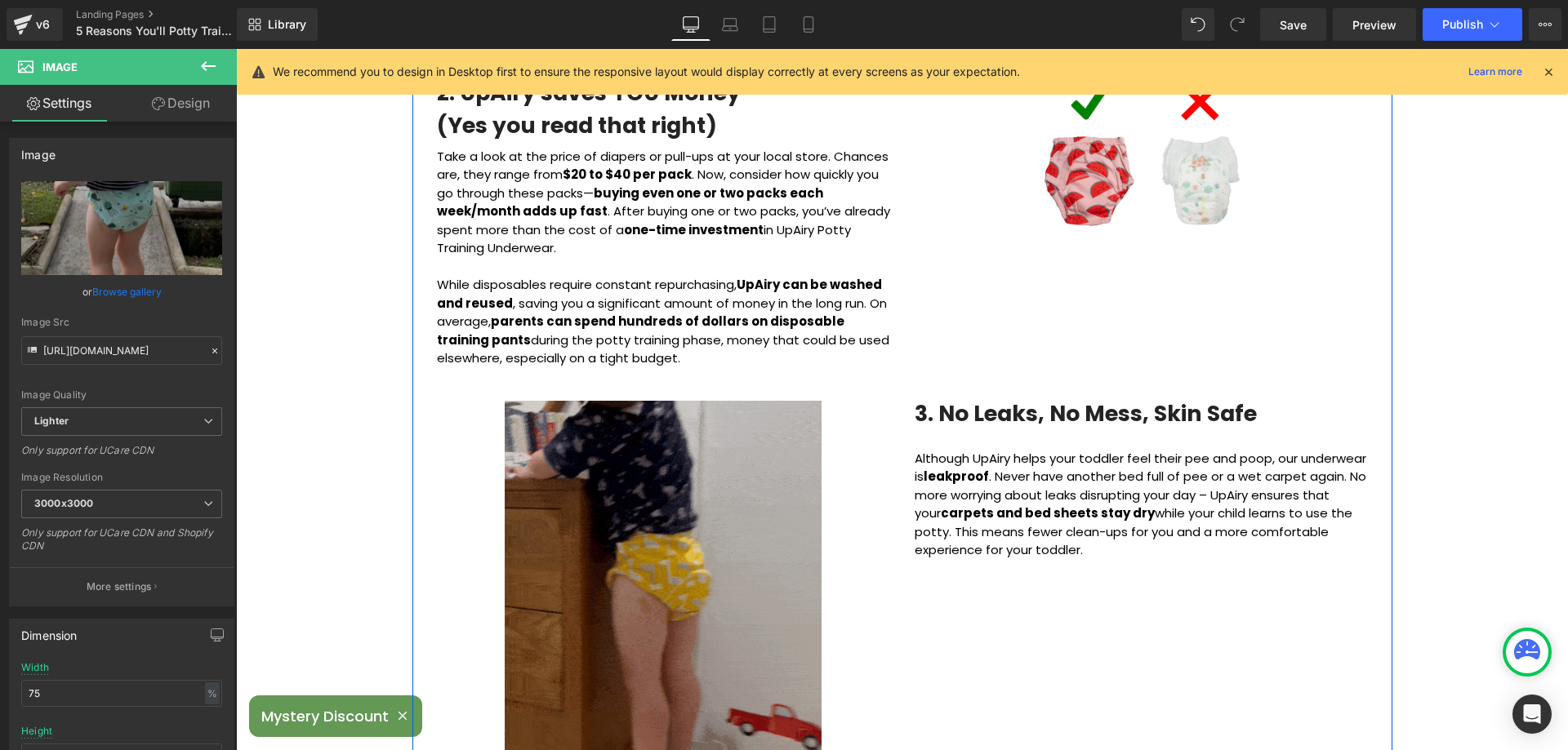
scroll to position [898, 0]
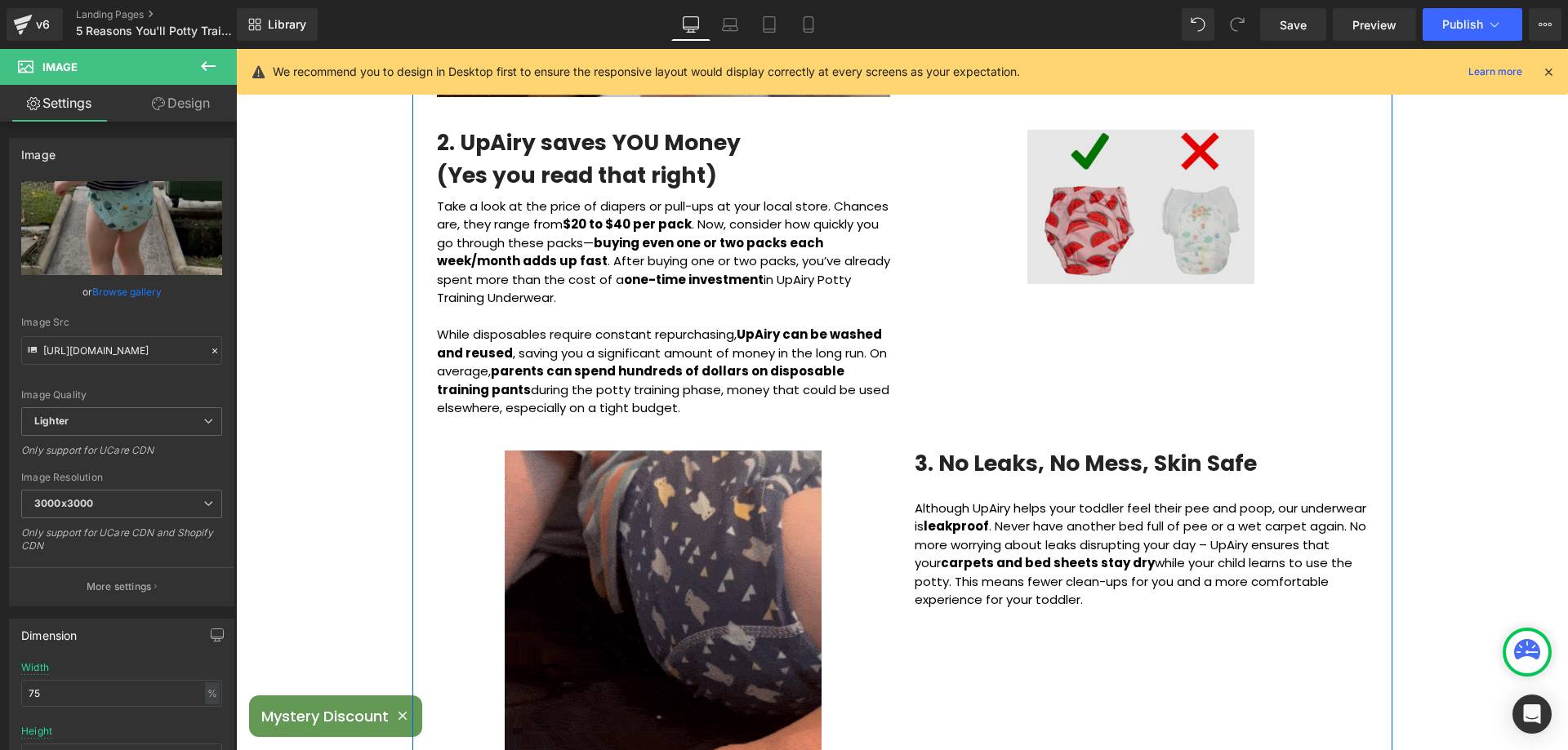
click at [1157, 232] on img at bounding box center [1141, 207] width 227 height 155
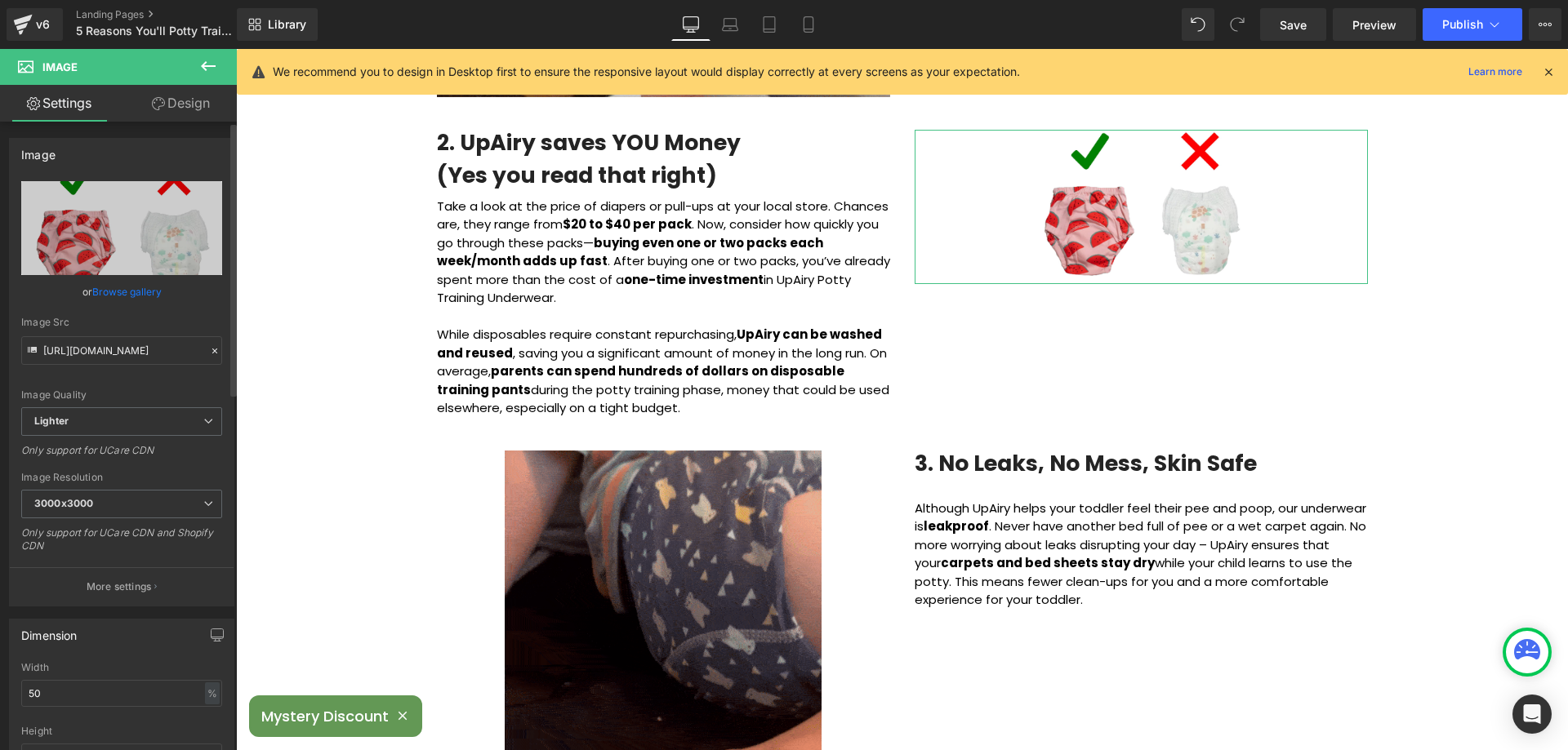
click at [147, 282] on link "Browse gallery" at bounding box center [127, 292] width 69 height 29
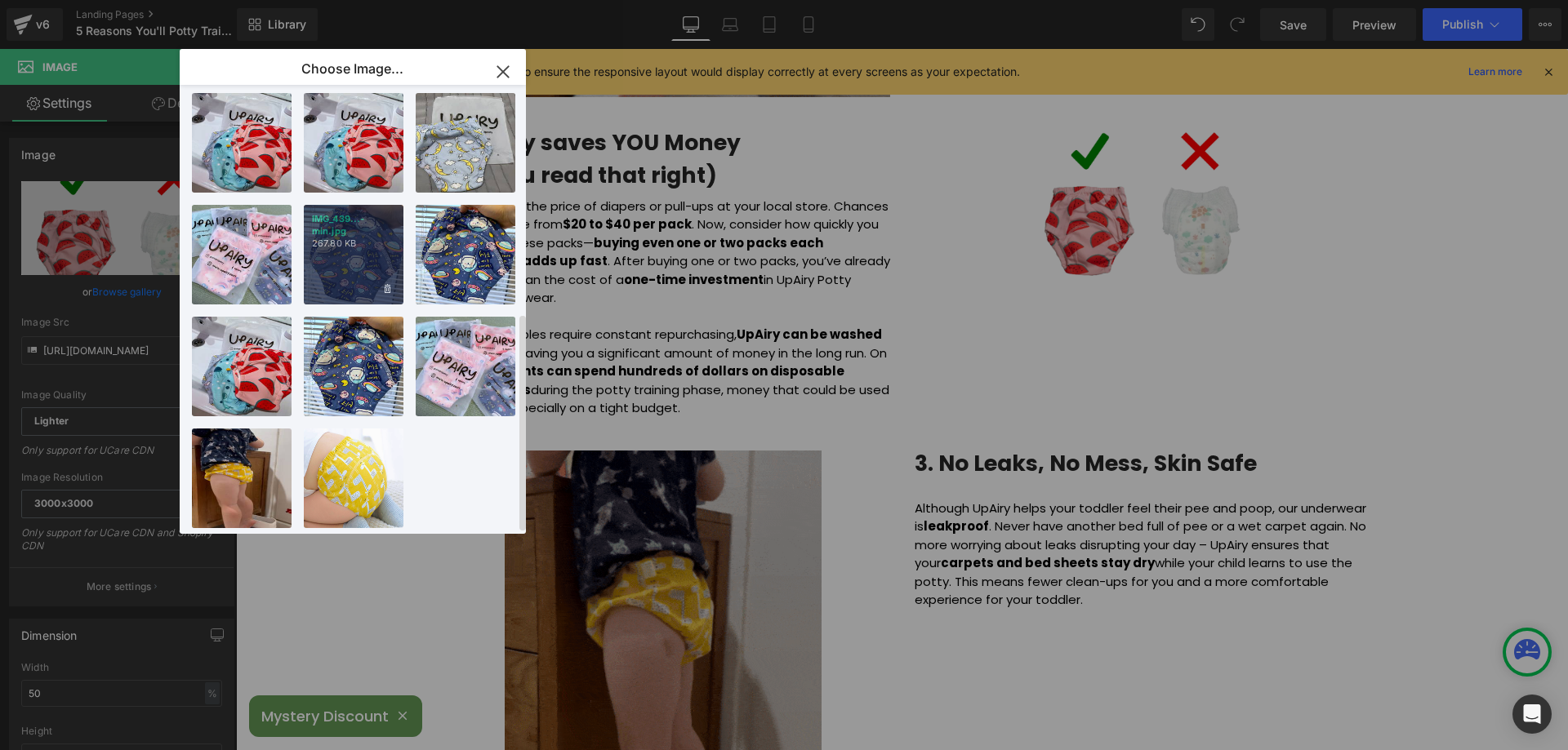
drag, startPoint x: 338, startPoint y: 251, endPoint x: 6, endPoint y: 221, distance: 333.4
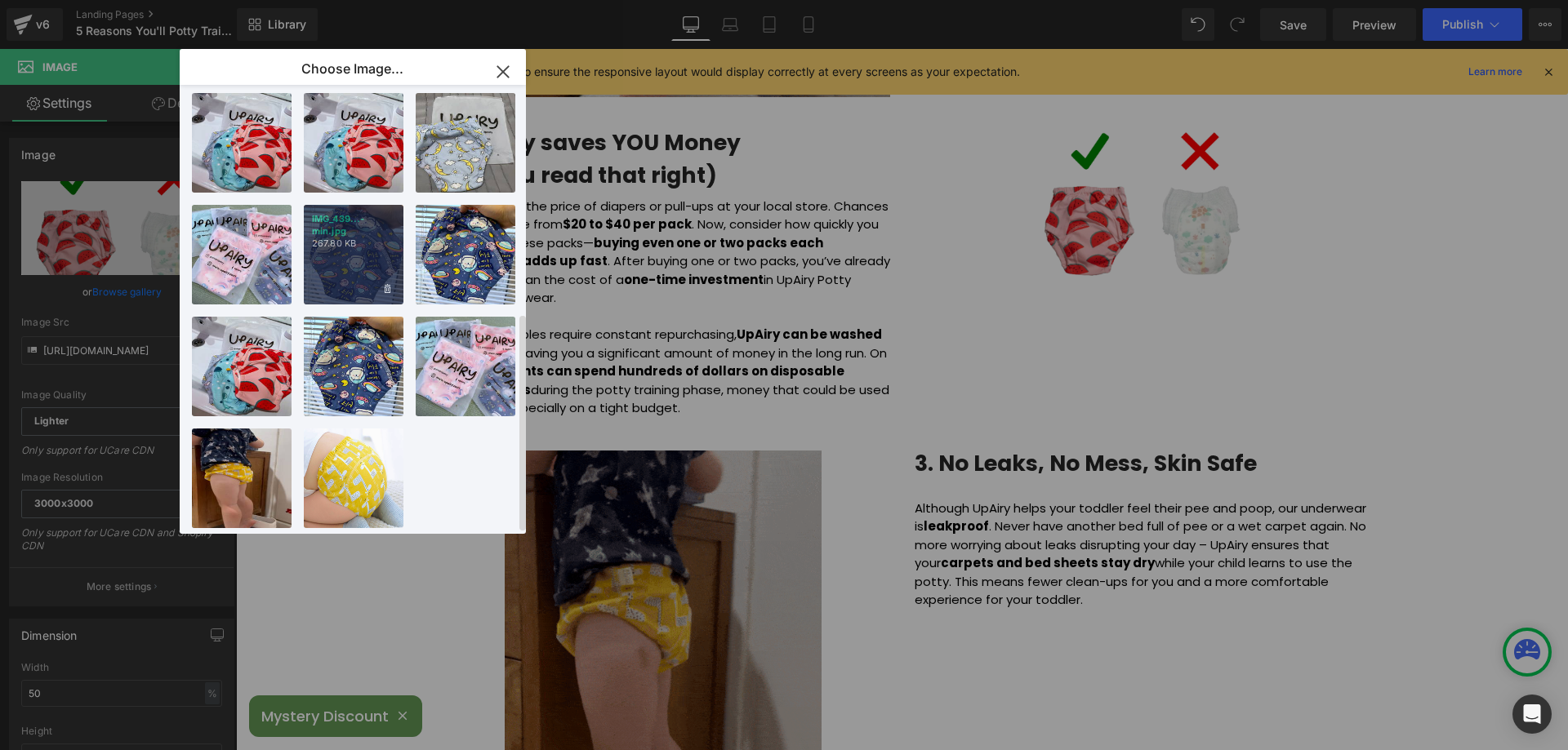
click at [338, 251] on div "IMG_439...-min.jpg 267.80 KB" at bounding box center [353, 254] width 100 height 100
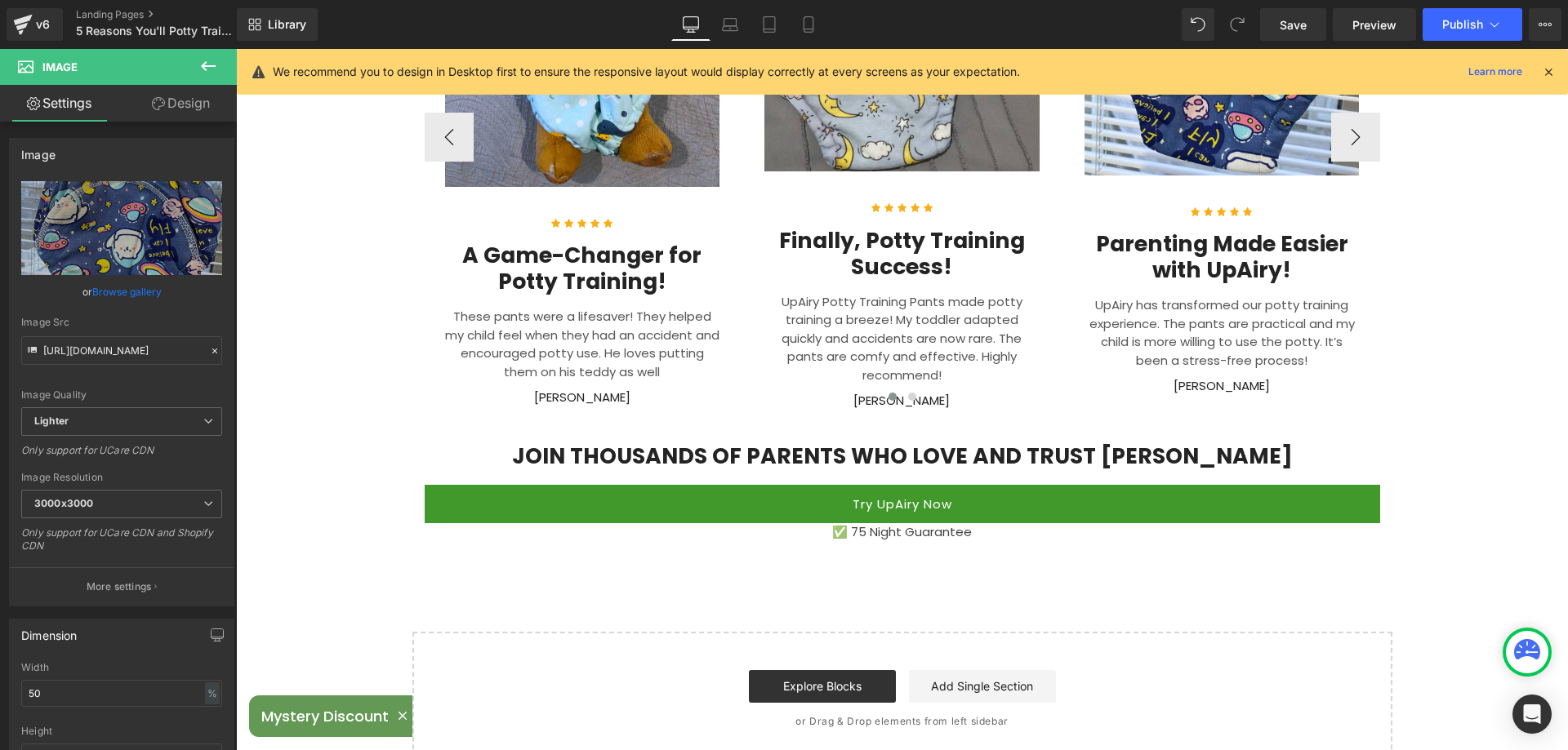
scroll to position [3674, 0]
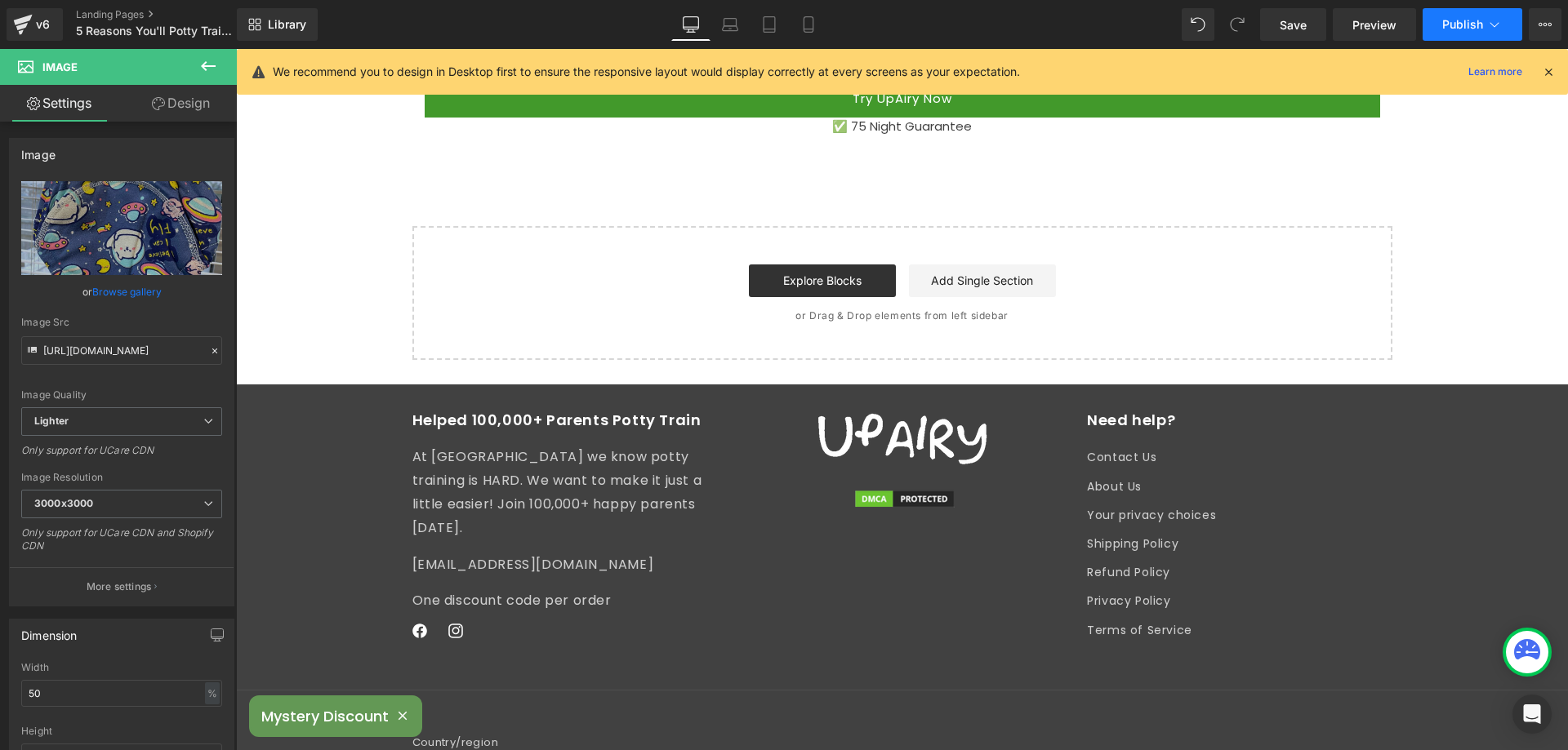
click at [1449, 30] on span "Publish" at bounding box center [1463, 24] width 41 height 13
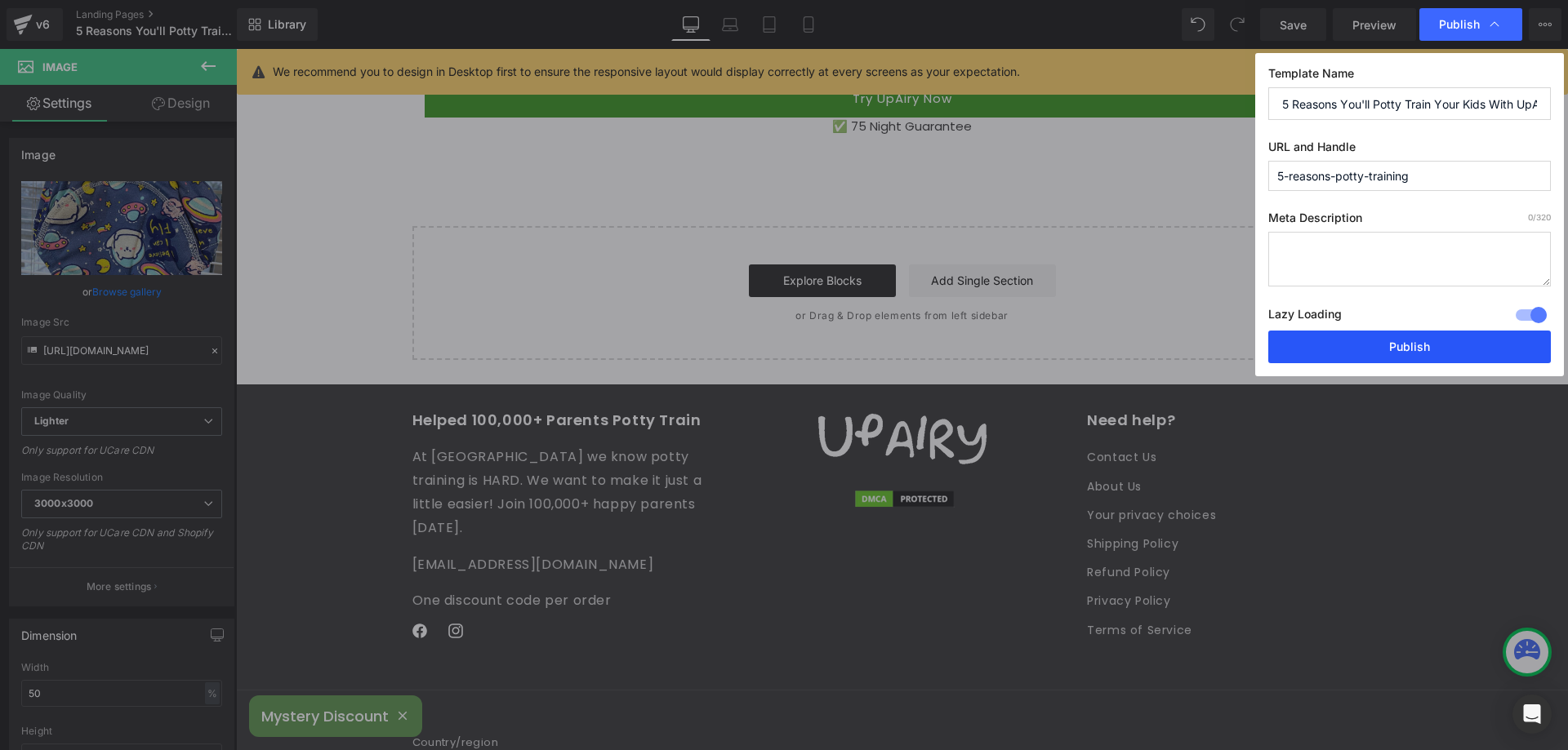
click at [1373, 348] on button "Publish" at bounding box center [1410, 347] width 282 height 33
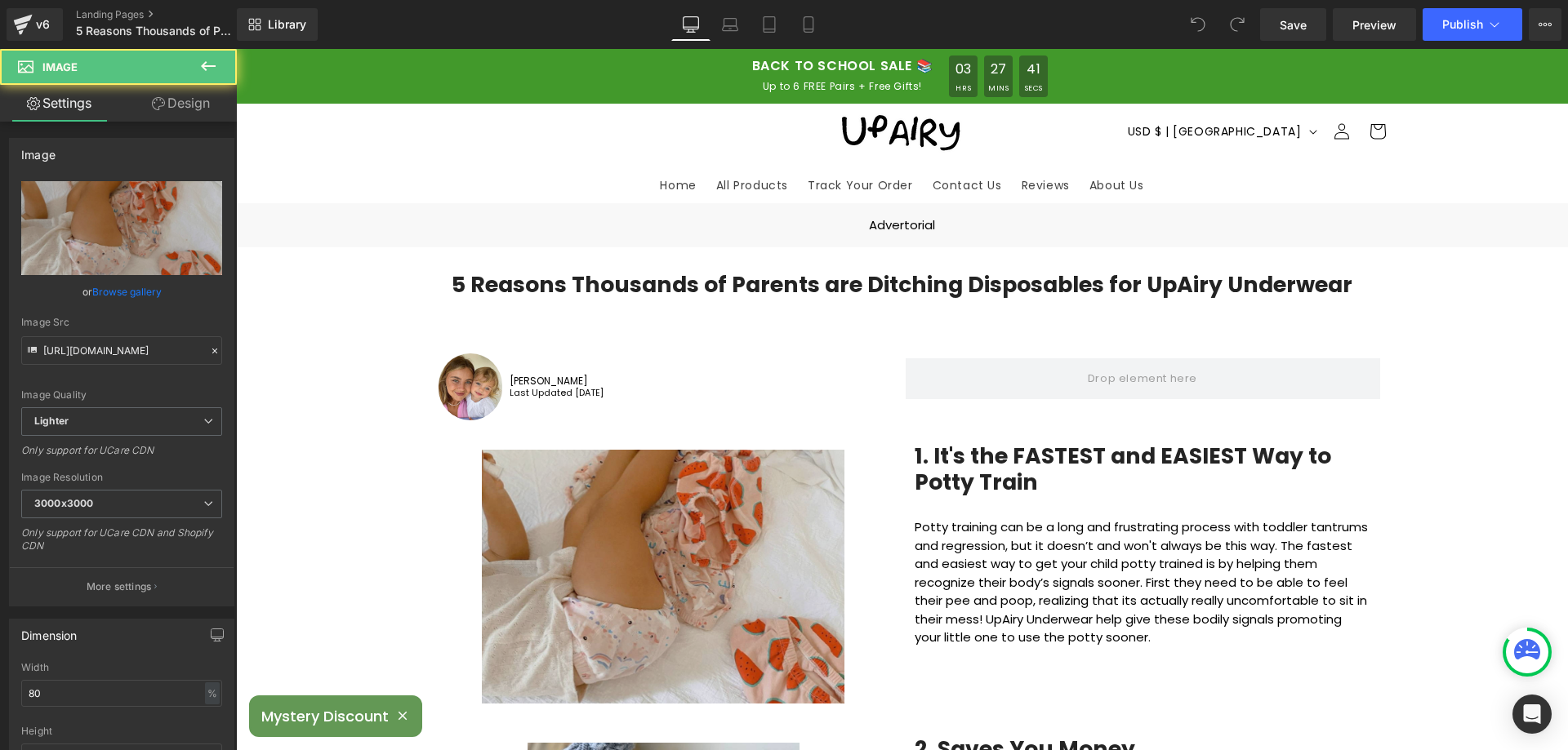
click at [641, 484] on img at bounding box center [663, 573] width 363 height 260
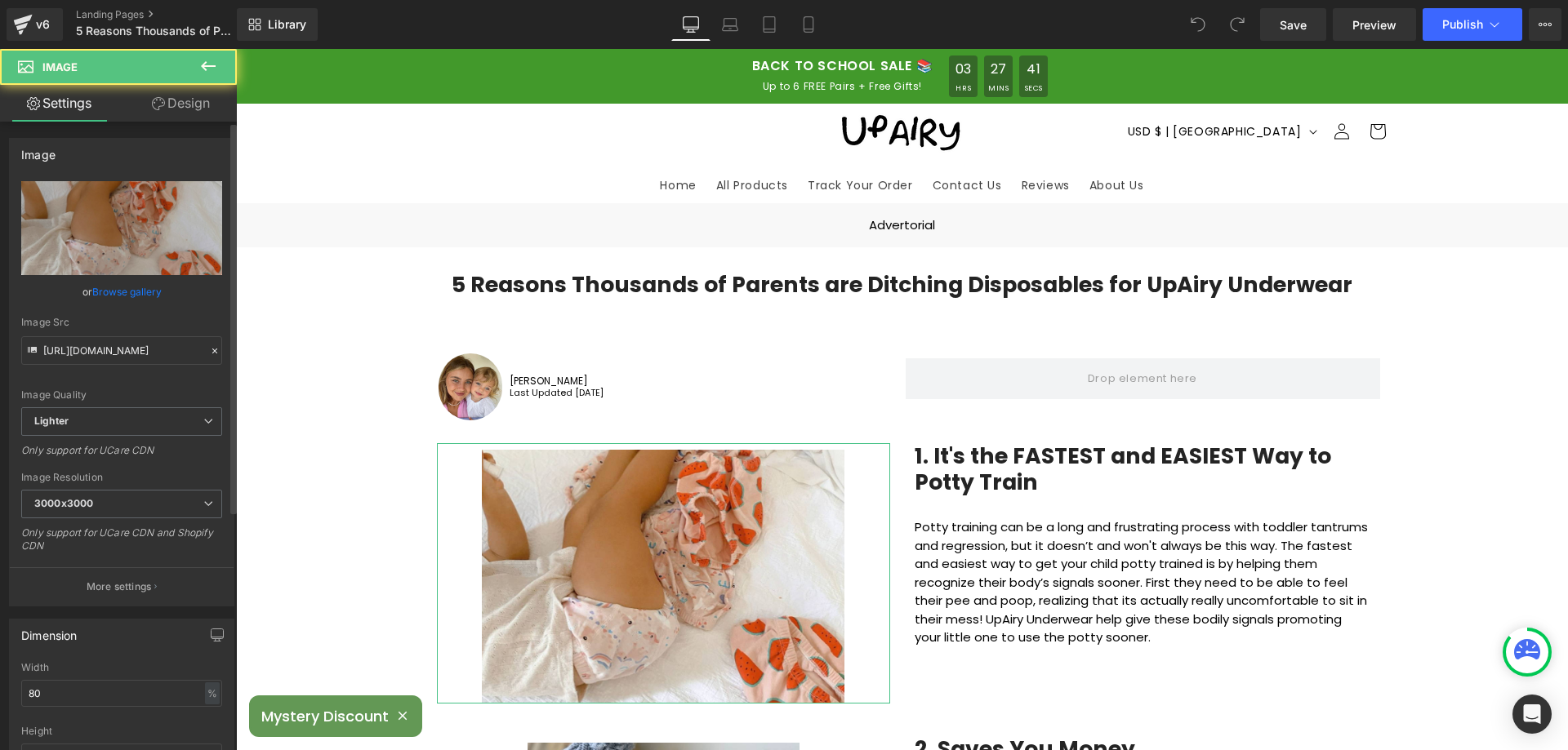
click at [131, 283] on link "Browse gallery" at bounding box center [127, 292] width 69 height 29
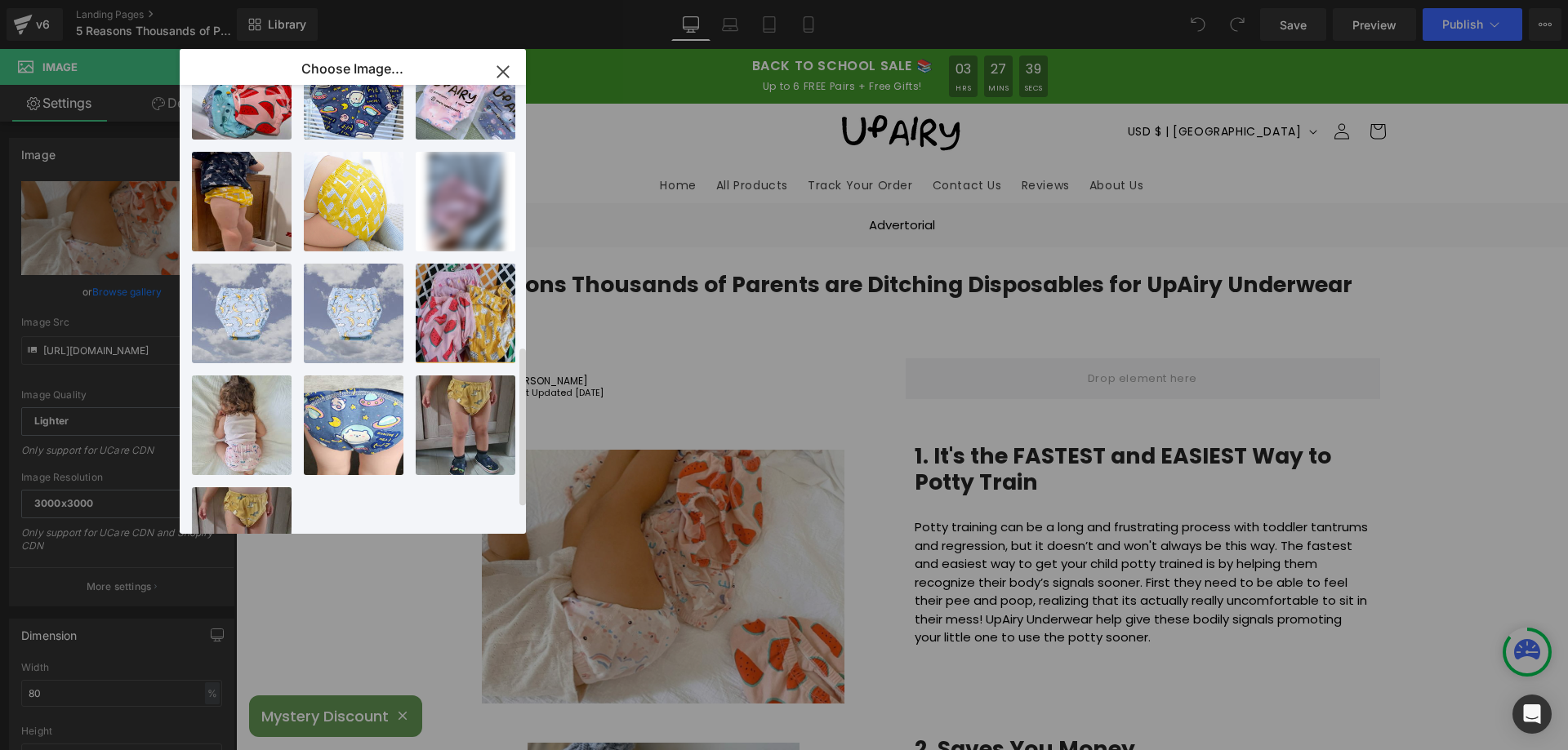
scroll to position [806, 0]
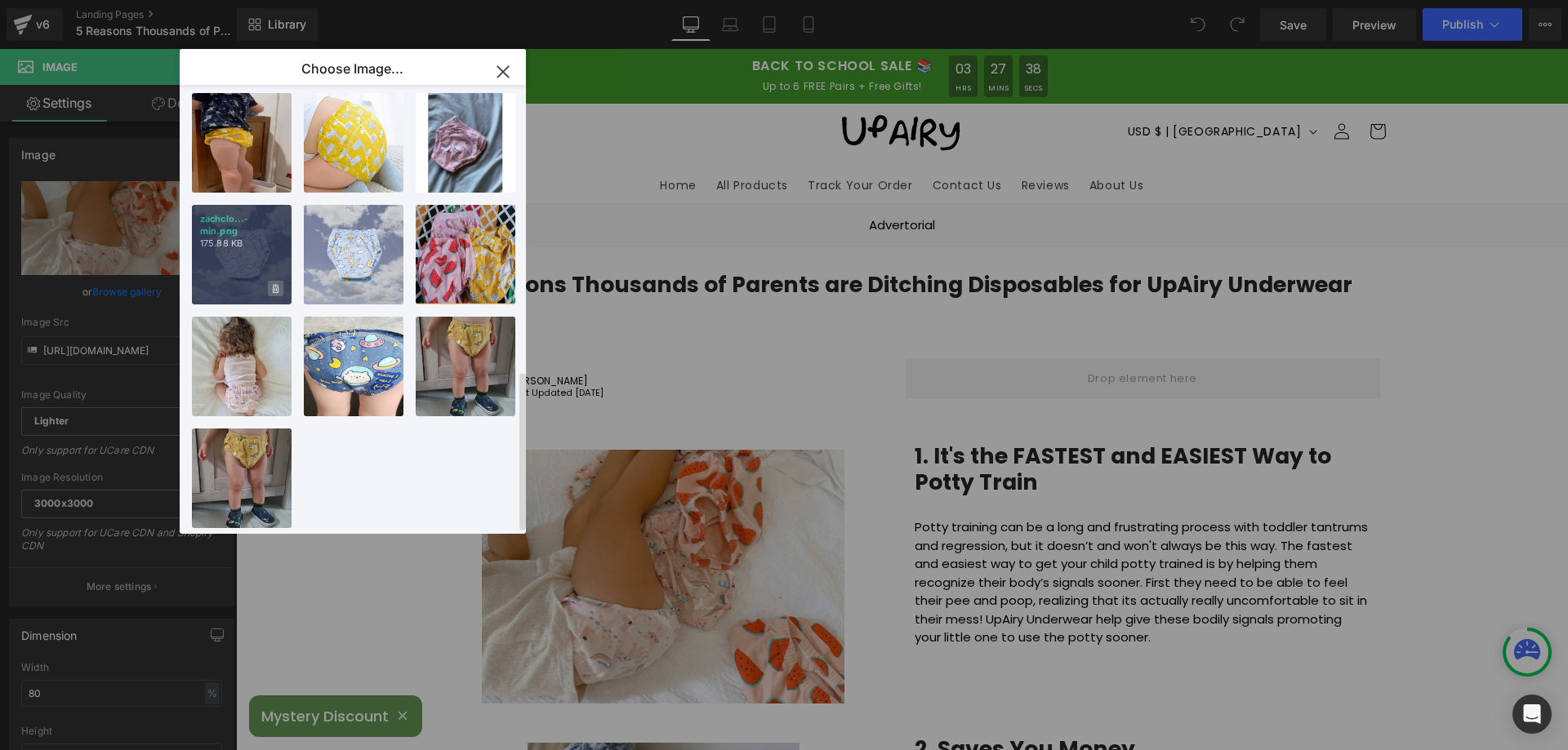
click at [275, 284] on icon at bounding box center [276, 289] width 6 height 9
click at [220, 280] on span "Yes" at bounding box center [221, 289] width 41 height 17
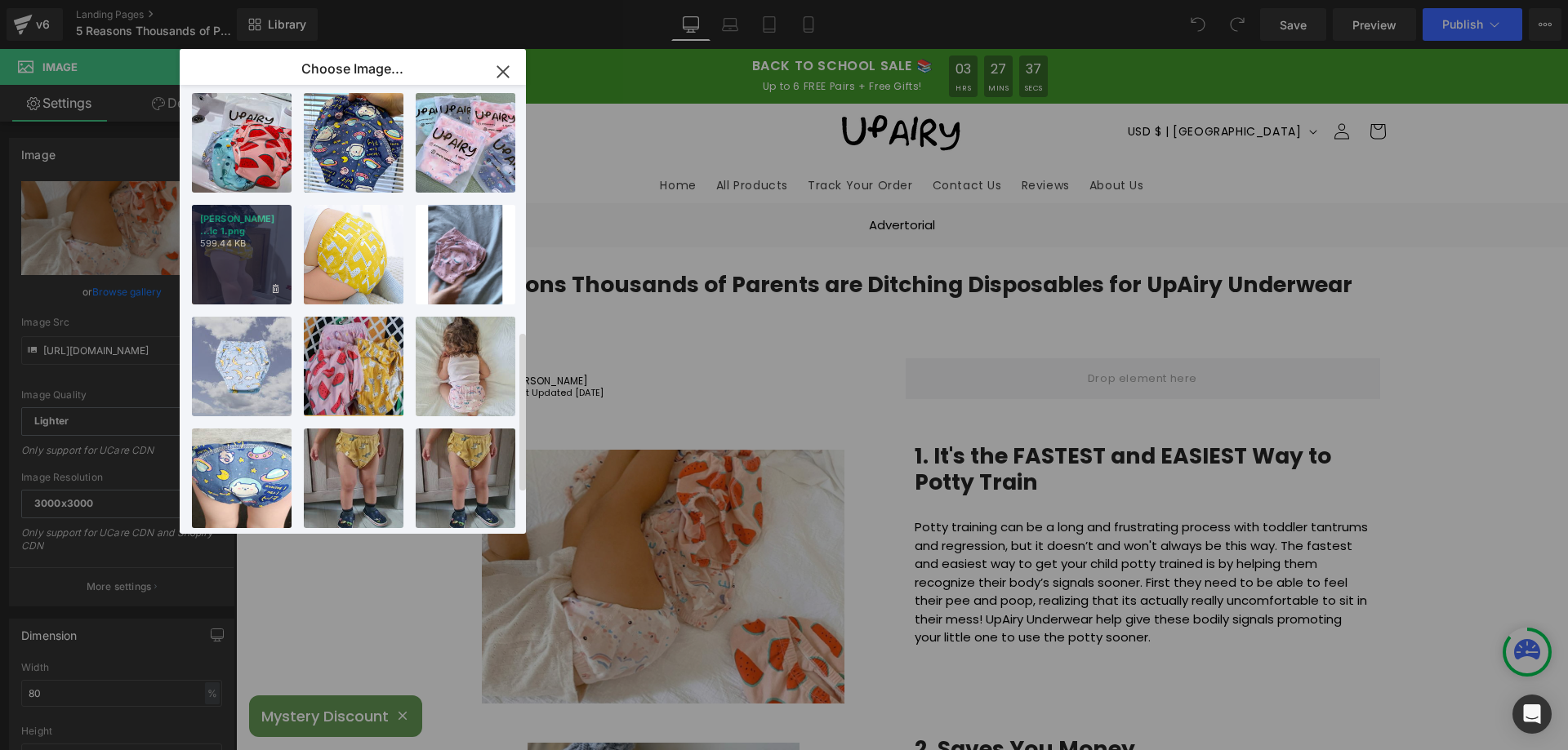
scroll to position [694, 0]
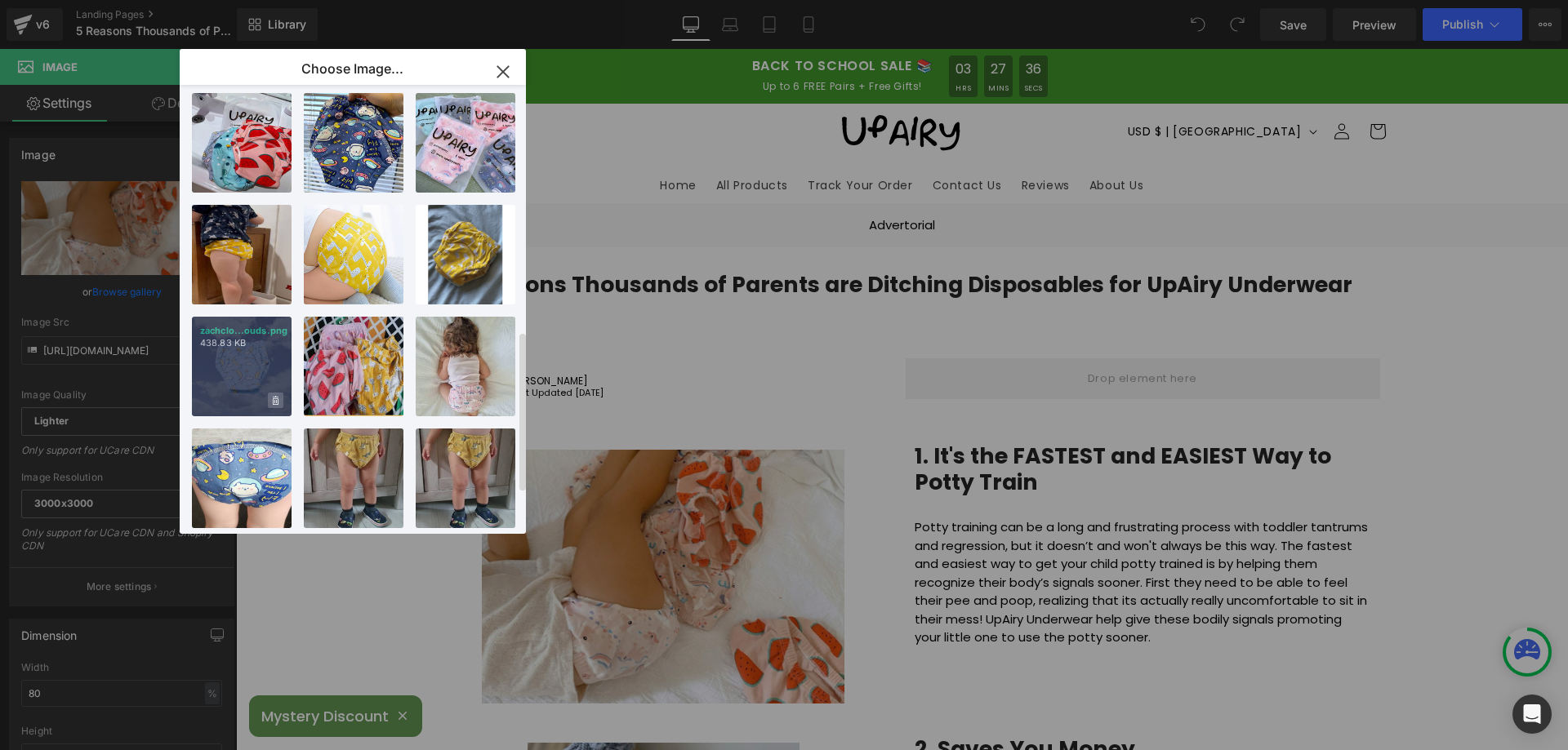
click at [274, 396] on icon at bounding box center [276, 401] width 6 height 10
click at [221, 392] on span "Yes" at bounding box center [221, 401] width 41 height 17
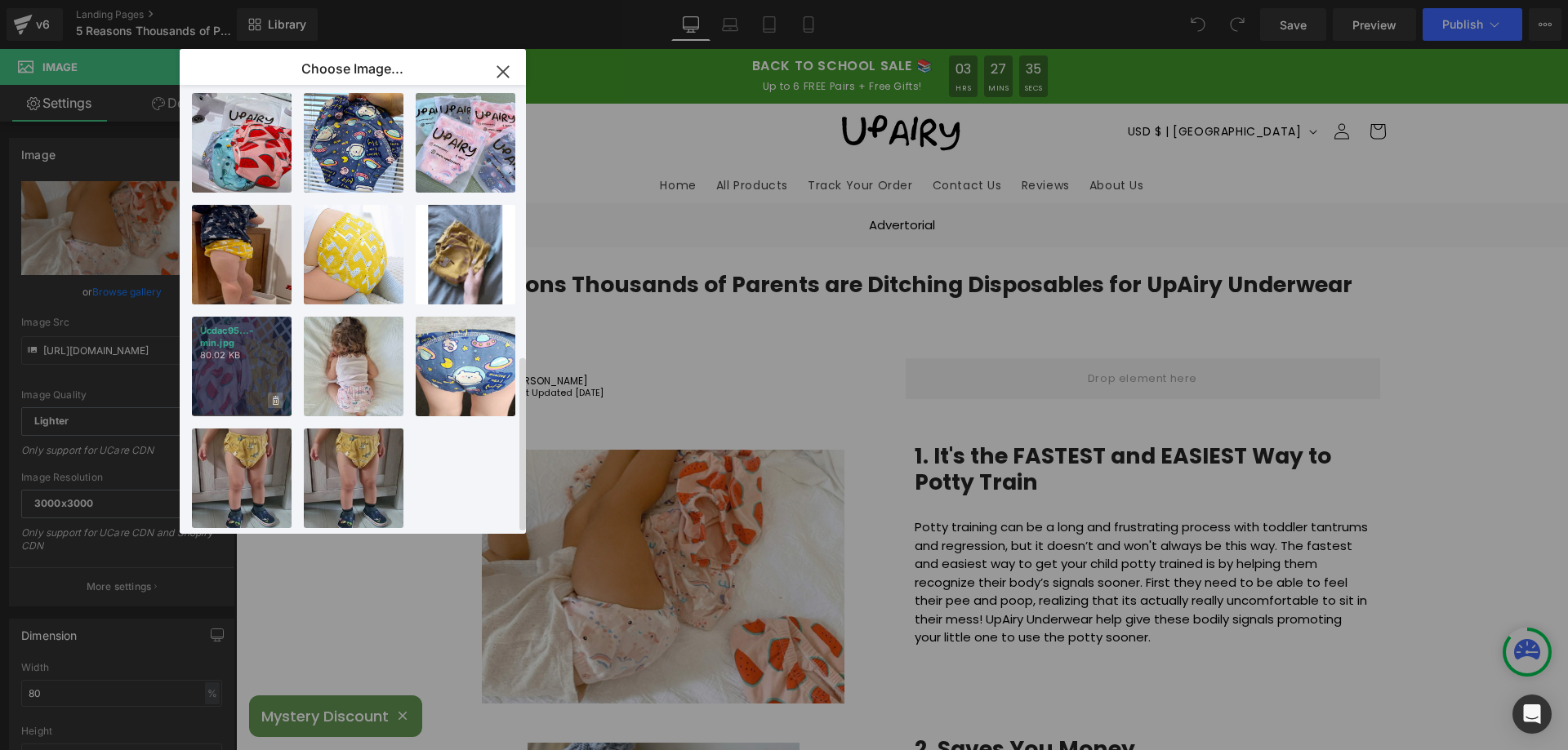
click at [274, 396] on icon at bounding box center [276, 401] width 6 height 10
click at [219, 392] on span "Yes" at bounding box center [221, 401] width 41 height 17
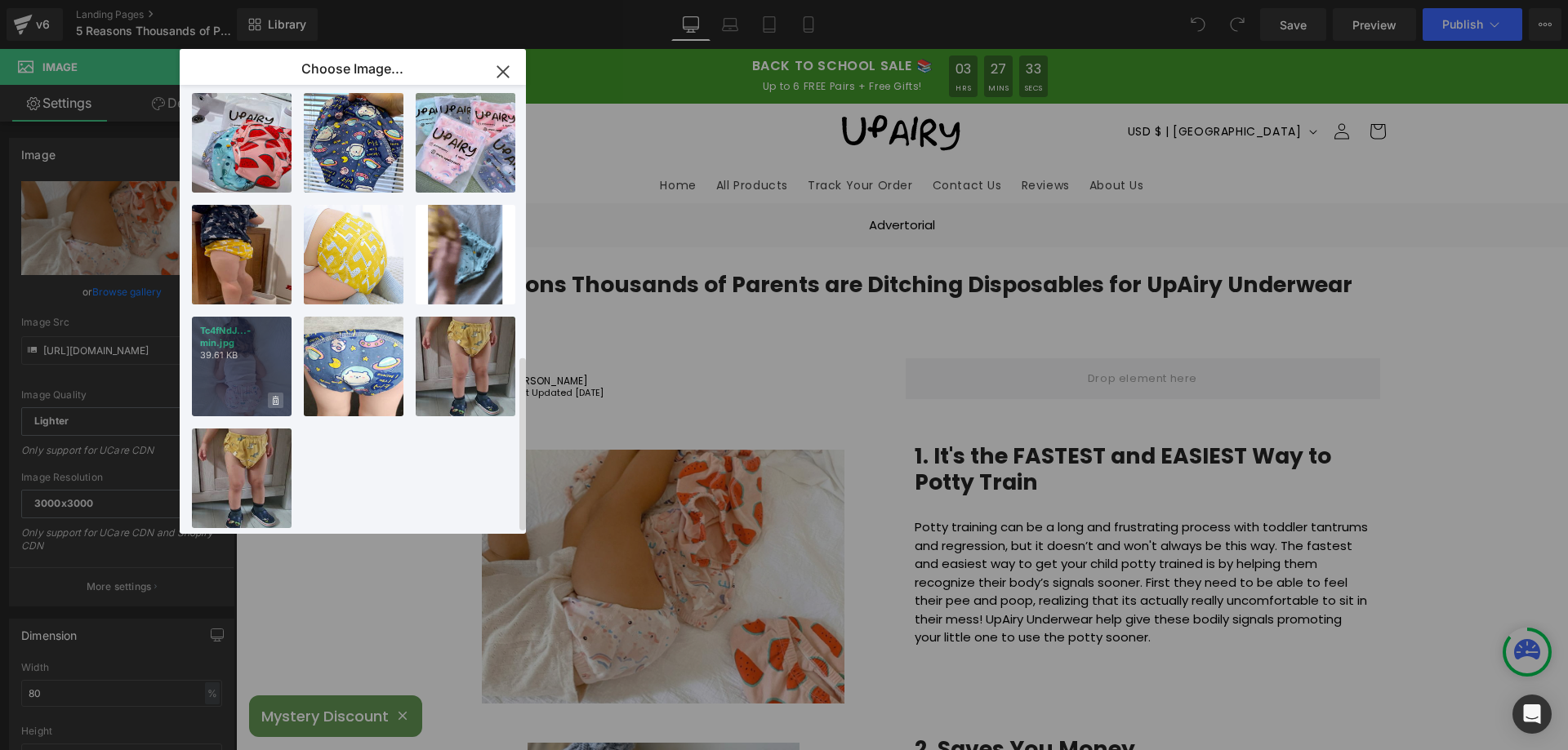
click at [268, 392] on span at bounding box center [275, 400] width 16 height 16
click at [221, 392] on span "Yes" at bounding box center [221, 401] width 41 height 17
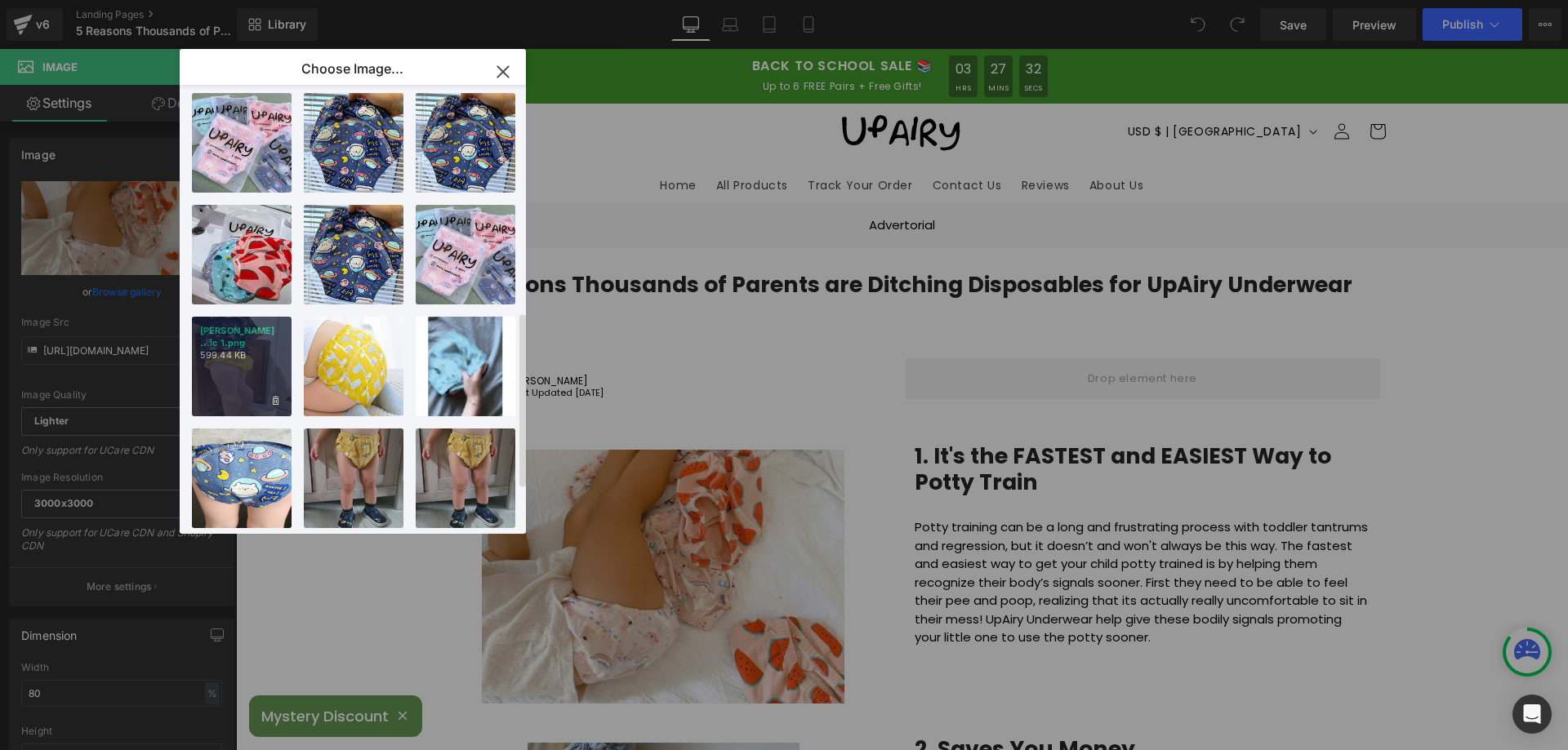
scroll to position [582, 0]
click at [276, 396] on icon at bounding box center [276, 401] width 6 height 9
click at [225, 392] on span "Yes" at bounding box center [221, 401] width 41 height 17
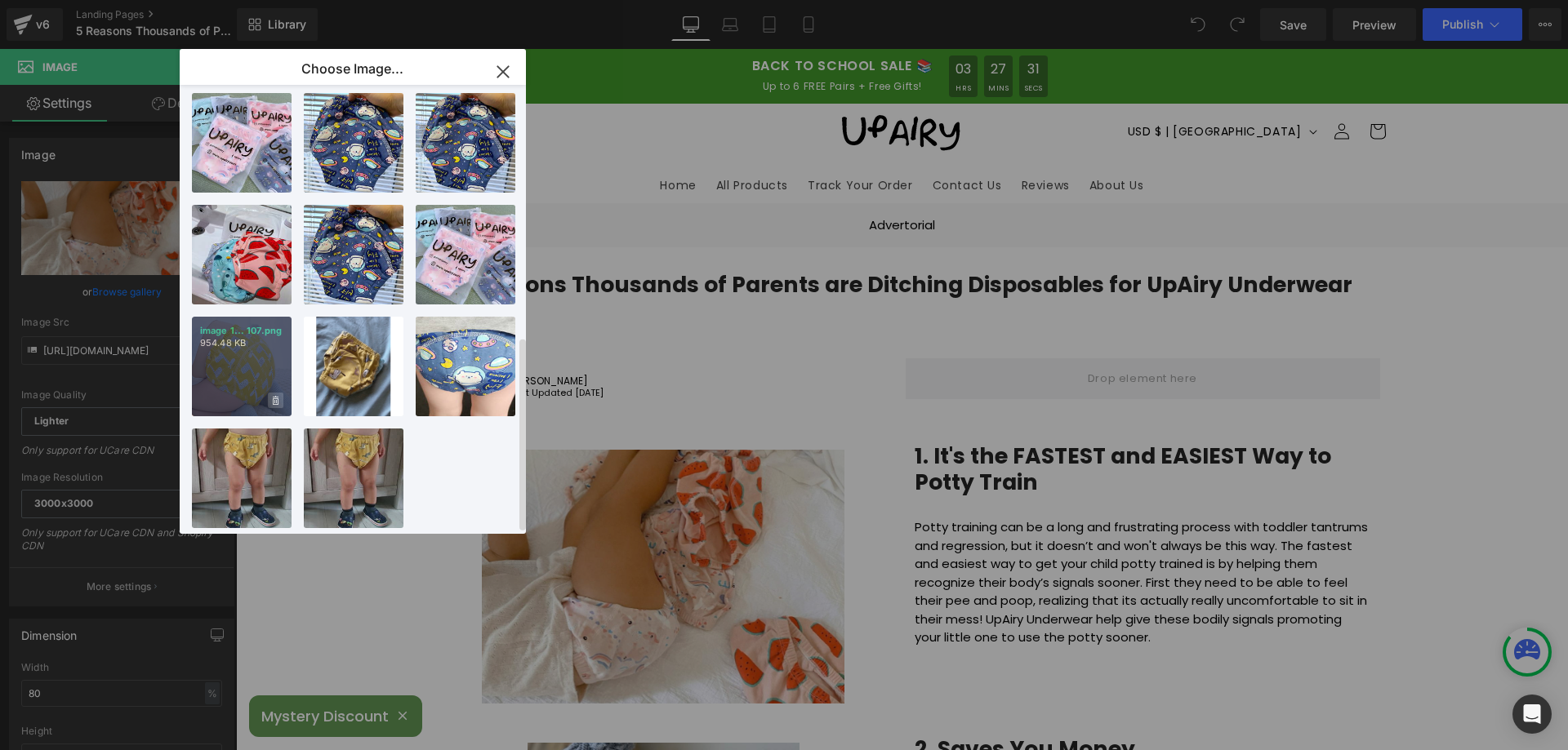
click at [273, 396] on icon at bounding box center [276, 401] width 6 height 10
click at [221, 392] on span "Yes" at bounding box center [221, 401] width 41 height 17
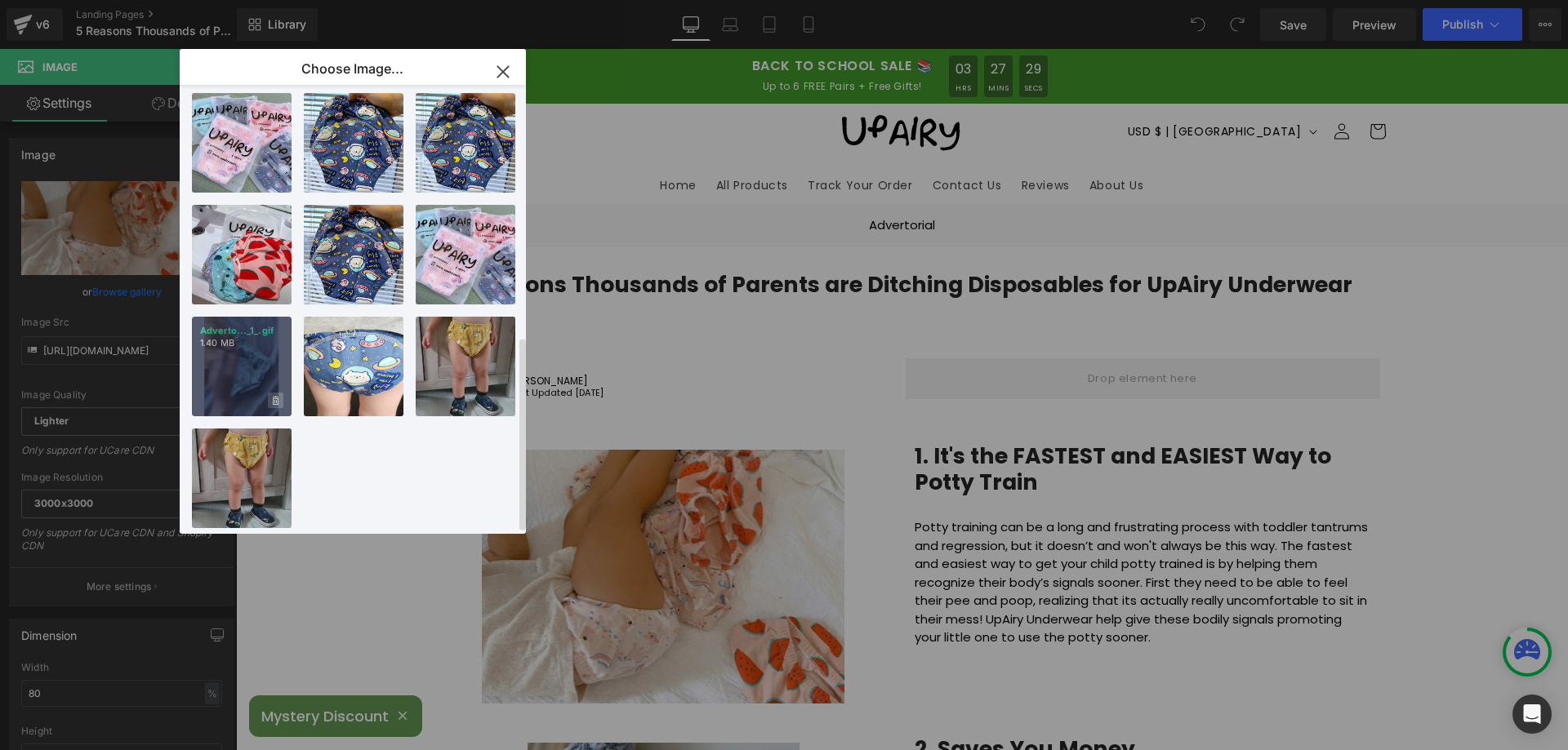
click at [274, 396] on icon at bounding box center [276, 401] width 6 height 9
click at [216, 392] on span "Yes" at bounding box center [221, 401] width 41 height 17
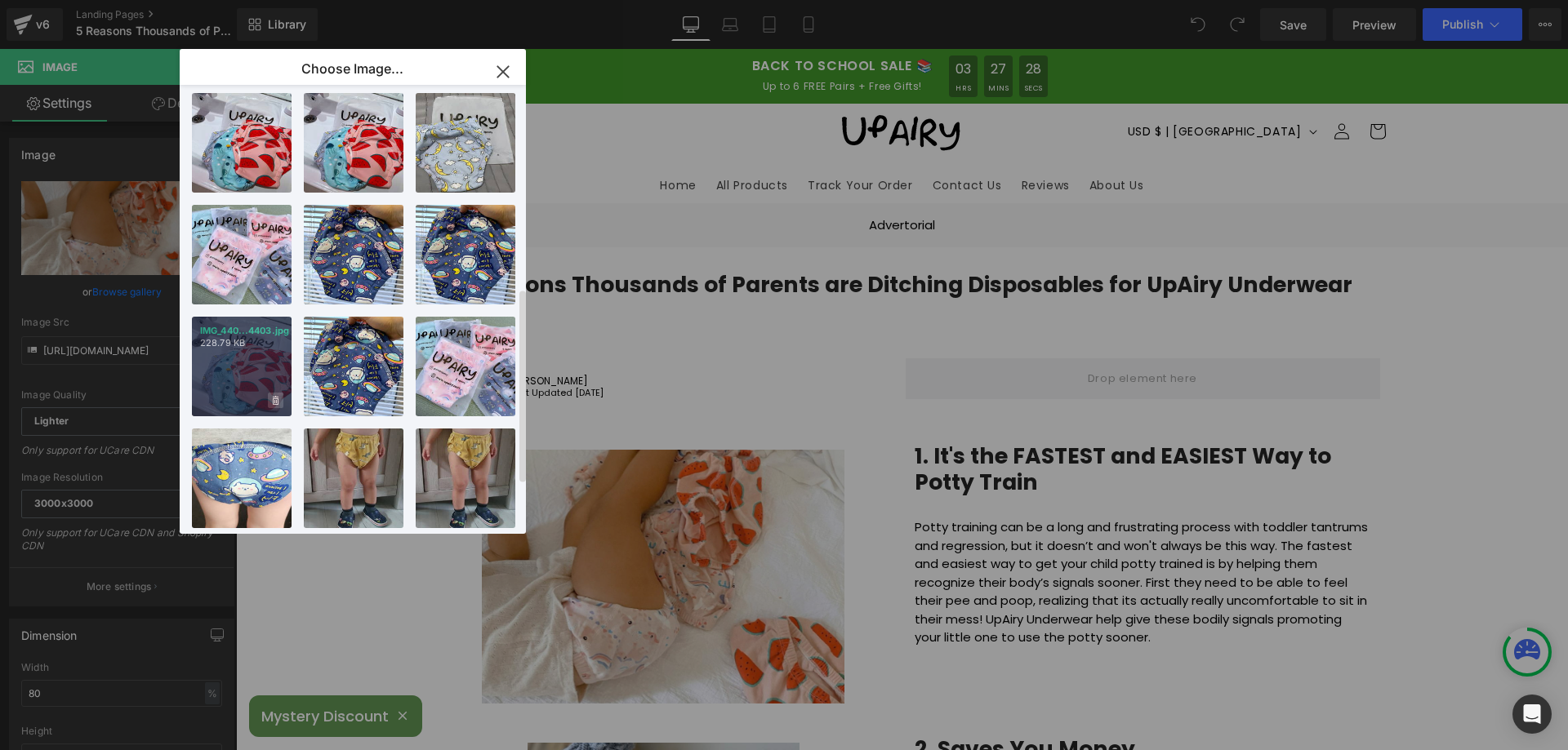
scroll to position [470, 0]
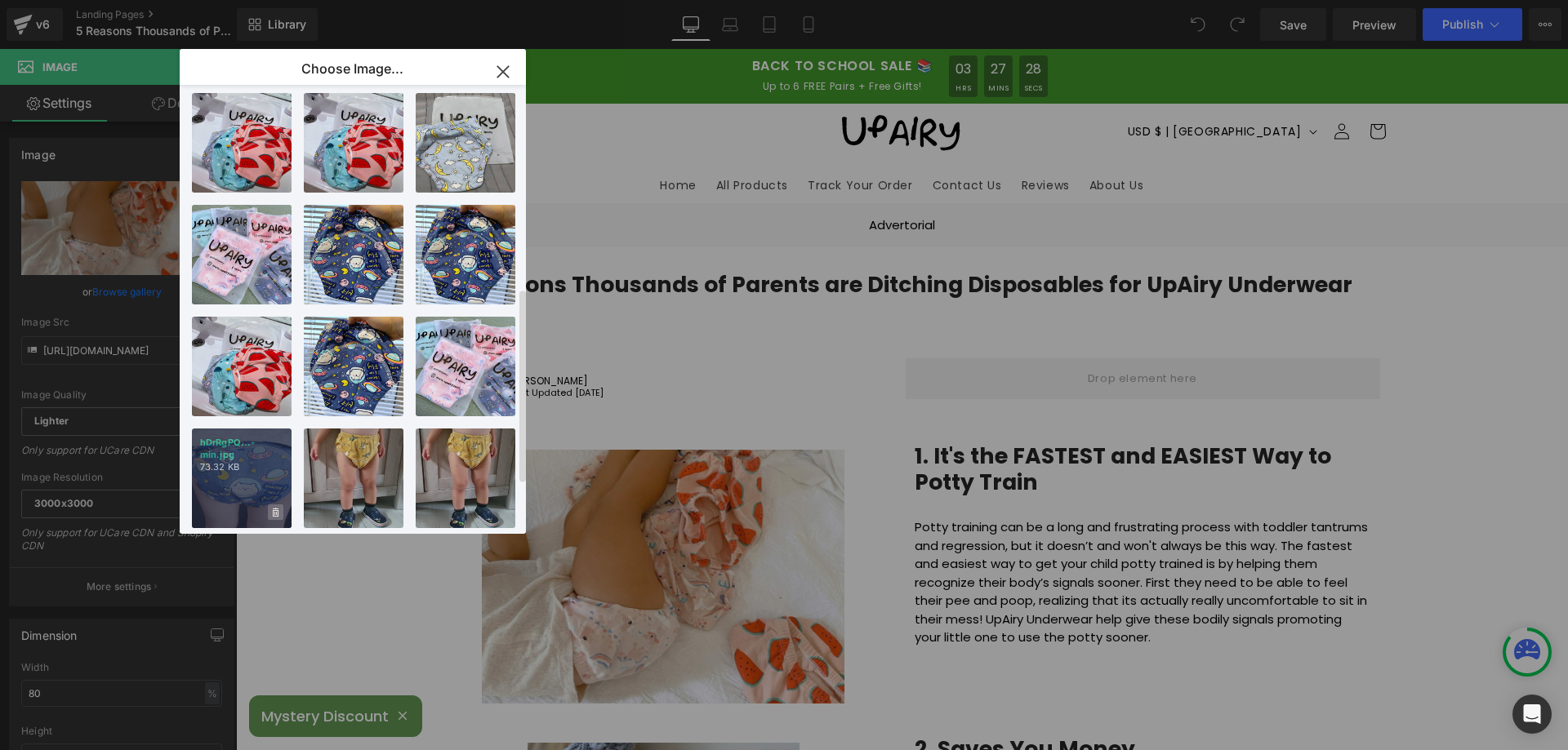
click at [281, 505] on span at bounding box center [275, 512] width 16 height 16
click at [225, 504] on span "Yes" at bounding box center [221, 512] width 41 height 17
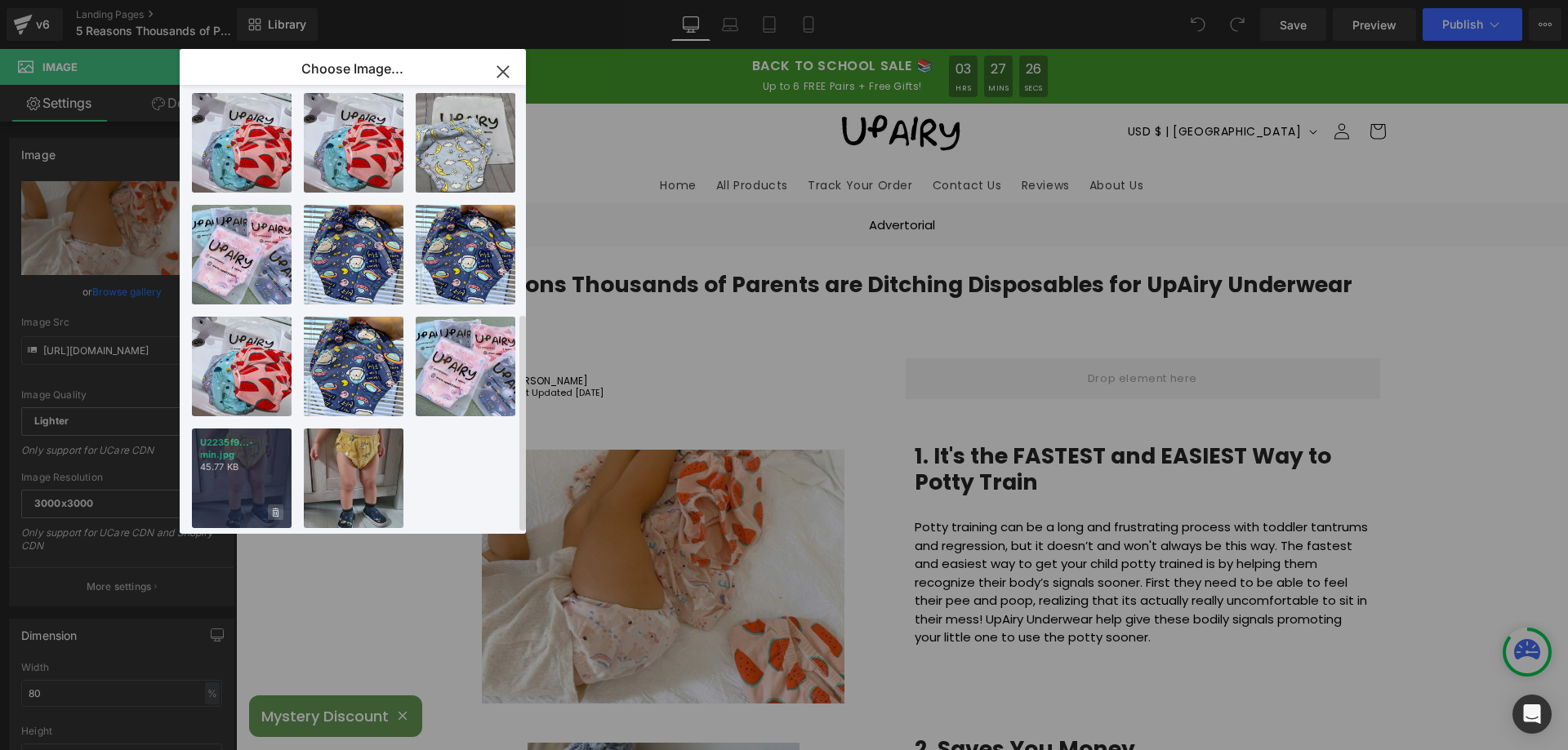
click at [274, 508] on icon at bounding box center [276, 512] width 6 height 10
click at [221, 504] on span "Yes" at bounding box center [221, 512] width 41 height 17
click at [270, 505] on span at bounding box center [275, 512] width 16 height 16
click at [214, 504] on span "Yes" at bounding box center [221, 512] width 41 height 17
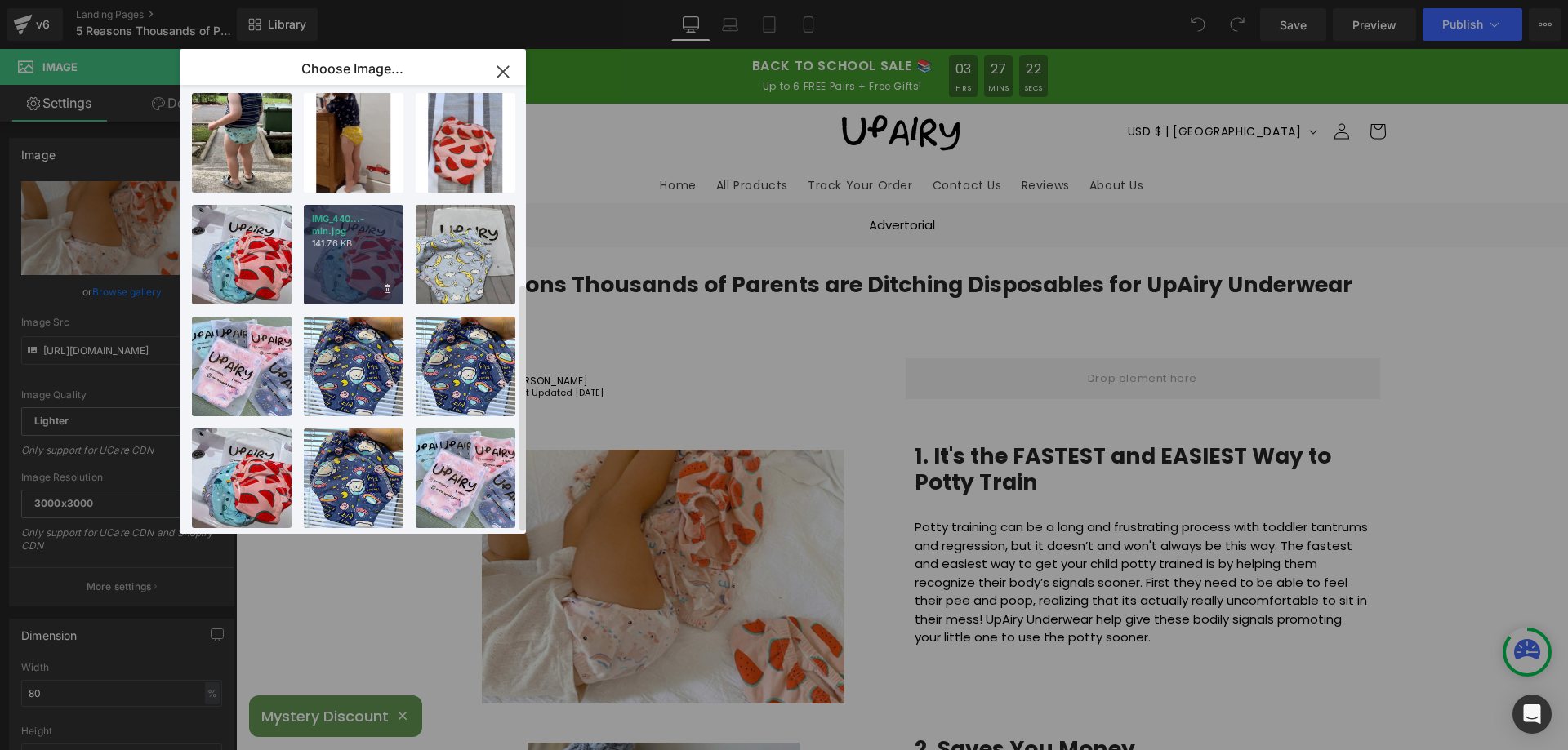
scroll to position [359, 0]
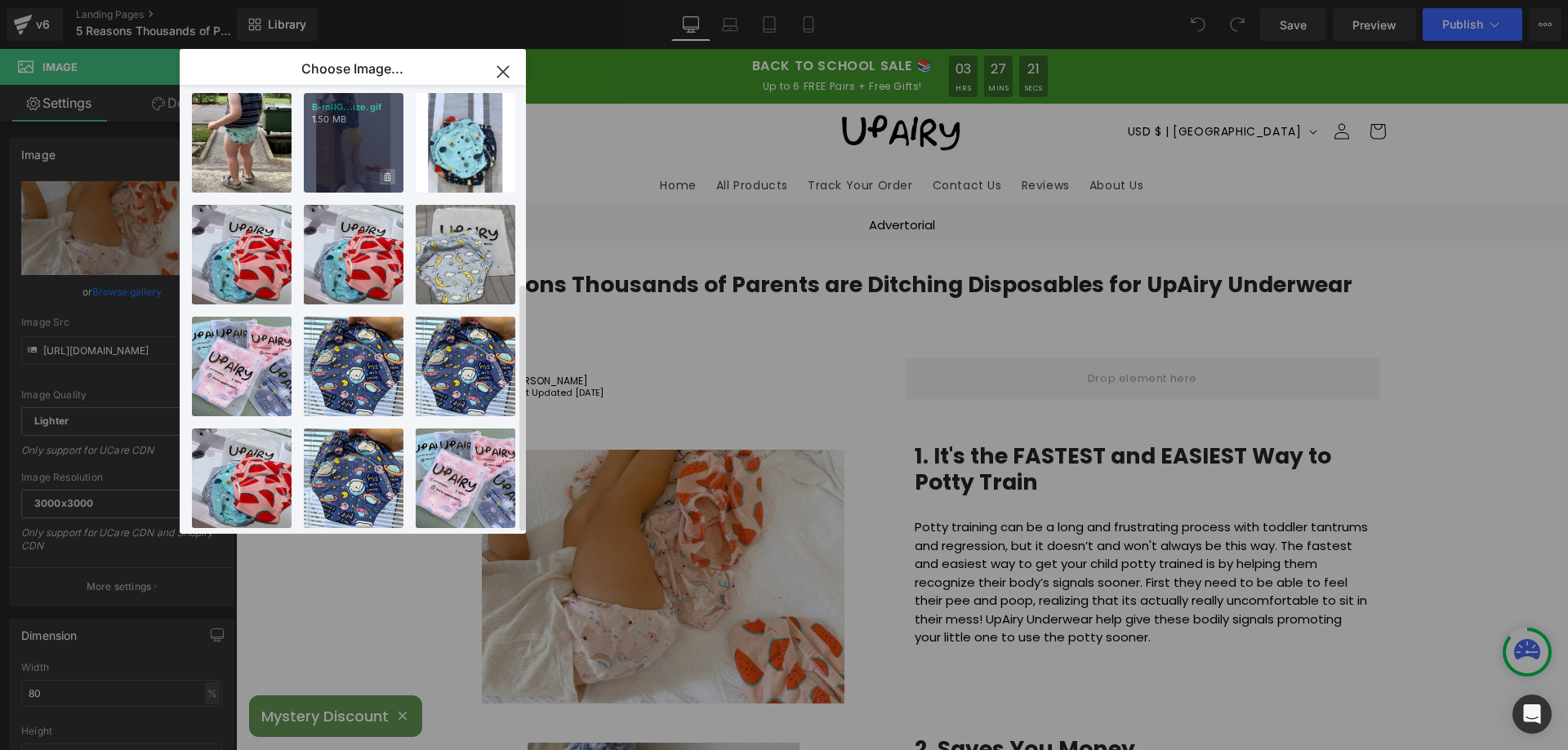
click at [387, 172] on icon at bounding box center [388, 177] width 6 height 9
click at [332, 169] on span "Yes" at bounding box center [333, 177] width 41 height 17
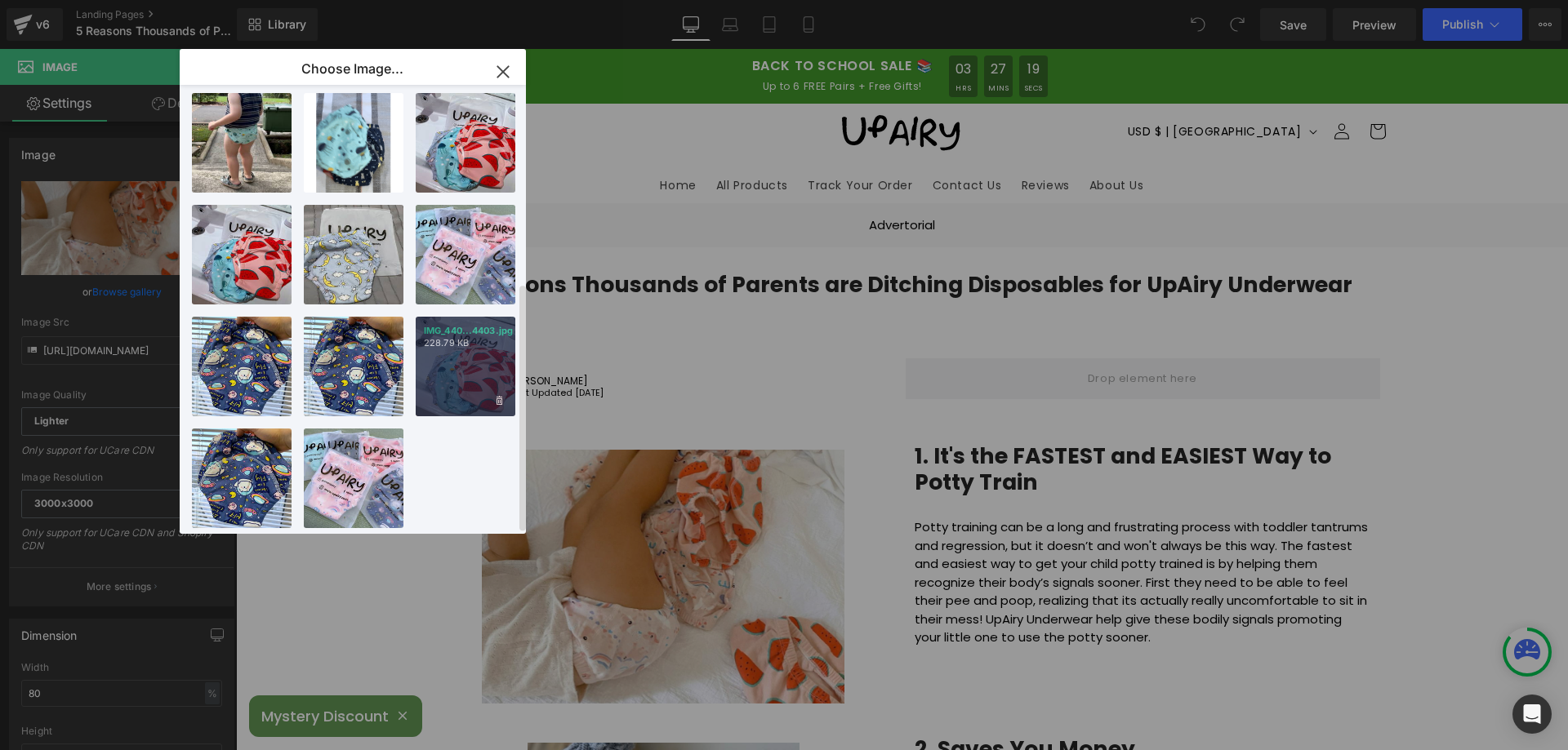
drag, startPoint x: 458, startPoint y: 358, endPoint x: 293, endPoint y: 320, distance: 169.3
click at [458, 358] on div "IMG_440...4403.jpg 228.79 KB" at bounding box center [465, 366] width 100 height 100
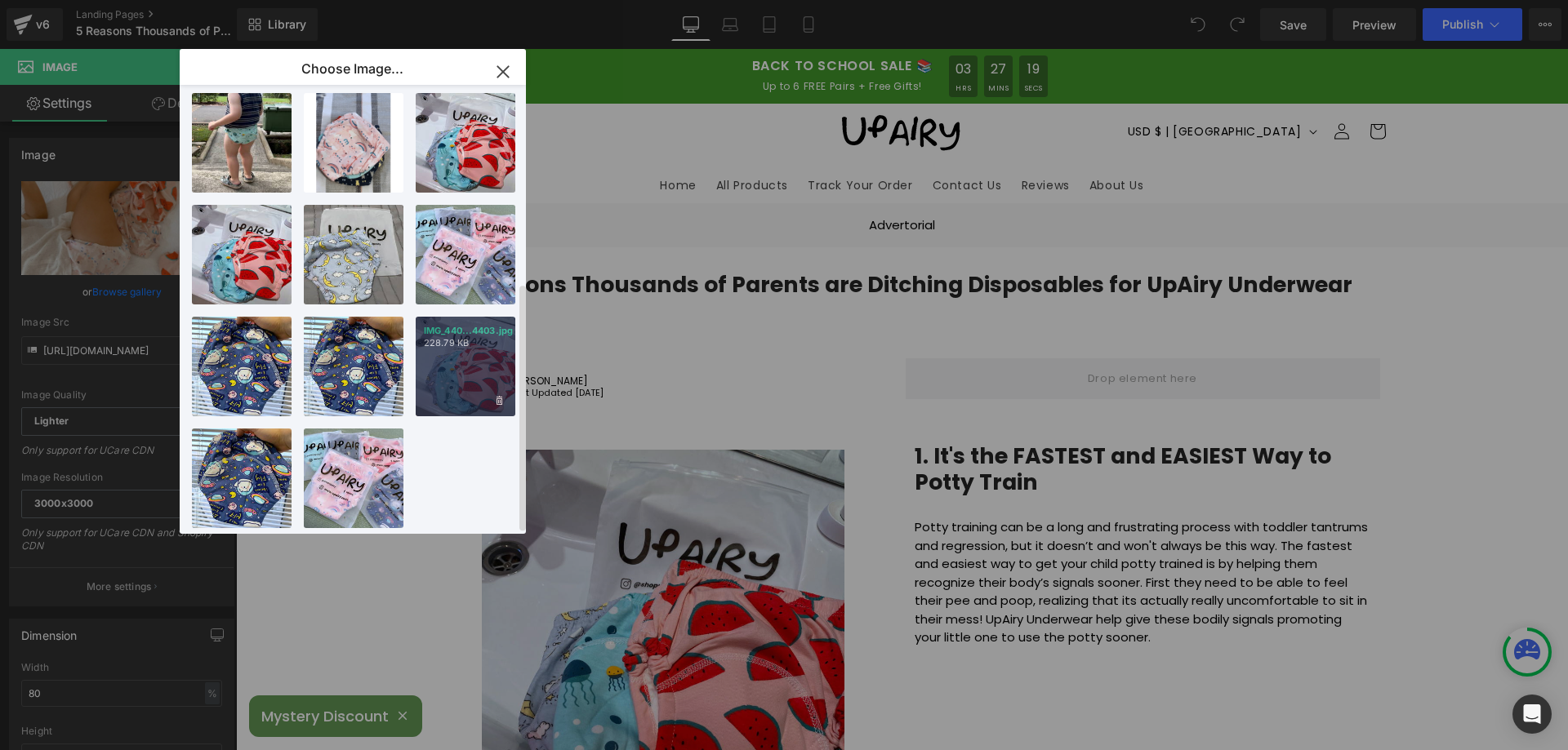
type input "https://ucarecdn.com/aa4bf219-4254-4ec3-b6ac-eac11664c246/-/format/auto/-/previ…"
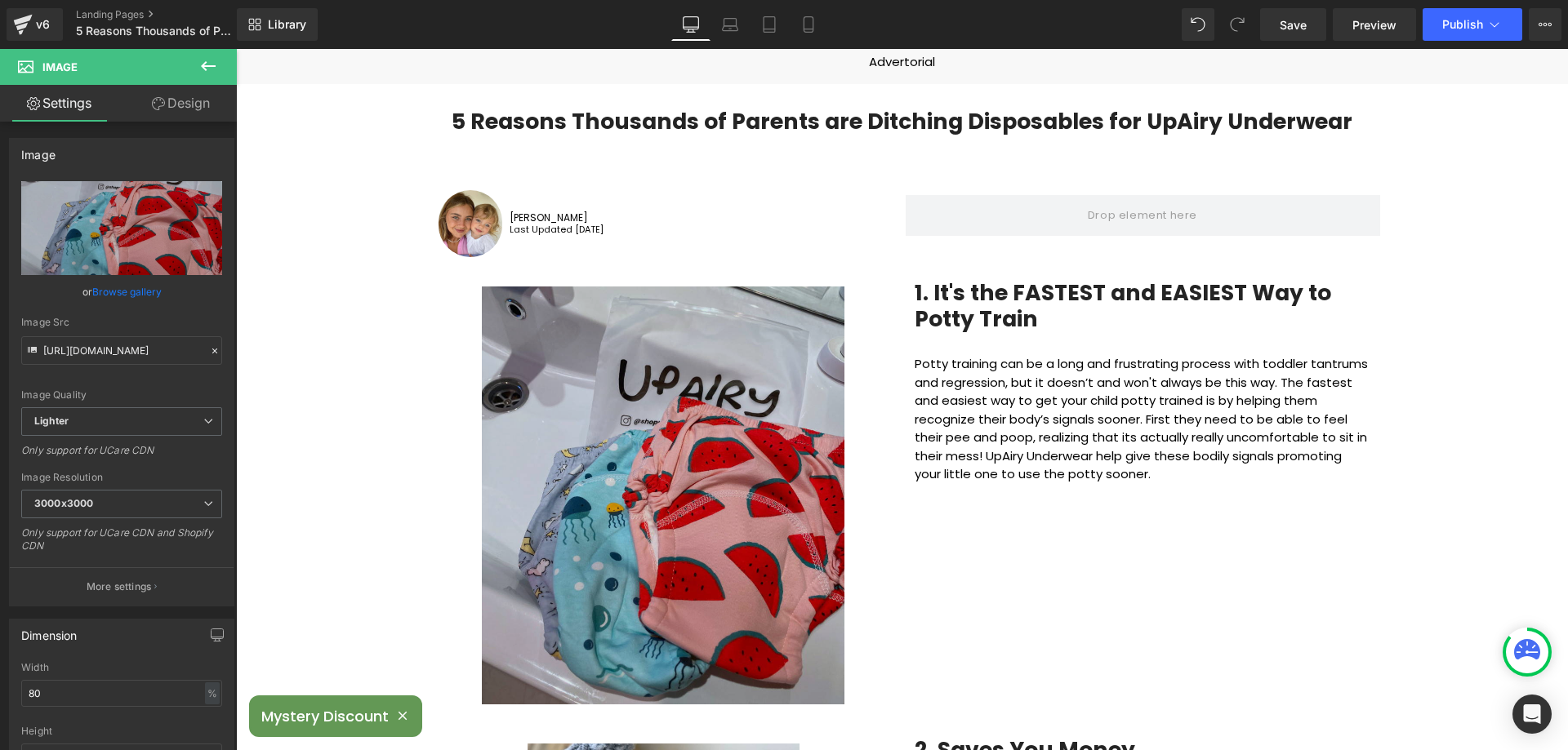
click at [669, 391] on img at bounding box center [663, 493] width 363 height 425
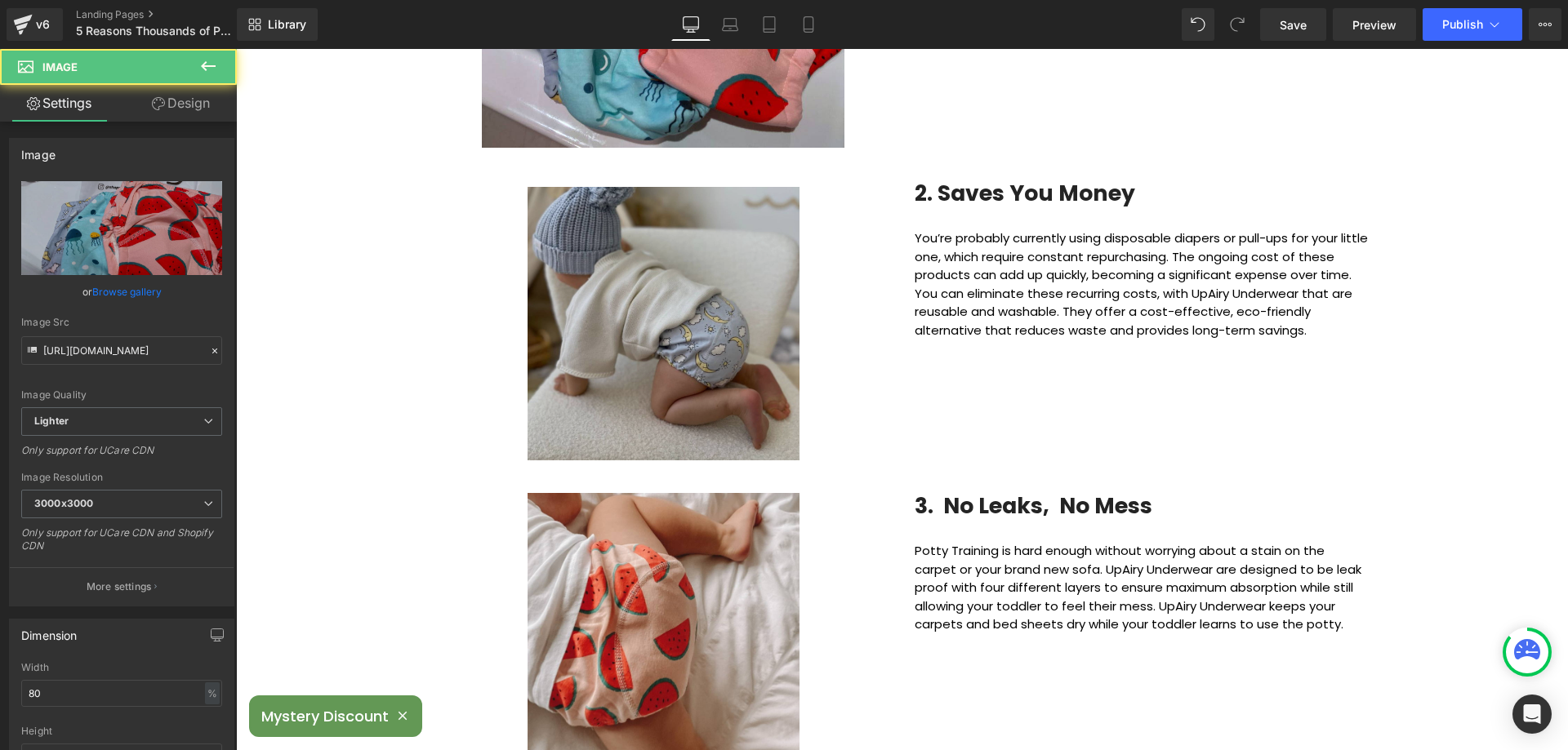
scroll to position [735, 0]
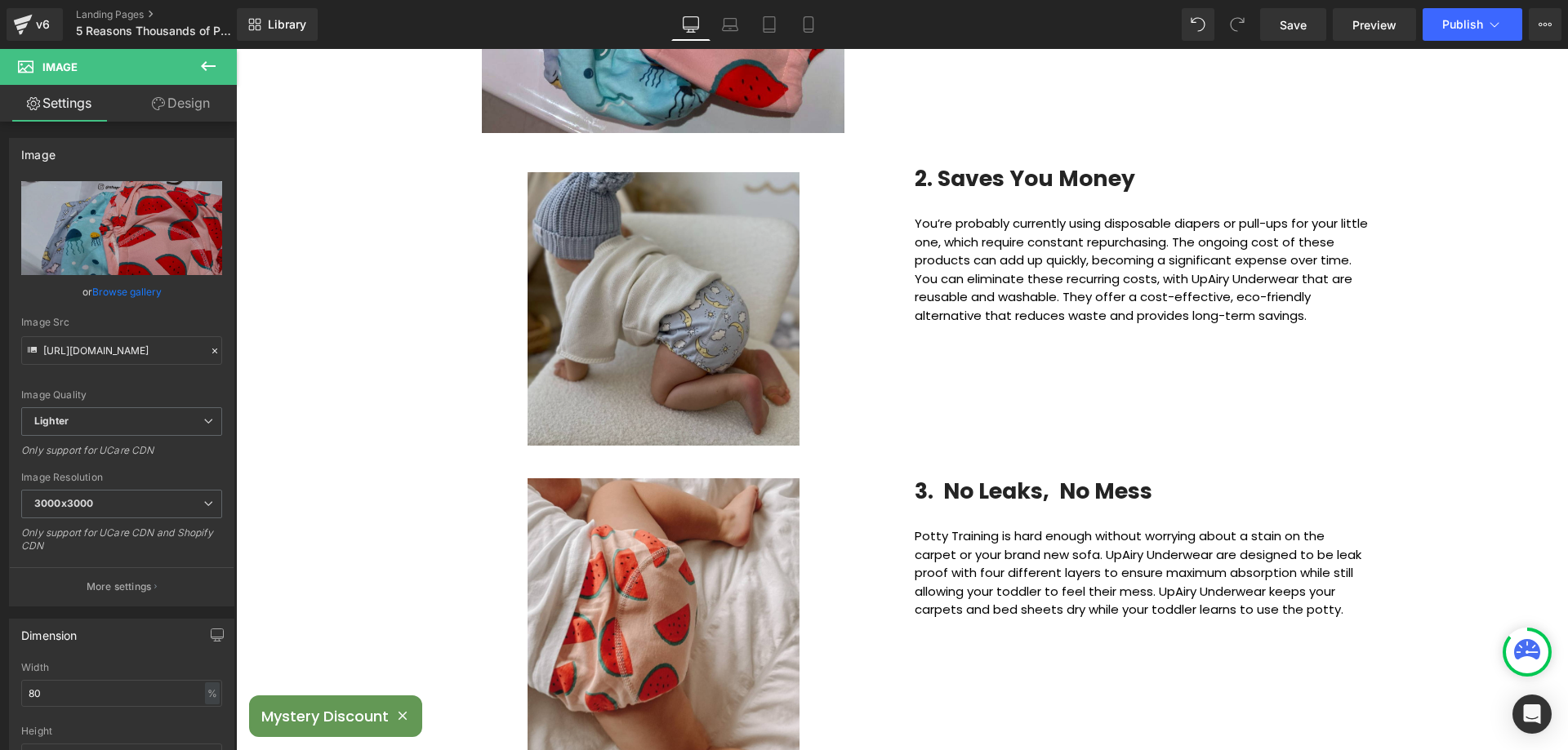
click at [646, 345] on img at bounding box center [664, 306] width 272 height 280
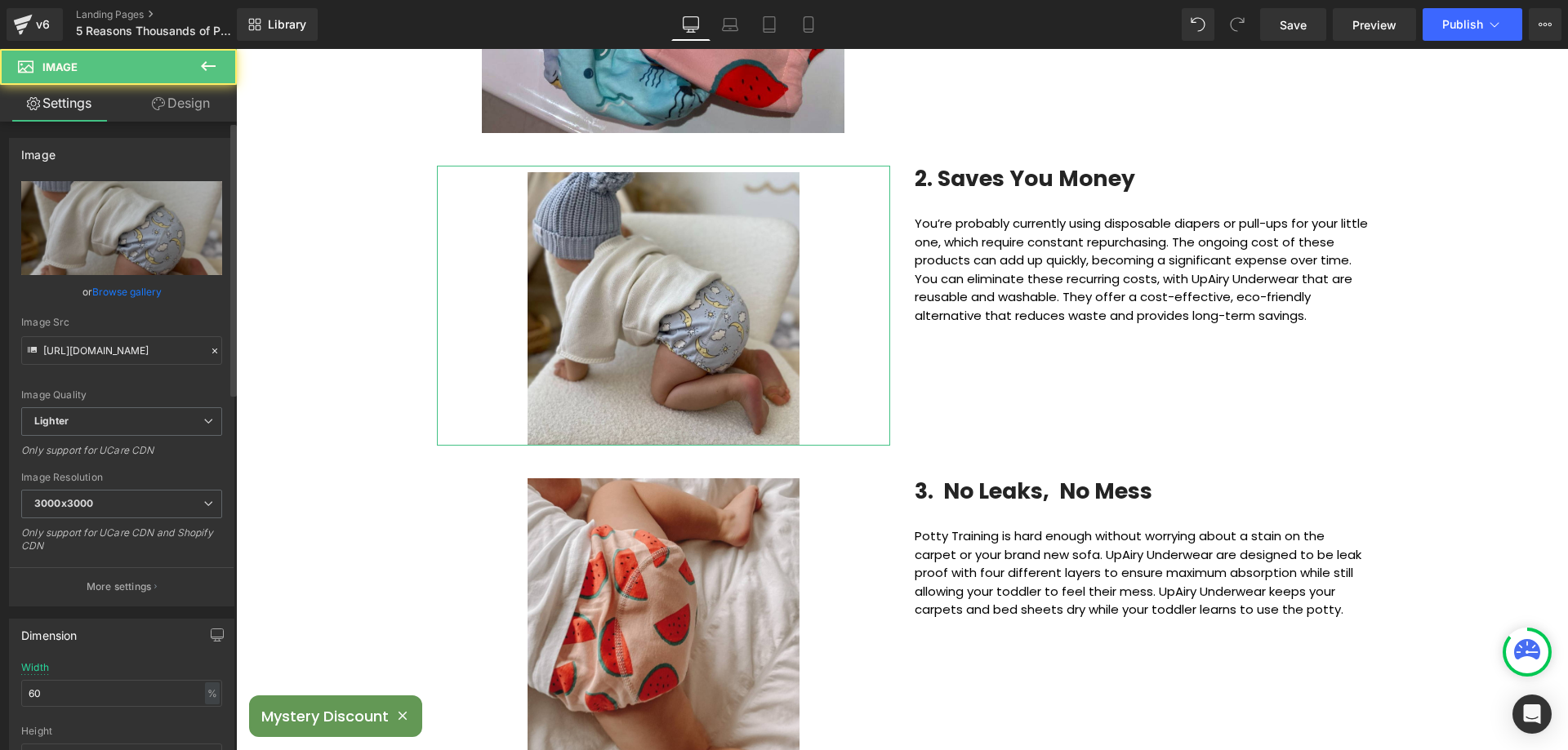
click at [126, 295] on link "Browse gallery" at bounding box center [127, 292] width 69 height 29
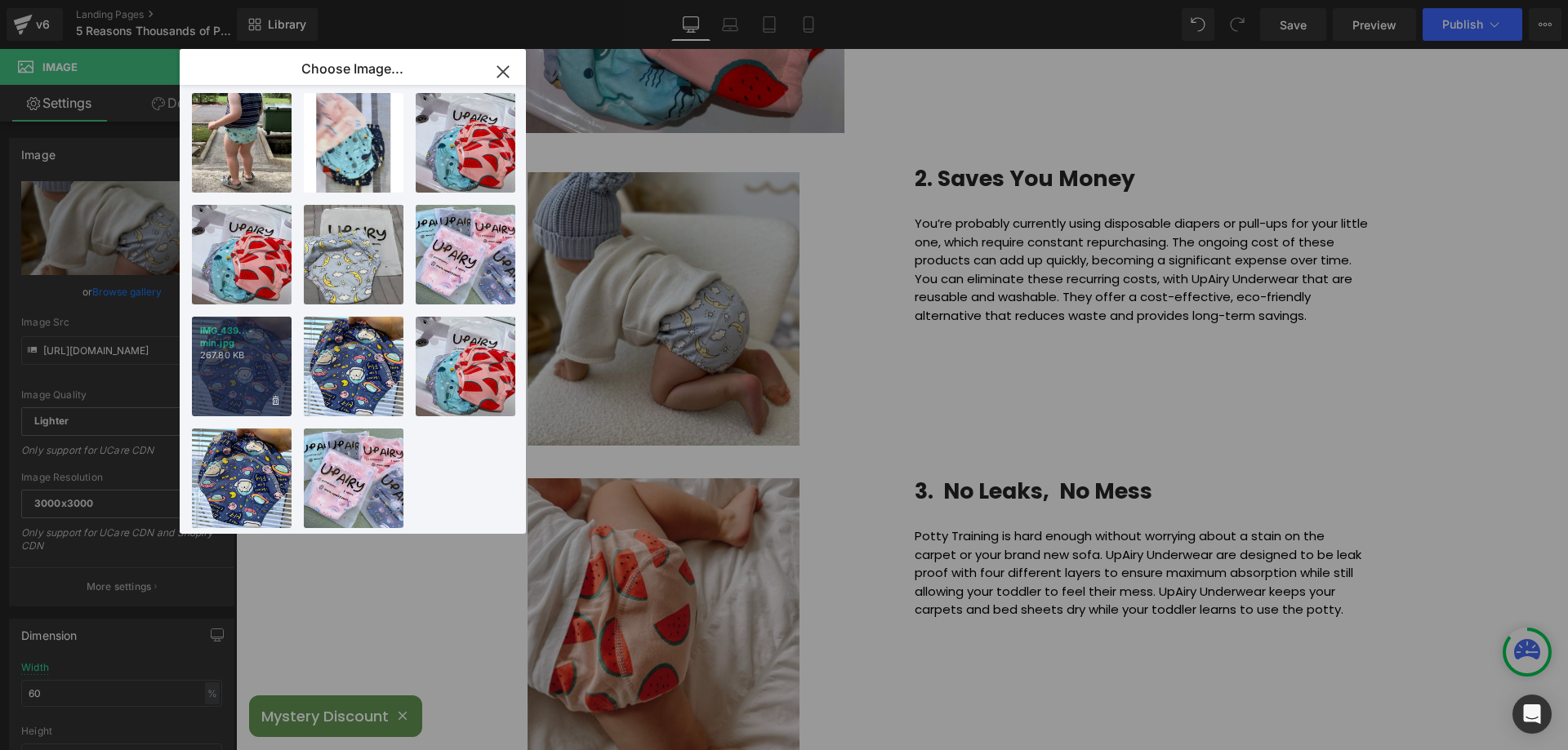
click at [240, 332] on p "IMG_439...-min.jpg" at bounding box center [241, 337] width 83 height 24
type input "https://ucarecdn.com/f25b7ecb-59cf-4af6-a13f-735a023cec00/-/format/auto/-/previ…"
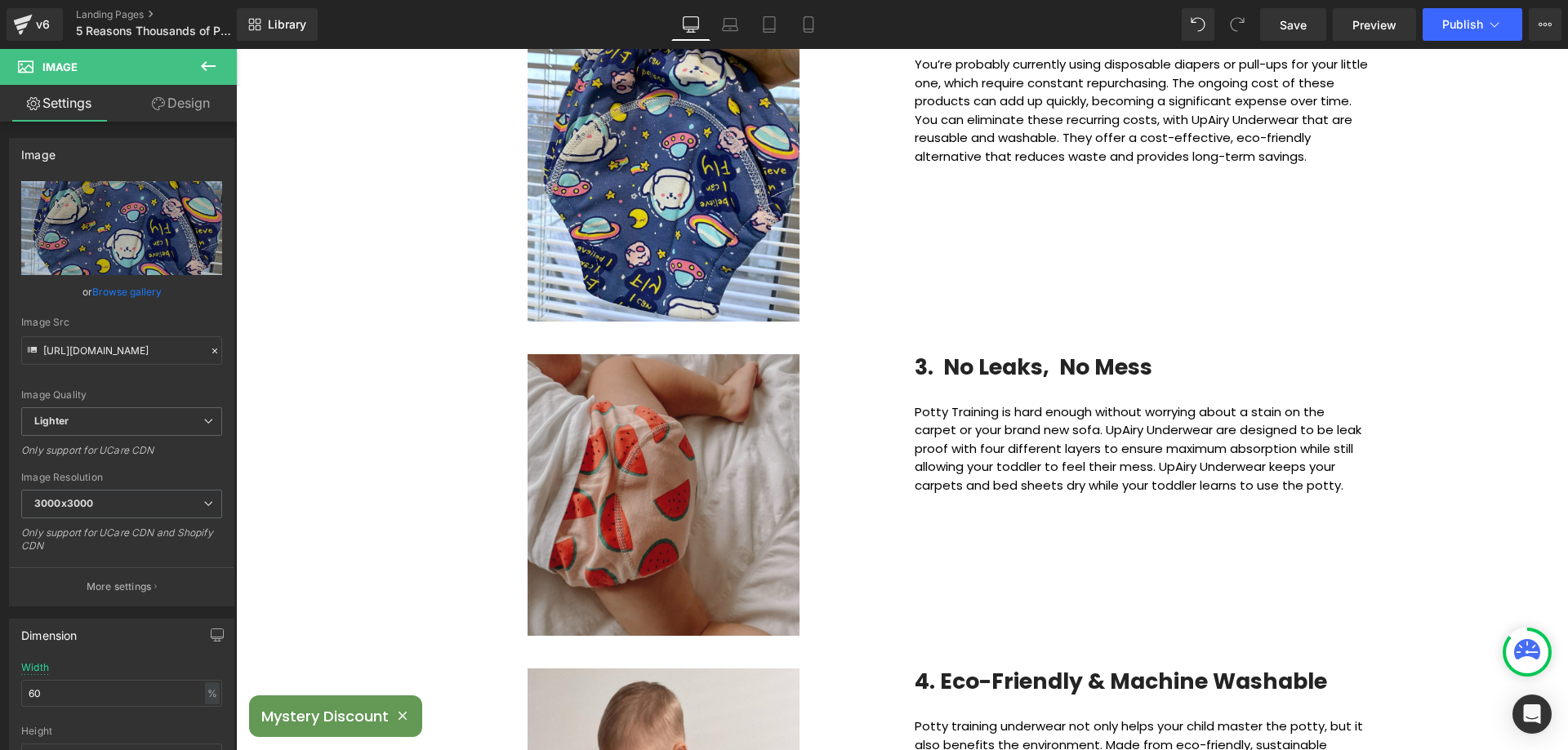
scroll to position [898, 0]
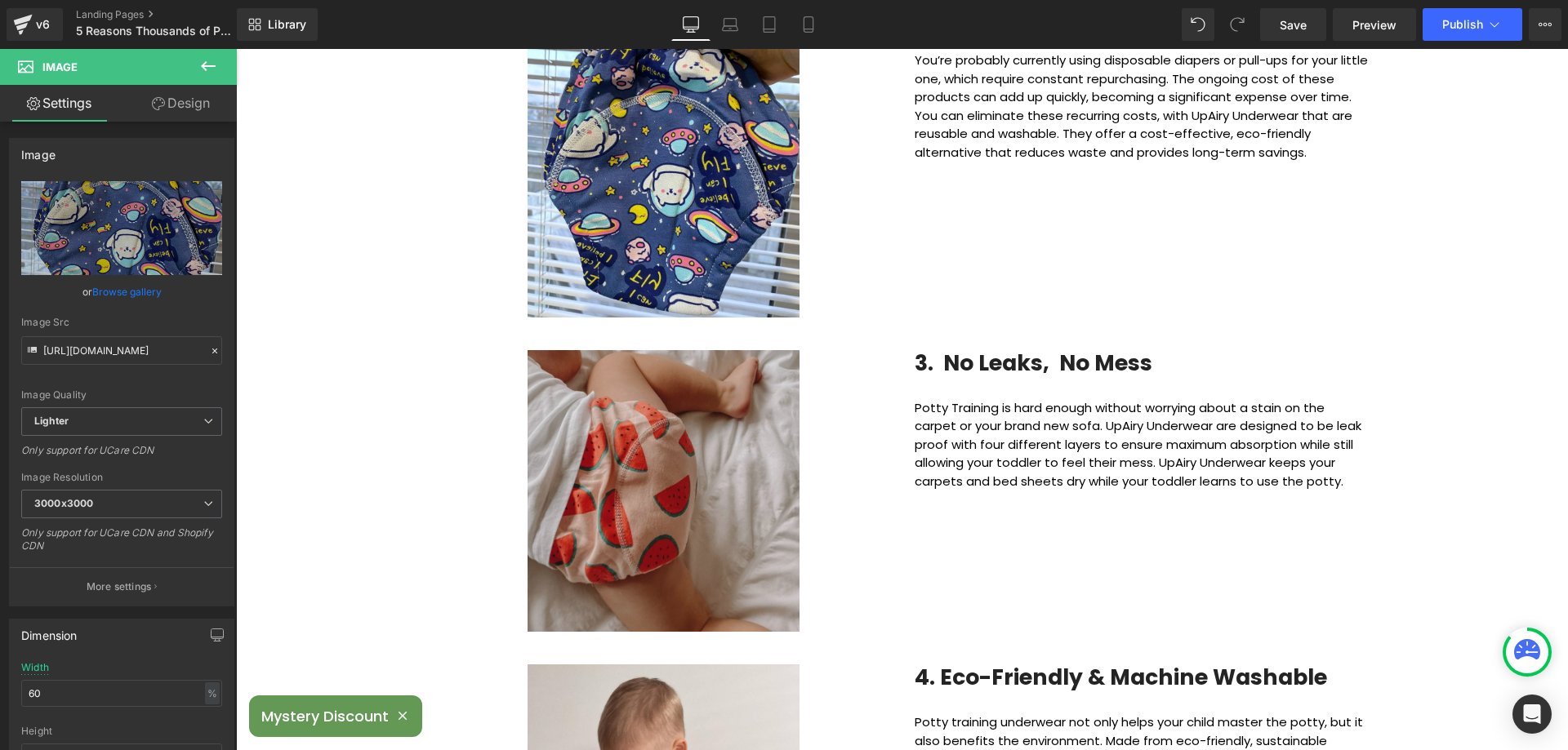
click at [649, 437] on img at bounding box center [664, 491] width 272 height 282
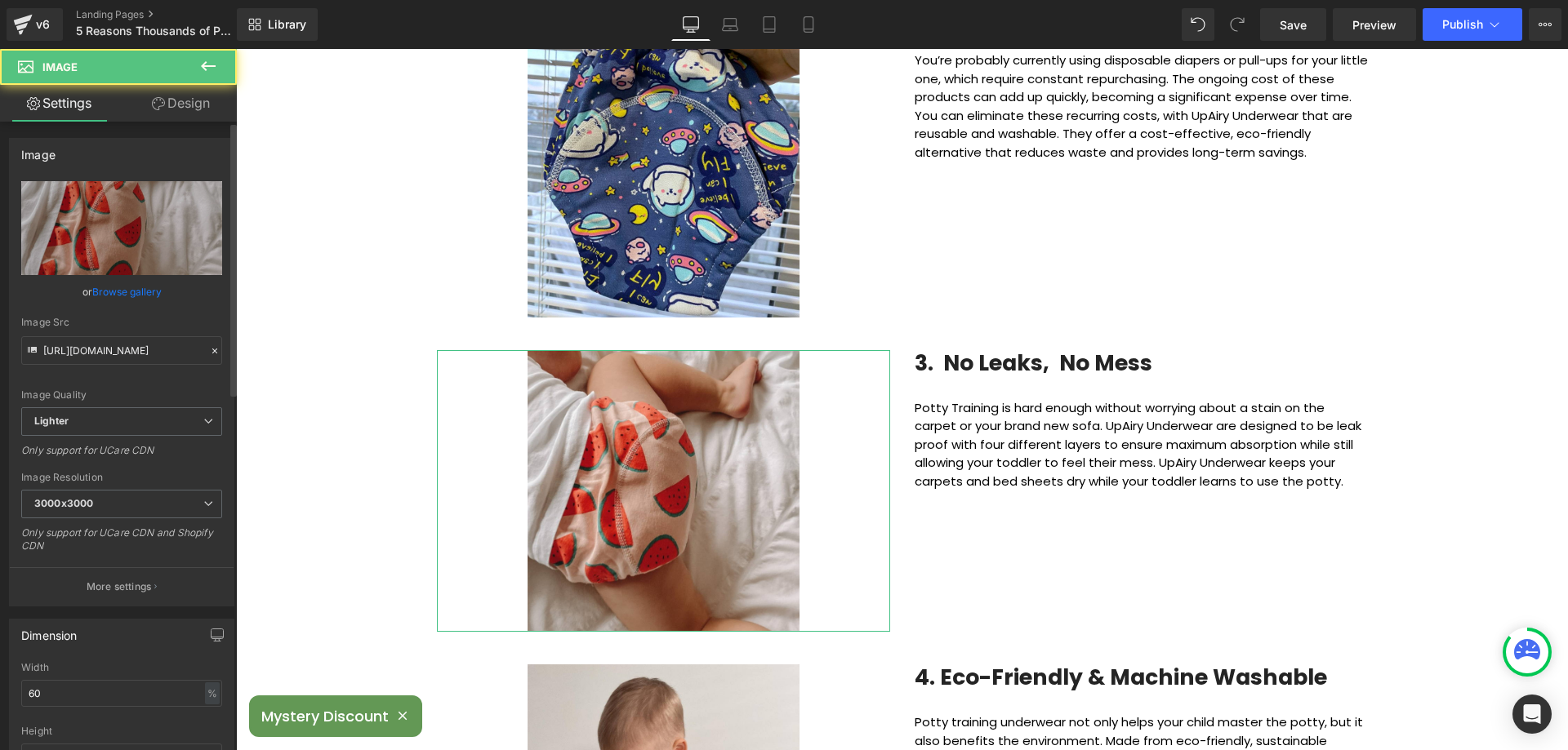
click at [128, 299] on link "Browse gallery" at bounding box center [127, 292] width 69 height 29
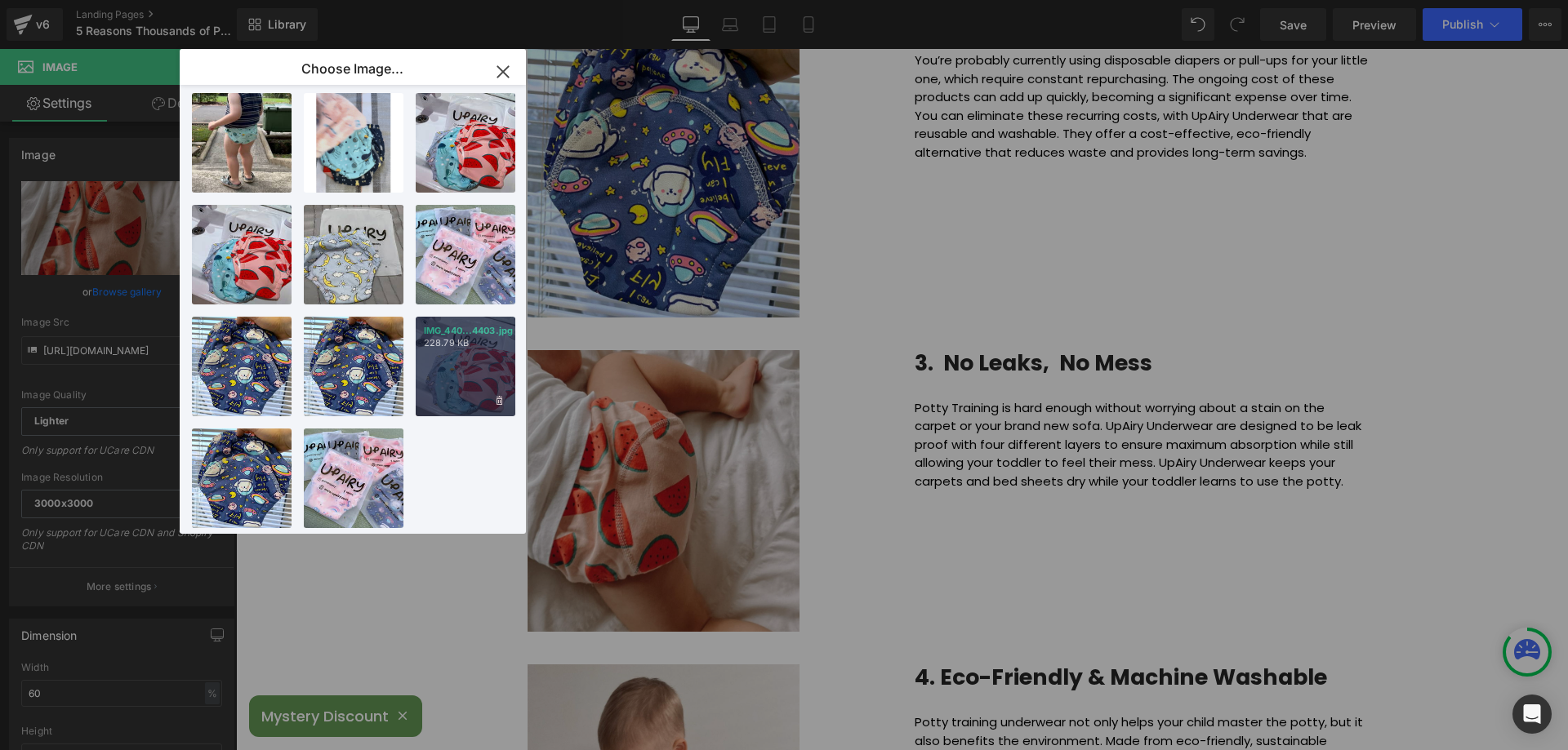
click at [459, 362] on div "IMG_440...4403.jpg 228.79 KB" at bounding box center [465, 366] width 100 height 100
type input "https://ucarecdn.com/aa4bf219-4254-4ec3-b6ac-eac11664c246/-/format/auto/-/previ…"
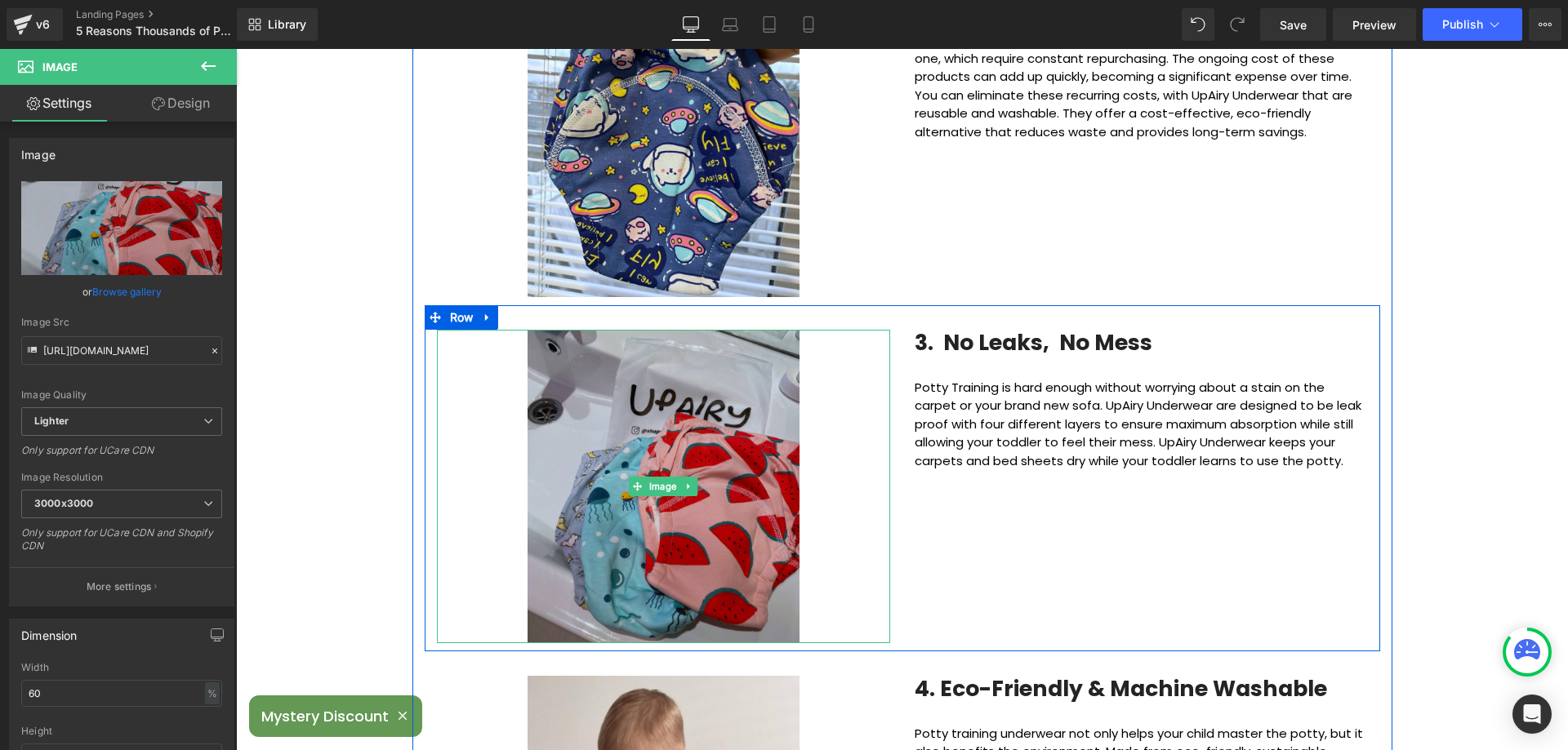
scroll to position [1306, 0]
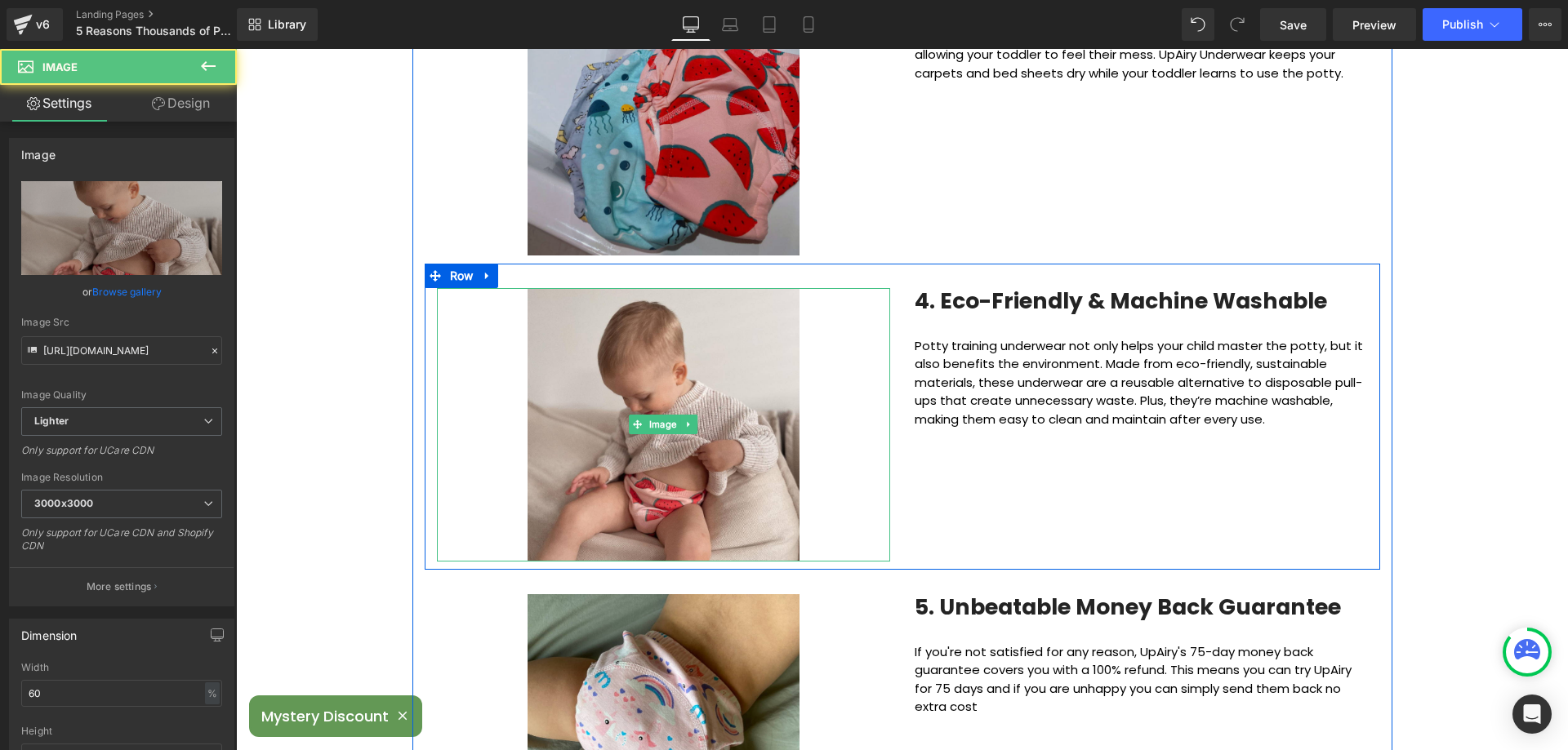
click at [607, 383] on img at bounding box center [664, 425] width 272 height 274
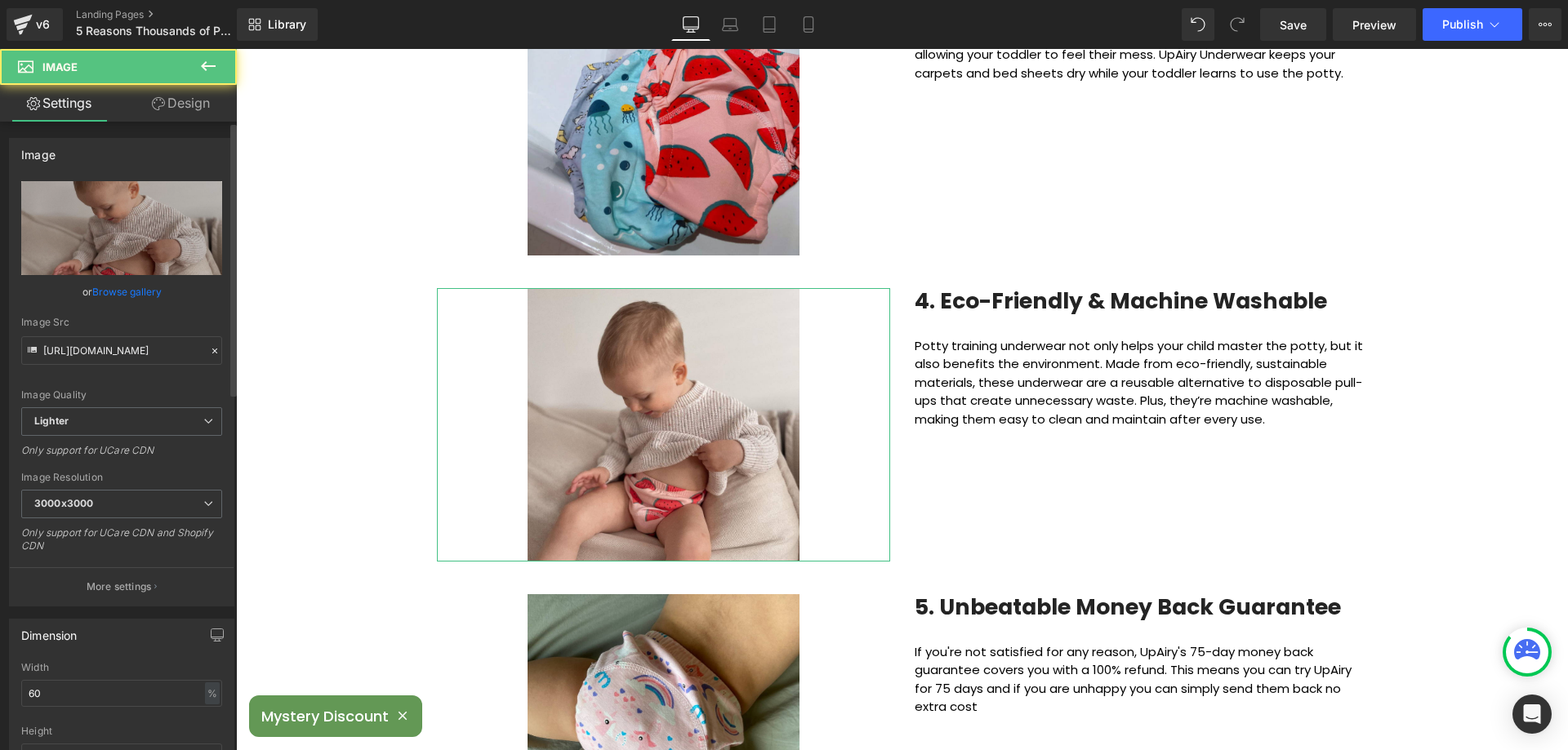
click at [134, 295] on link "Browse gallery" at bounding box center [127, 292] width 69 height 29
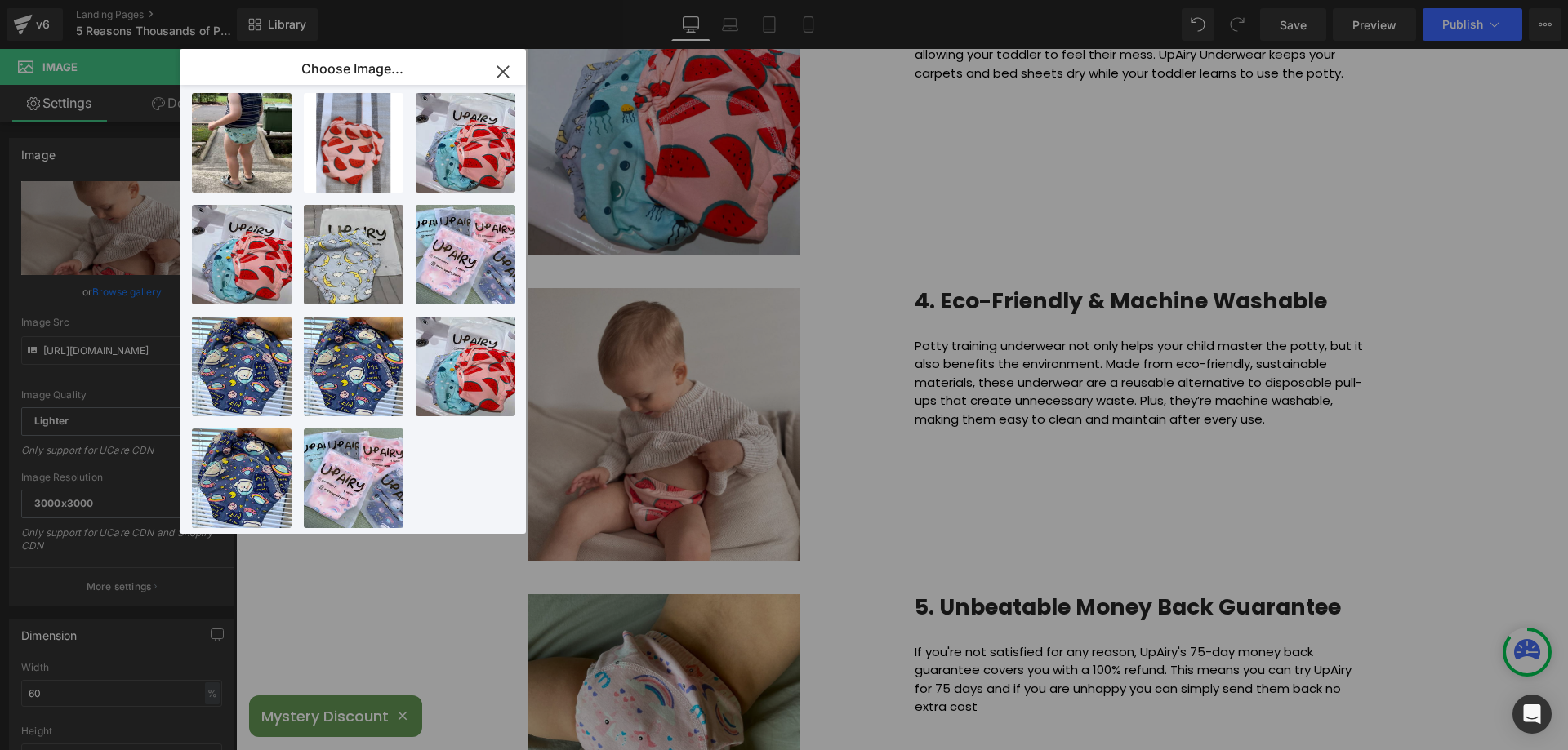
click at [239, 408] on div "BlackUp...ryWB.png 11.83 KB Delete image? Yes No BlackUp...ryWB.png 11.83 KB De…" at bounding box center [362, 312] width 340 height 456
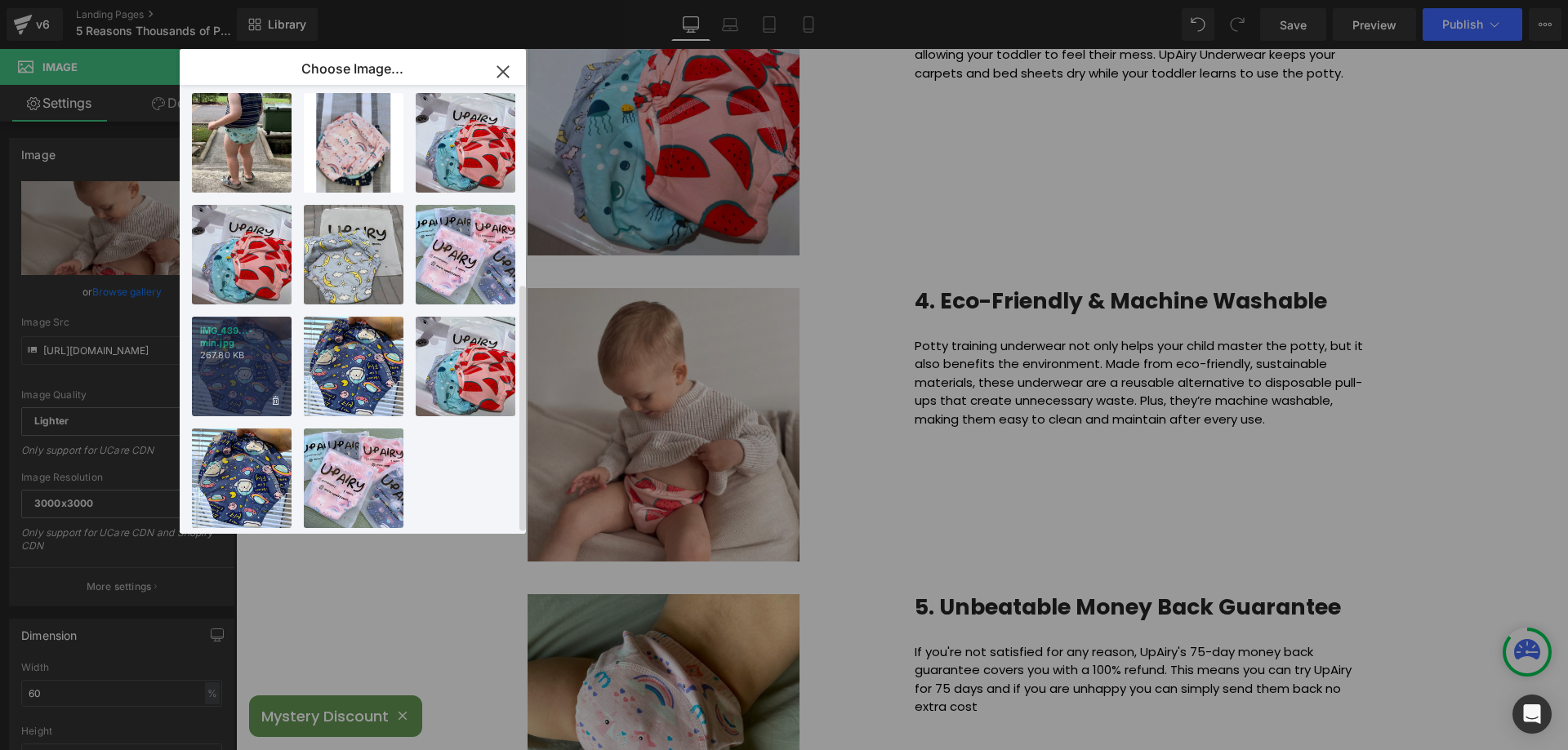
click at [276, 365] on div "IMG_439...-min.jpg 267.80 KB" at bounding box center [241, 366] width 100 height 100
type input "https://ucarecdn.com/f25b7ecb-59cf-4af6-a13f-735a023cec00/-/format/auto/-/previ…"
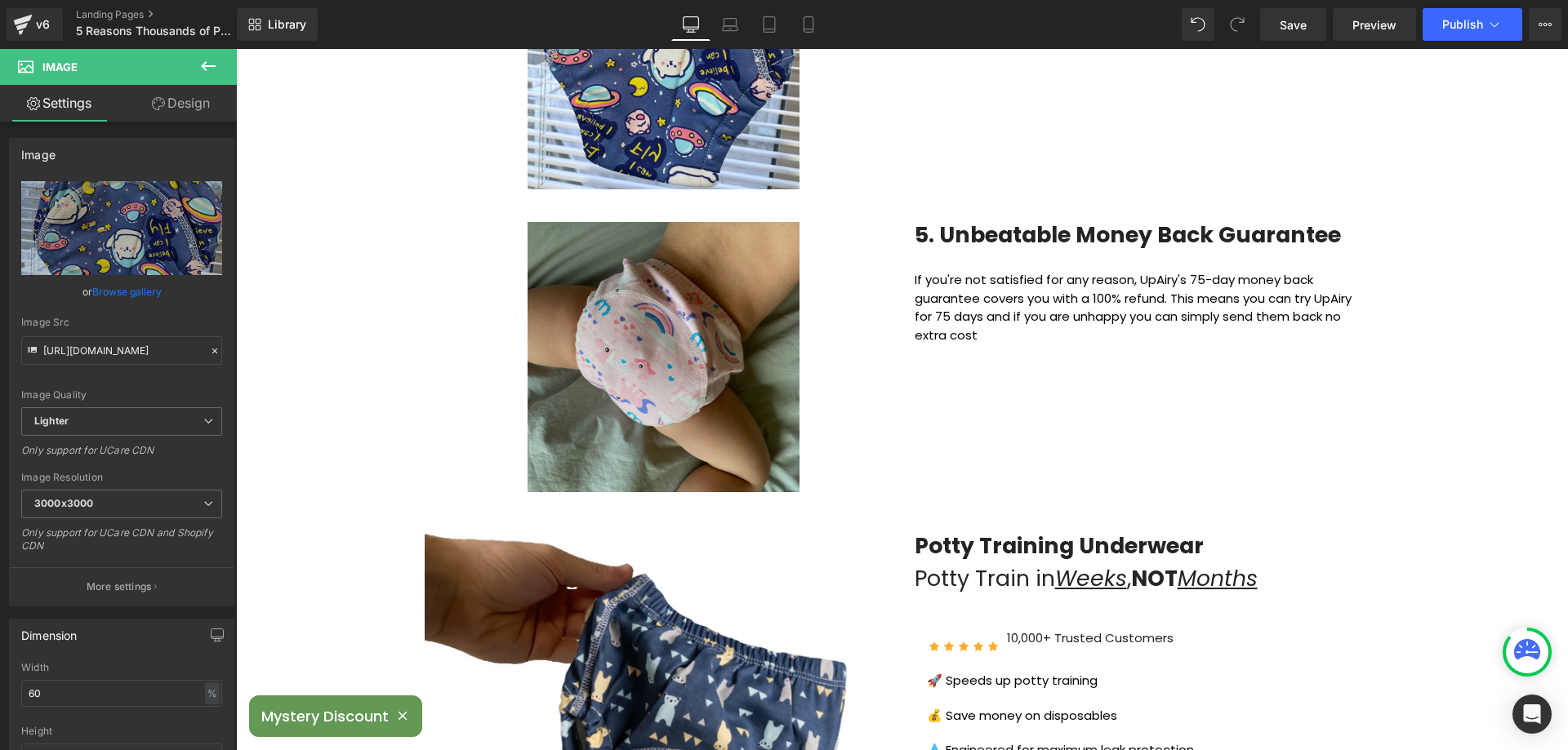
scroll to position [1714, 0]
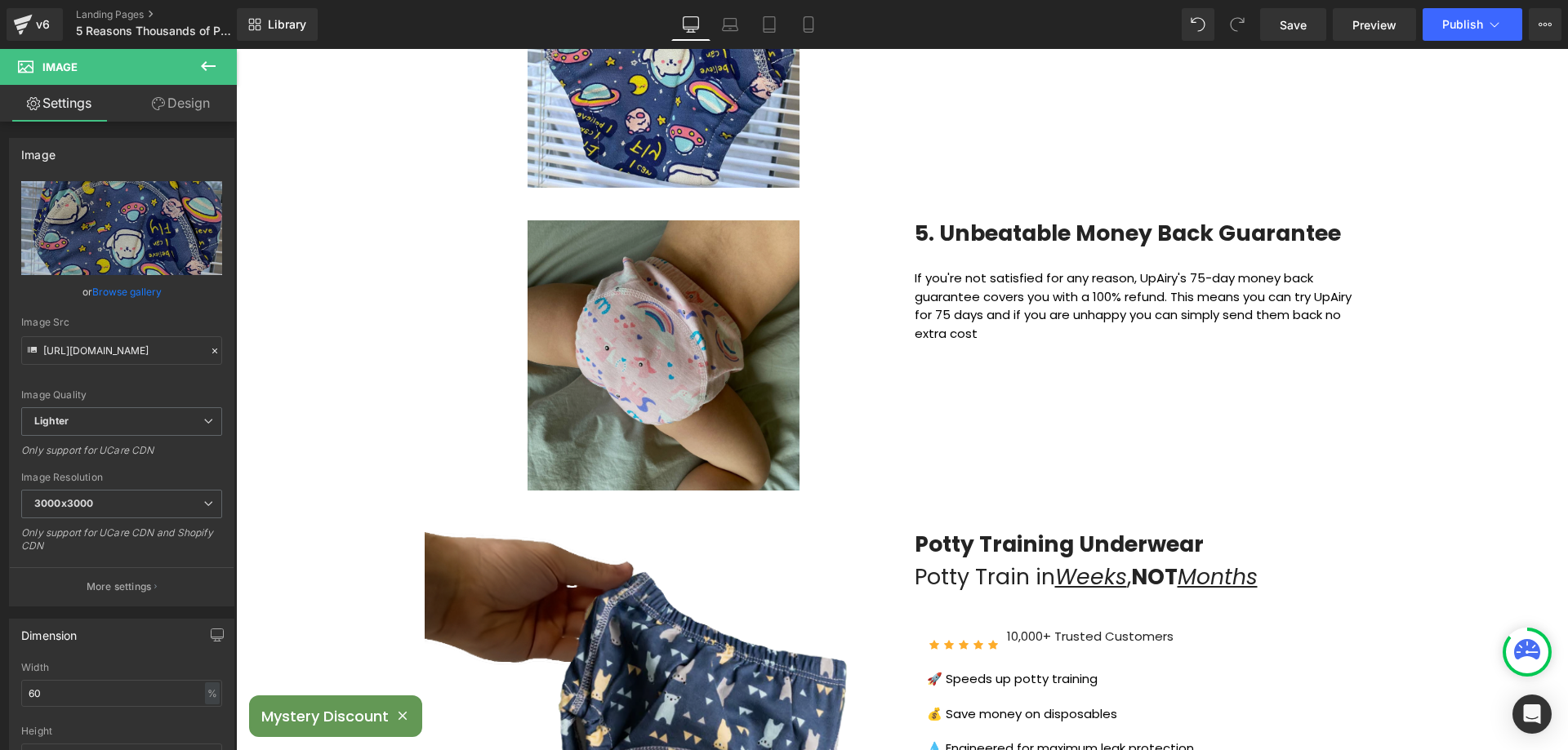
drag, startPoint x: 638, startPoint y: 416, endPoint x: 594, endPoint y: 416, distance: 44.0
click at [638, 416] on img at bounding box center [664, 356] width 272 height 270
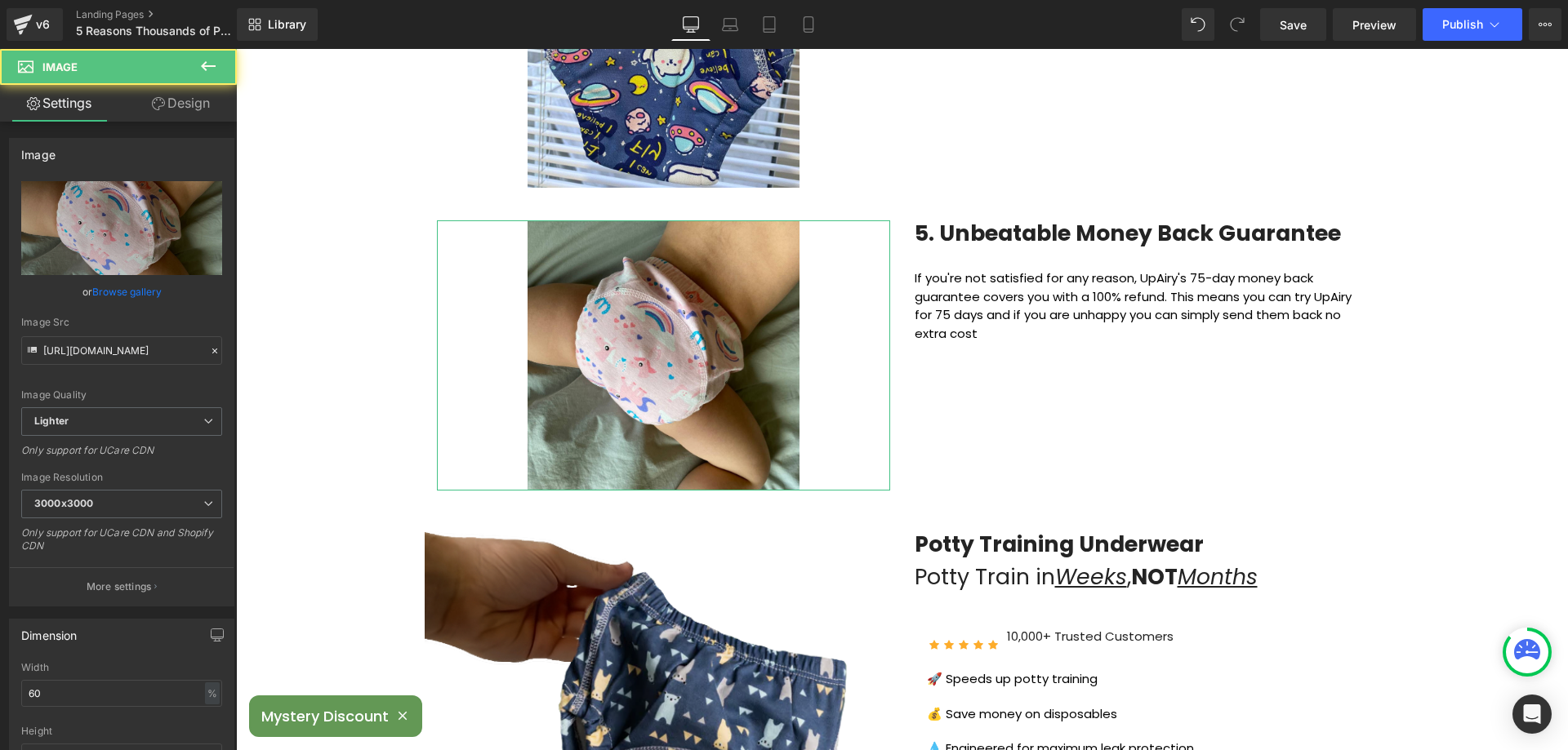
click at [103, 296] on link "Browse gallery" at bounding box center [127, 292] width 69 height 29
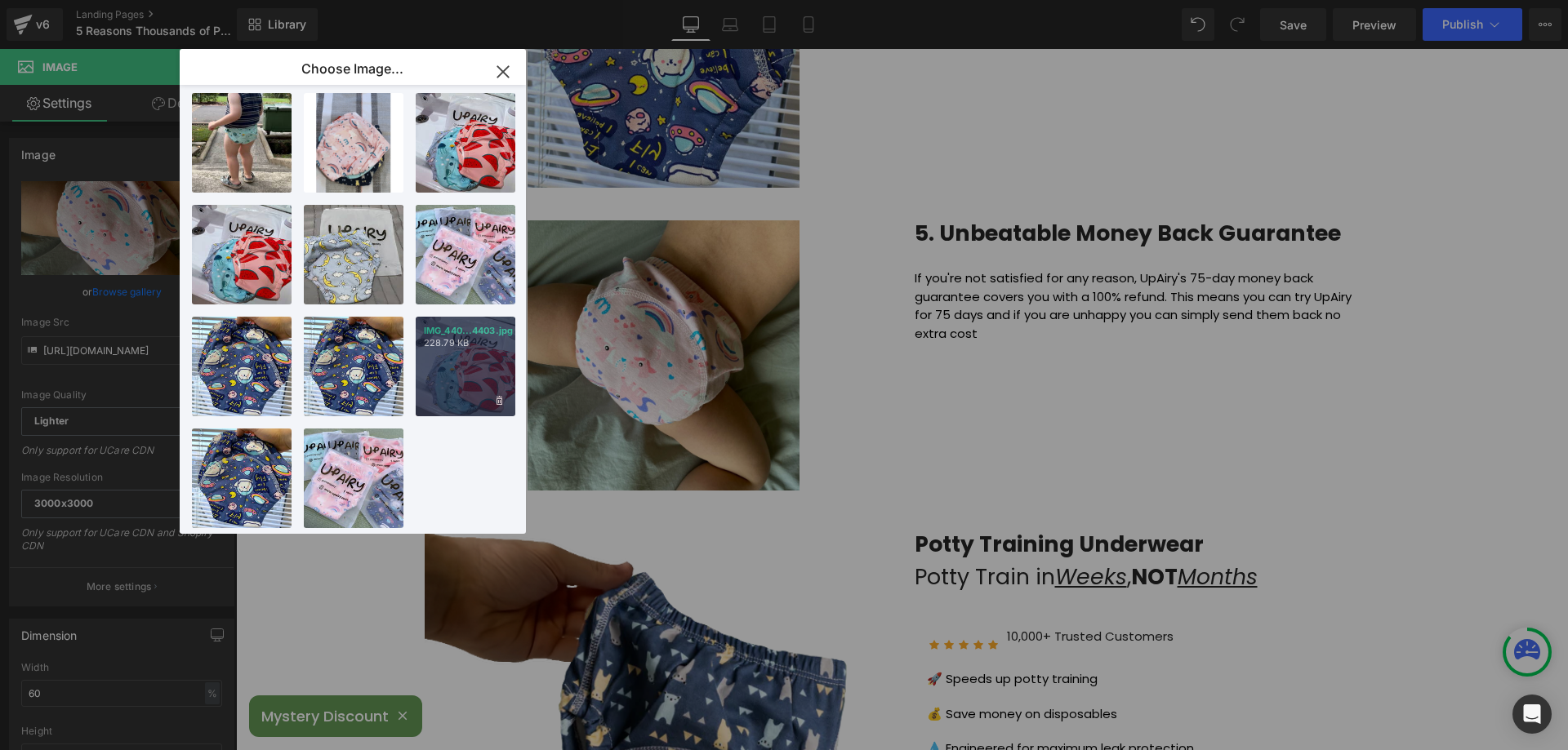
click at [488, 353] on div "IMG_440...4403.jpg 228.79 KB" at bounding box center [465, 366] width 100 height 100
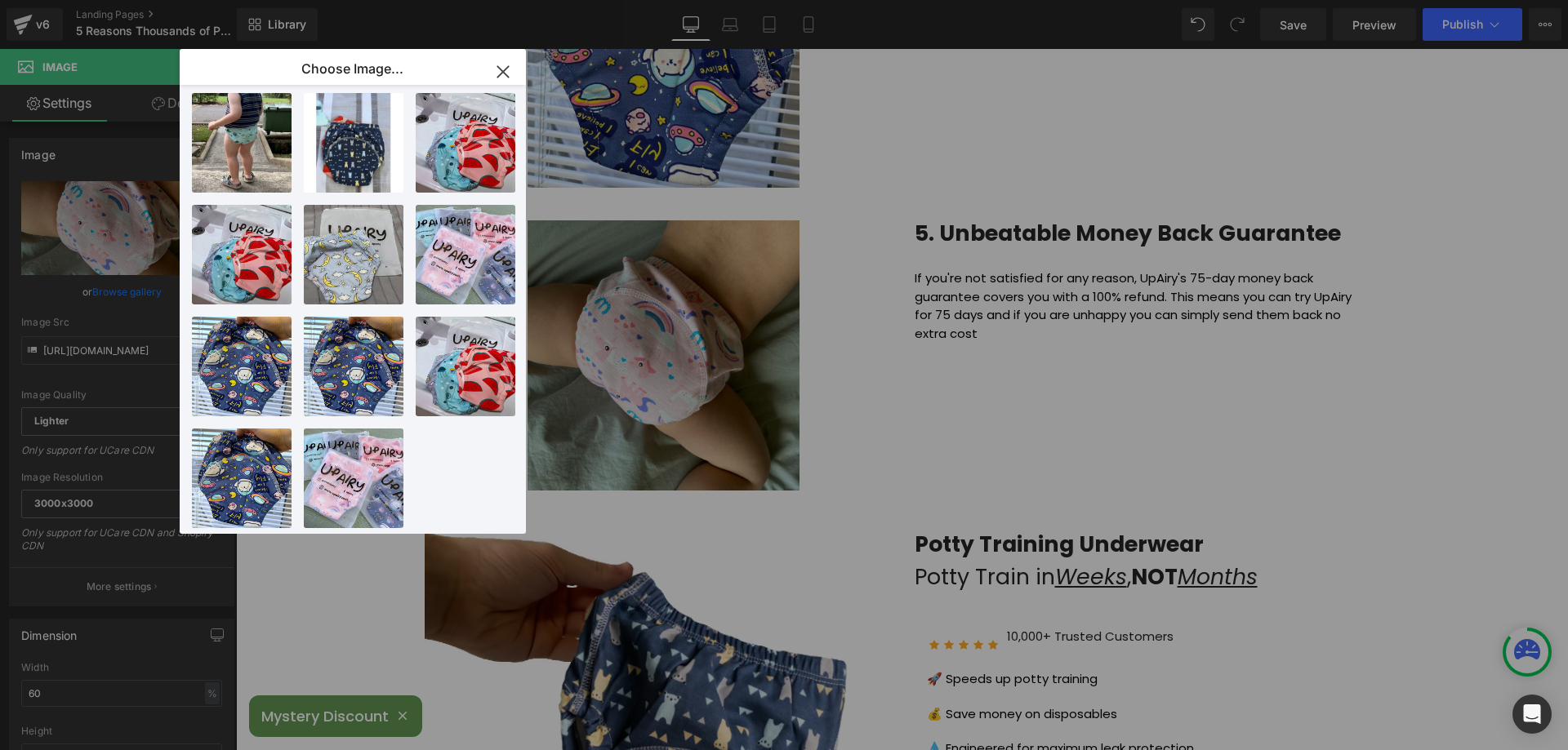
type input "https://ucarecdn.com/aa4bf219-4254-4ec3-b6ac-eac11664c246/-/format/auto/-/previ…"
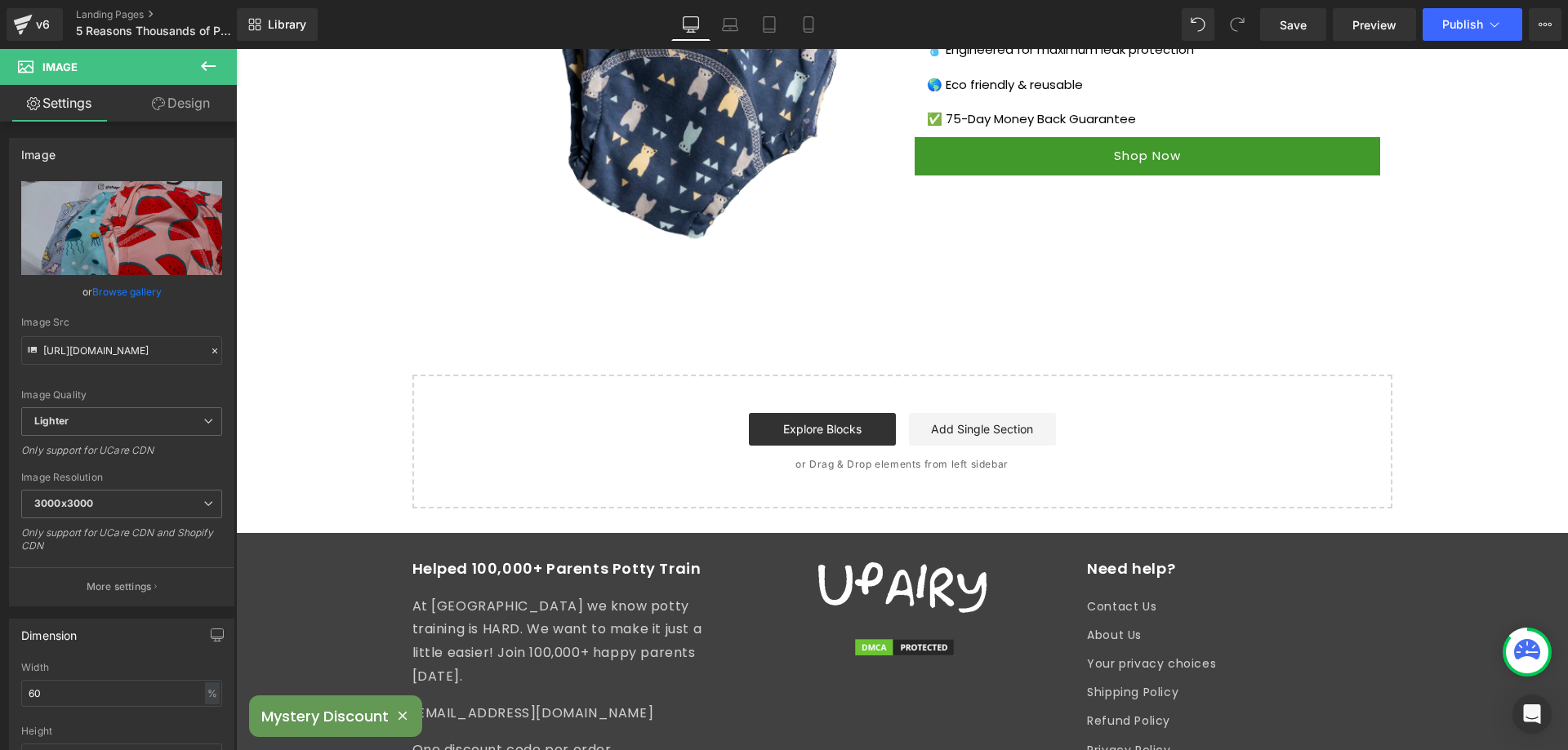
scroll to position [2041, 0]
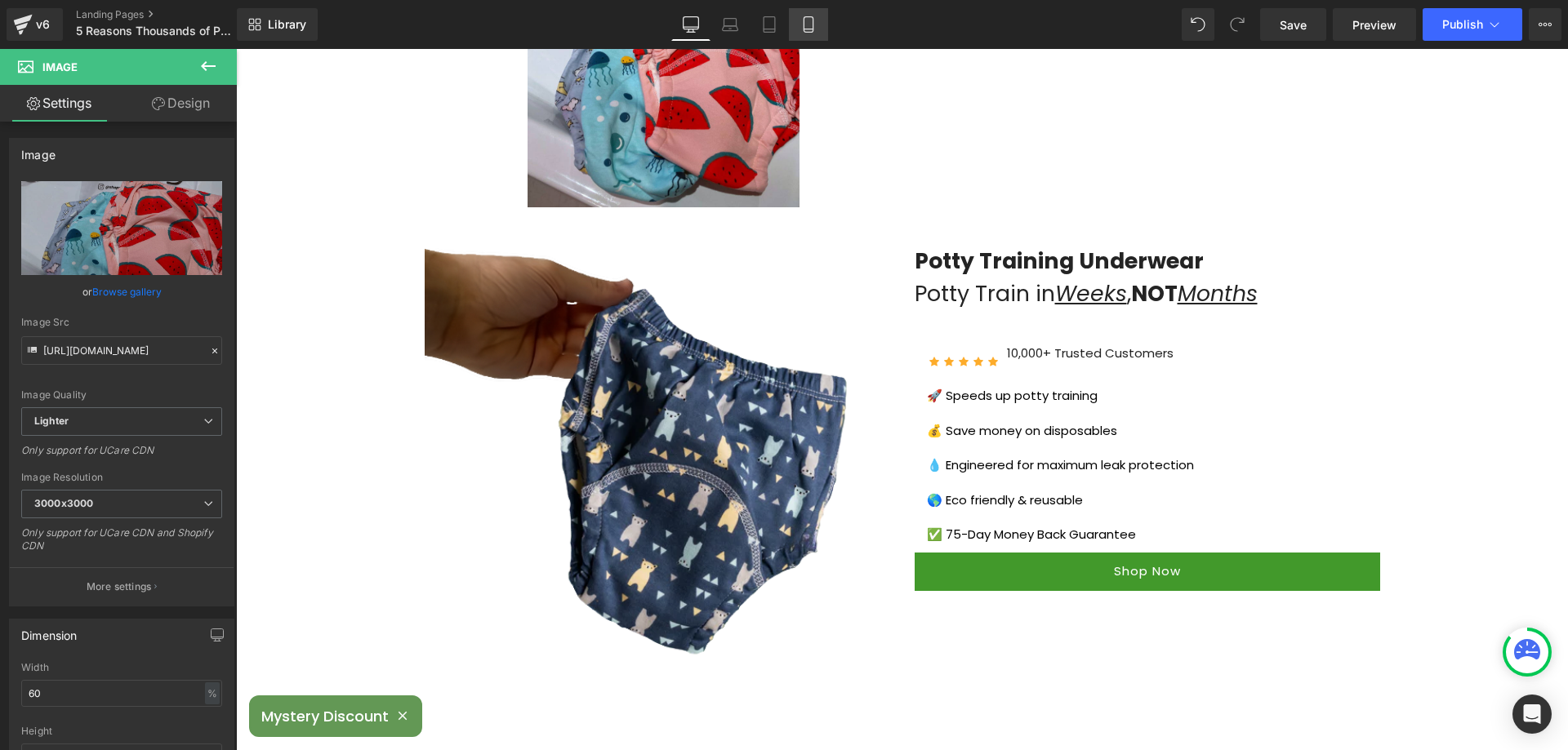
click at [802, 24] on icon at bounding box center [809, 25] width 17 height 17
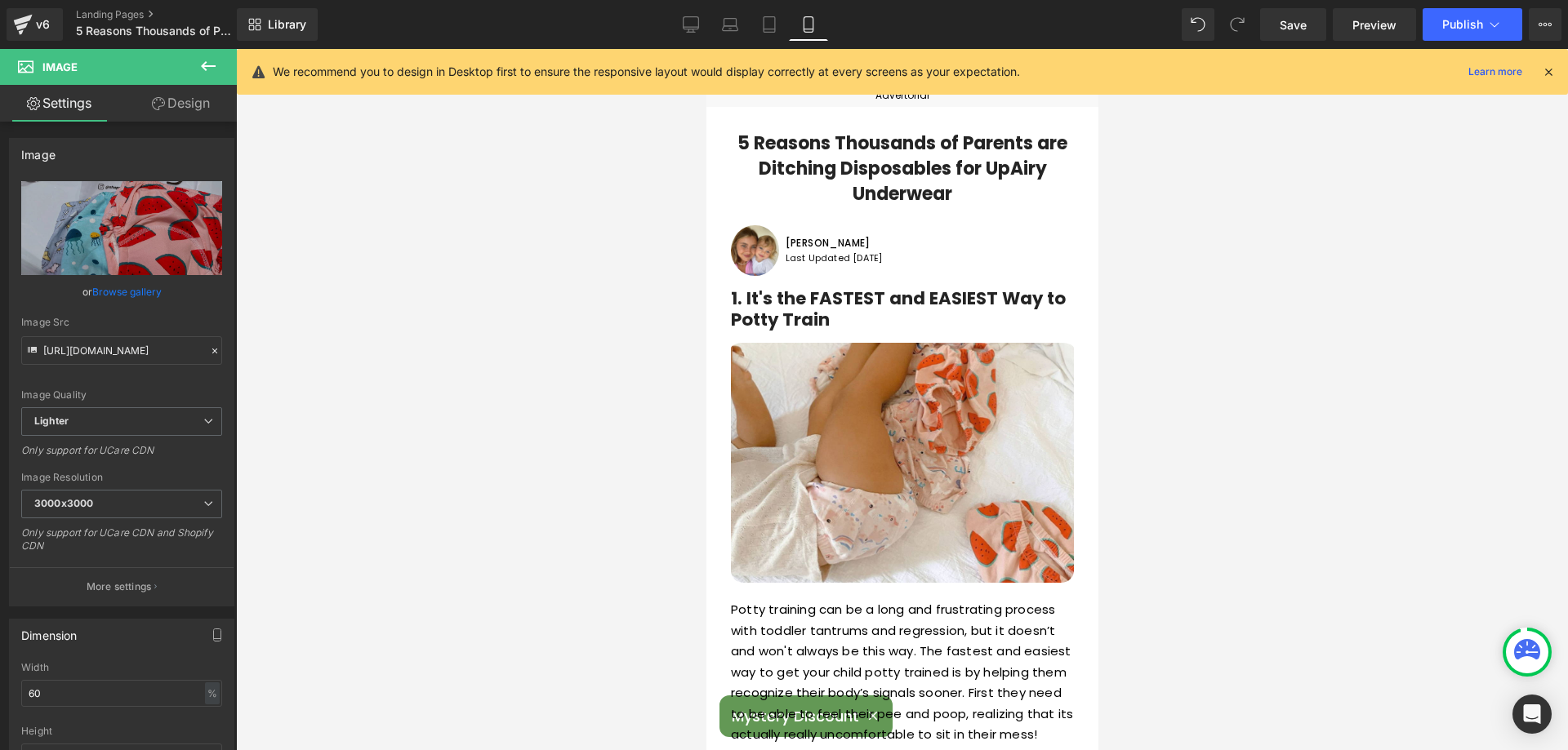
scroll to position [82, 0]
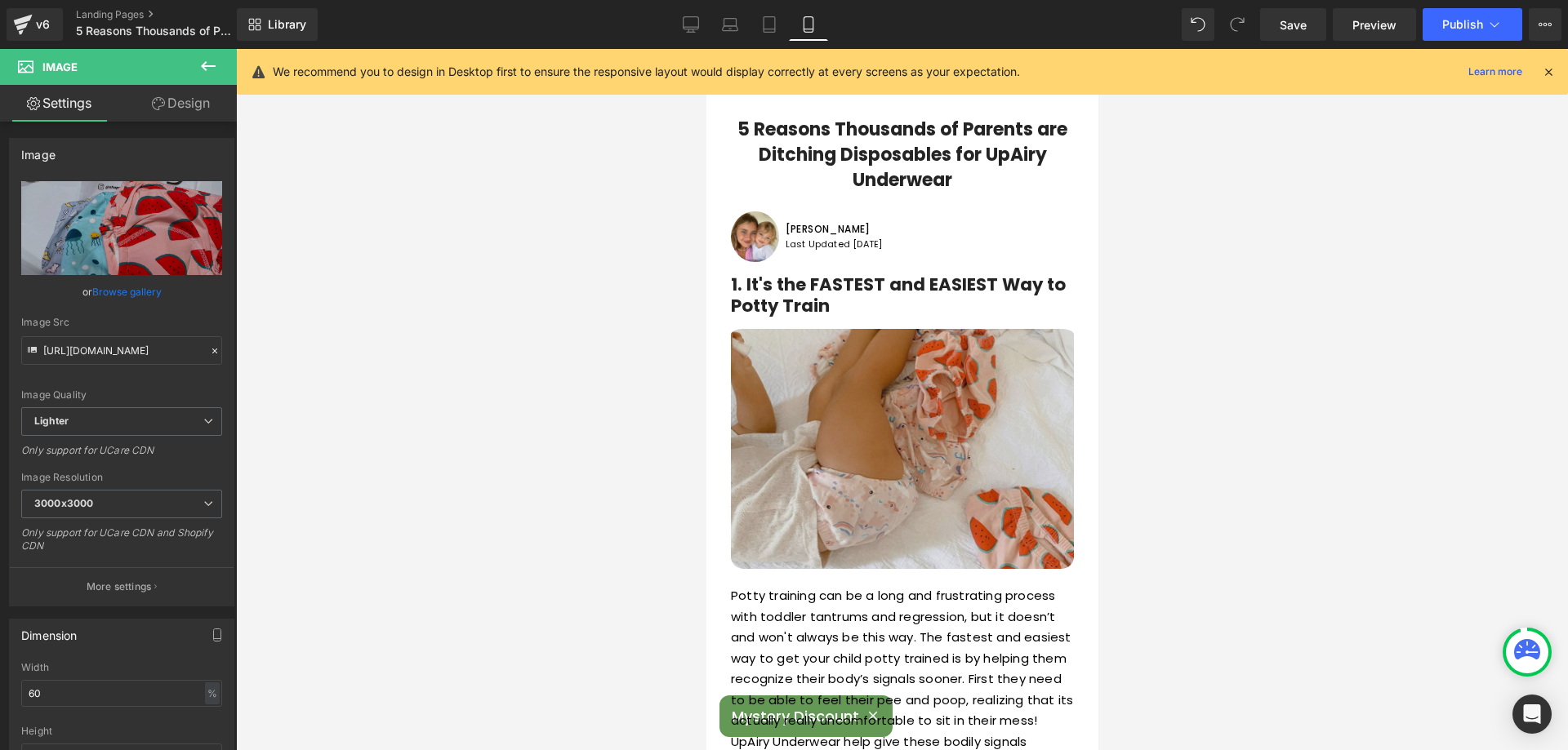
click at [879, 351] on img at bounding box center [901, 445] width 343 height 247
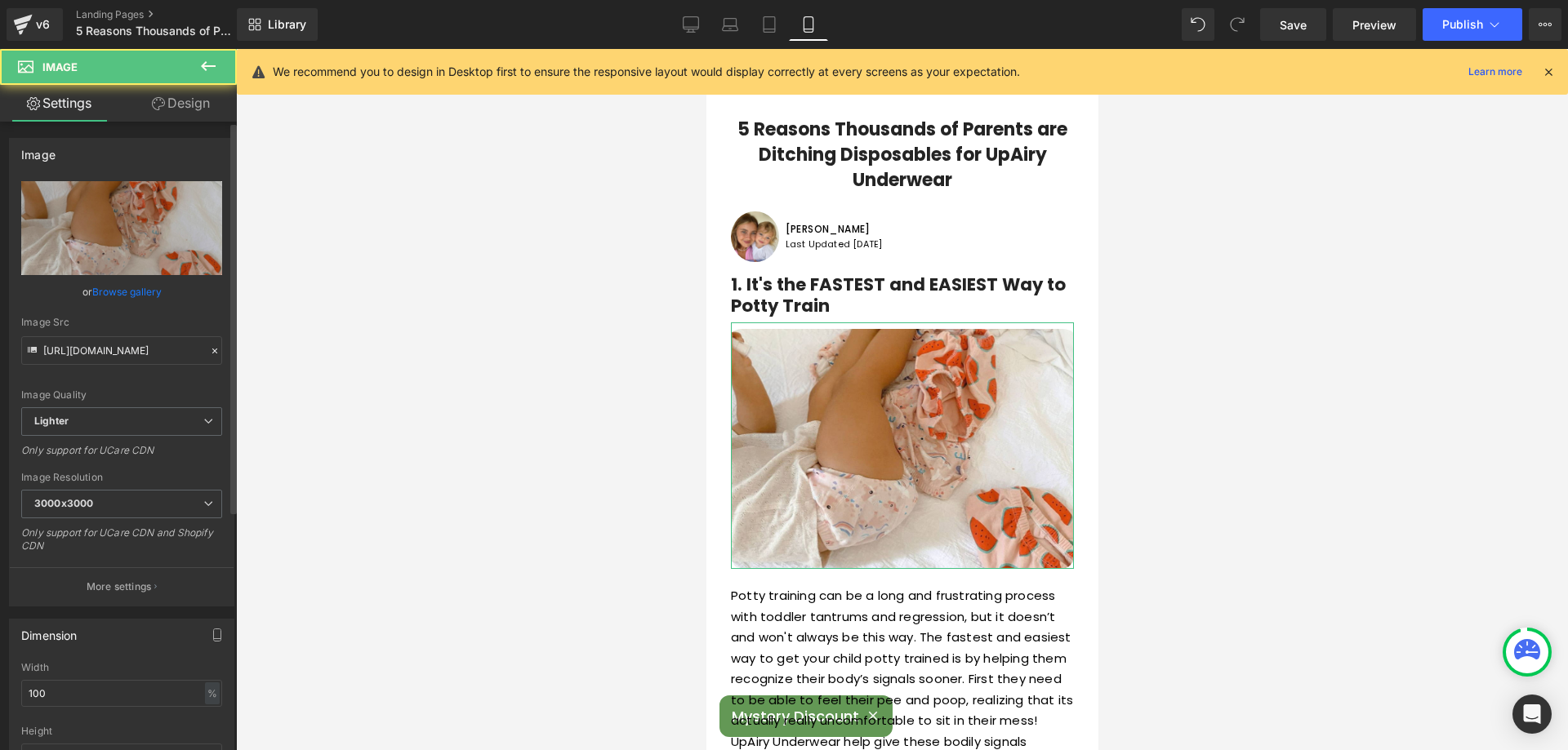
click at [135, 290] on link "Browse gallery" at bounding box center [127, 292] width 69 height 29
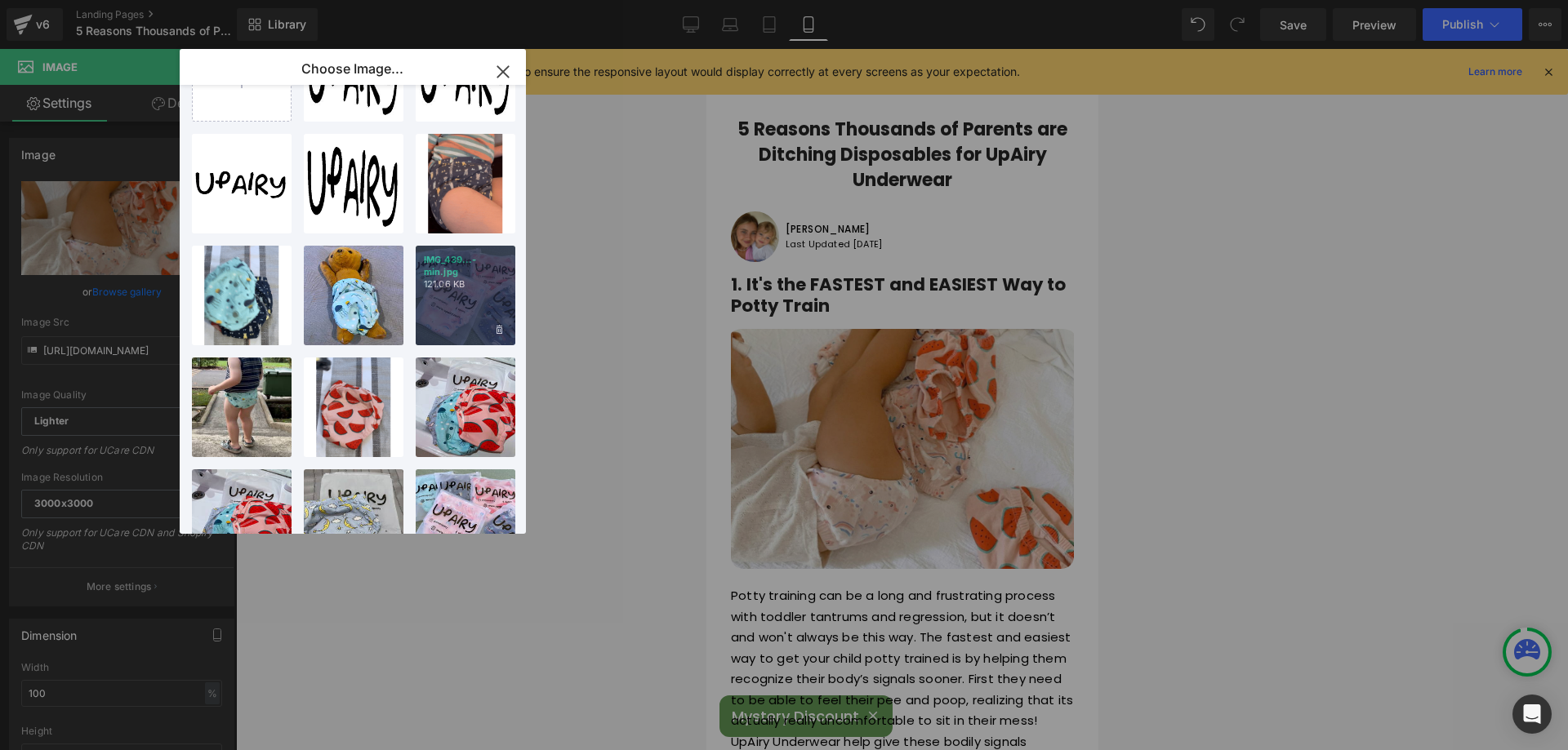
click at [472, 313] on div "IMG_439...-min.jpg 121.06 KB" at bounding box center [465, 295] width 100 height 100
type input "https://ucarecdn.com/1dbb06c7-df60-4480-ae08-cf1ee53b02a9/-/format/auto/-/previ…"
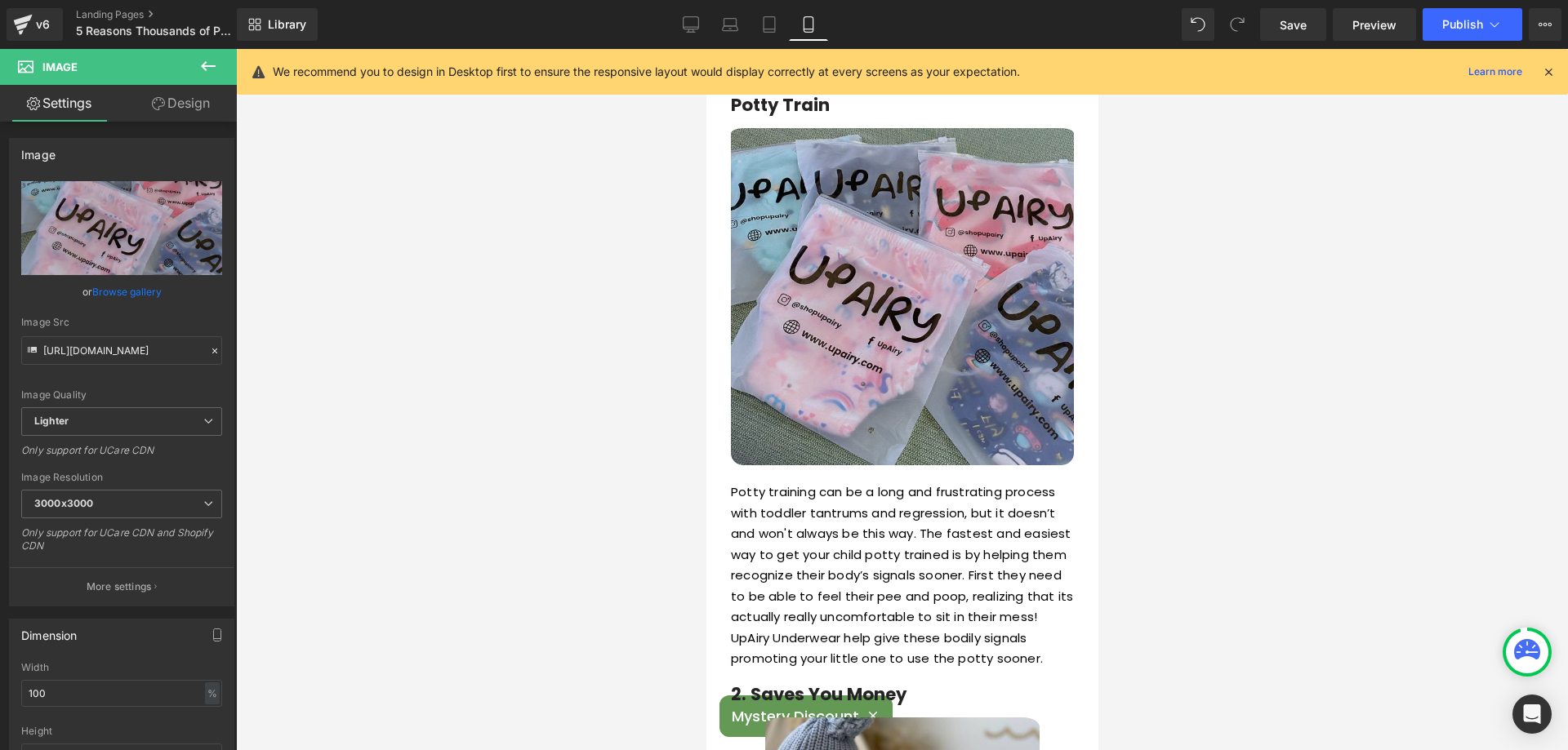
scroll to position [653, 0]
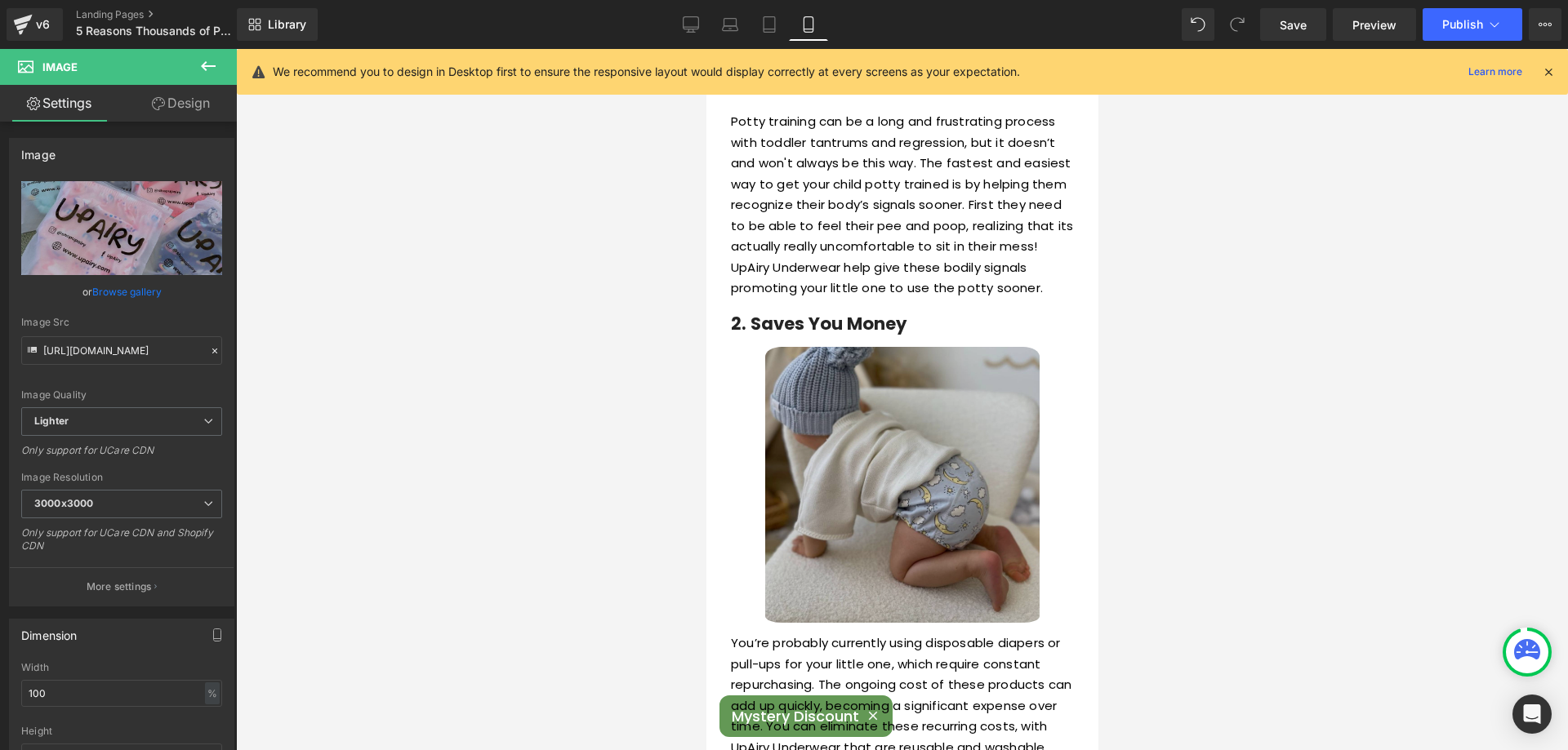
click at [891, 373] on img at bounding box center [901, 486] width 274 height 293
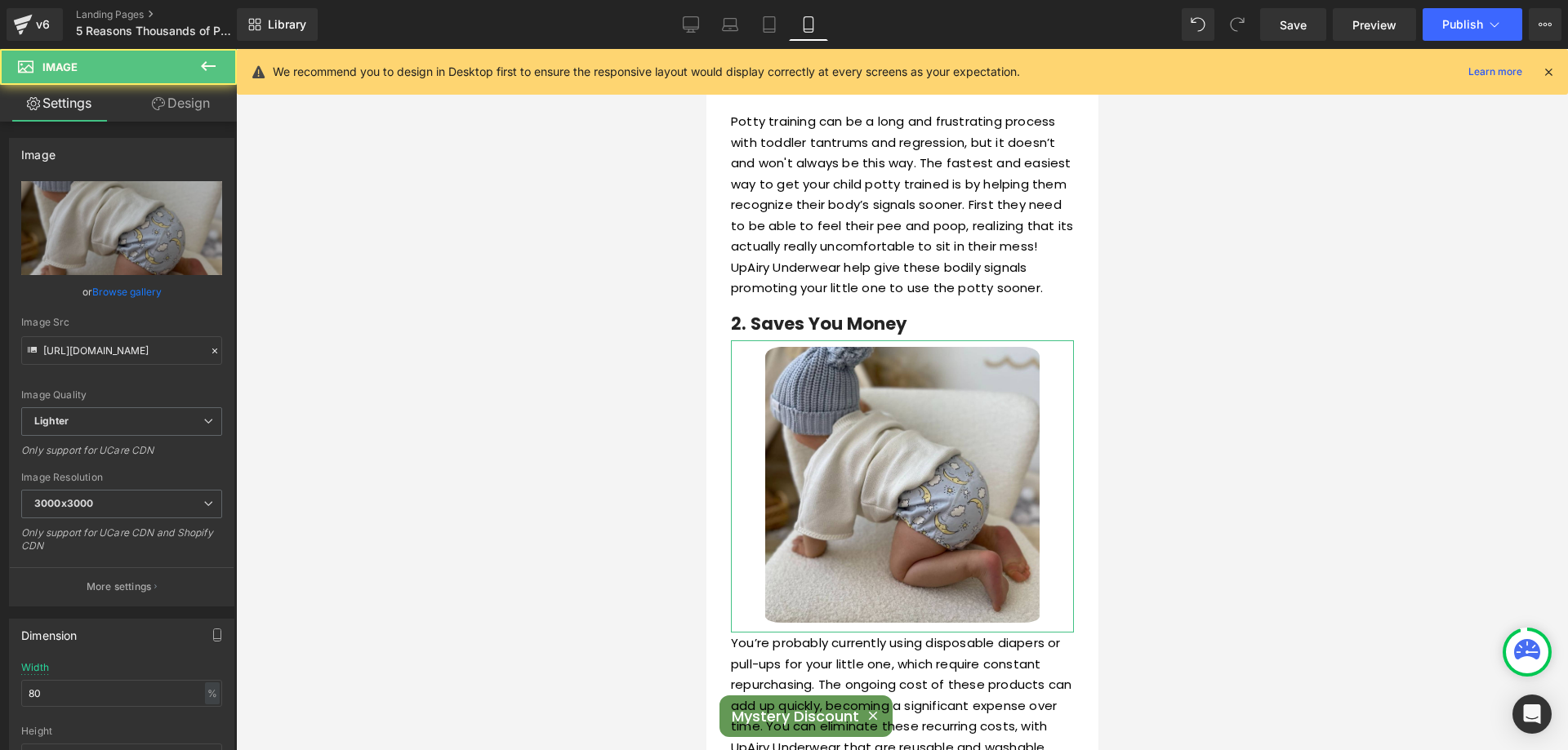
click at [111, 298] on link "Browse gallery" at bounding box center [127, 292] width 69 height 29
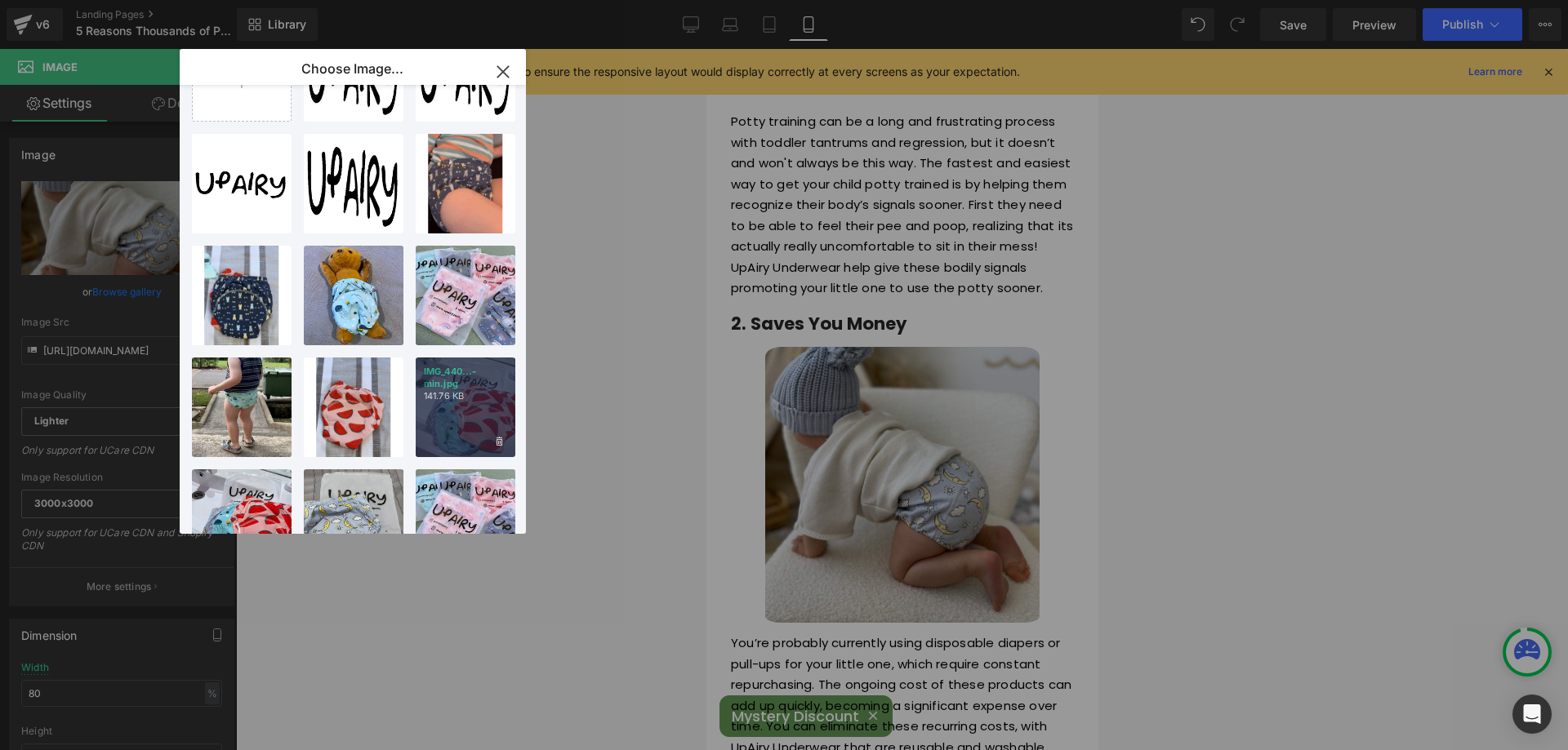
click at [449, 438] on div "IMG_440...-min.jpg 141.76 KB" at bounding box center [465, 407] width 100 height 100
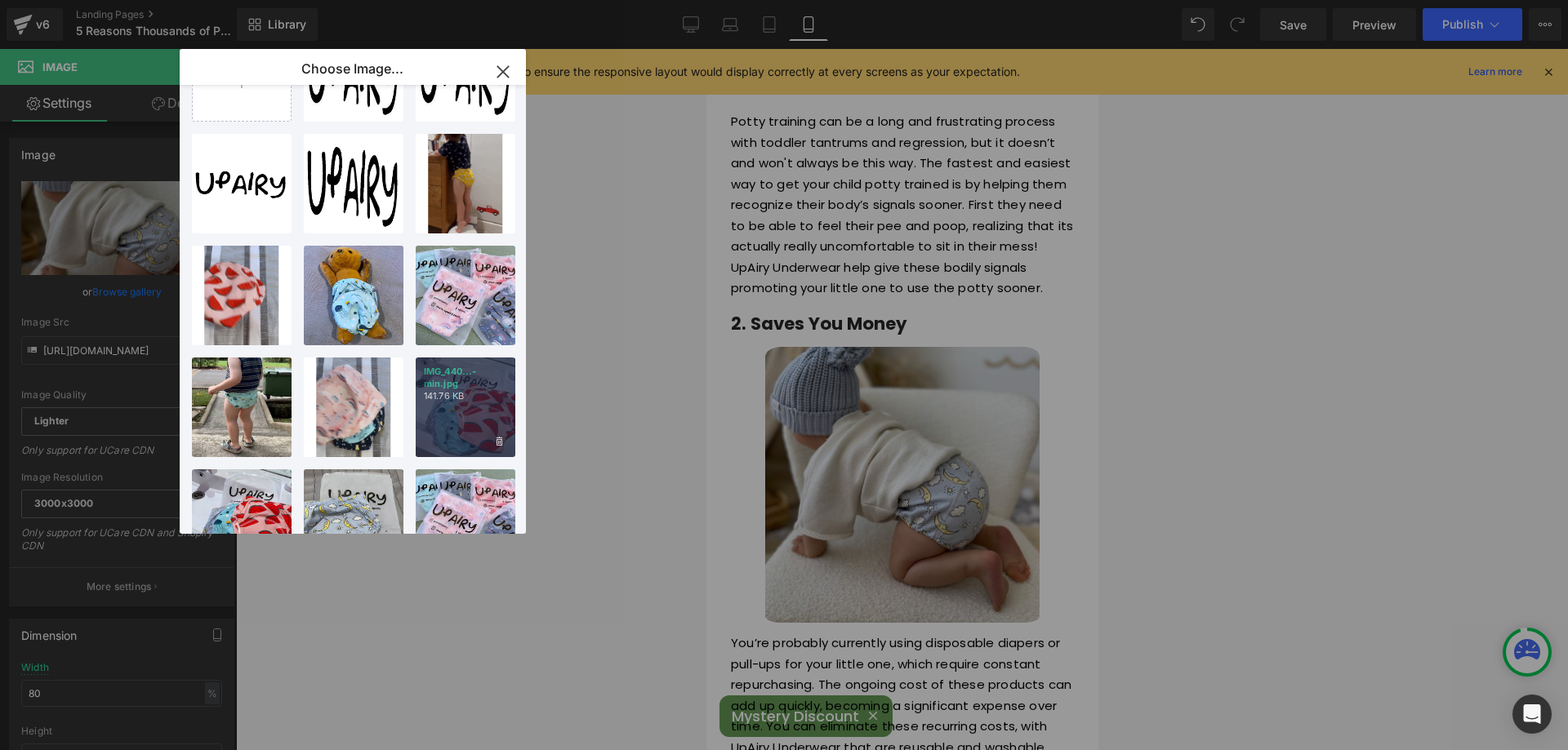
type input "[URL][DOMAIN_NAME]"
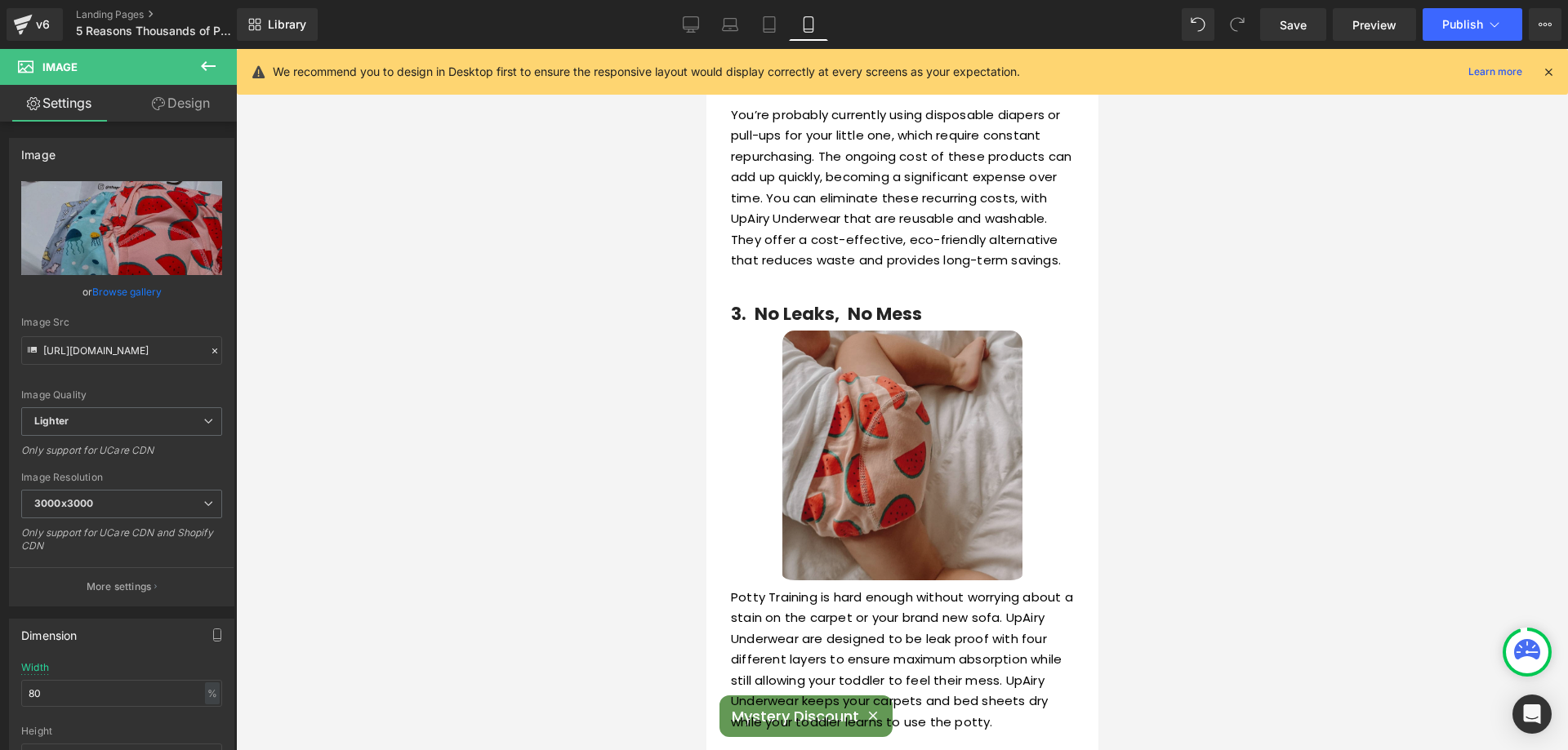
scroll to position [1388, 0]
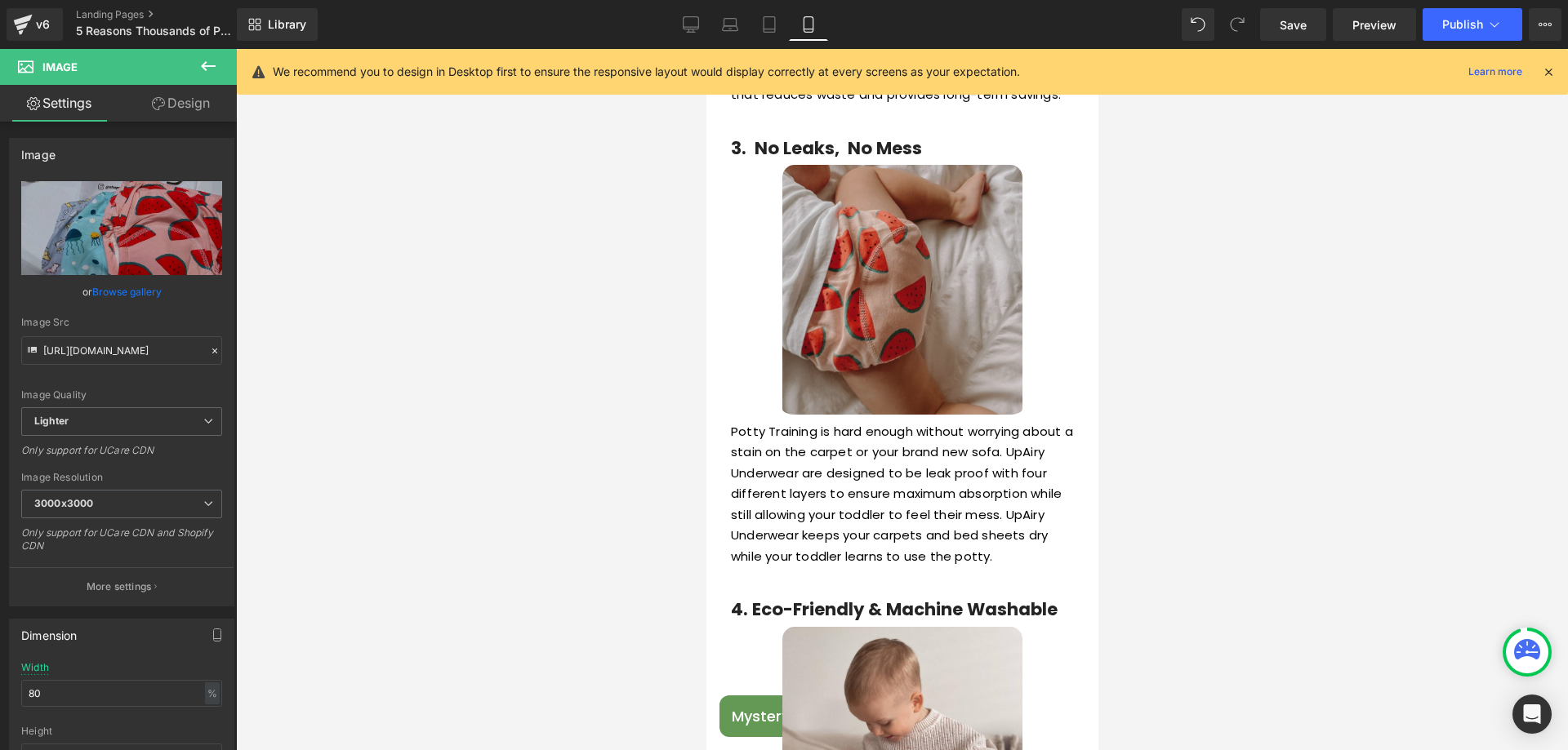
click at [880, 381] on img at bounding box center [902, 293] width 241 height 255
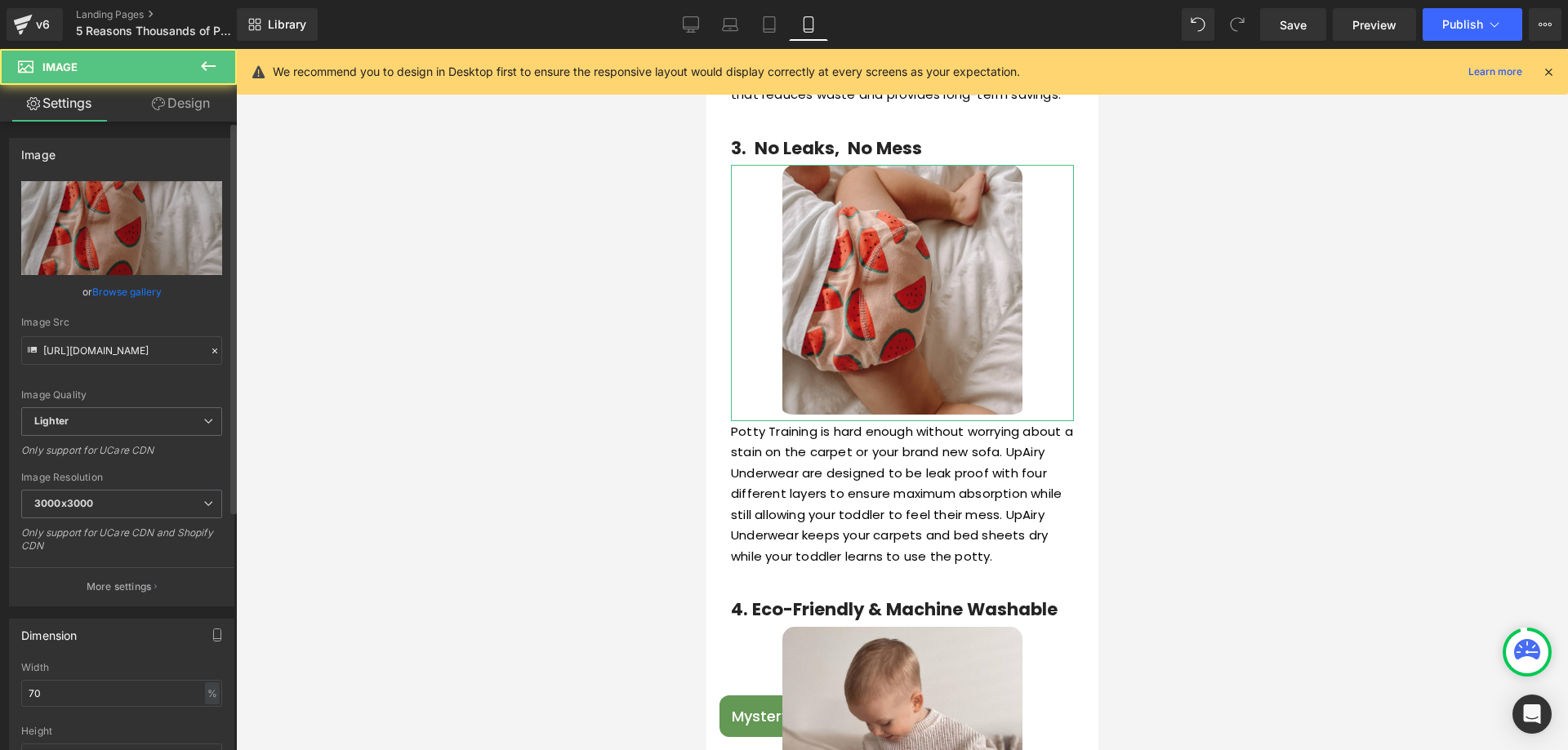
click at [124, 292] on link "Browse gallery" at bounding box center [127, 292] width 69 height 29
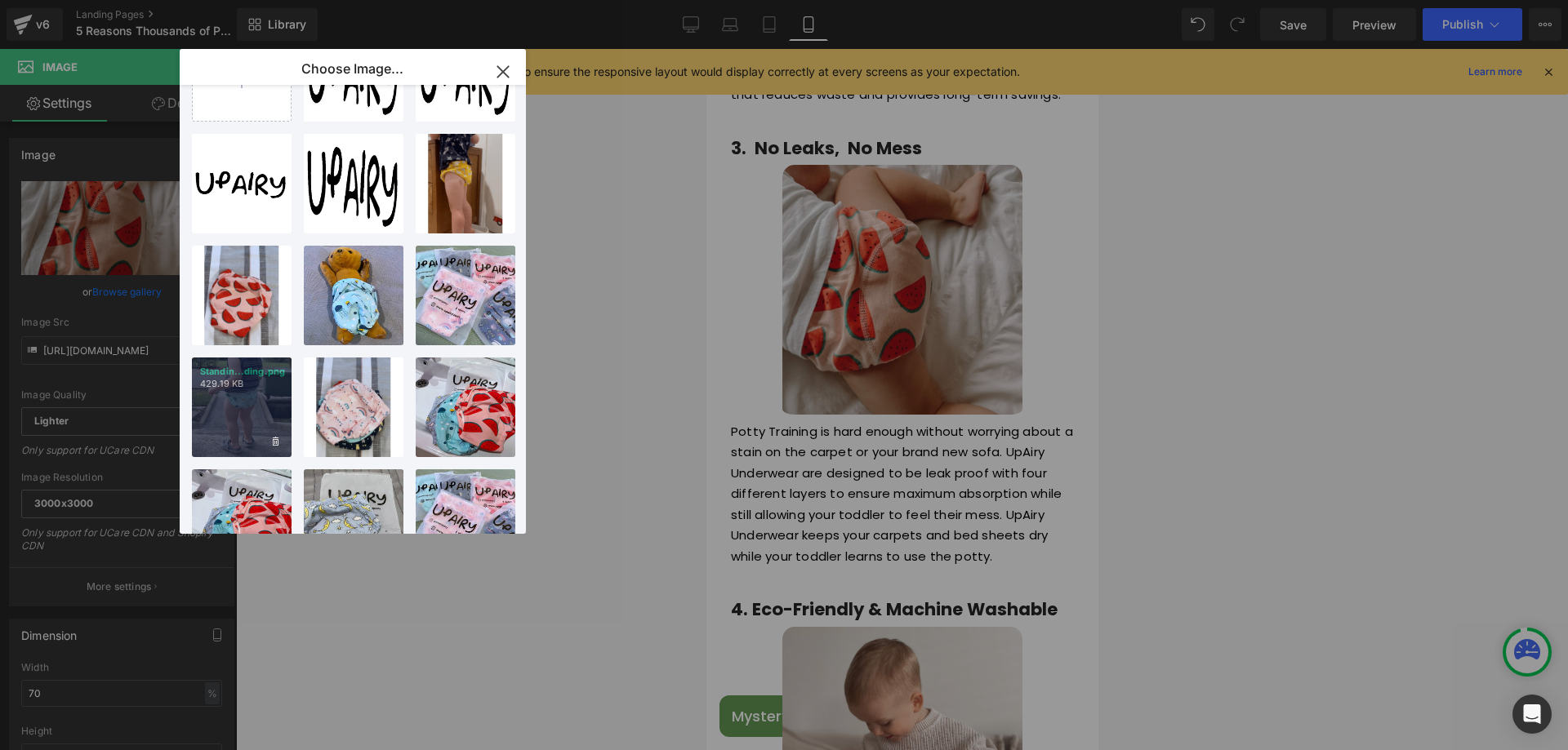
click at [237, 412] on div "Standin...ding.png 429.19 KB" at bounding box center [241, 407] width 100 height 100
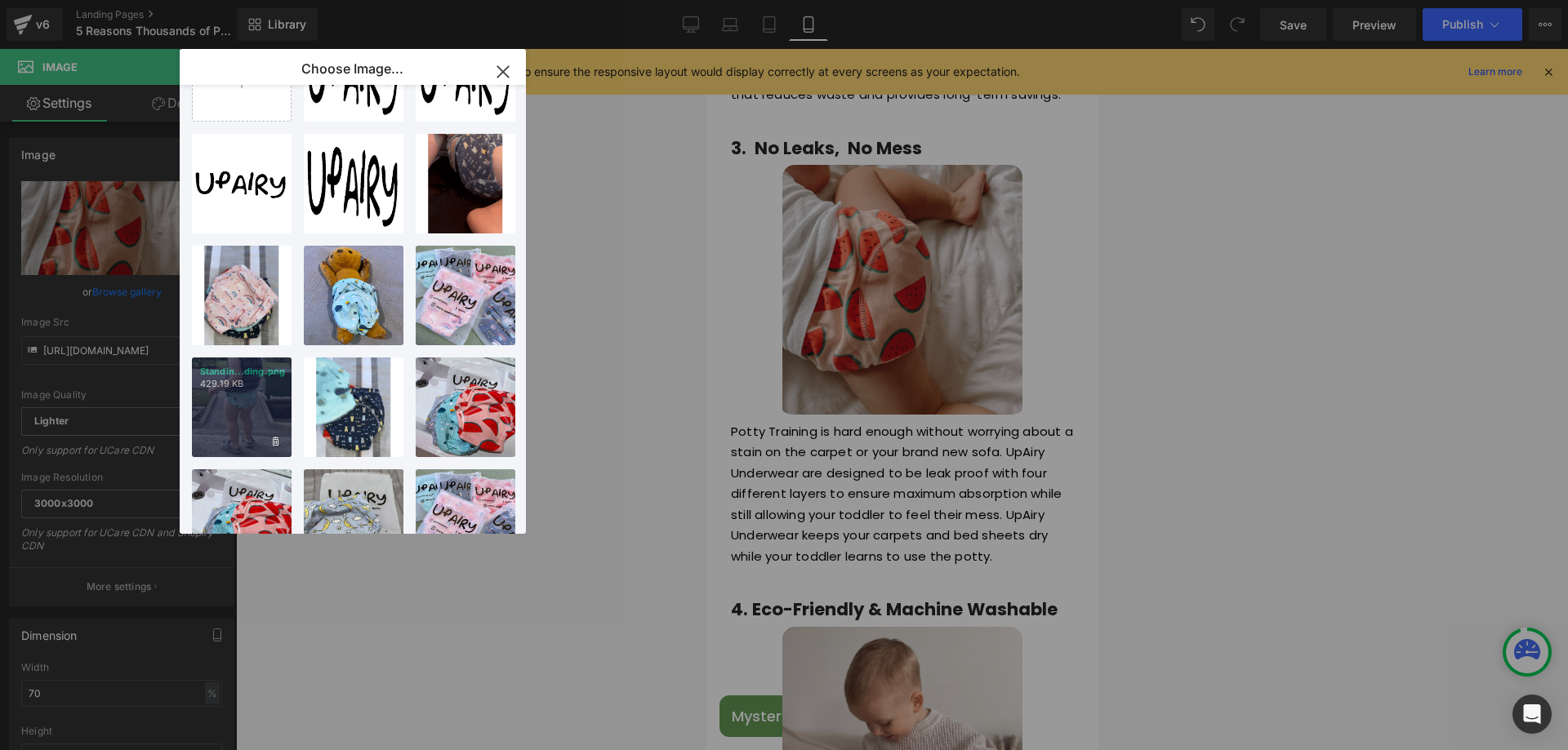
type input "https://ucarecdn.com/ed4cb627-de86-4108-8f99-64ee043709b2/-/format/auto/-/previ…"
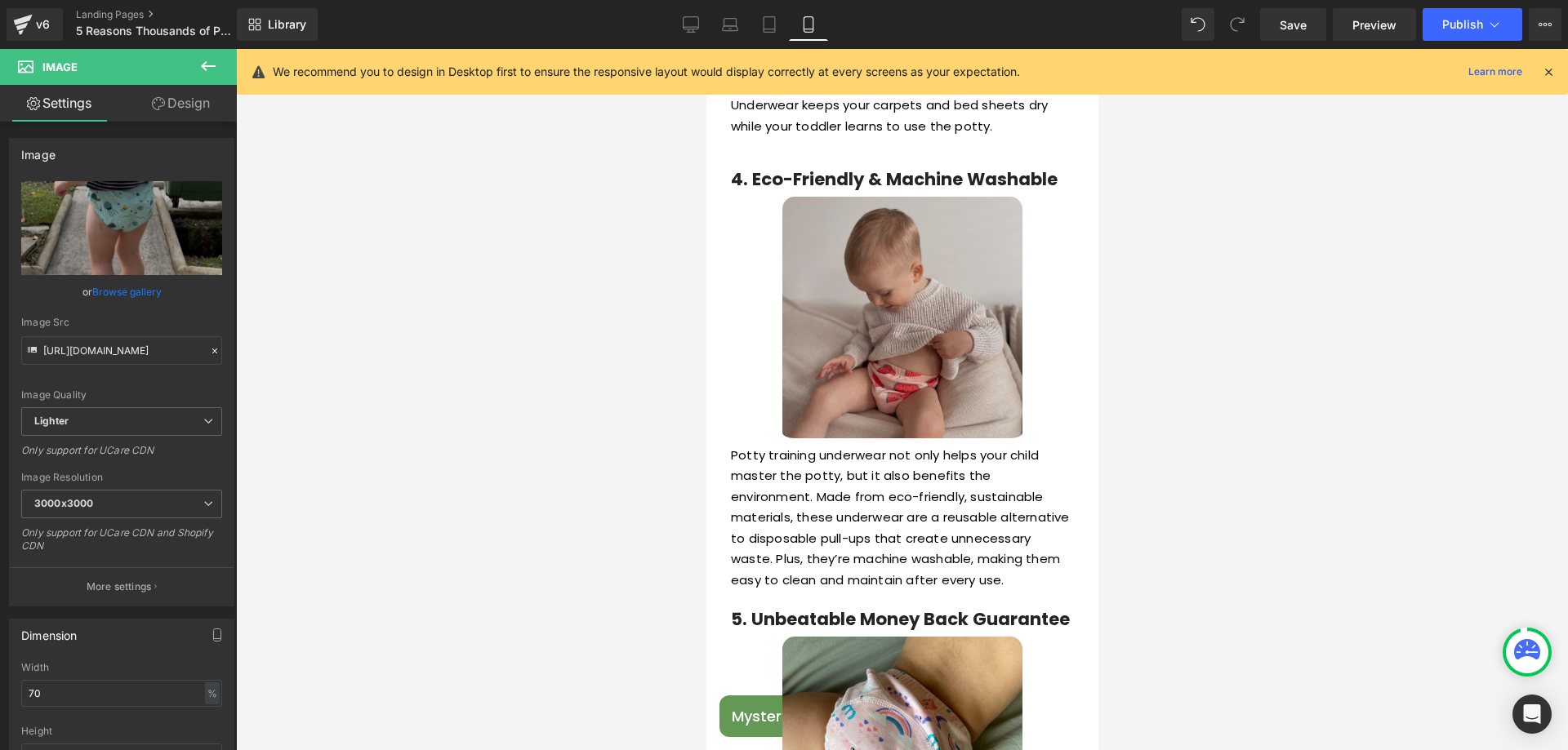
scroll to position [1877, 0]
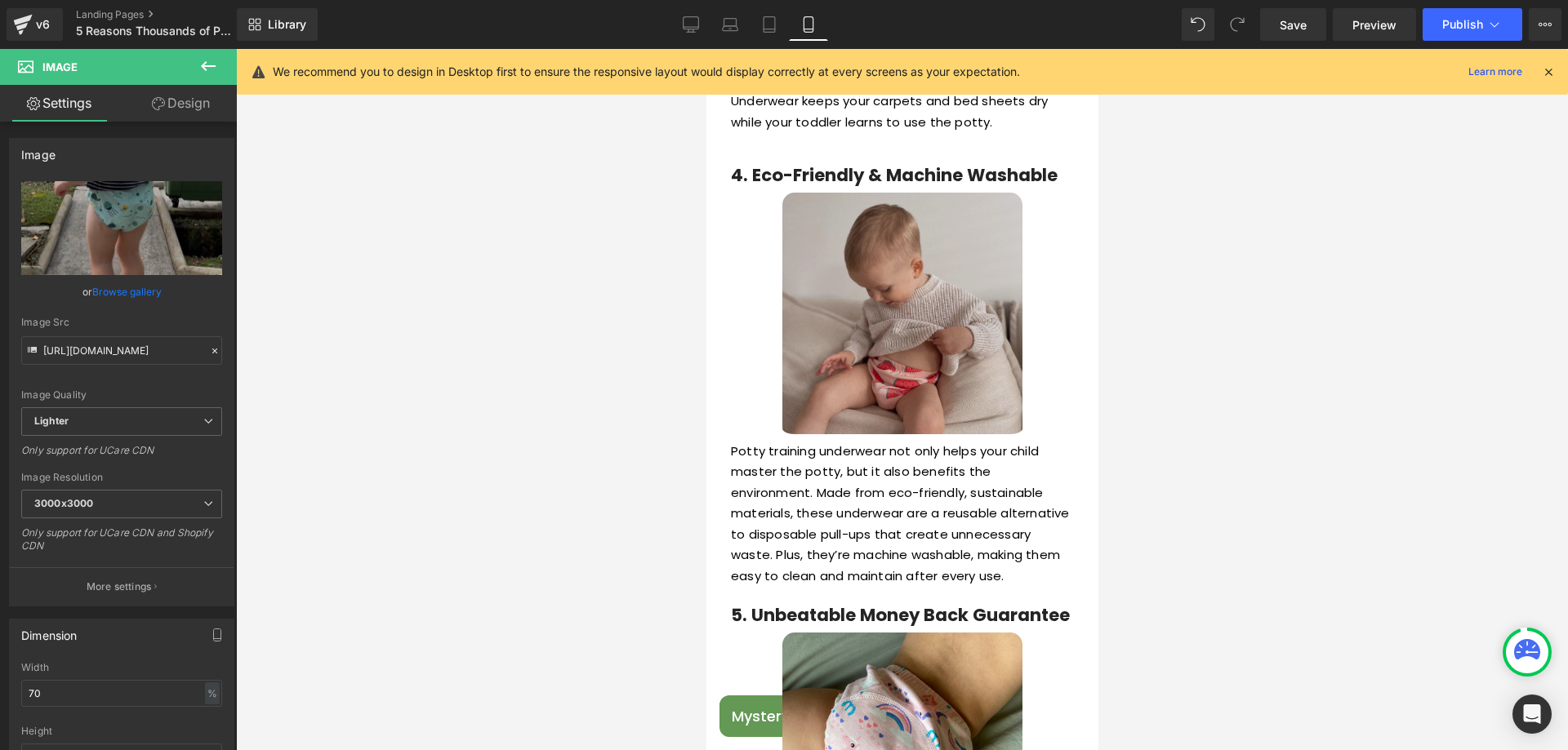
click at [883, 351] on img at bounding box center [902, 317] width 241 height 248
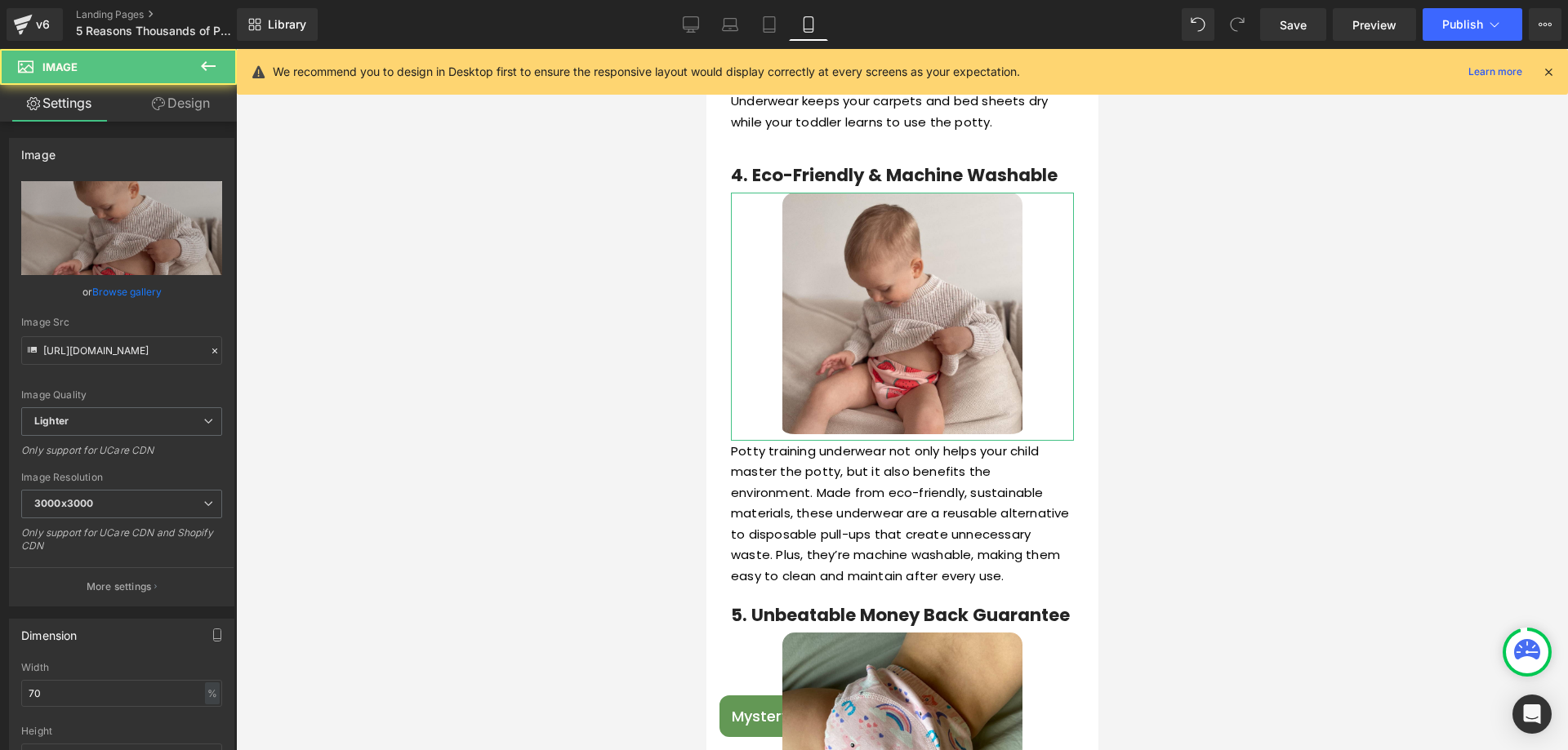
click at [116, 297] on link "Browse gallery" at bounding box center [127, 292] width 69 height 29
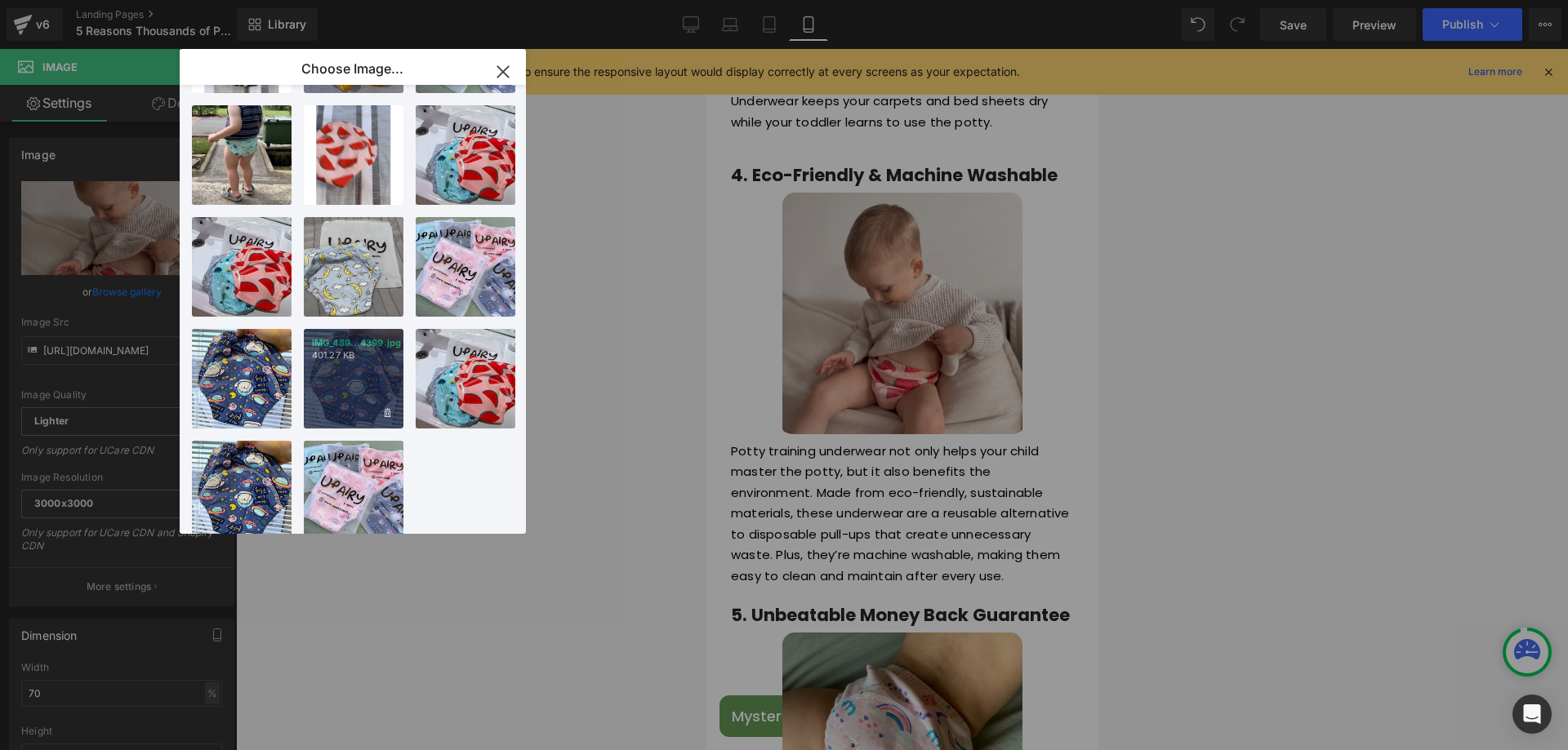
scroll to position [359, 0]
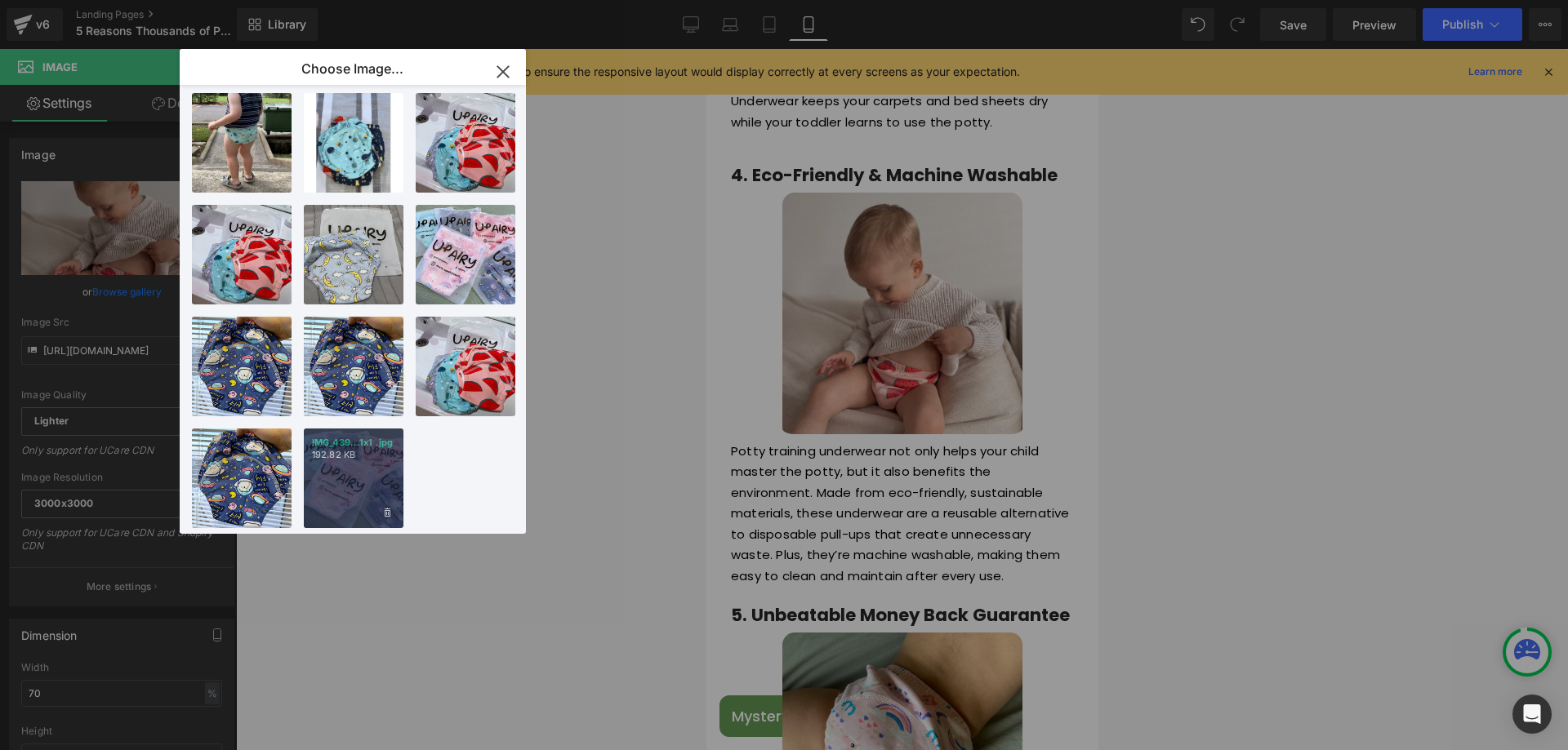
click at [355, 437] on p "IMG_439...1x1 .jpg" at bounding box center [353, 443] width 83 height 12
type input "https://ucarecdn.com/1058be95-6510-487f-888f-42b39ced519f/-/format/auto/-/previ…"
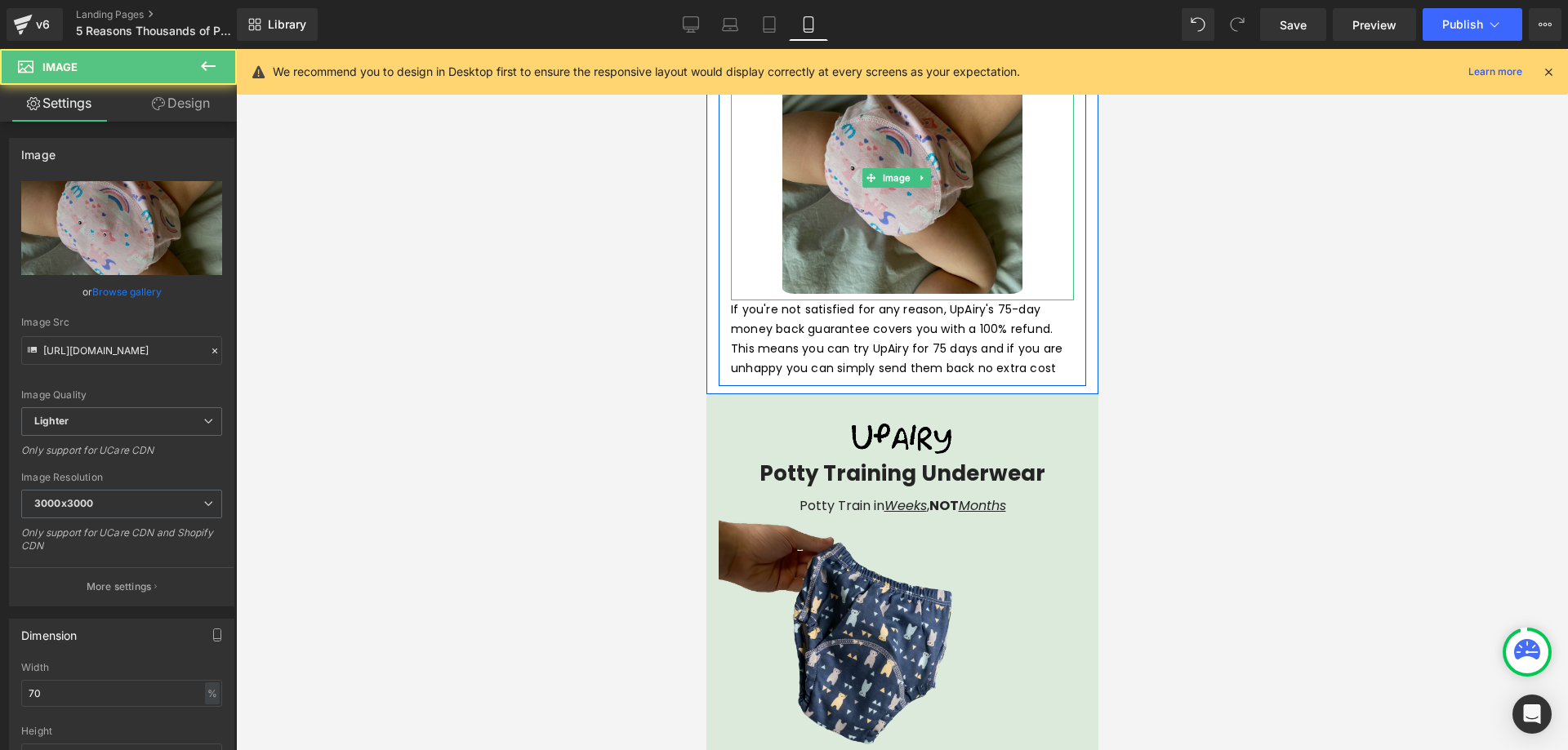
drag, startPoint x: 911, startPoint y: 250, endPoint x: 1374, endPoint y: 336, distance: 470.9
click at [911, 250] on img at bounding box center [902, 178] width 241 height 245
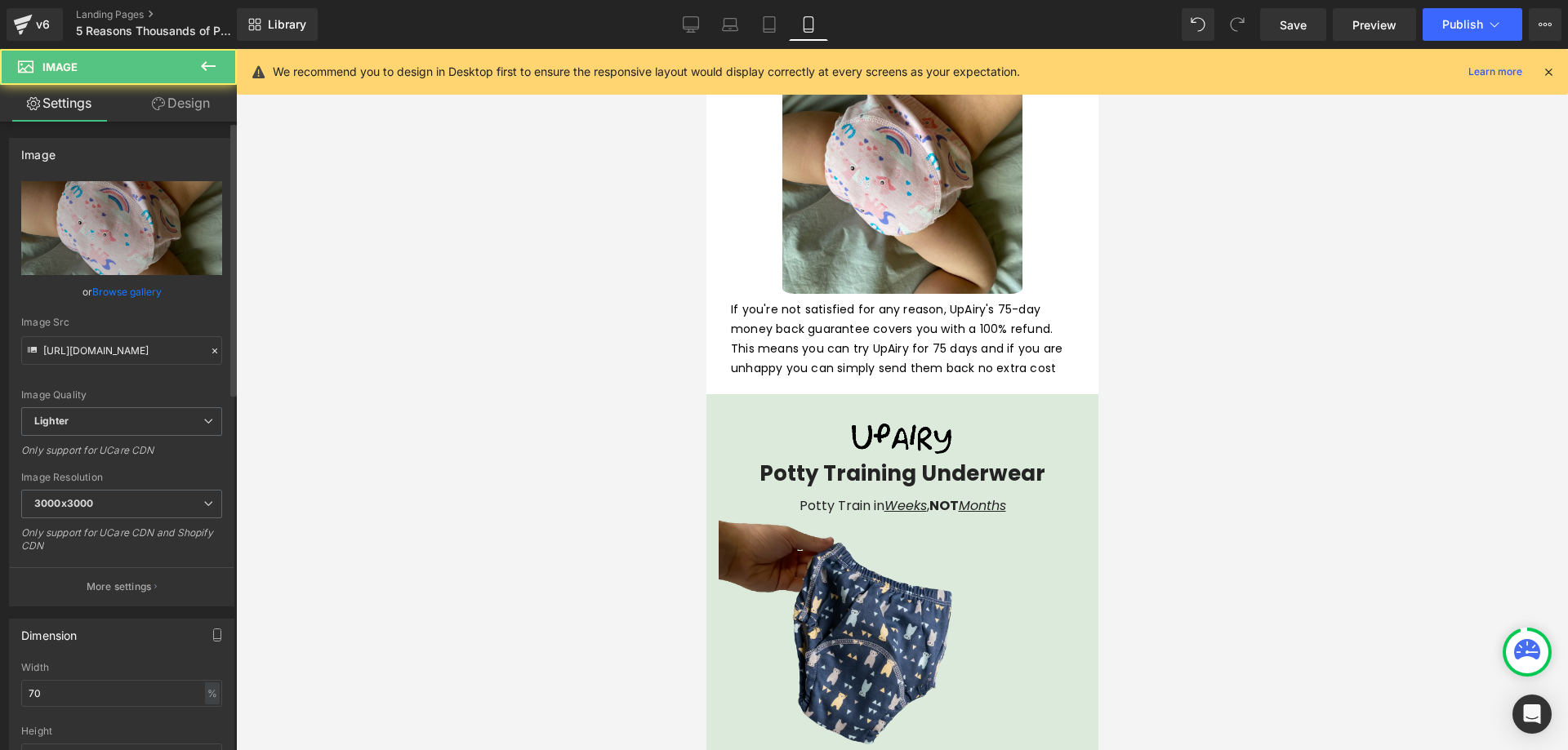
scroll to position [2444, 0]
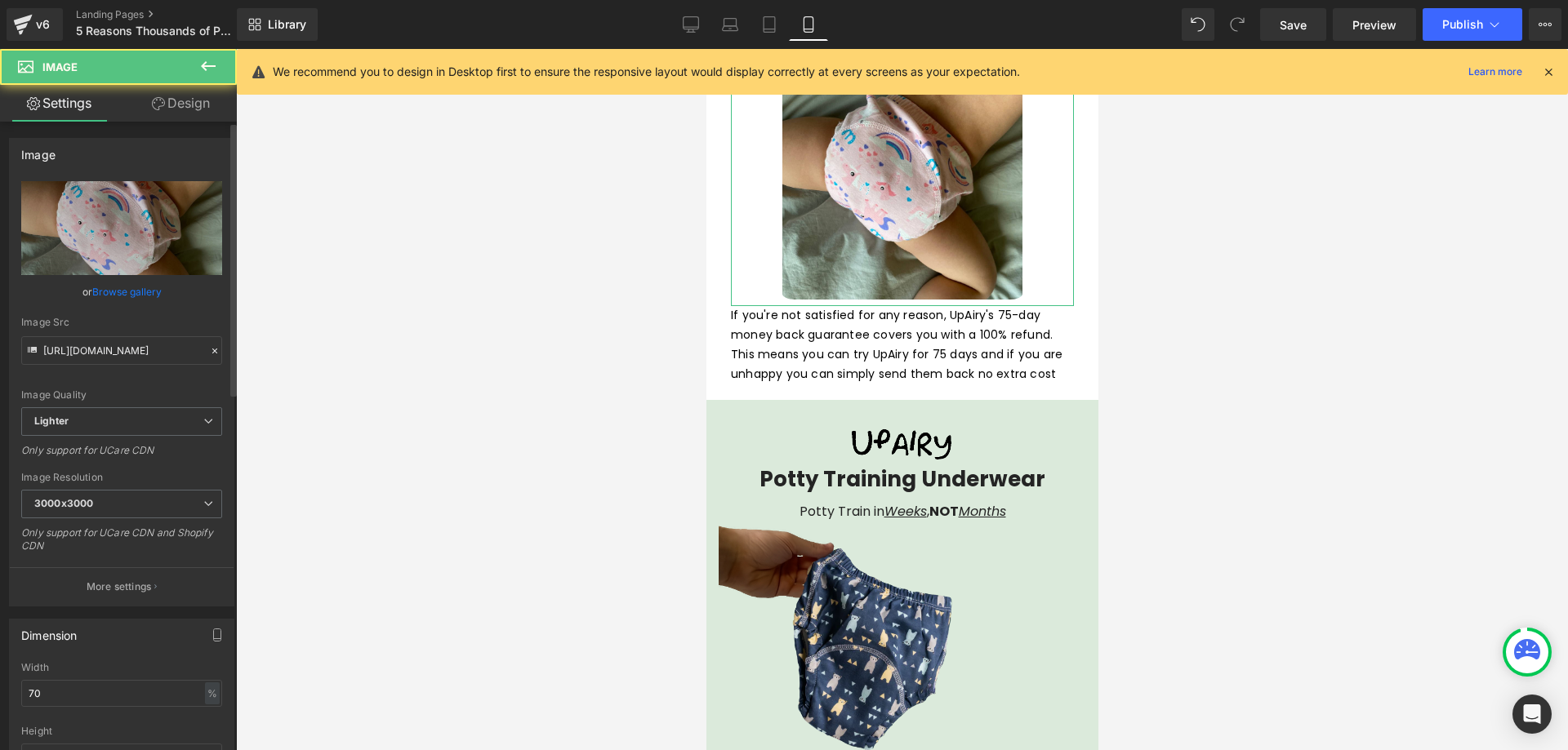
click at [117, 297] on link "Browse gallery" at bounding box center [127, 292] width 69 height 29
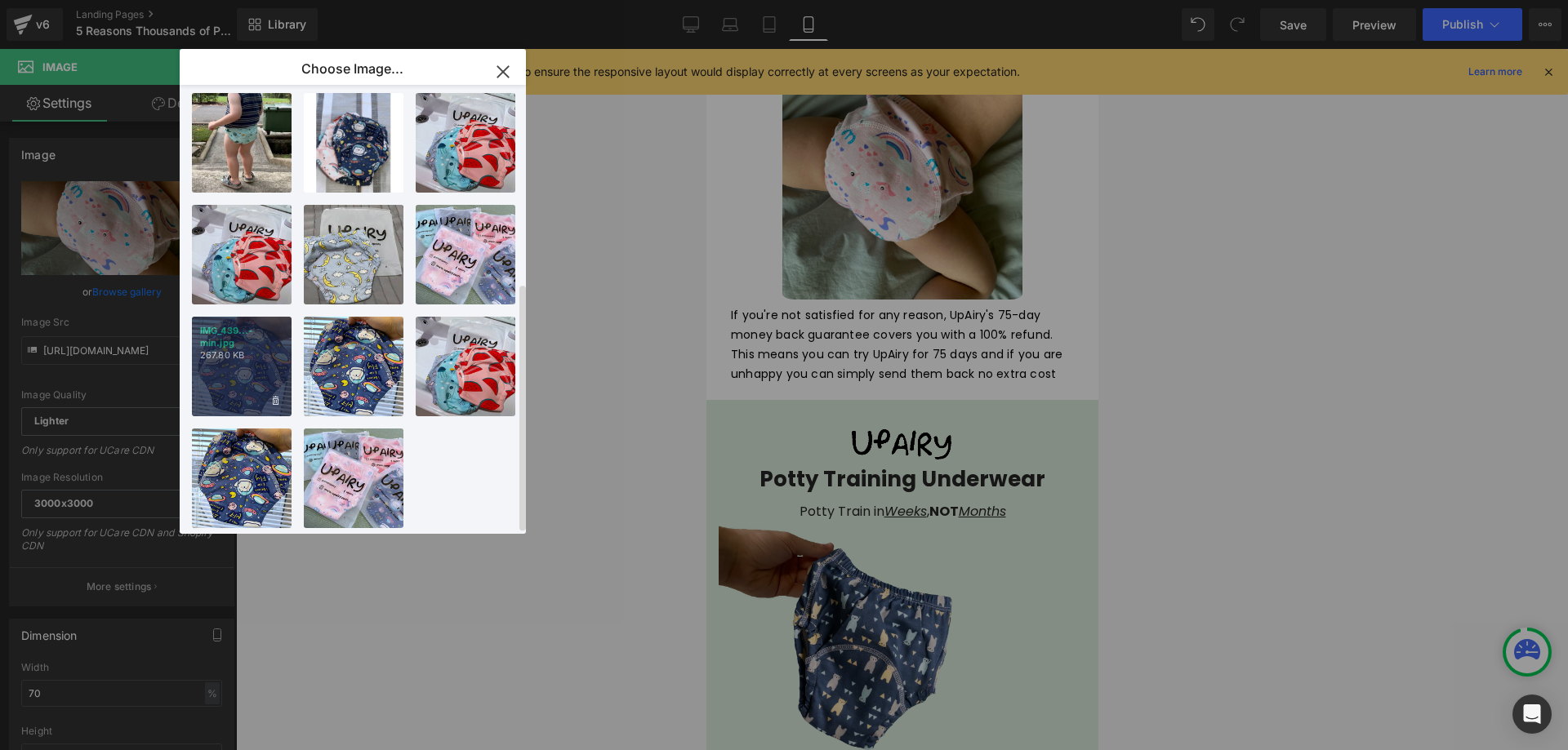
click at [214, 372] on div "IMG_439...-min.jpg 267.80 KB" at bounding box center [241, 366] width 100 height 100
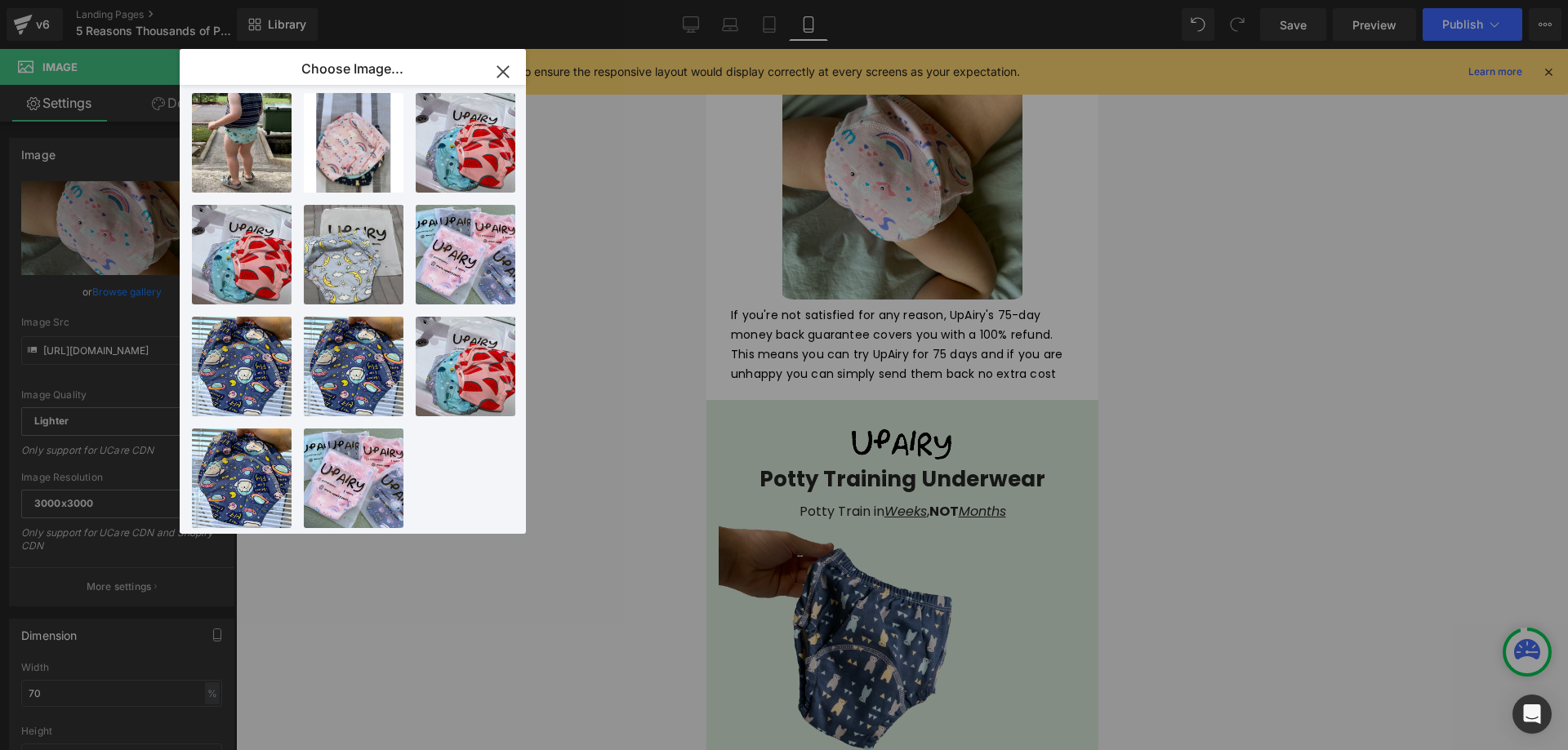
type input "https://ucarecdn.com/f25b7ecb-59cf-4af6-a13f-735a023cec00/-/format/auto/-/previ…"
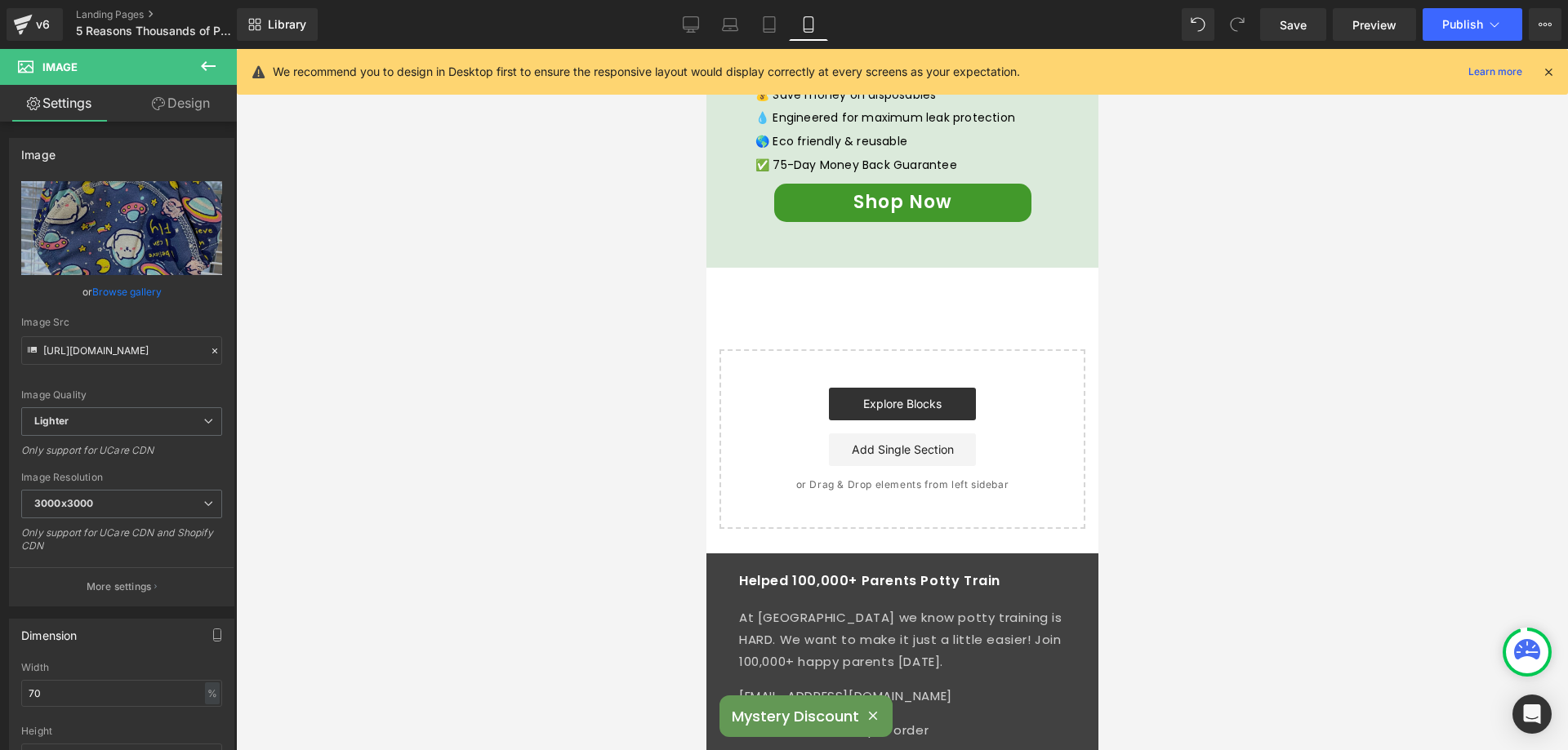
scroll to position [3423, 0]
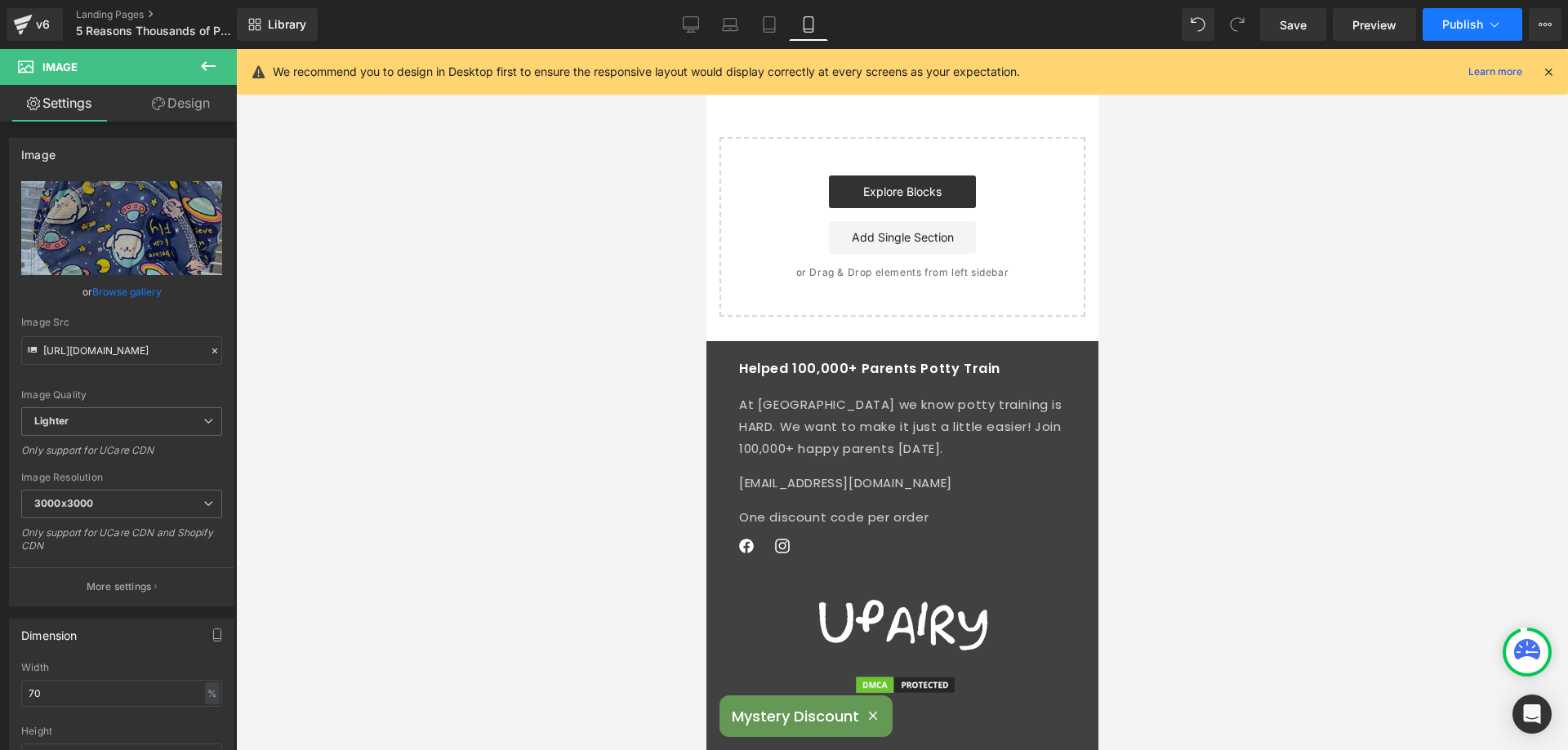
click at [1465, 20] on span "Publish" at bounding box center [1463, 24] width 41 height 13
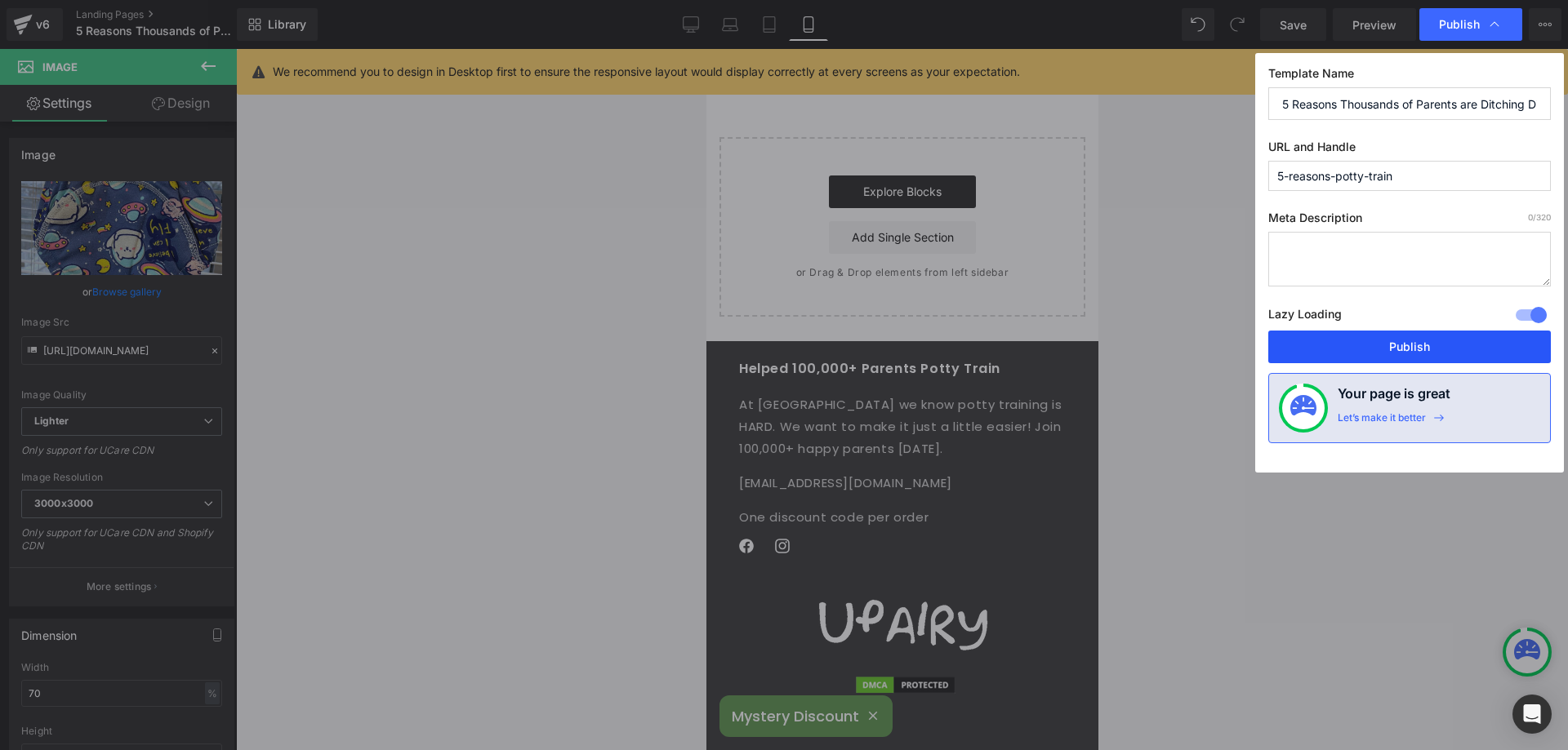
click at [1377, 345] on button "Publish" at bounding box center [1410, 347] width 282 height 33
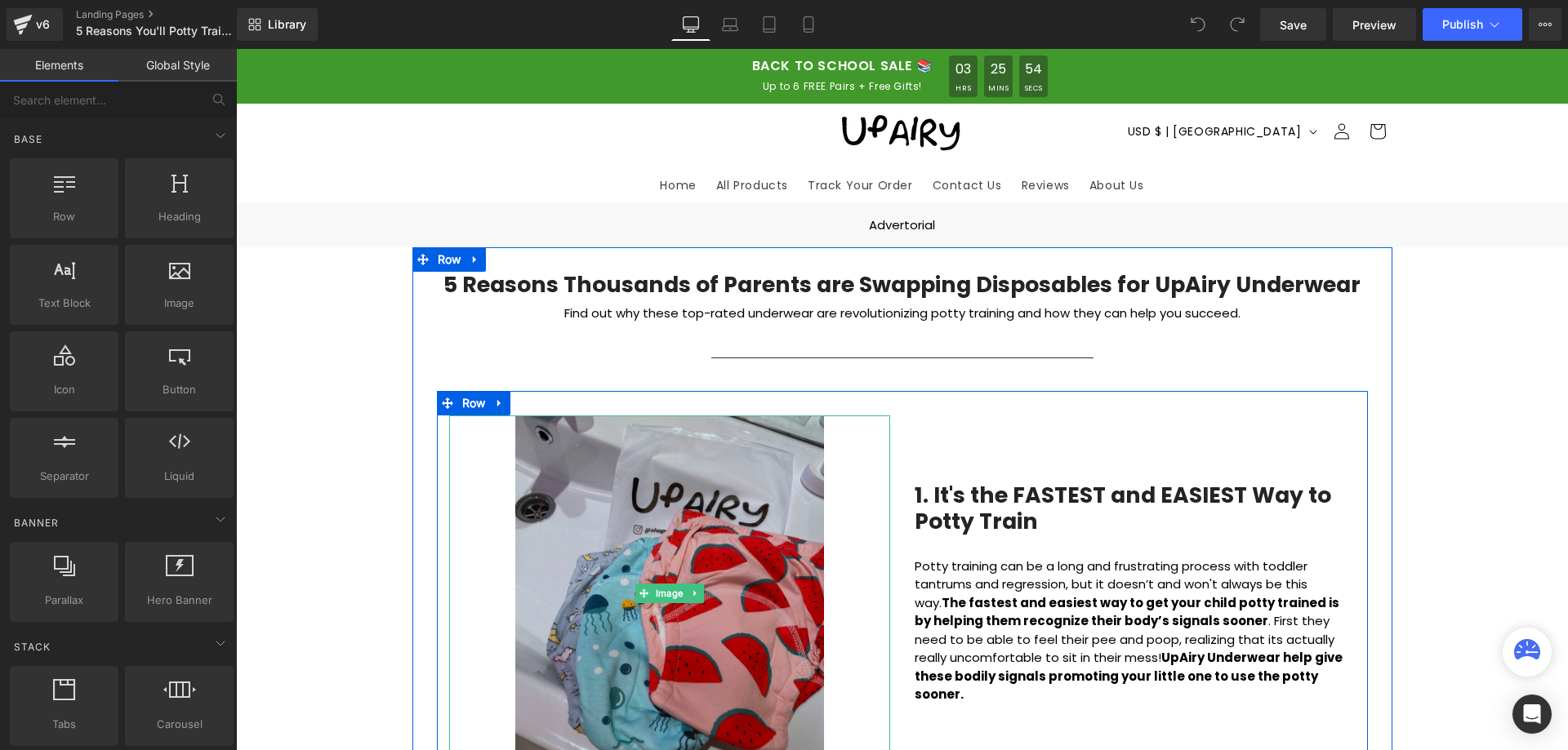
click at [709, 508] on img at bounding box center [669, 593] width 309 height 356
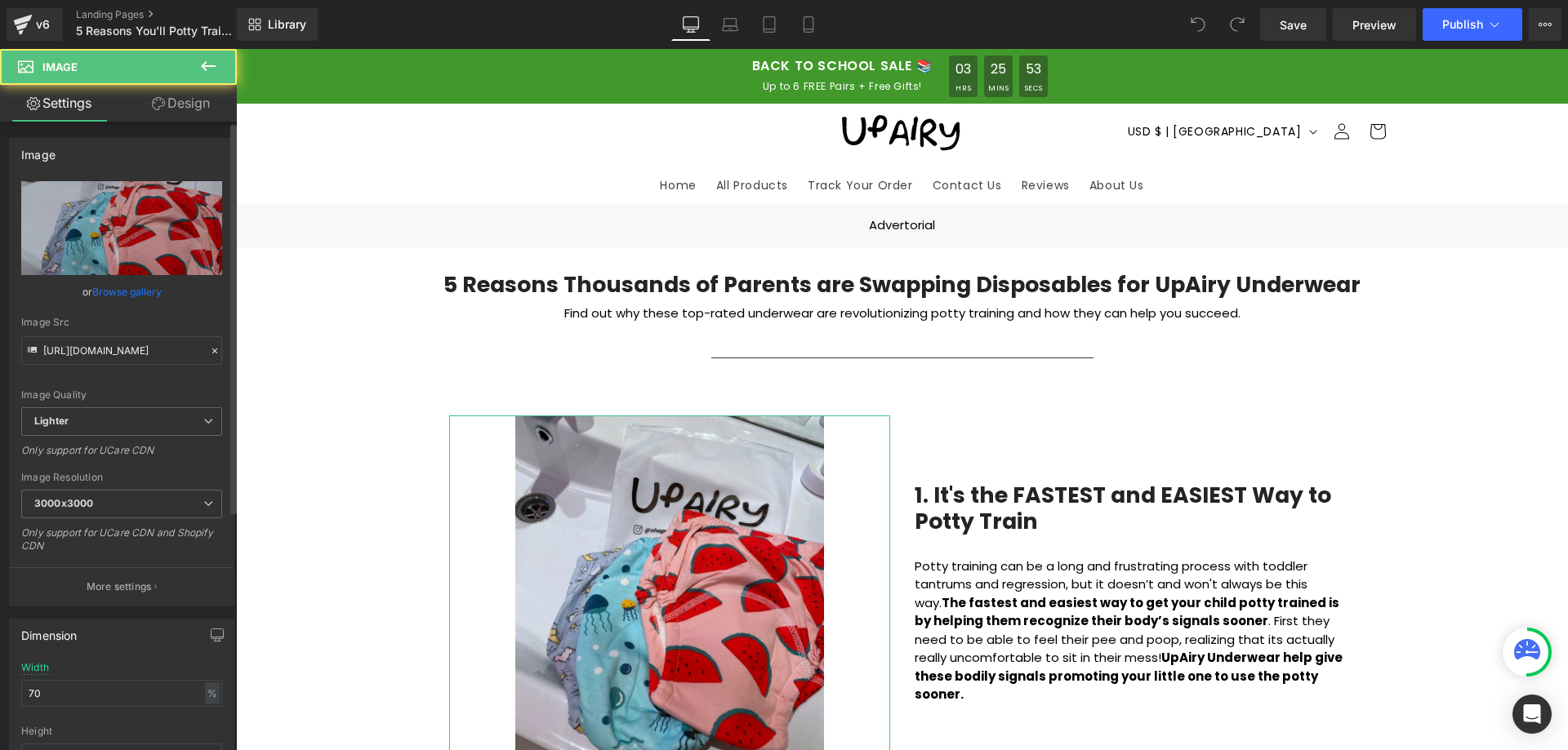
click at [111, 293] on link "Browse gallery" at bounding box center [127, 292] width 69 height 29
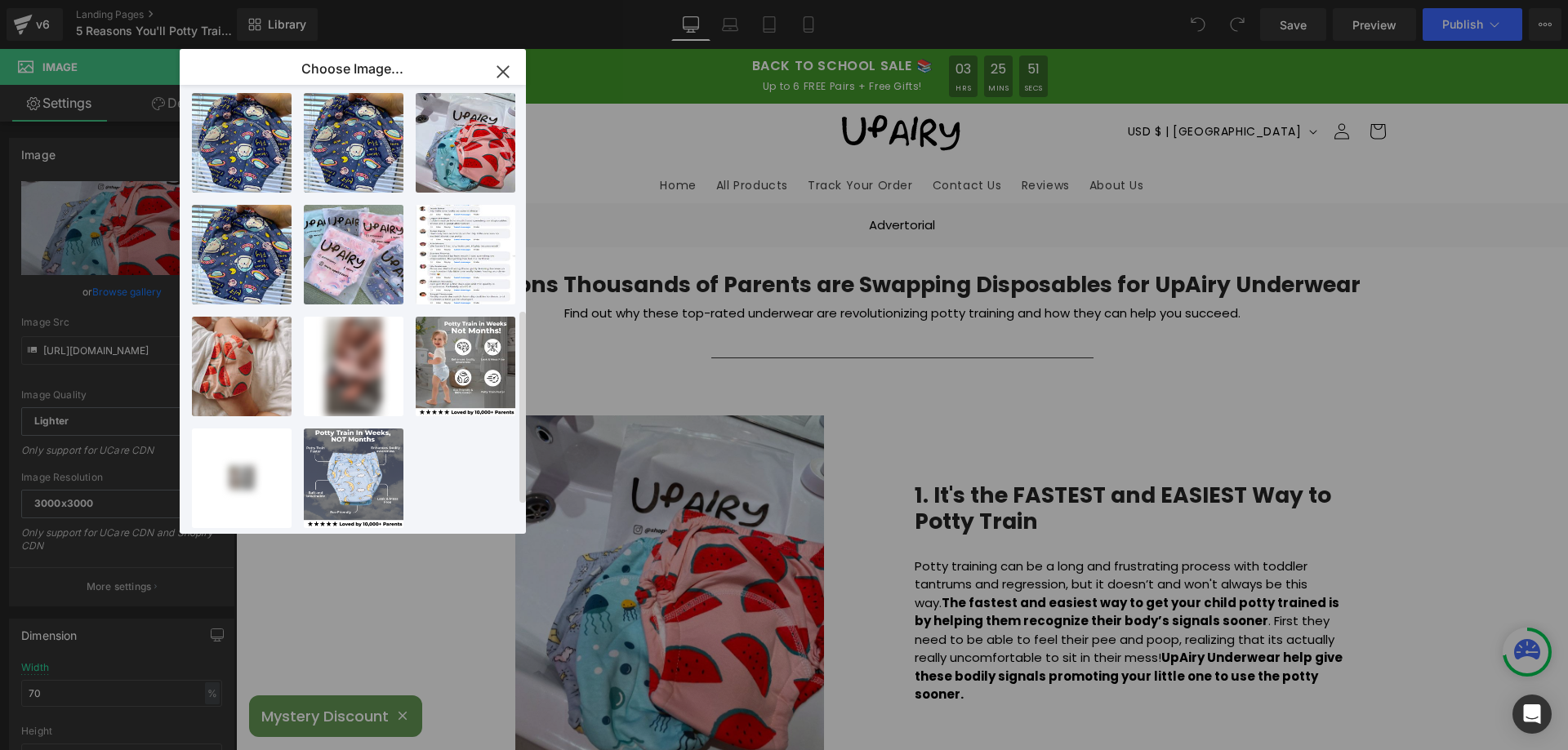
scroll to position [582, 0]
click at [385, 396] on icon at bounding box center [388, 401] width 6 height 9
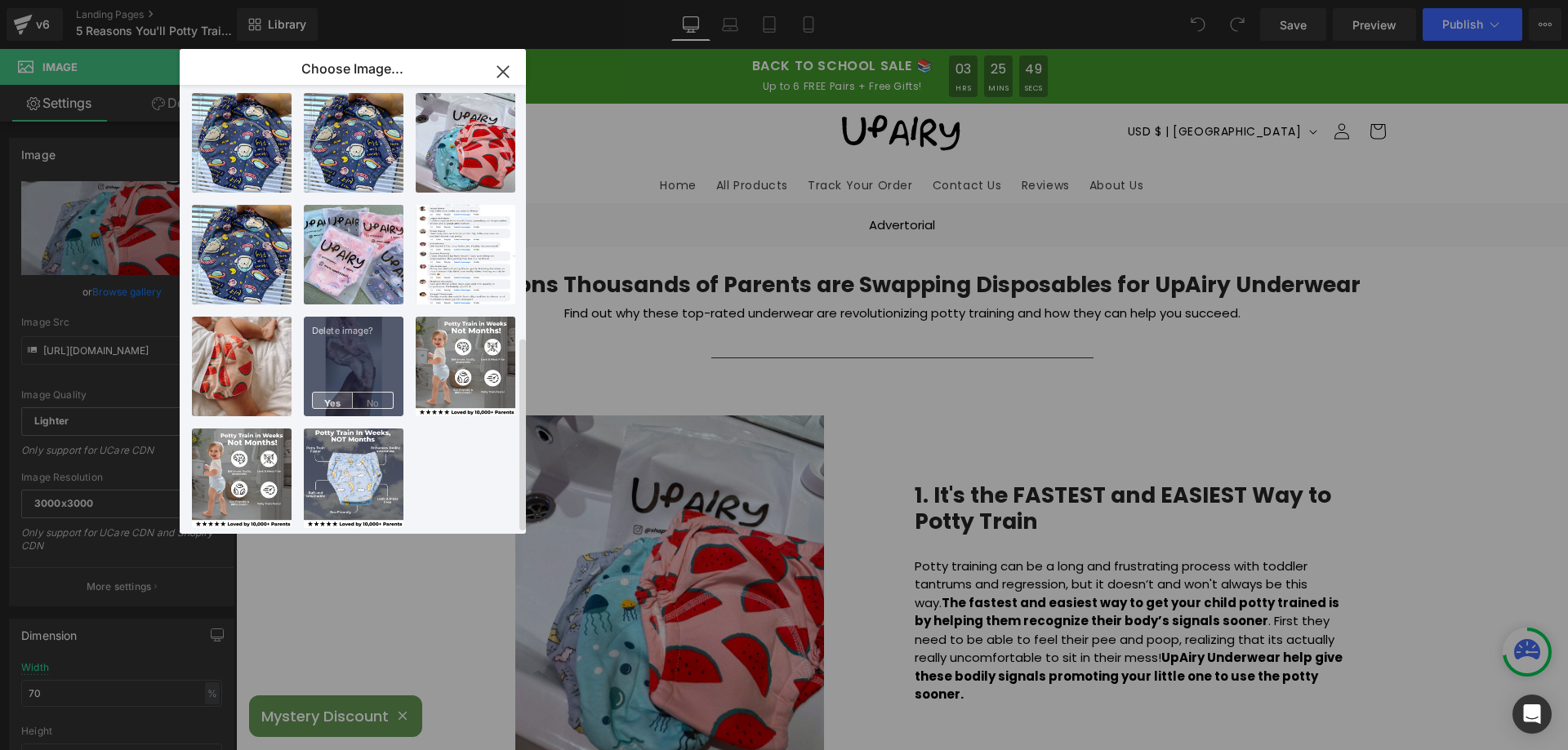
click at [334, 392] on span "Yes" at bounding box center [333, 401] width 41 height 17
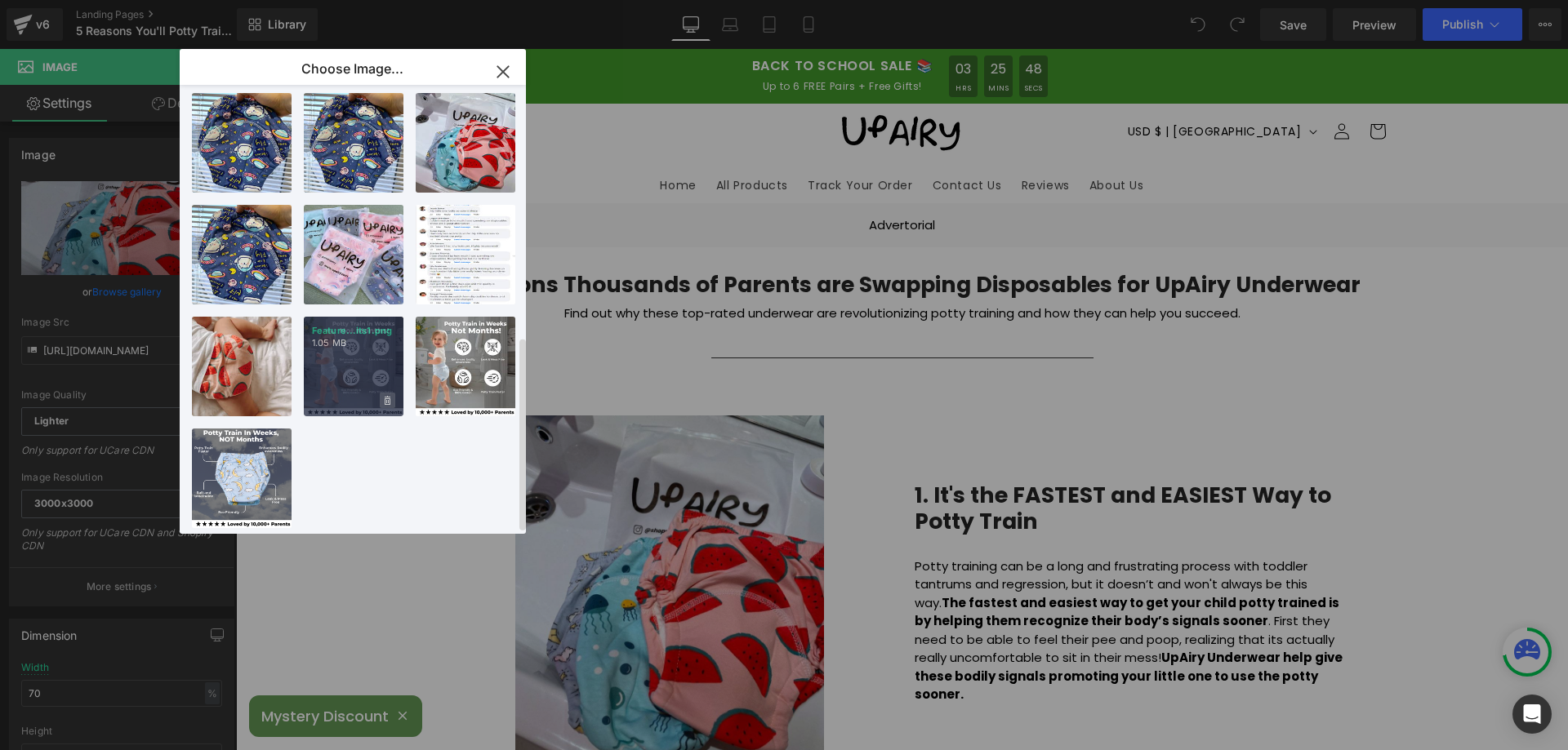
click at [392, 392] on span at bounding box center [387, 400] width 16 height 16
click at [323, 392] on span "Yes" at bounding box center [333, 401] width 41 height 17
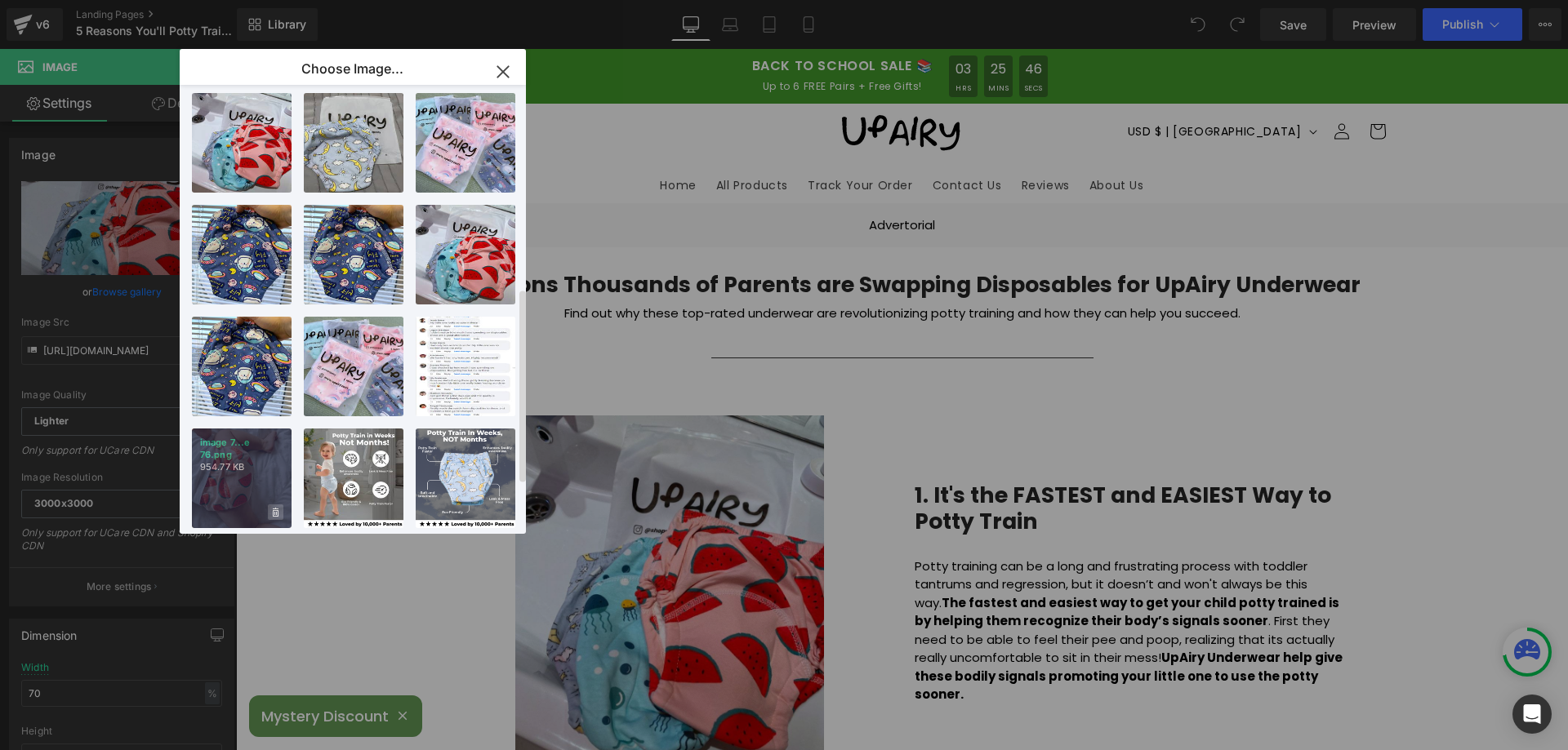
click at [274, 508] on icon at bounding box center [276, 512] width 6 height 10
click at [223, 504] on span "Yes" at bounding box center [221, 512] width 41 height 17
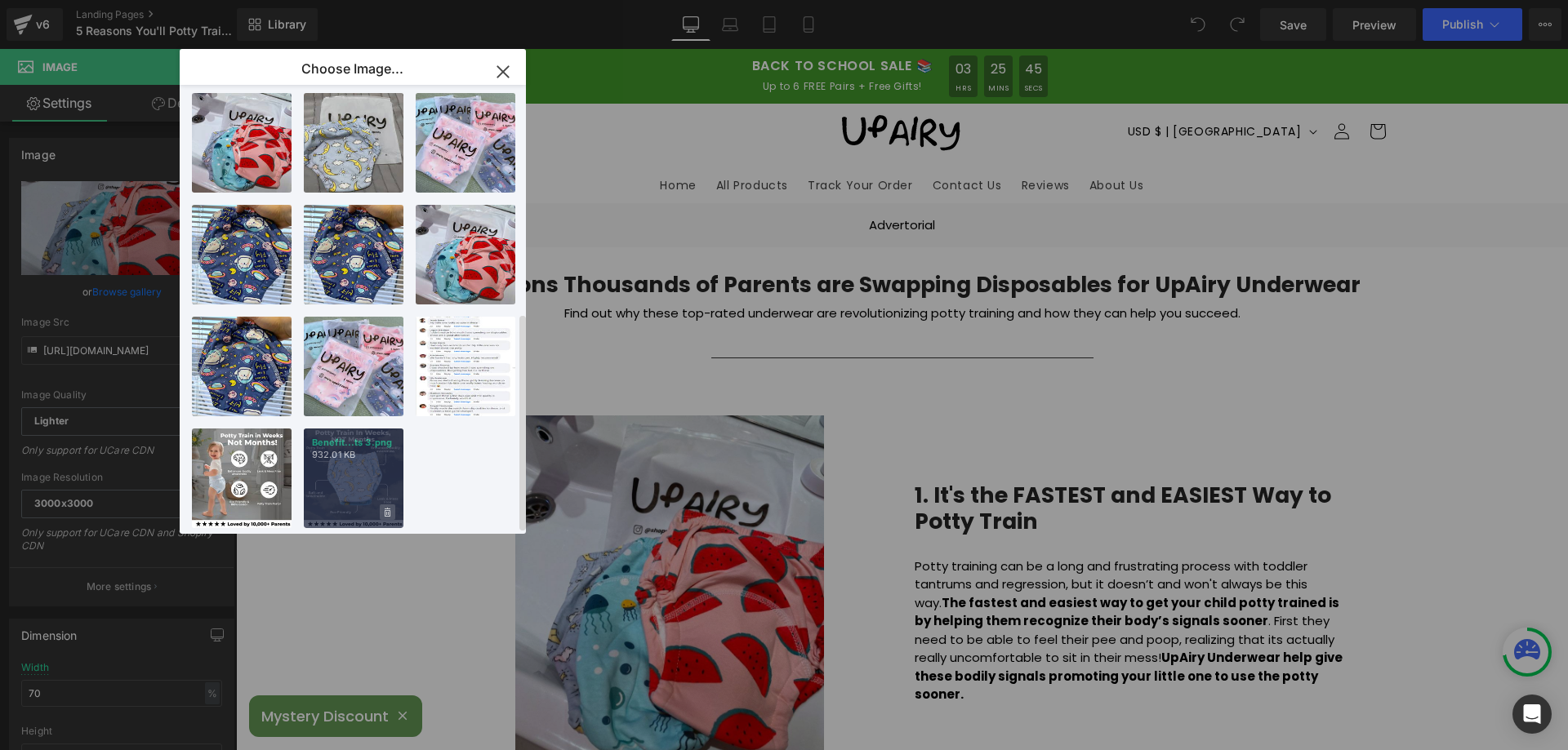
click at [389, 505] on span at bounding box center [387, 512] width 16 height 16
click at [319, 504] on span "Yes" at bounding box center [333, 512] width 41 height 17
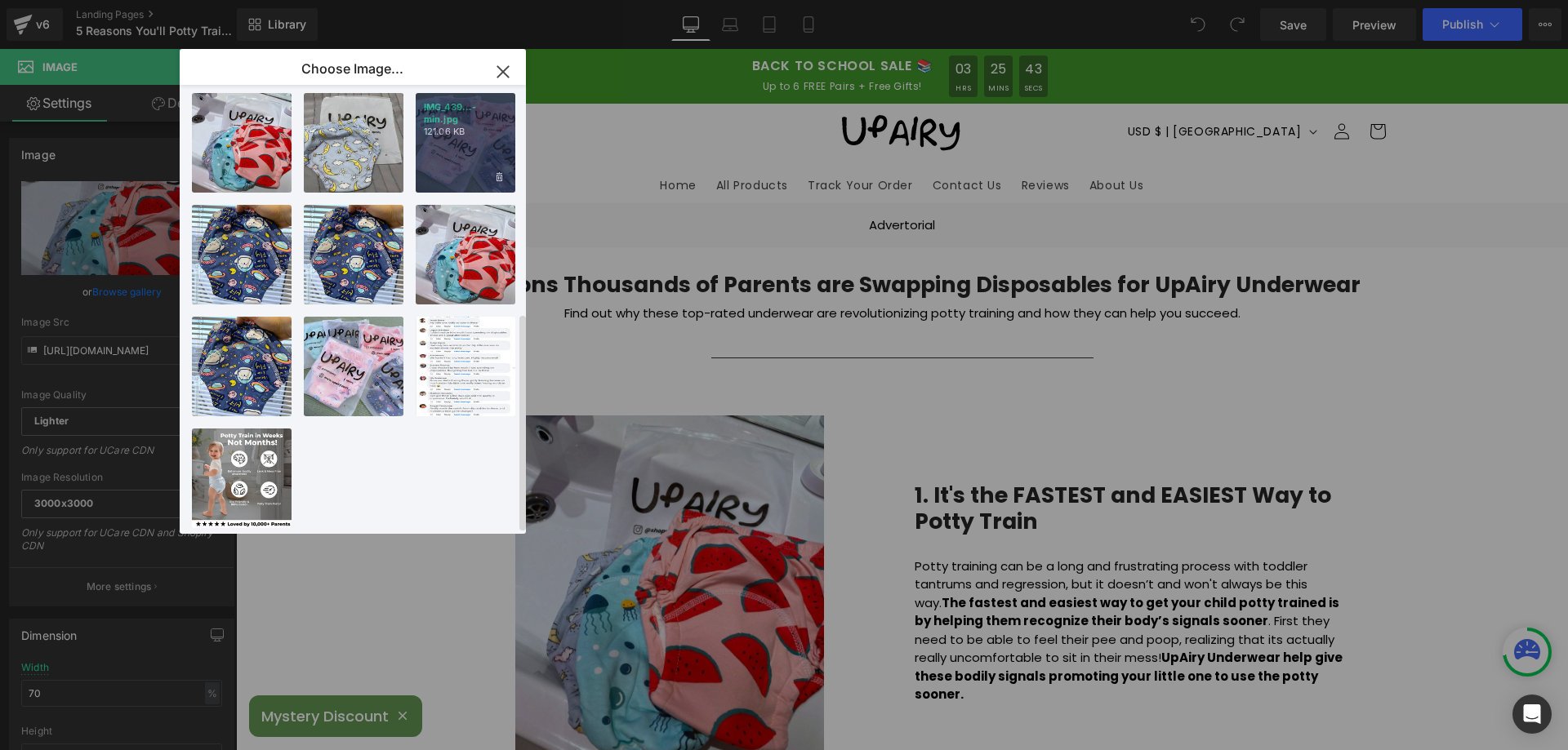
click at [461, 143] on div "IMG_439...-min.jpg 121.06 KB" at bounding box center [465, 143] width 100 height 100
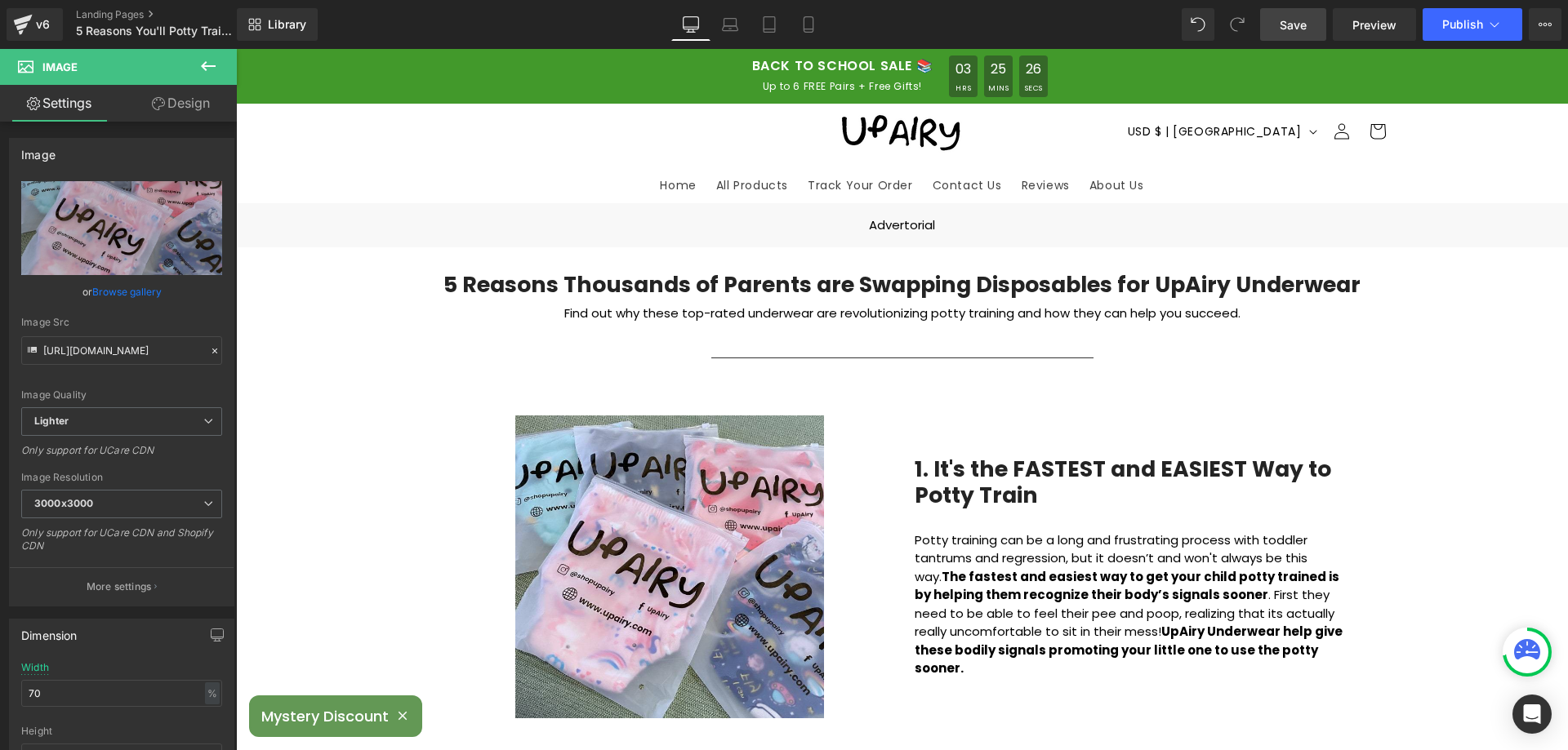
click at [1288, 24] on span "Save" at bounding box center [1293, 25] width 27 height 17
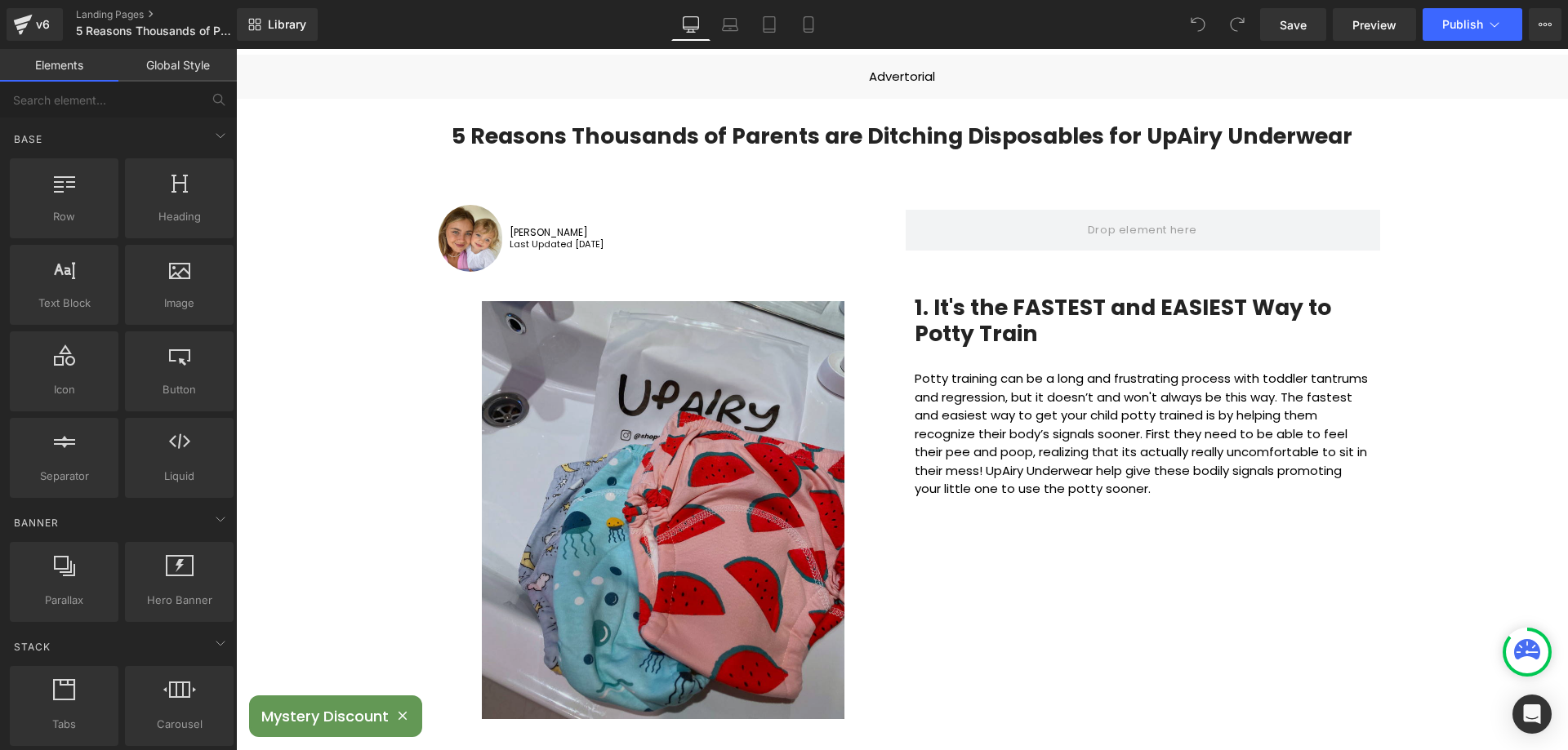
scroll to position [163, 0]
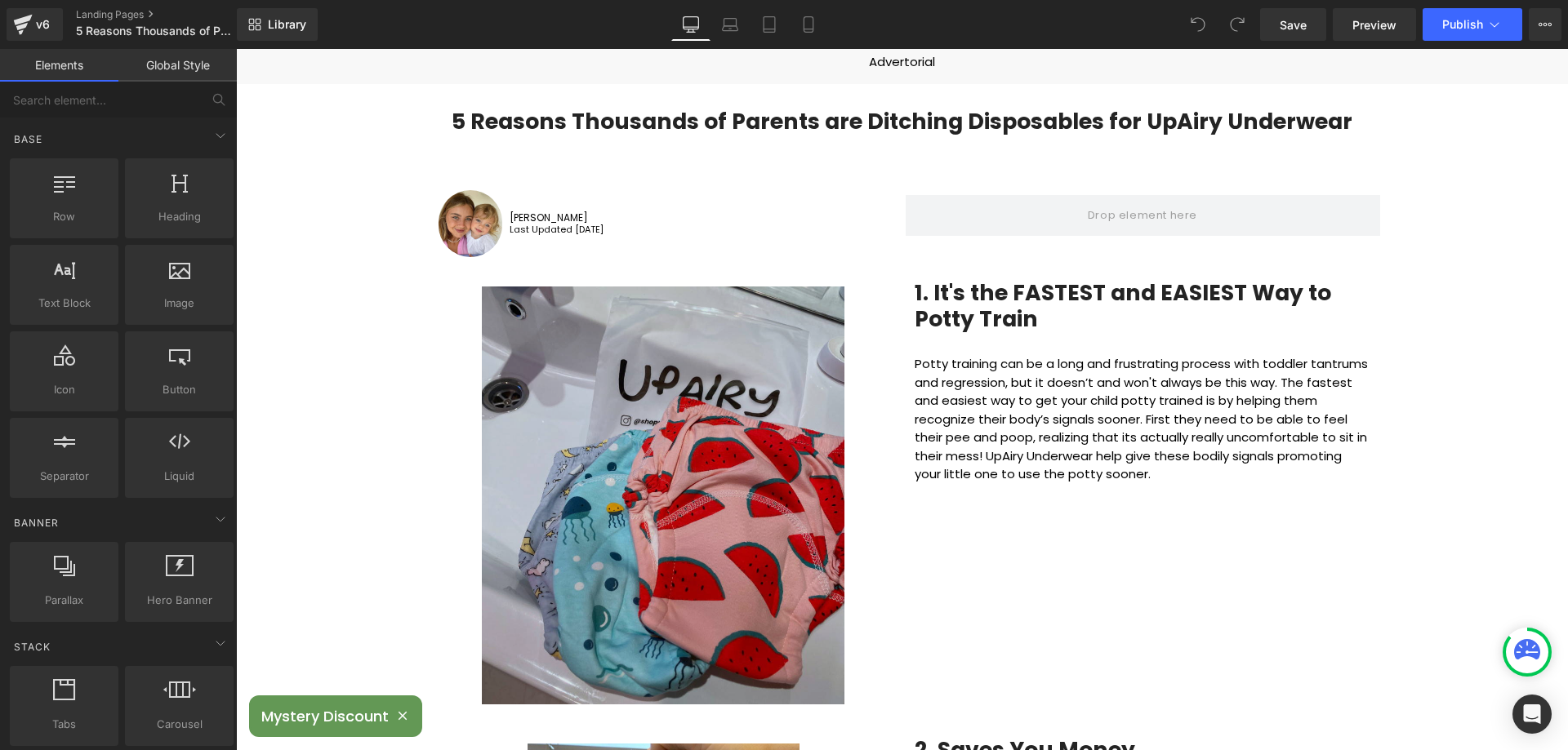
click at [704, 384] on img at bounding box center [663, 493] width 363 height 425
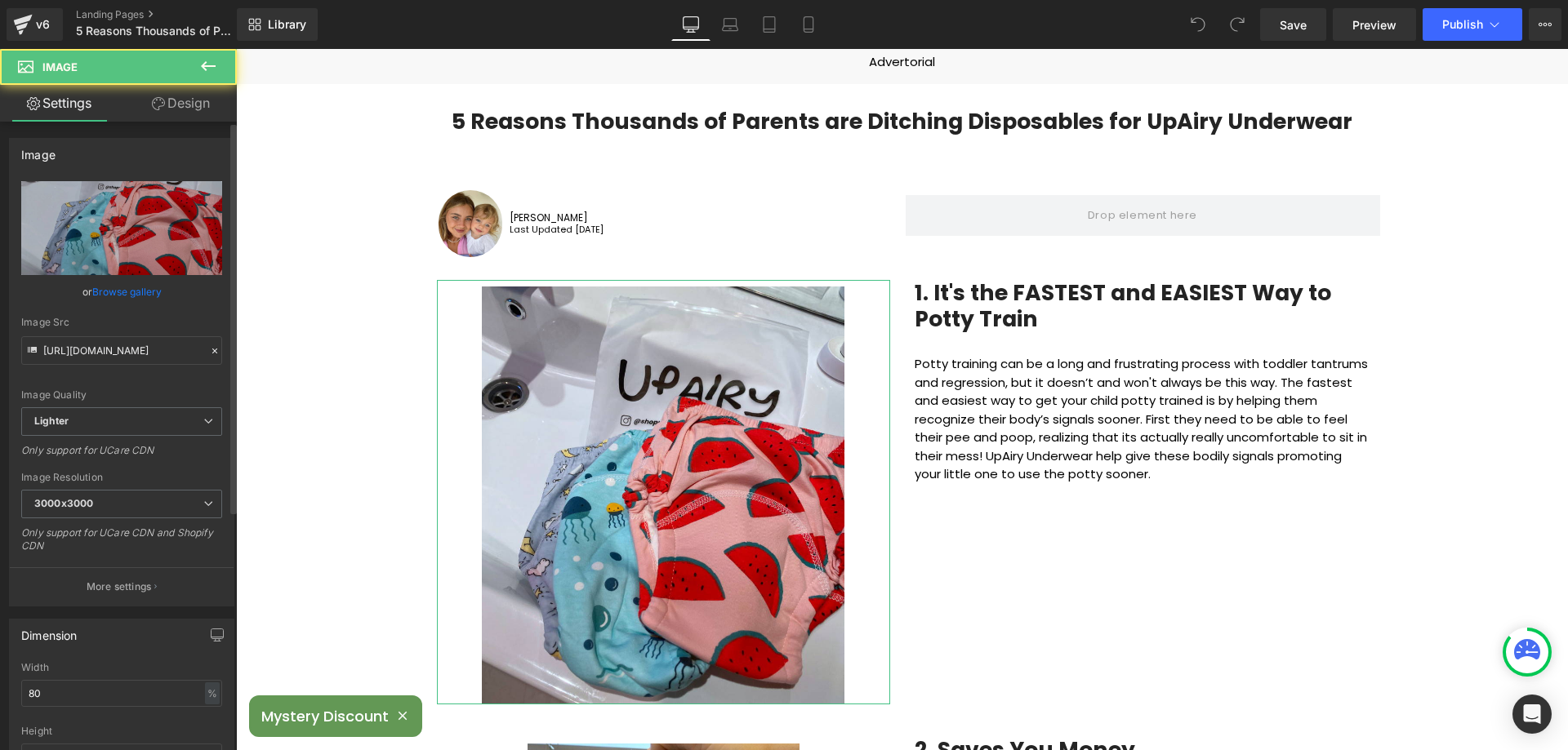
click at [117, 288] on link "Browse gallery" at bounding box center [127, 292] width 69 height 29
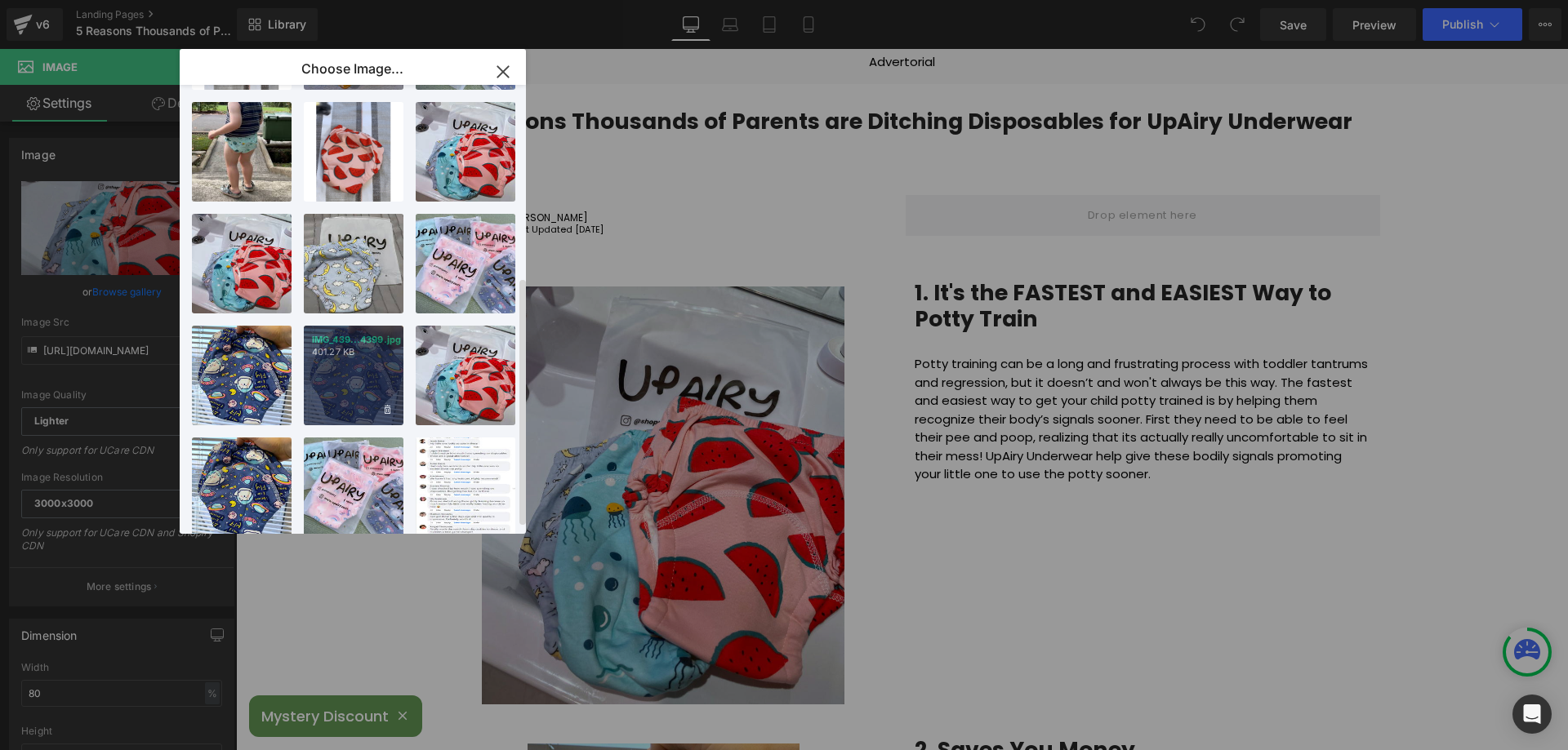
scroll to position [359, 0]
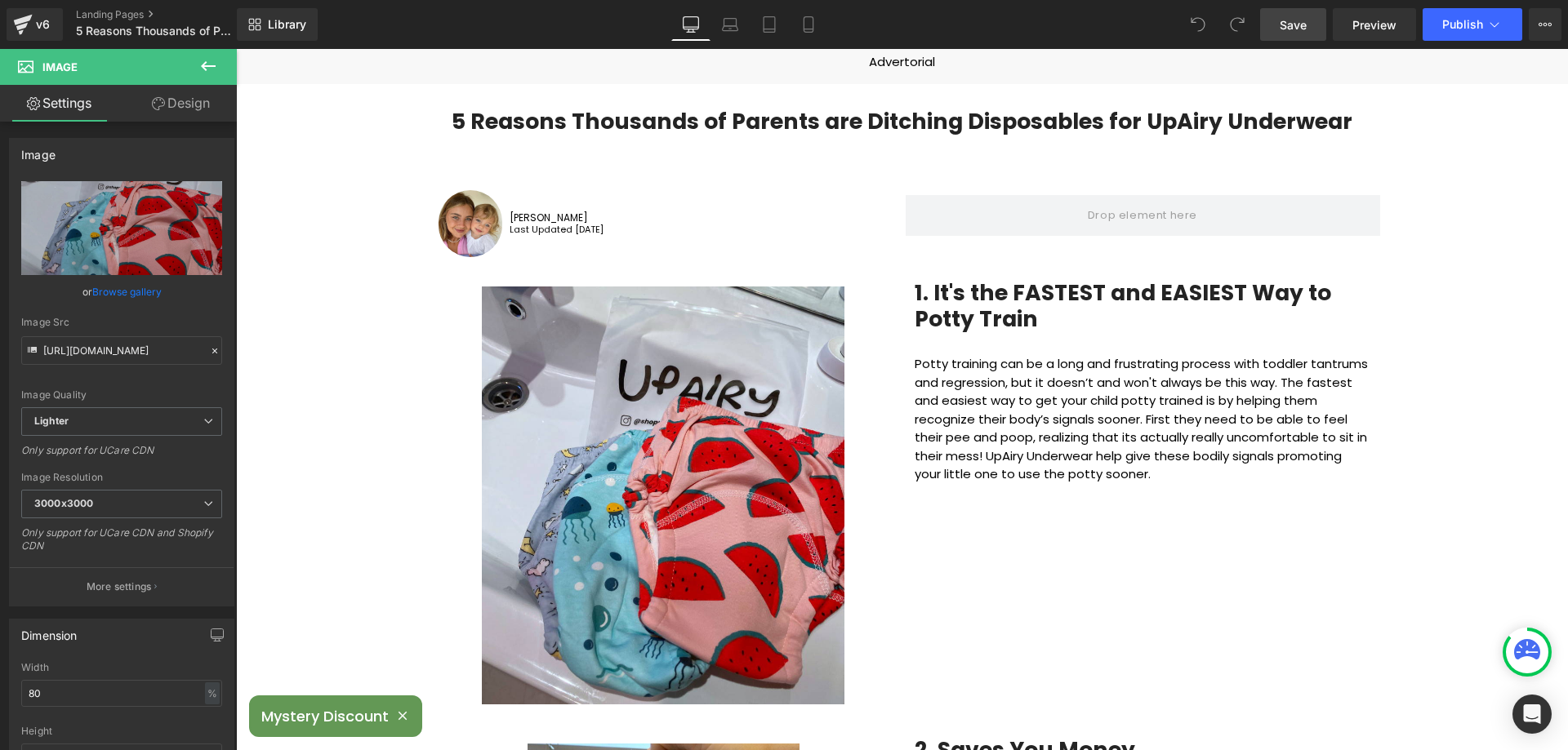
click at [1291, 22] on span "Save" at bounding box center [1293, 25] width 27 height 17
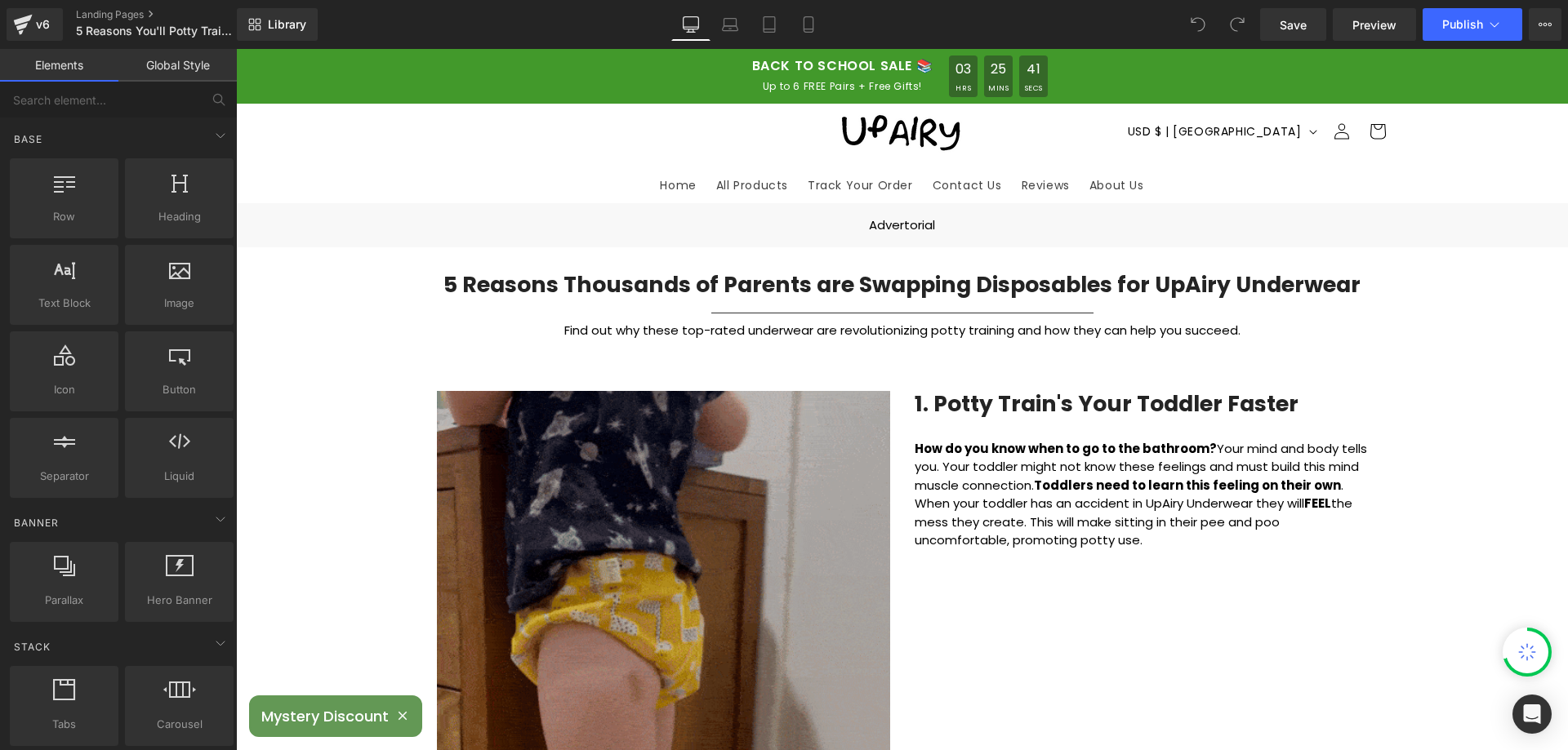
click at [585, 482] on img at bounding box center [664, 693] width 453 height 604
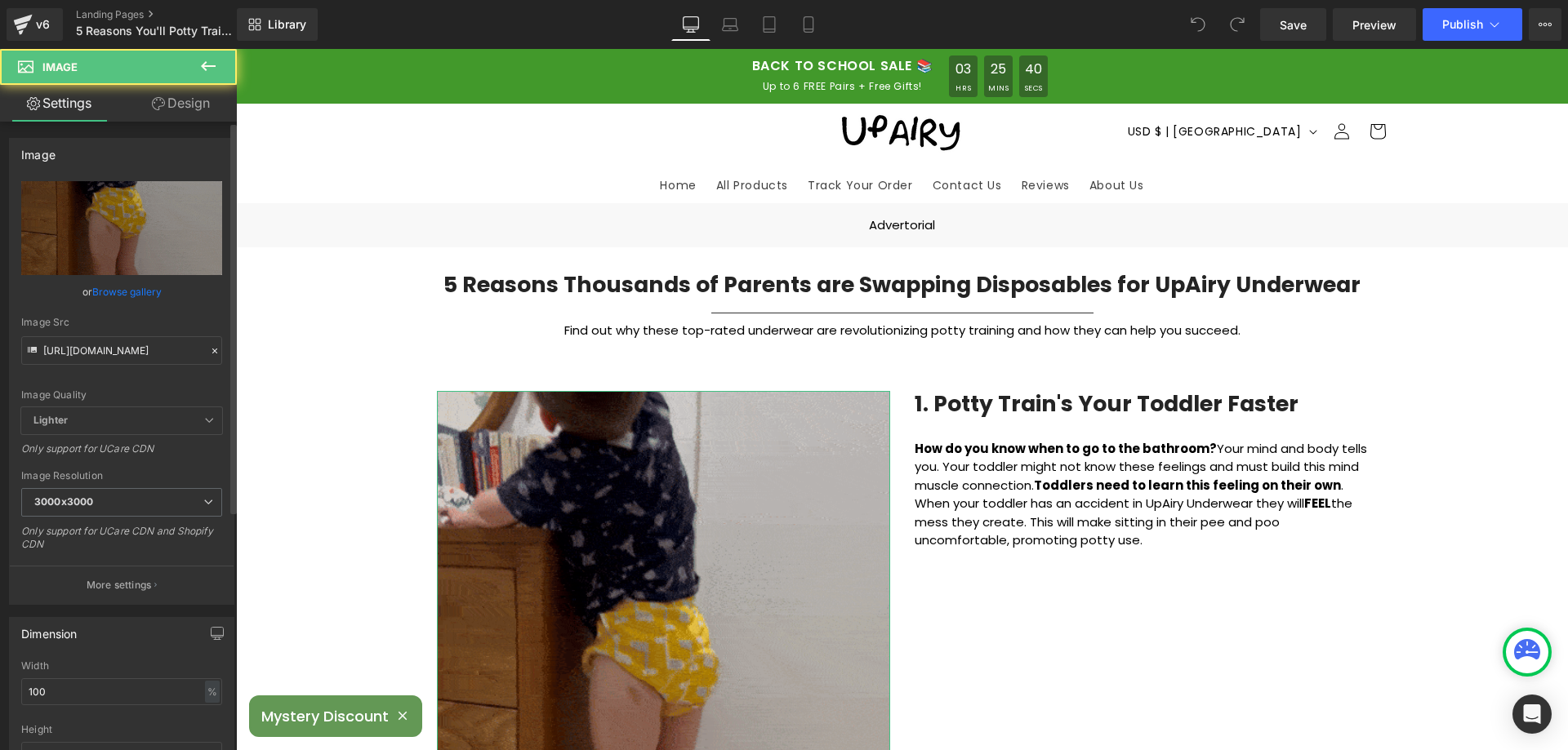
click at [131, 285] on link "Browse gallery" at bounding box center [127, 292] width 69 height 29
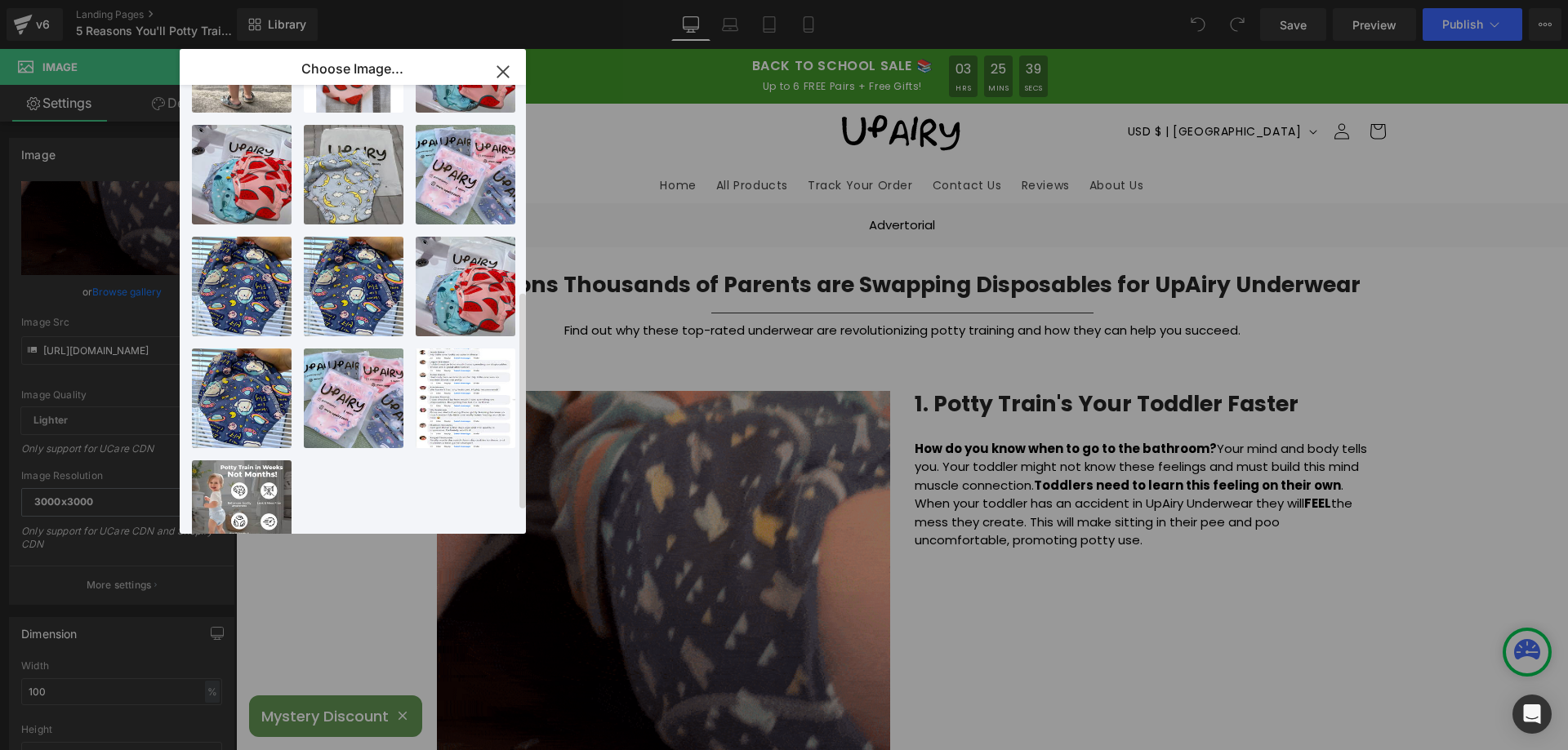
scroll to position [470, 0]
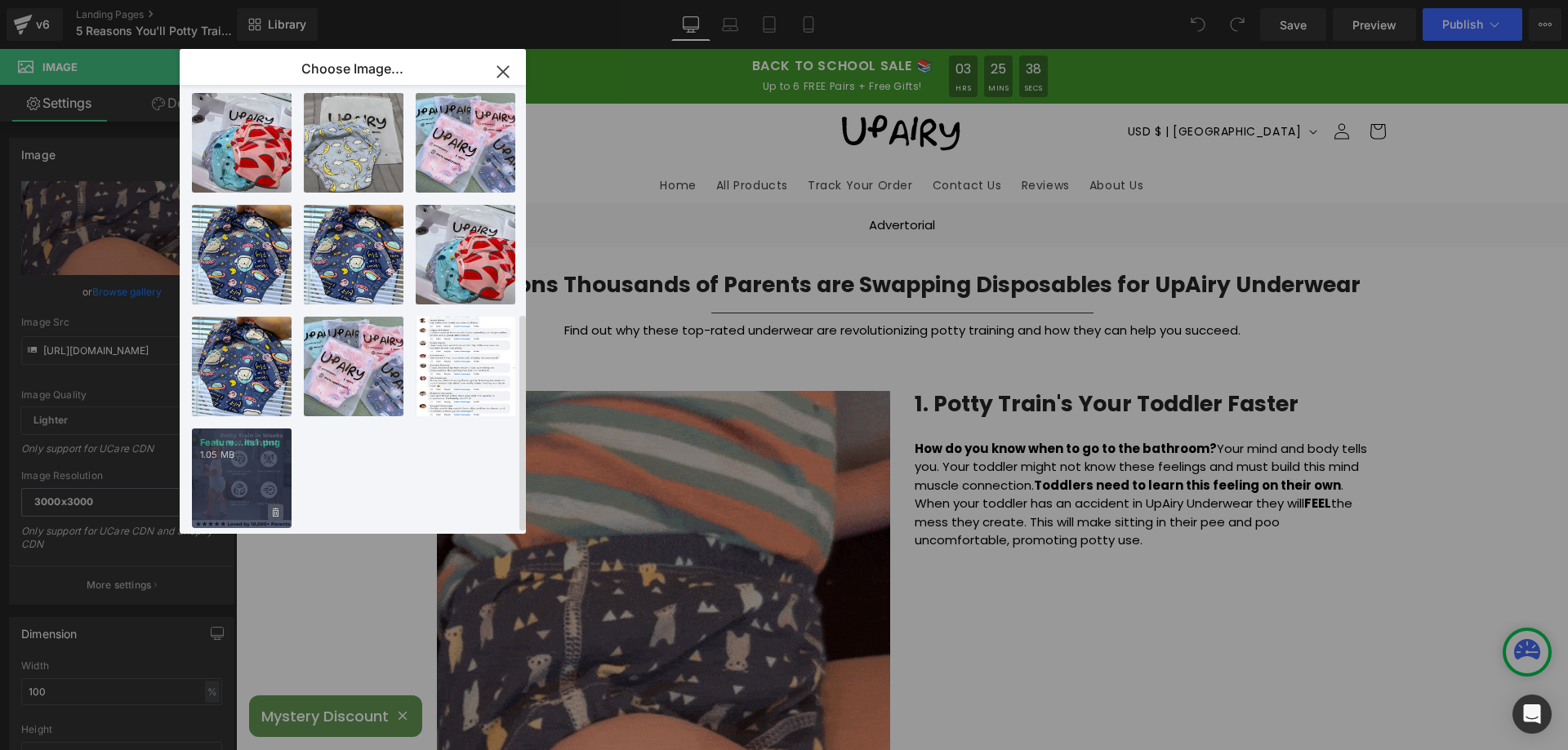
click at [277, 508] on icon at bounding box center [276, 512] width 6 height 10
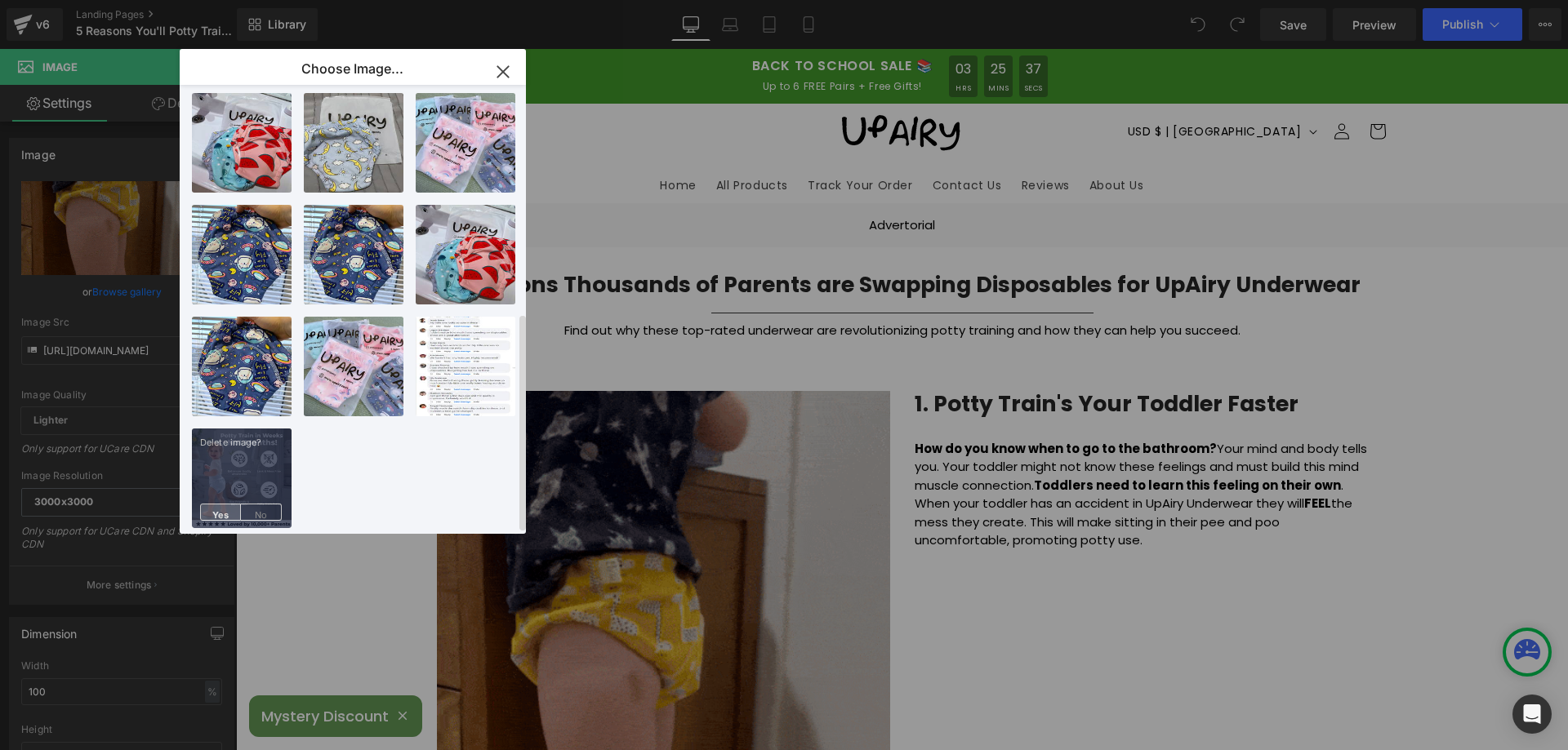
click at [228, 504] on span "Yes" at bounding box center [221, 512] width 41 height 17
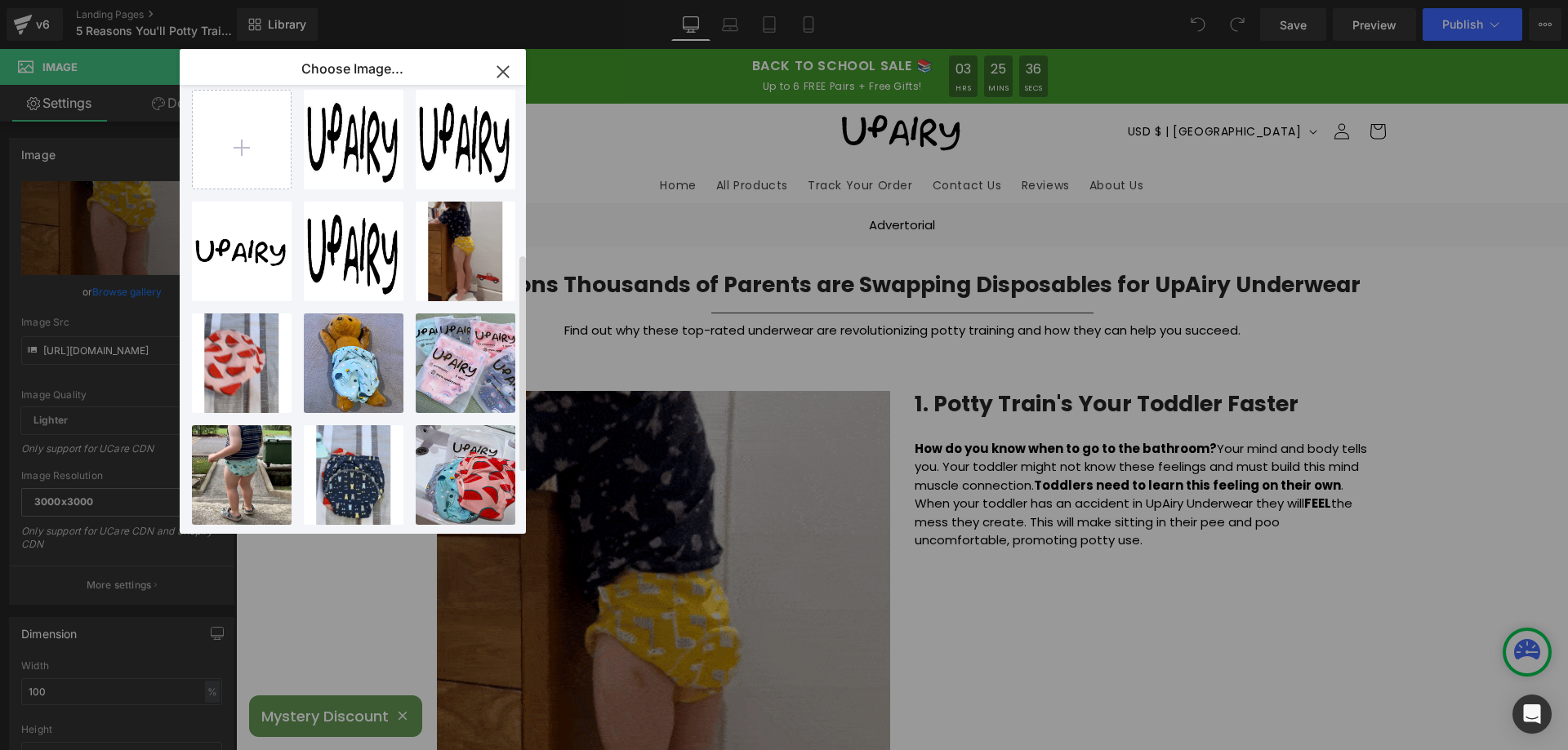
scroll to position [0, 0]
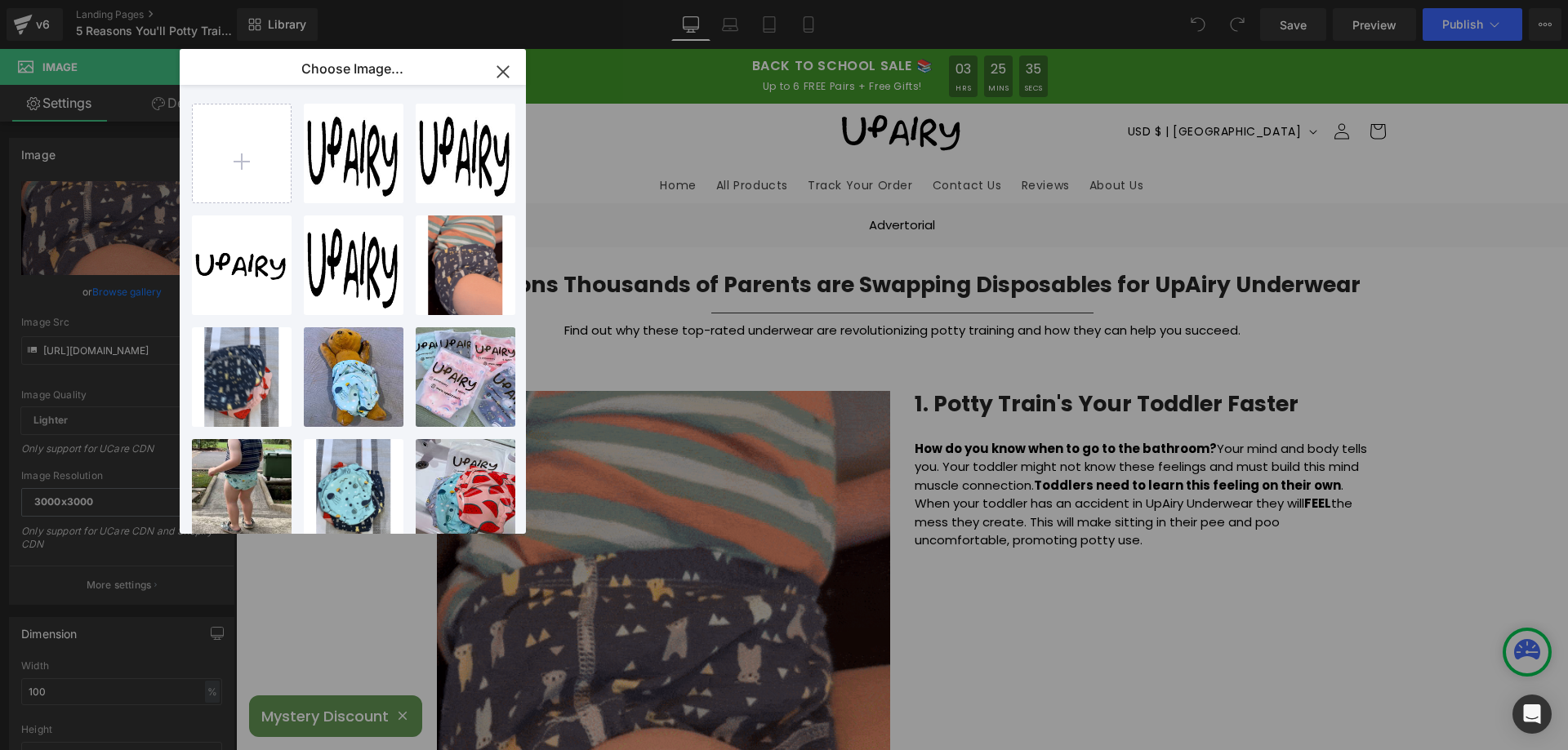
click at [497, 67] on icon "button" at bounding box center [503, 72] width 26 height 26
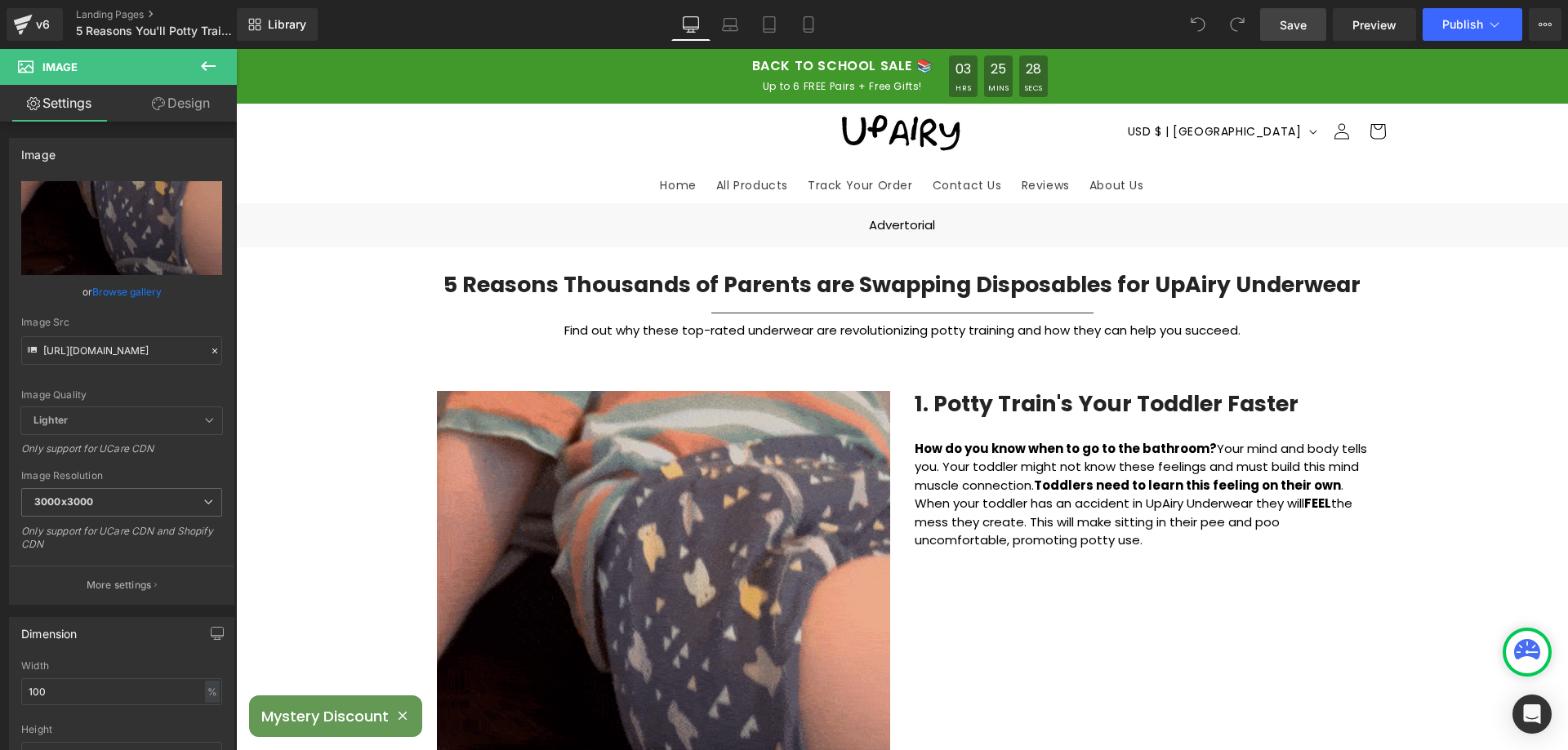
click at [1294, 23] on span "Save" at bounding box center [1293, 25] width 27 height 17
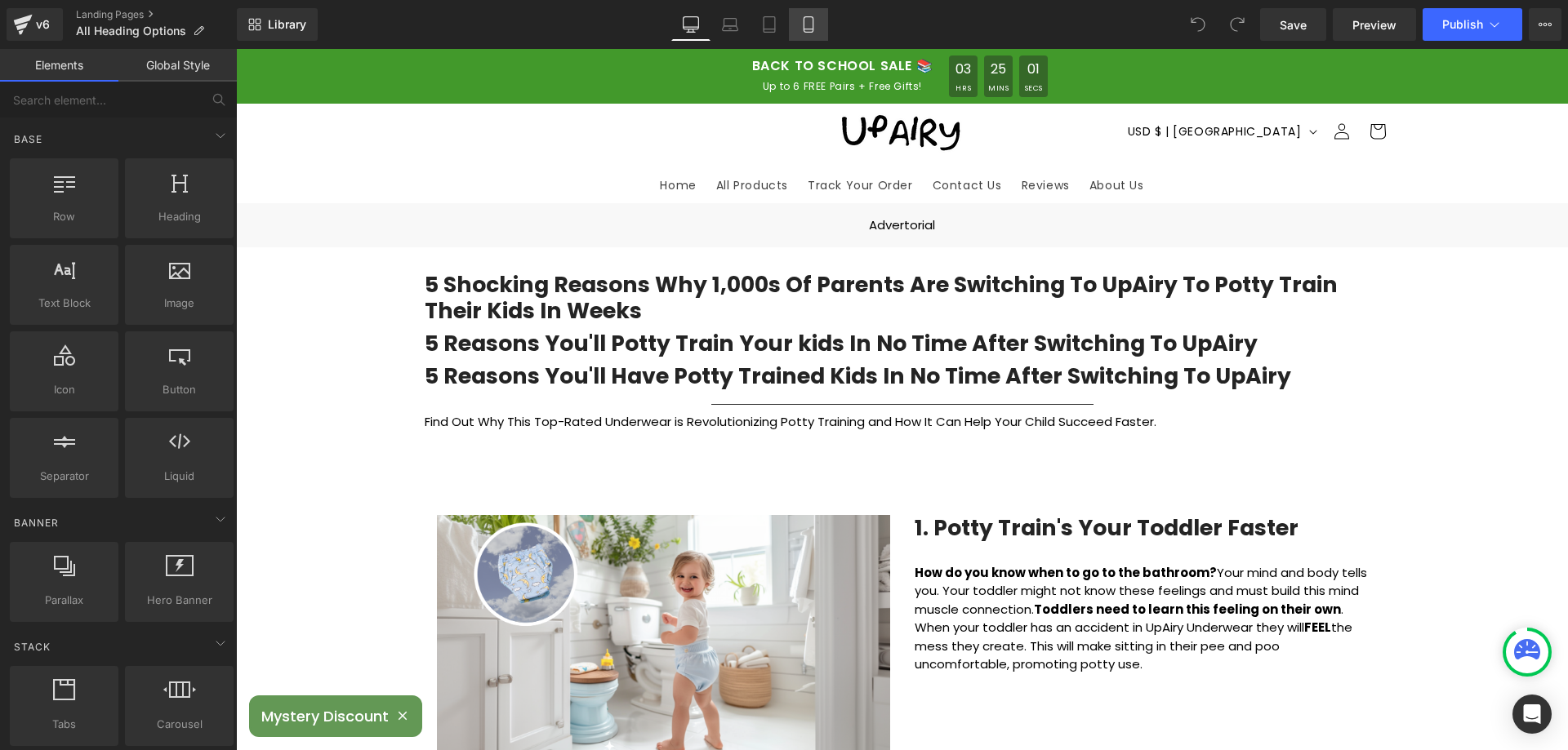
click at [800, 22] on link "Mobile" at bounding box center [808, 24] width 39 height 33
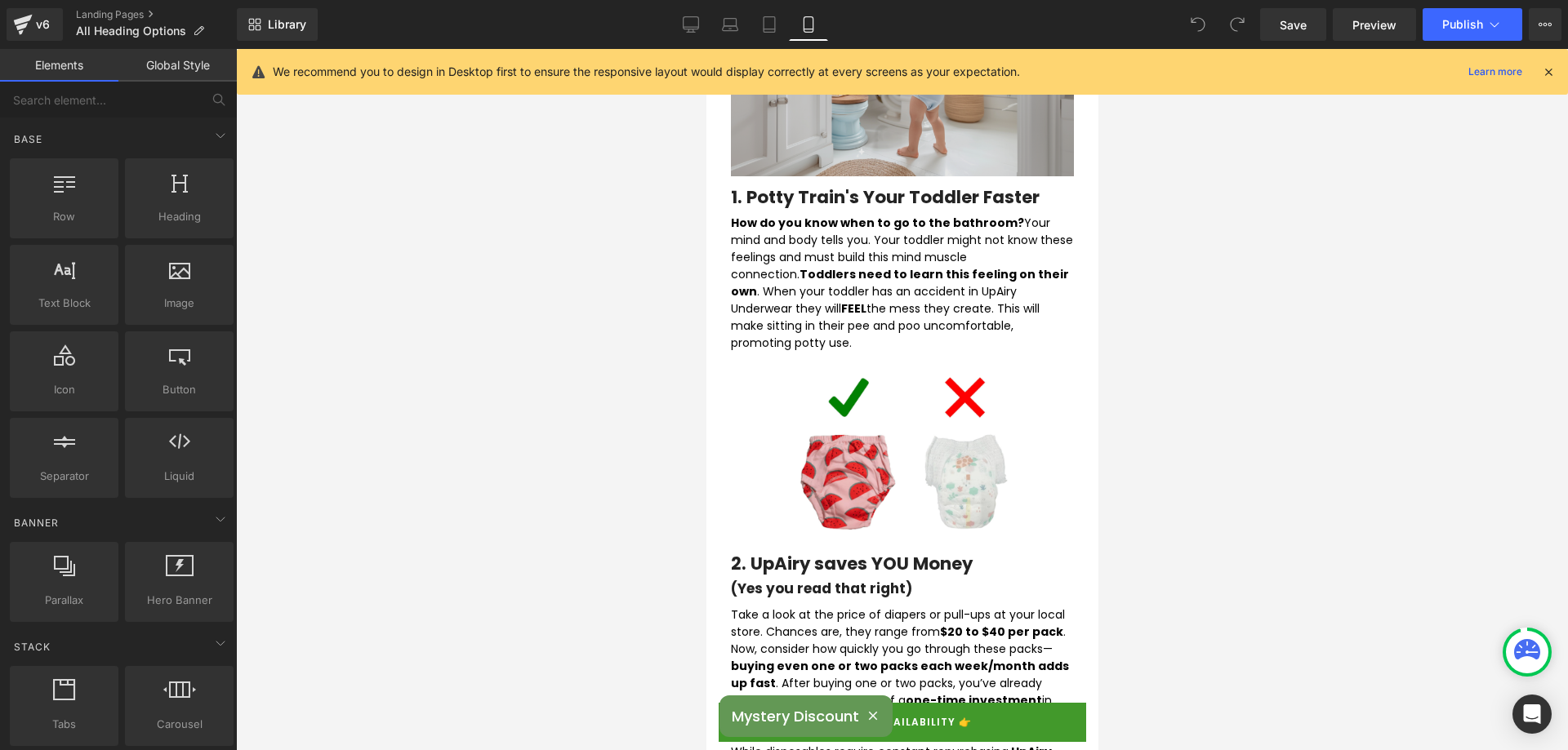
scroll to position [490, 0]
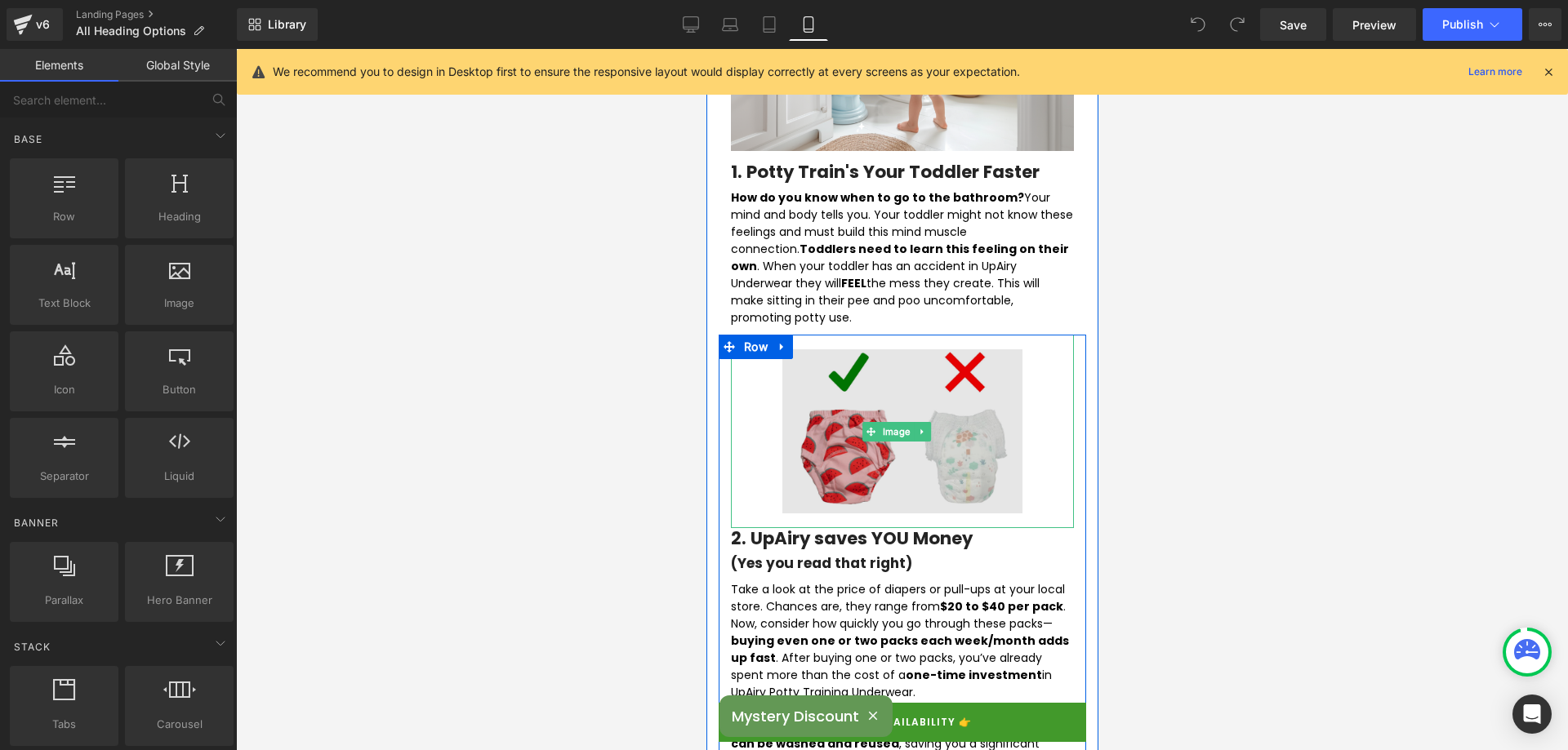
click at [856, 448] on img at bounding box center [902, 430] width 241 height 193
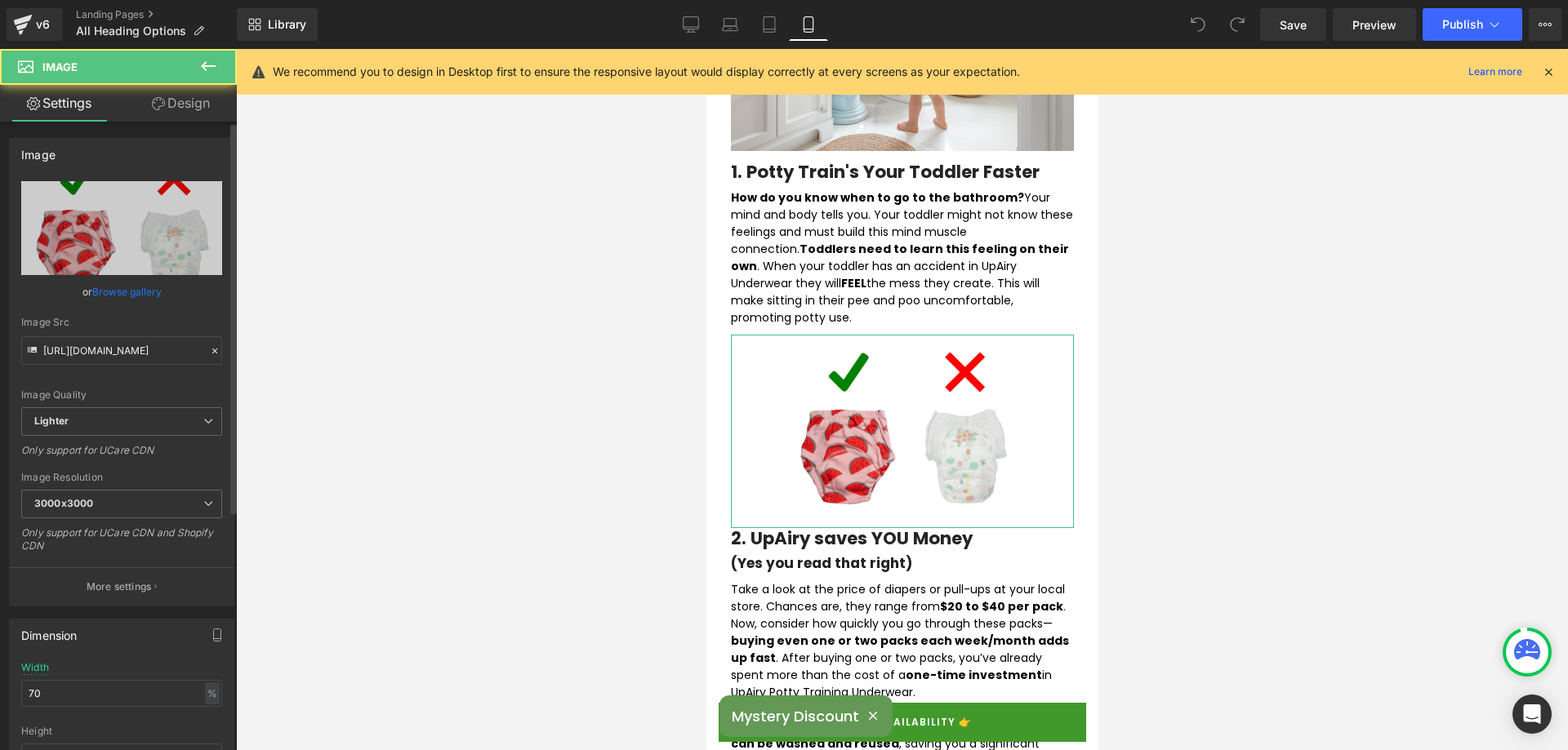
click at [92, 292] on link "Browse gallery" at bounding box center [127, 292] width 69 height 29
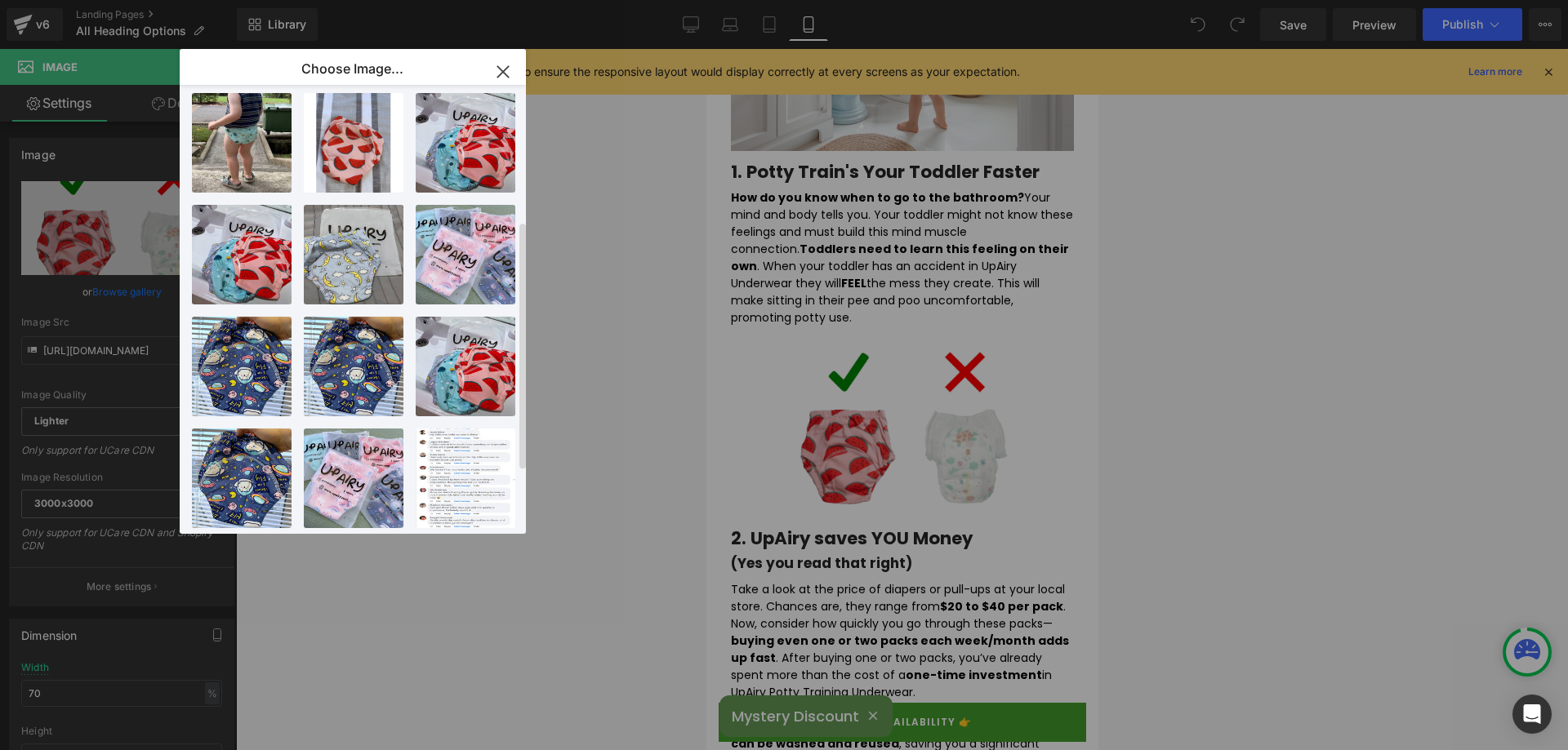
scroll to position [359, 0]
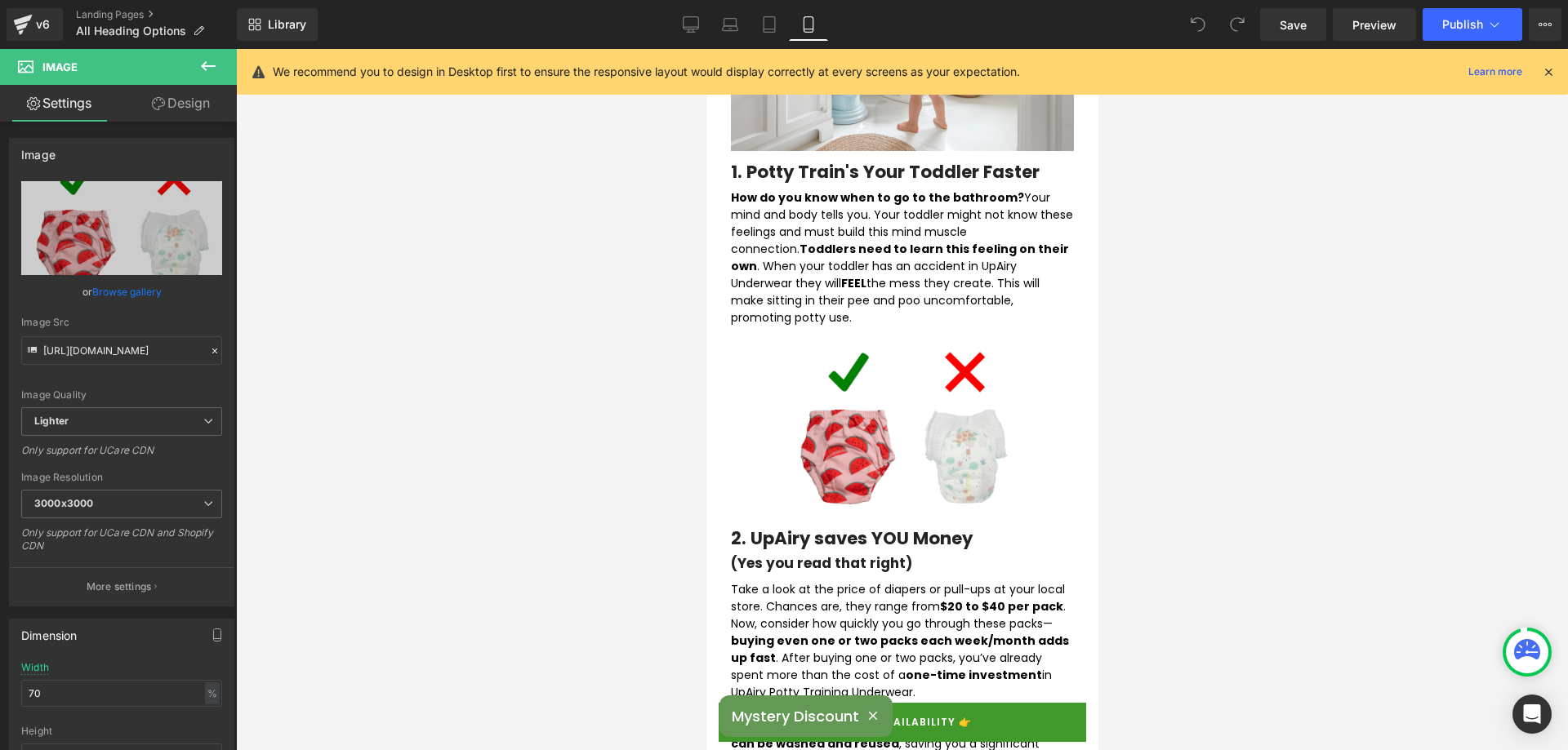
click at [635, 0] on div "You are previewing how the will restyle your page. You can not edit Elements in…" at bounding box center [784, 0] width 1568 height 0
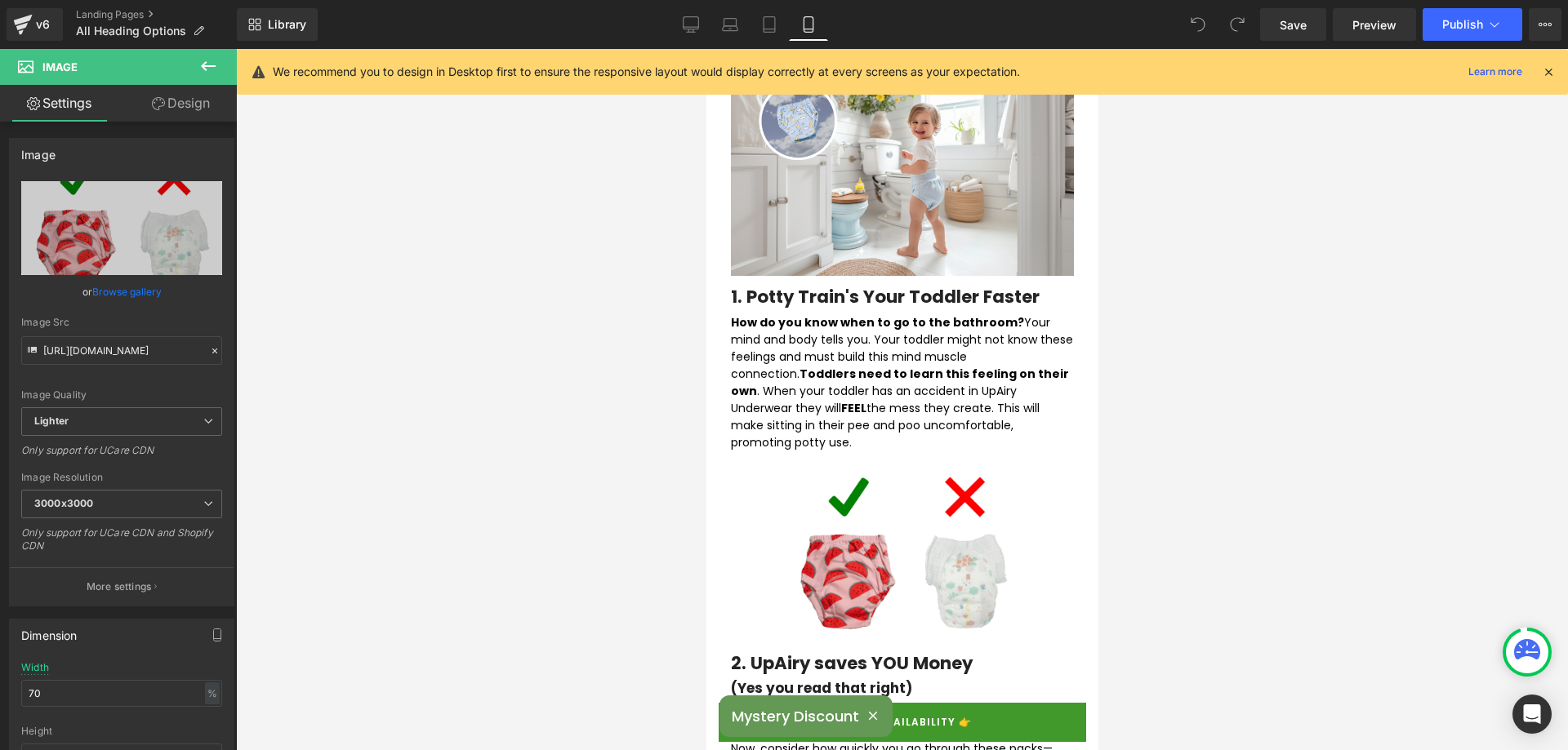
scroll to position [0, 0]
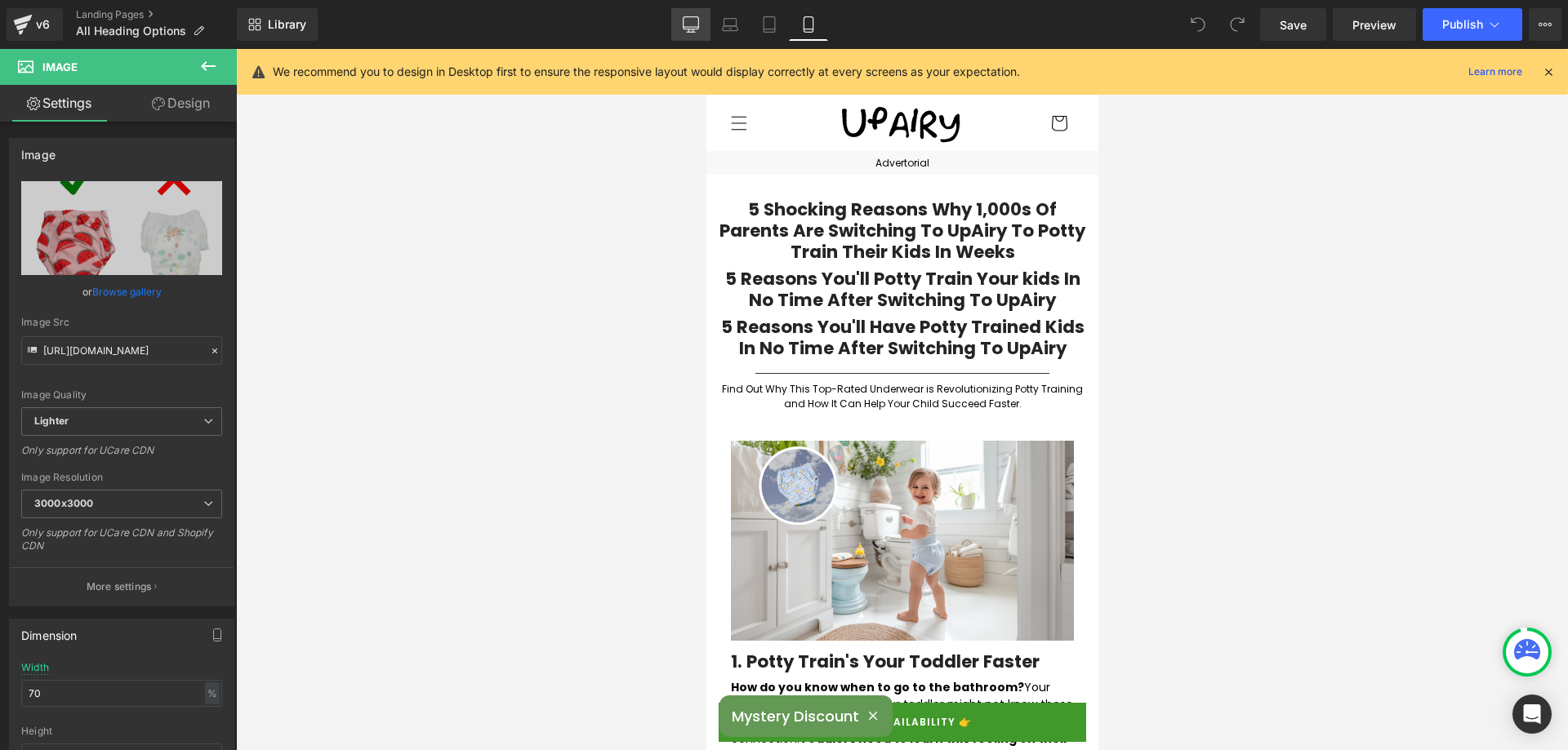
click at [684, 18] on icon at bounding box center [691, 22] width 16 height 12
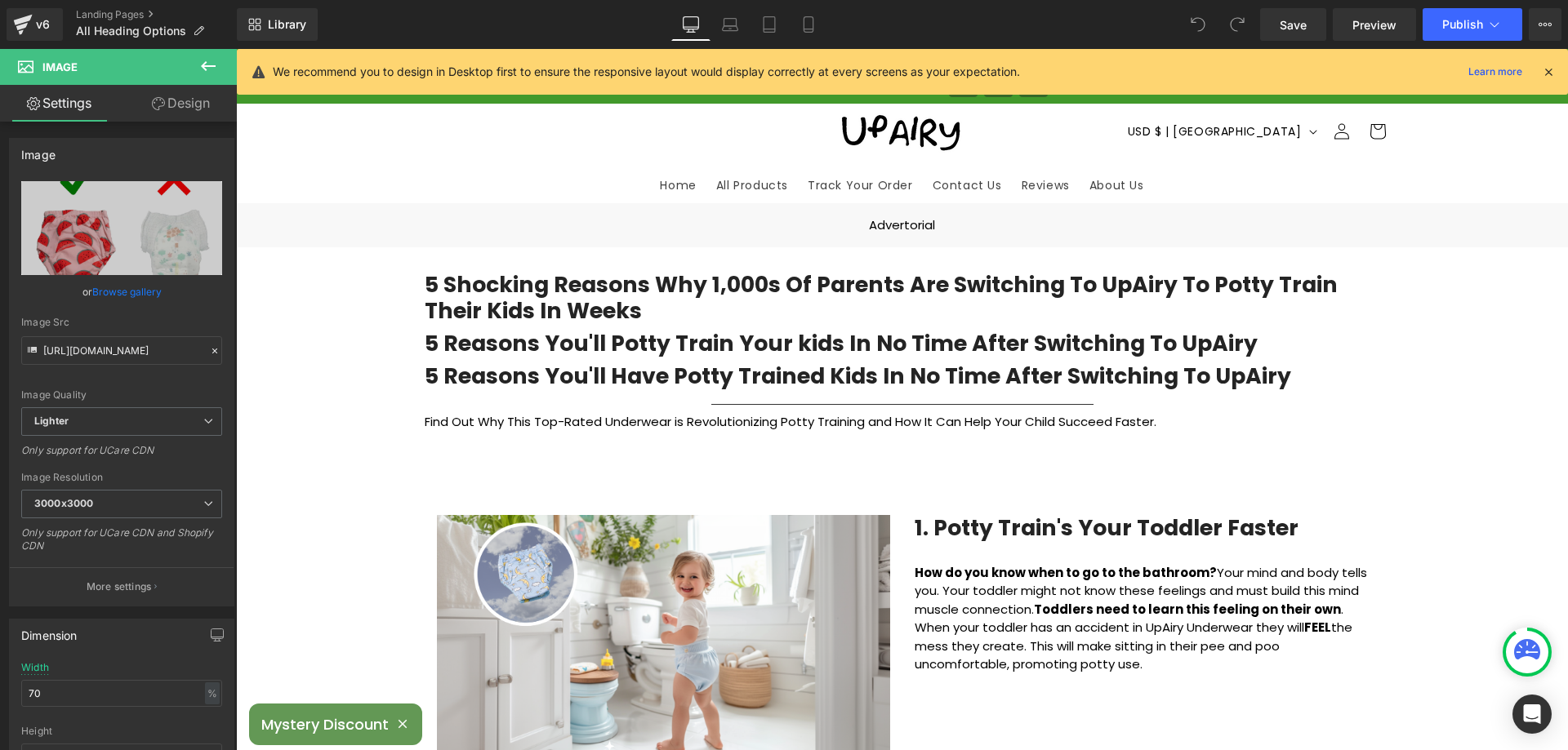
type input "100"
click at [17, 20] on icon at bounding box center [23, 20] width 19 height 10
